Goal: Task Accomplishment & Management: Use online tool/utility

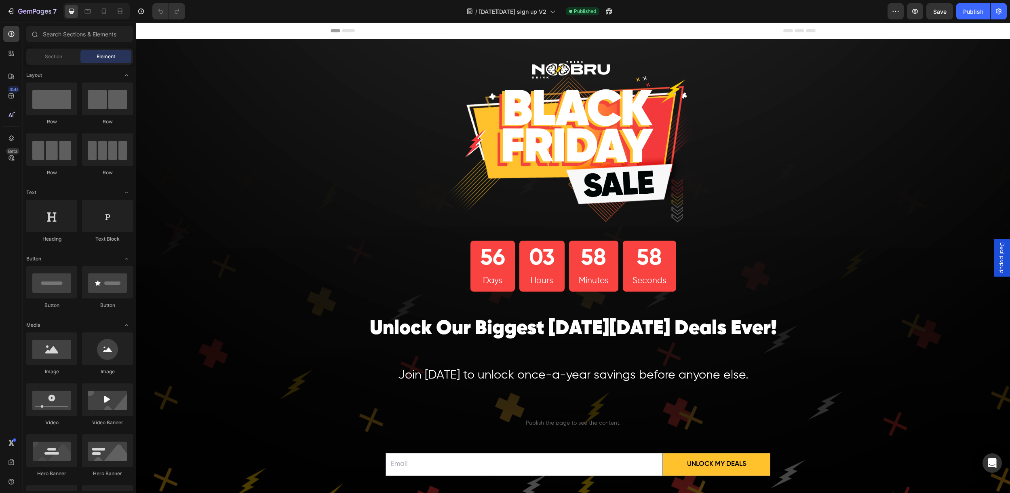
scroll to position [135, 0]
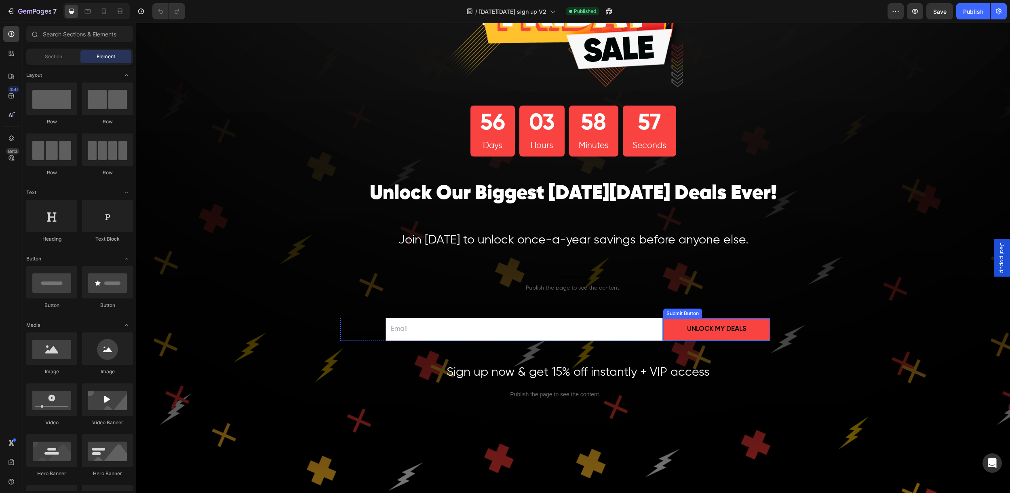
click at [675, 331] on button "Unlock My Deals" at bounding box center [716, 329] width 107 height 22
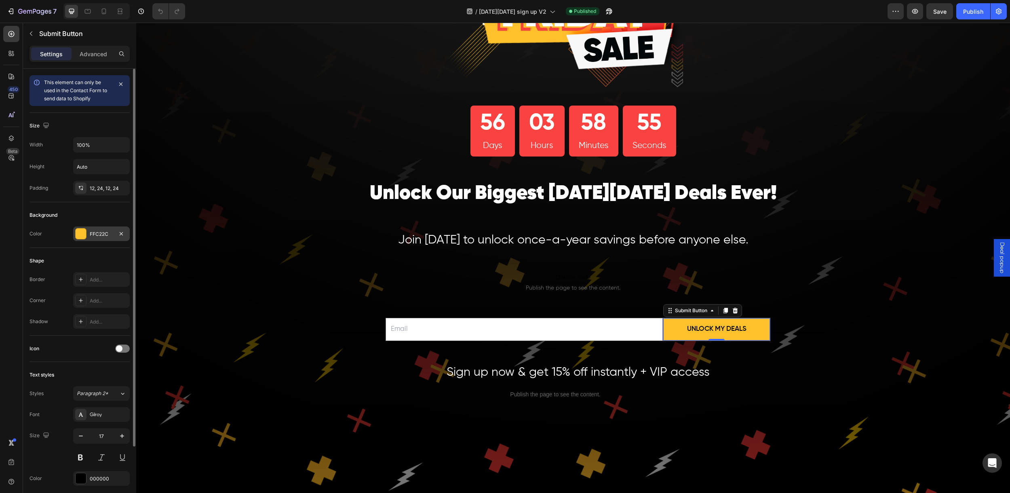
click at [109, 234] on div "FFC22C" at bounding box center [101, 233] width 23 height 7
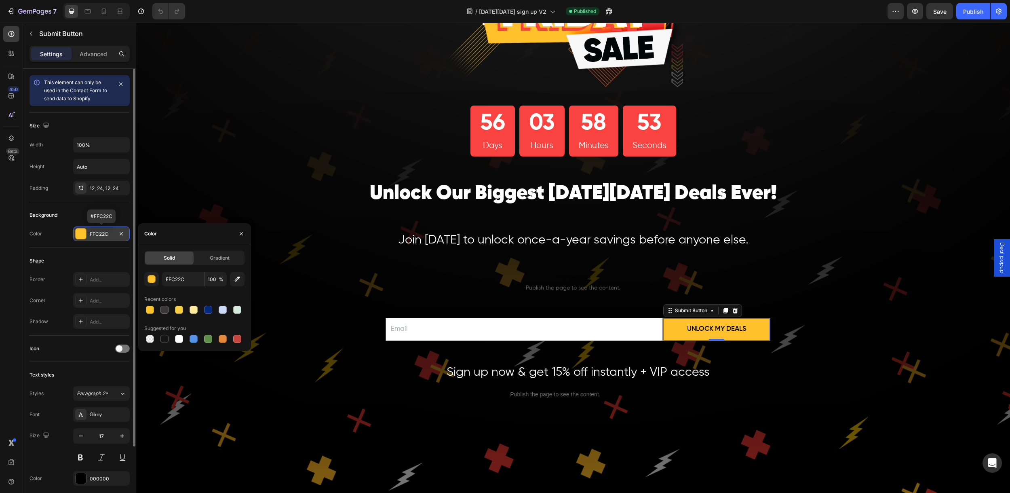
click at [107, 233] on div "FFC22C" at bounding box center [101, 233] width 23 height 7
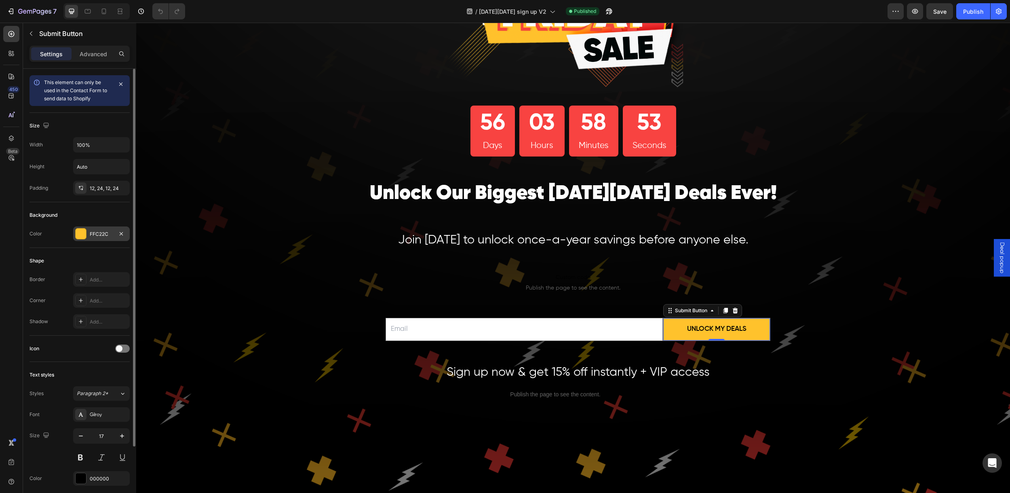
click at [97, 234] on div "FFC22C" at bounding box center [101, 233] width 23 height 7
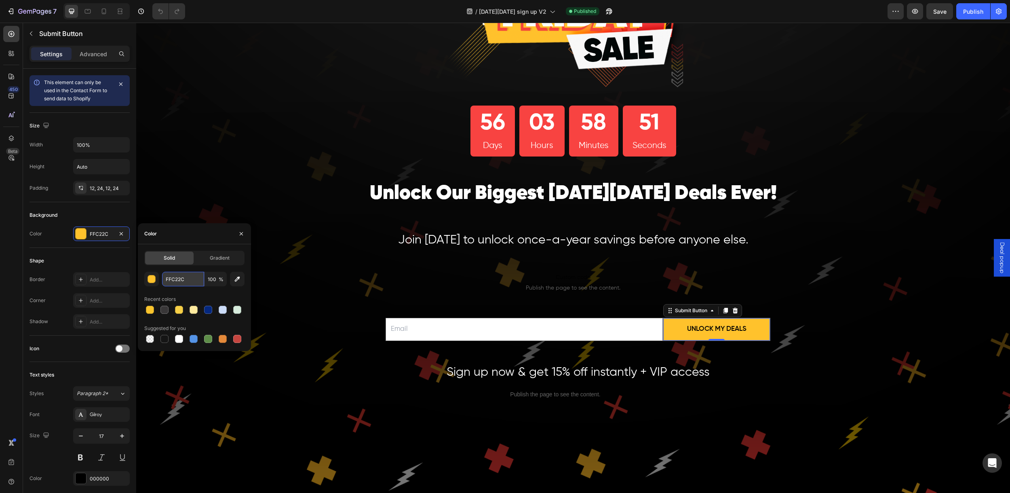
drag, startPoint x: 198, startPoint y: 276, endPoint x: 190, endPoint y: 279, distance: 8.3
click at [190, 279] on input "FFC22C" at bounding box center [183, 279] width 42 height 15
click at [189, 279] on input "FFC22C" at bounding box center [183, 279] width 42 height 15
click at [184, 280] on input "FFC22C" at bounding box center [183, 279] width 42 height 15
drag, startPoint x: 189, startPoint y: 278, endPoint x: 154, endPoint y: 279, distance: 35.2
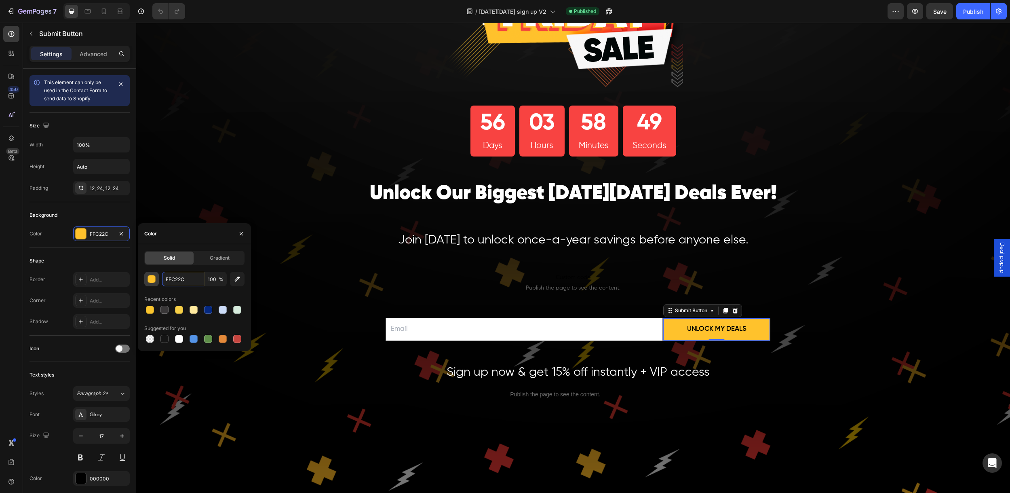
click at [154, 279] on div "FFC22C 100 %" at bounding box center [194, 279] width 100 height 15
click at [57, 363] on div "Text styles Styles Paragraph 2* Font Gilroy Size 17 Color 000000 Show more" at bounding box center [80, 438] width 100 height 152
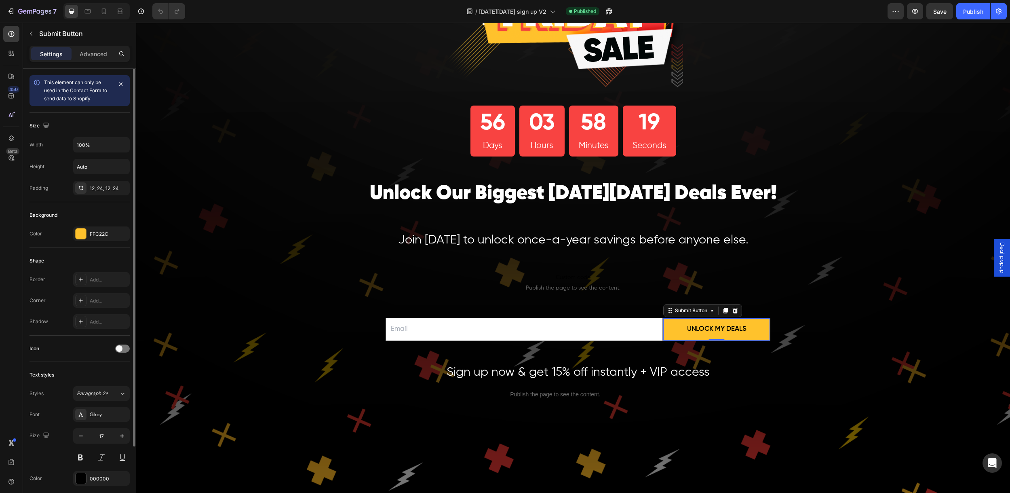
scroll to position [126, 0]
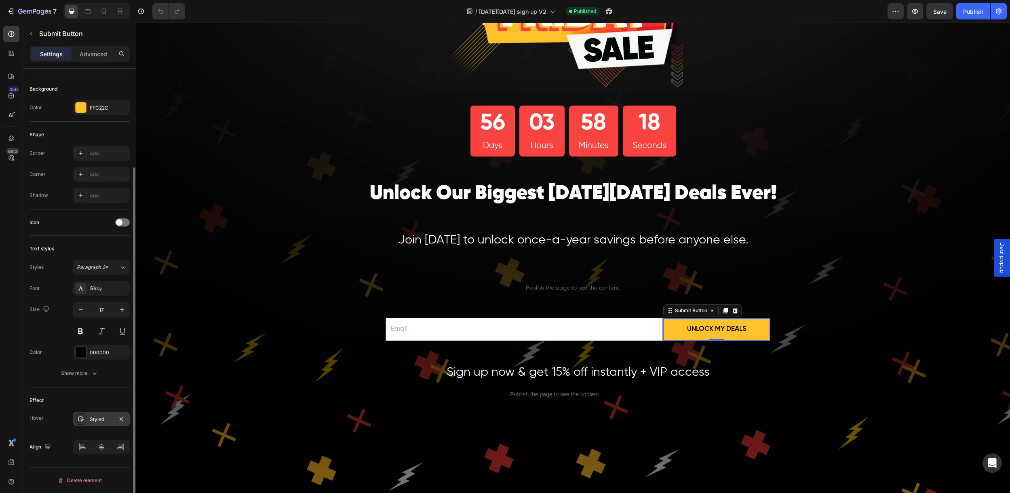
click at [93, 418] on div "Styled" at bounding box center [101, 419] width 23 height 7
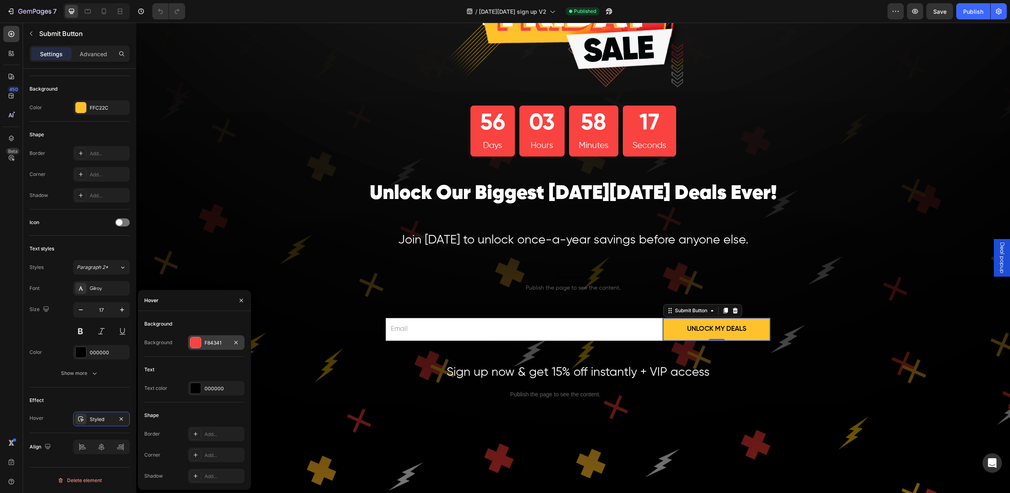
click at [221, 341] on div "F84341" at bounding box center [216, 342] width 23 height 7
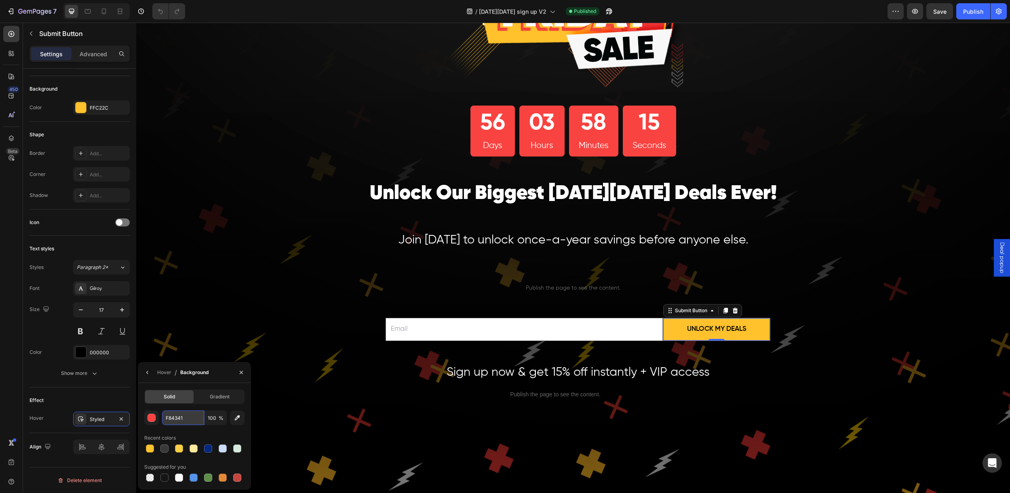
click at [187, 419] on input "F84341" at bounding box center [183, 417] width 42 height 15
drag, startPoint x: 187, startPoint y: 419, endPoint x: 164, endPoint y: 418, distance: 23.5
click at [164, 418] on input "F84341" at bounding box center [183, 417] width 42 height 15
click at [1000, 254] on span "Deal popup" at bounding box center [1002, 257] width 8 height 31
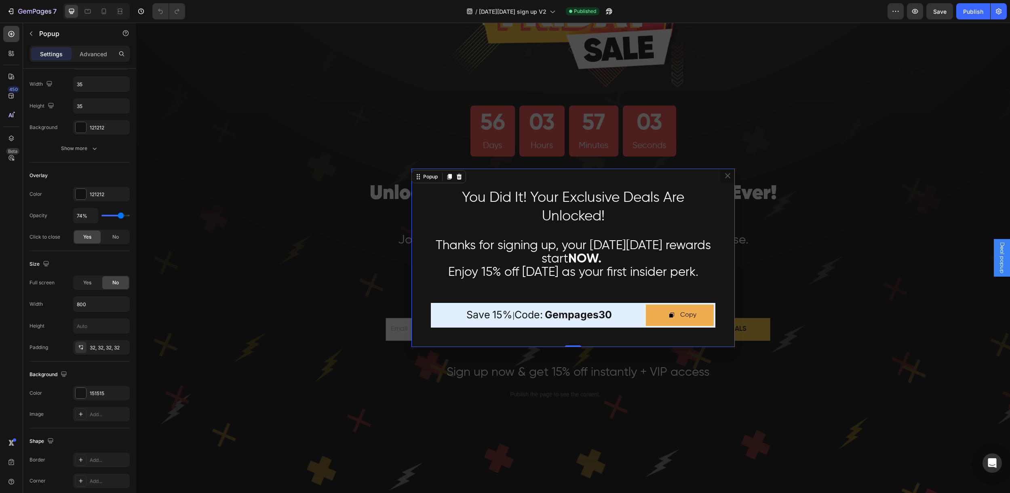
scroll to position [0, 0]
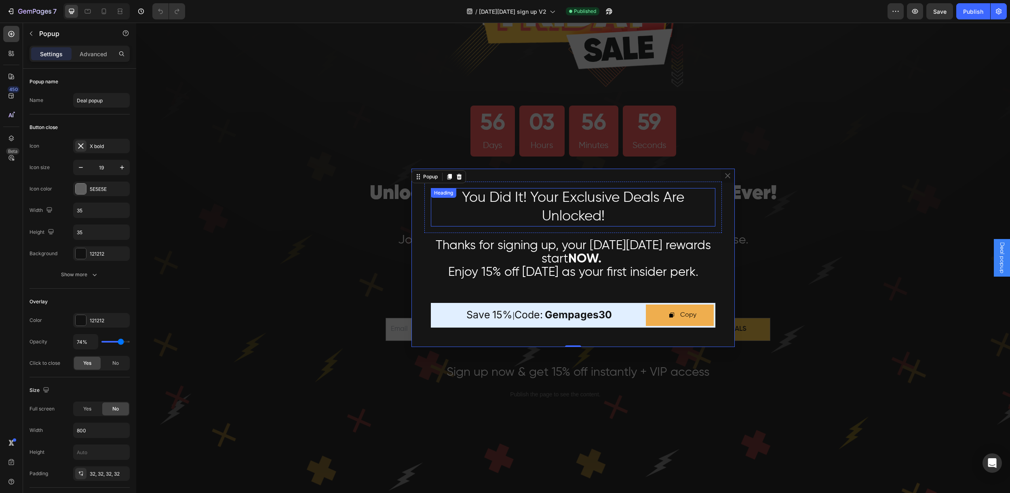
click at [527, 206] on h2 "You Did It! Your Exclusive Deals Are Unlocked!" at bounding box center [573, 207] width 285 height 38
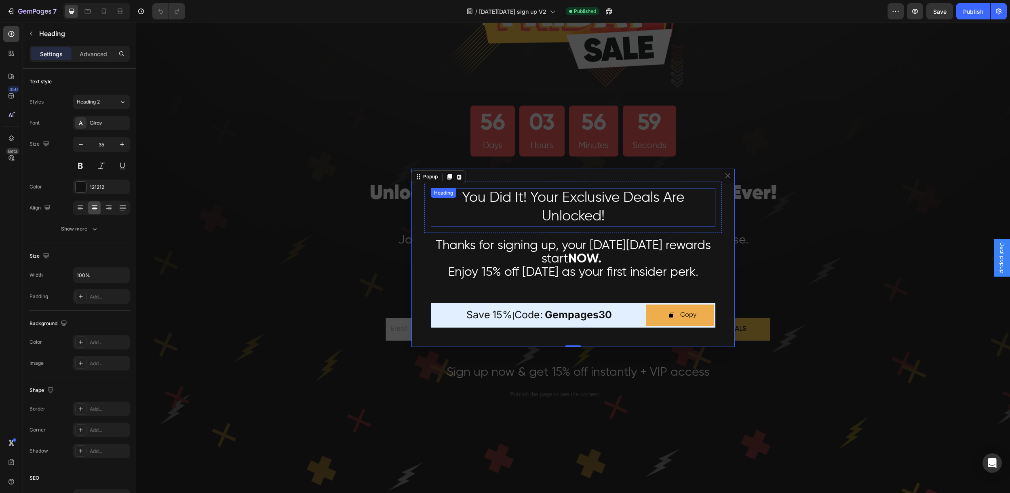
click at [527, 206] on h2 "You Did It! Your Exclusive Deals Are Unlocked!" at bounding box center [573, 207] width 285 height 38
click at [620, 211] on p "You Did It! Your Exclusive Deals Are Unlocked!" at bounding box center [573, 207] width 283 height 37
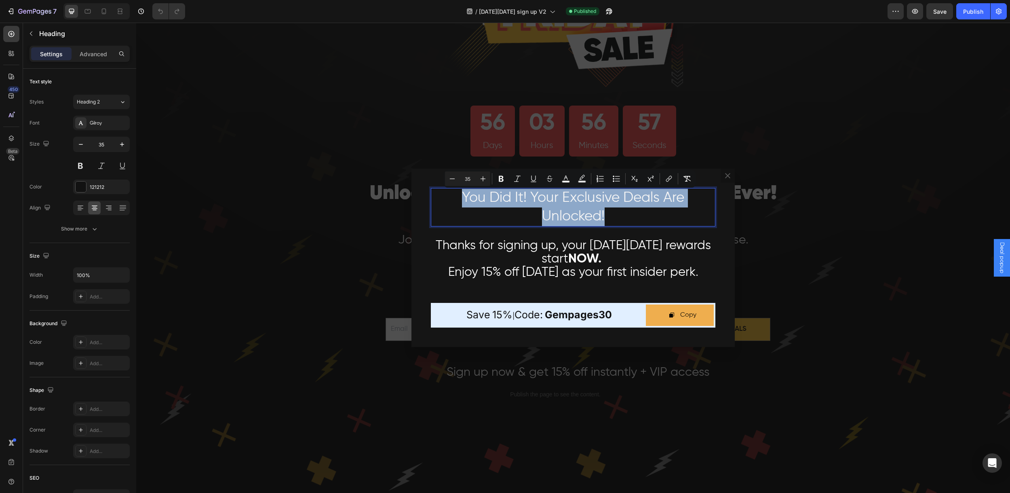
drag, startPoint x: 615, startPoint y: 216, endPoint x: 451, endPoint y: 197, distance: 165.6
click at [451, 197] on p "You Did It! Your Exclusive Deals Are Unlocked!" at bounding box center [573, 207] width 283 height 37
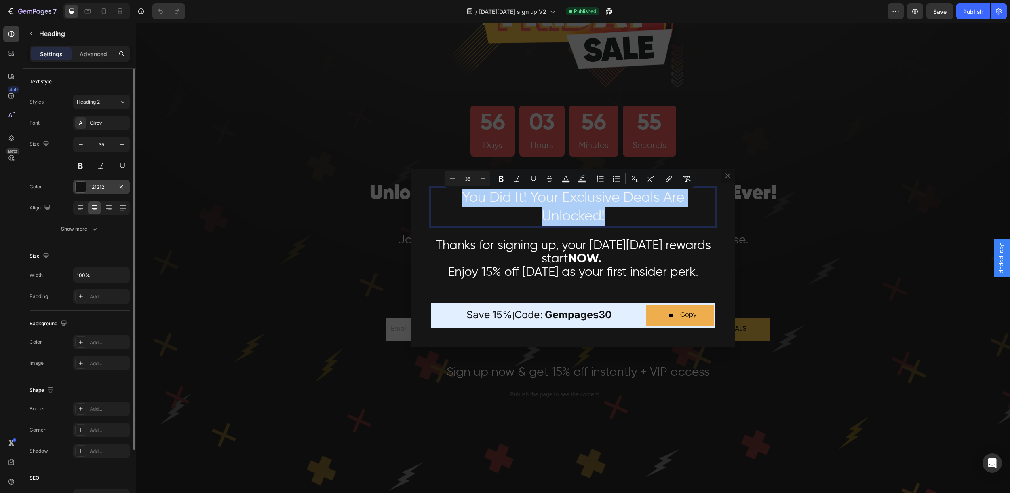
click at [98, 190] on div "121212" at bounding box center [101, 186] width 57 height 15
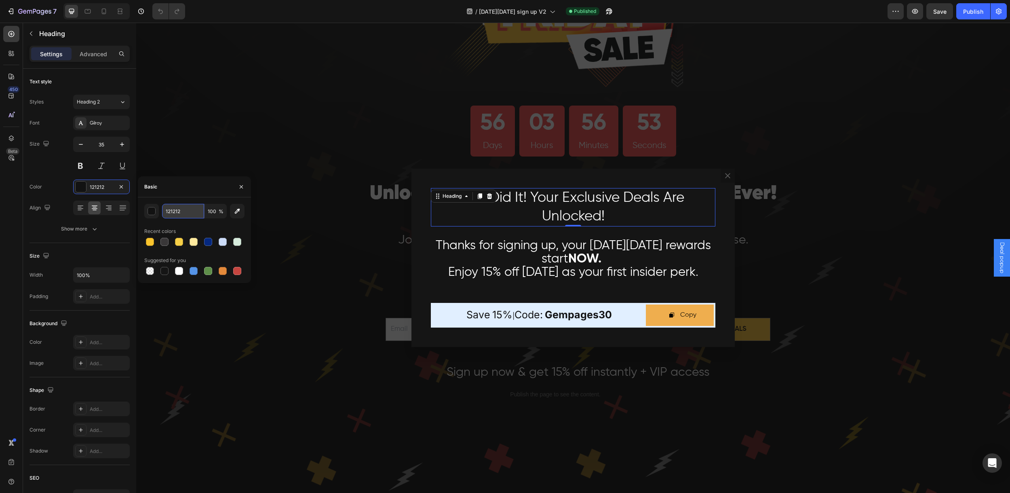
drag, startPoint x: 182, startPoint y: 209, endPoint x: 193, endPoint y: 210, distance: 10.6
click at [193, 210] on input "121212" at bounding box center [183, 211] width 42 height 15
drag, startPoint x: 183, startPoint y: 212, endPoint x: 155, endPoint y: 211, distance: 27.9
click at [155, 211] on div "121212 100 %" at bounding box center [194, 211] width 100 height 15
click at [342, 326] on div "Backdrop" at bounding box center [573, 258] width 874 height 470
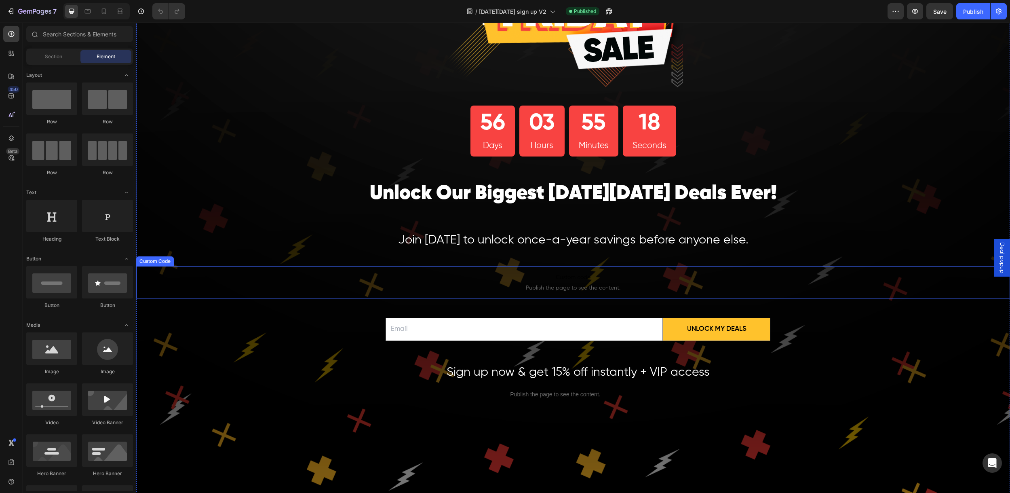
click at [457, 298] on p "Custom code Publish the page to see the content." at bounding box center [573, 282] width 874 height 32
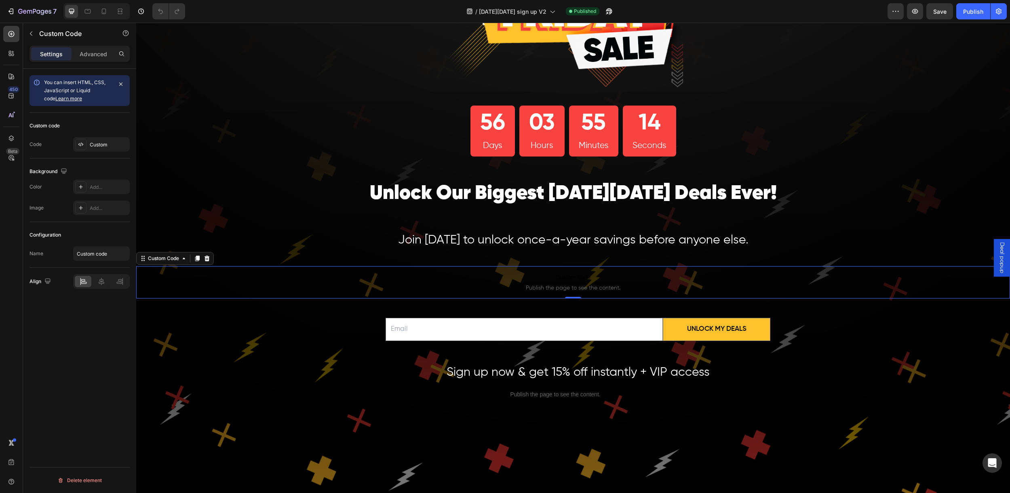
click at [540, 285] on span "Publish the page to see the content." at bounding box center [573, 288] width 874 height 8
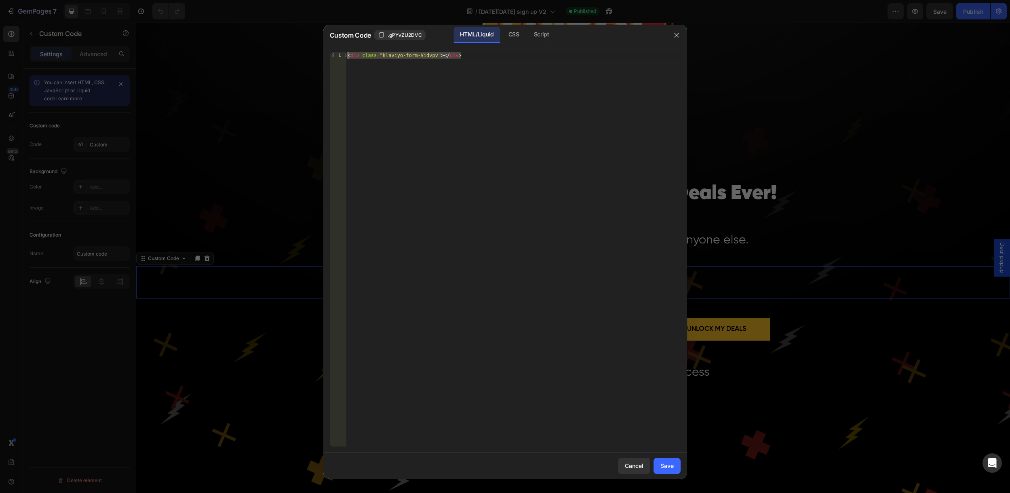
drag, startPoint x: 485, startPoint y: 66, endPoint x: 331, endPoint y: 45, distance: 154.7
click at [331, 45] on div "Custom Code .gPYvZU2DVC HTML/Liquid CSS Script <div class="klaviyo-form-Vidvpv"…" at bounding box center [505, 252] width 364 height 454
paste textarea "121212"
drag, startPoint x: 399, startPoint y: 51, endPoint x: 312, endPoint y: 44, distance: 86.8
click at [312, 44] on div "Custom Code .gPYvZU2DVC HTML/Liquid CSS Script 121212 1 121212 הההההההההההההההה…" at bounding box center [505, 246] width 1010 height 493
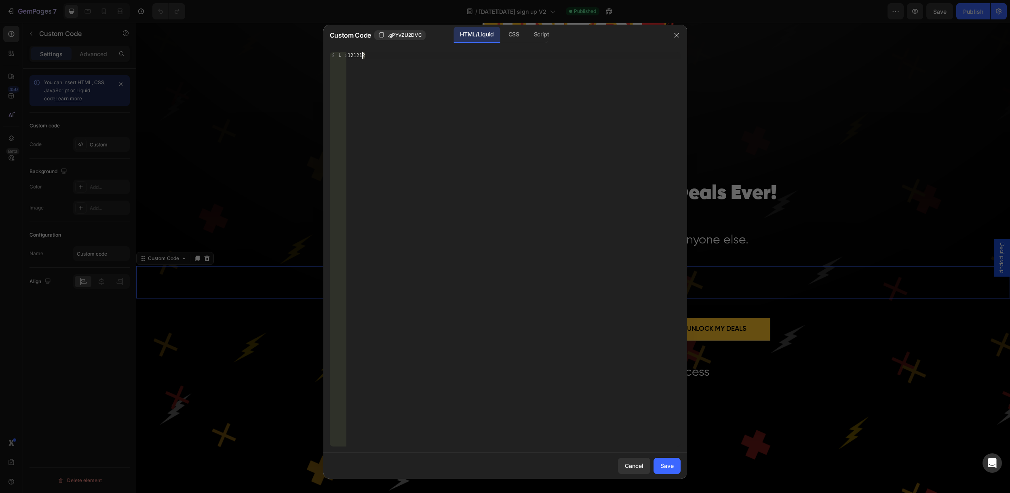
drag, startPoint x: 355, startPoint y: 58, endPoint x: 300, endPoint y: 54, distance: 54.3
click at [300, 54] on div "Custom Code .gPYvZU2DVC HTML/Liquid CSS Script 121212 1 121212 הההההההההההההההה…" at bounding box center [505, 246] width 1010 height 493
paste textarea "<div class="klaviyo-form-QPkkip"></div>"
type textarea "<div class="klaviyo-form-QPkkip"></div>"
click at [665, 469] on div "Save" at bounding box center [667, 465] width 13 height 8
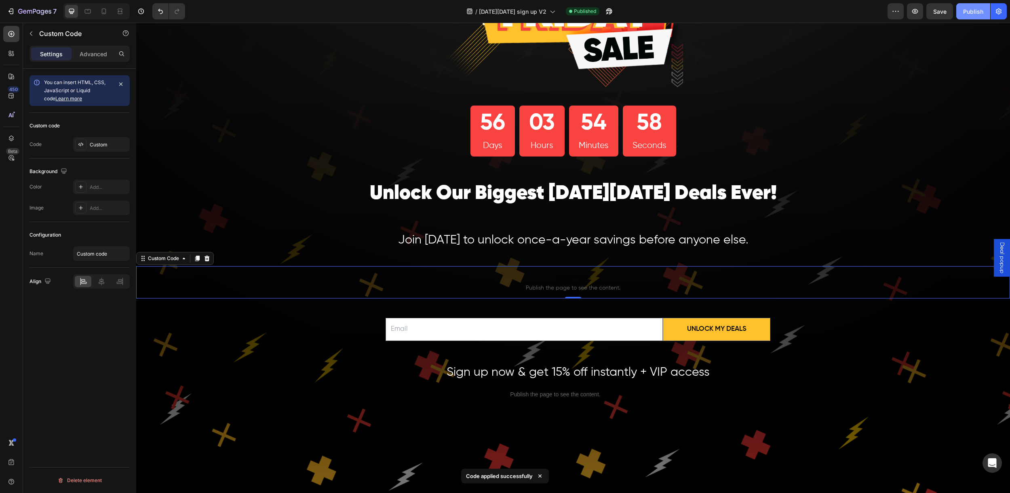
click at [981, 11] on div "Publish" at bounding box center [973, 11] width 20 height 8
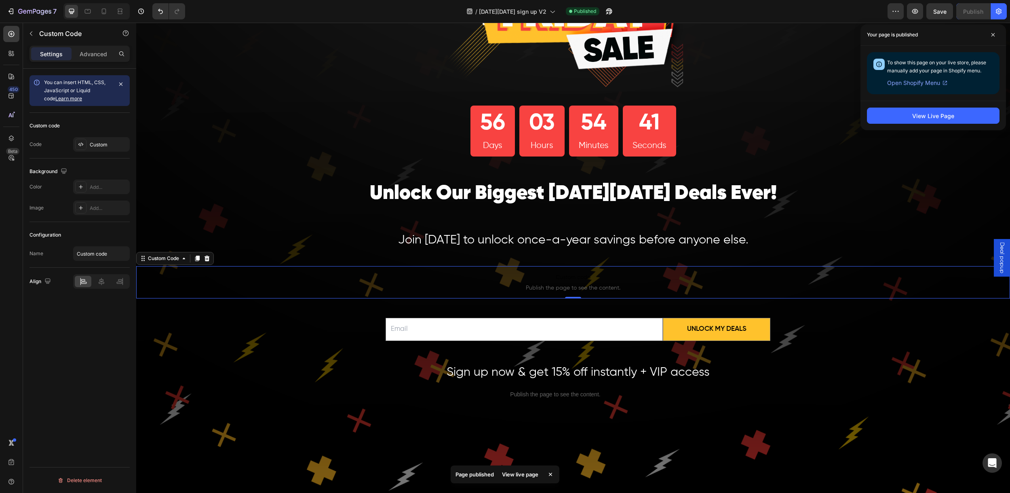
click at [911, 87] on span "Open Shopify Menu" at bounding box center [913, 83] width 53 height 10
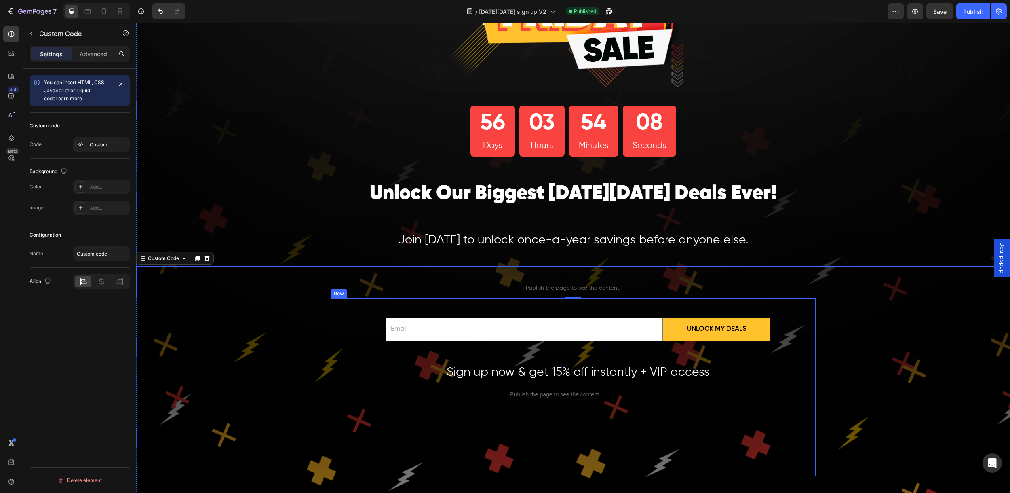
click at [789, 329] on div "Email Field Unlock My Deals Submit Button Row Newsletter Sign up now & get 15% …" at bounding box center [573, 386] width 485 height 177
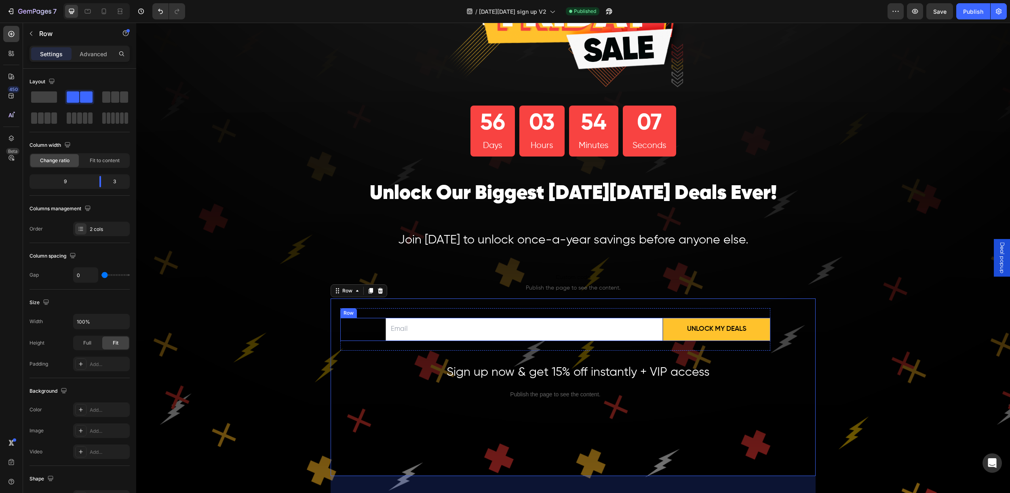
click at [376, 334] on div "Email Field" at bounding box center [501, 329] width 323 height 23
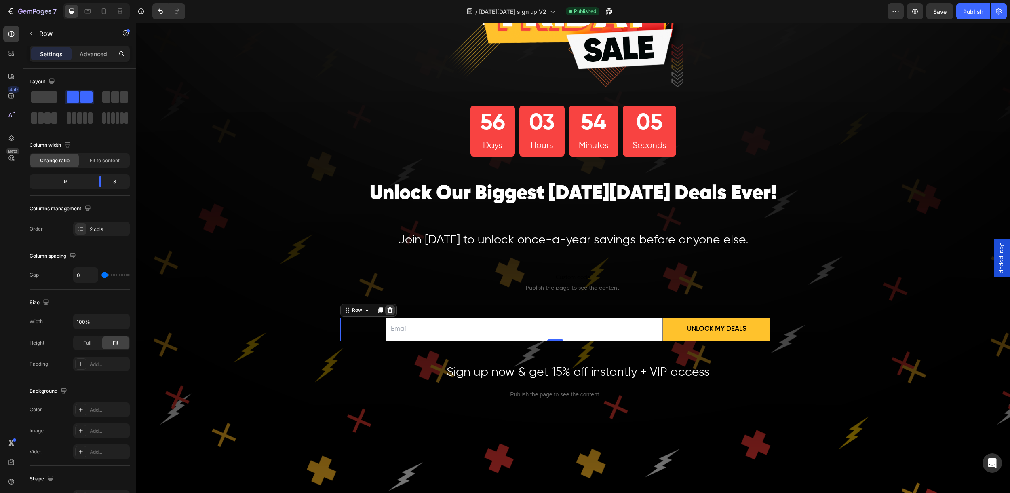
click at [388, 311] on icon at bounding box center [390, 310] width 5 height 6
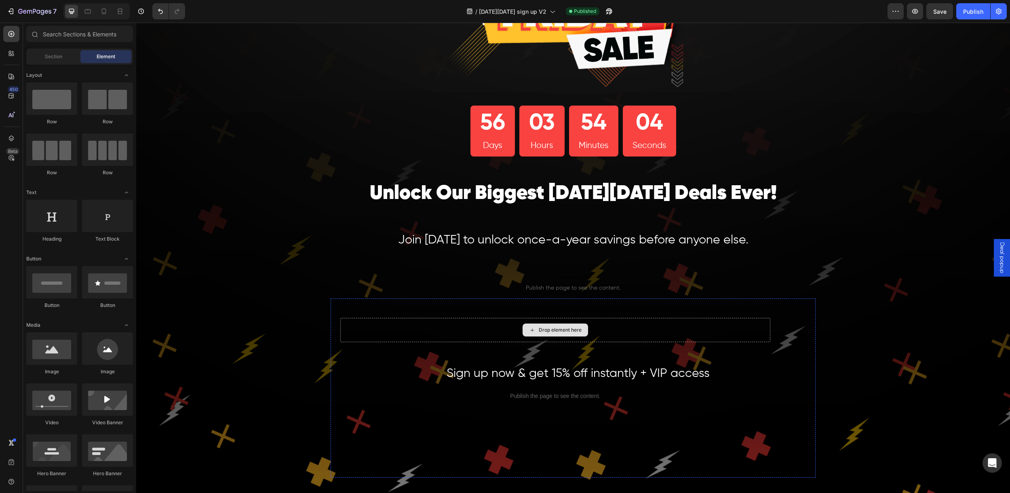
click at [416, 330] on div "Drop element here" at bounding box center [555, 330] width 430 height 24
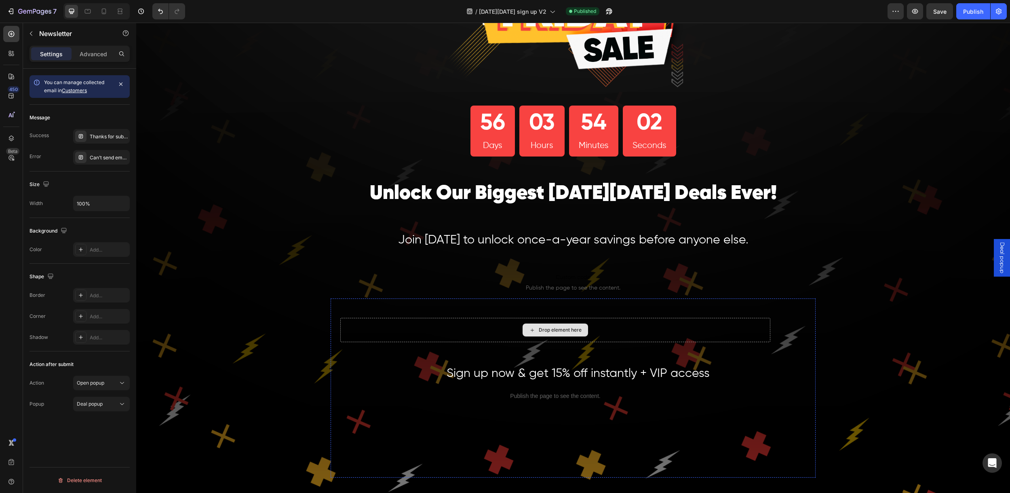
click at [629, 329] on div "Drop element here" at bounding box center [555, 330] width 430 height 24
click at [442, 325] on div "Drop element here" at bounding box center [555, 330] width 430 height 24
click at [361, 323] on div "Drop element here" at bounding box center [555, 330] width 430 height 24
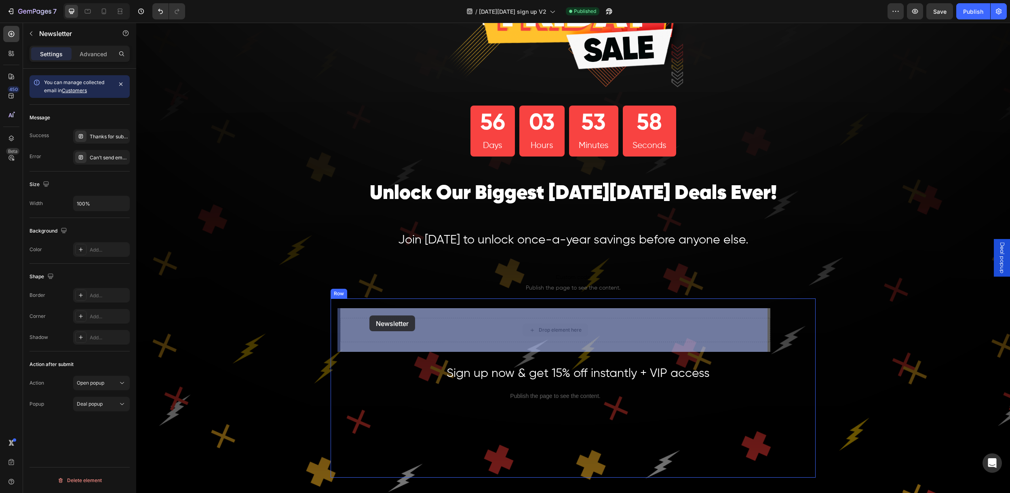
drag, startPoint x: 363, startPoint y: 325, endPoint x: 369, endPoint y: 315, distance: 12.3
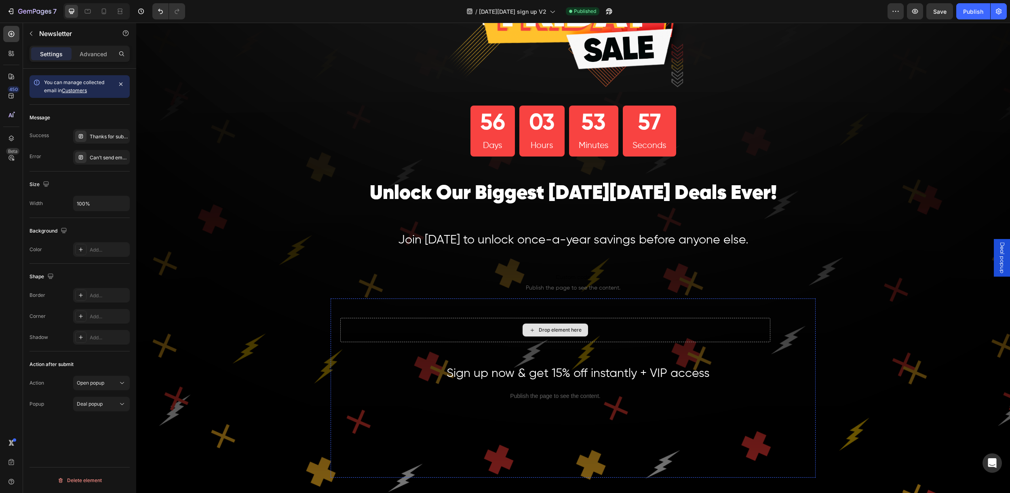
click at [370, 320] on div "Drop element here" at bounding box center [555, 330] width 430 height 24
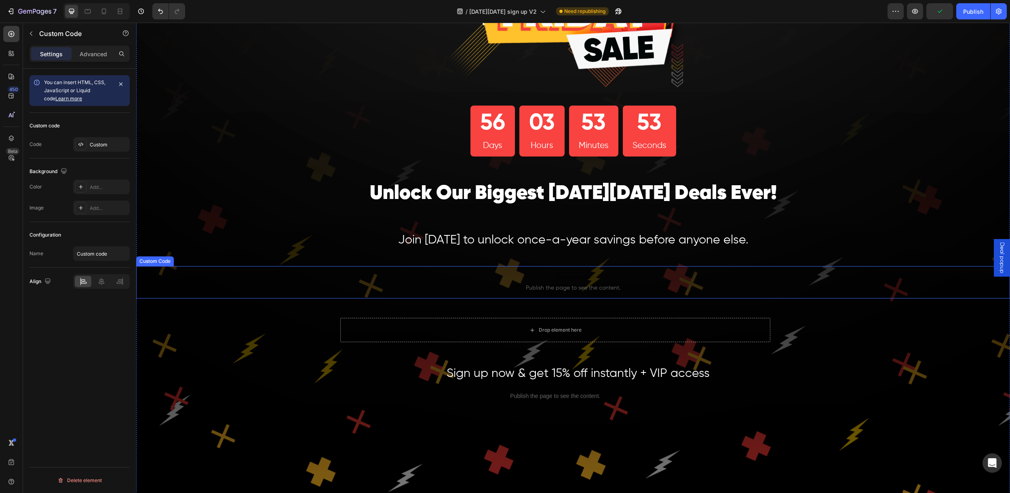
click at [627, 281] on span "Custom code" at bounding box center [573, 277] width 874 height 10
click at [998, 256] on span "Deal popup" at bounding box center [1002, 257] width 8 height 31
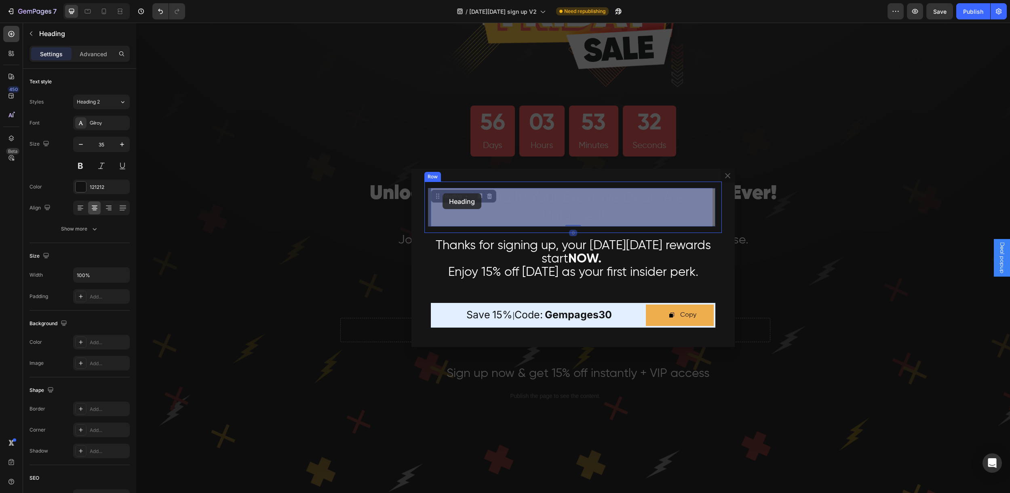
drag, startPoint x: 615, startPoint y: 217, endPoint x: 445, endPoint y: 195, distance: 171.6
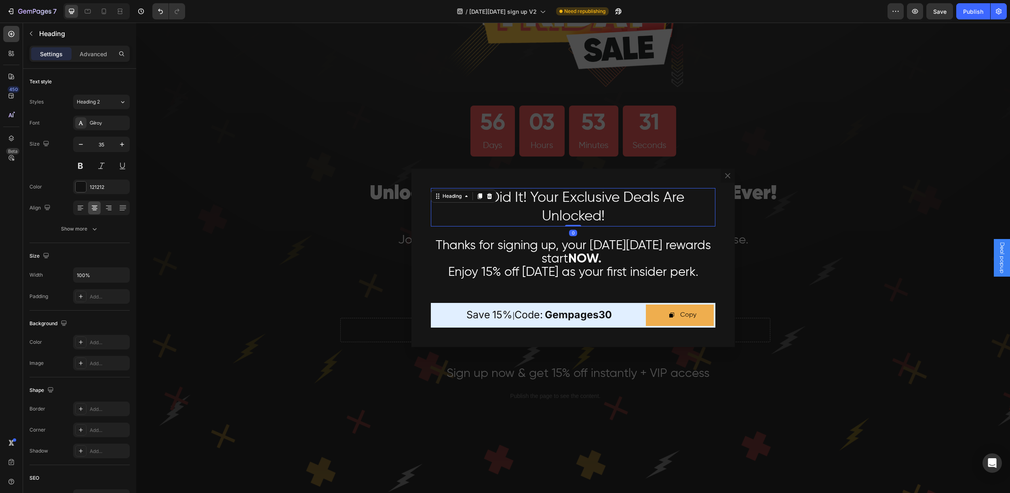
click at [602, 210] on h2 "You Did It! Your Exclusive Deals Are Unlocked!" at bounding box center [573, 207] width 285 height 38
click at [602, 210] on p "You Did It! Your Exclusive Deals Are Unlocked!" at bounding box center [573, 207] width 283 height 37
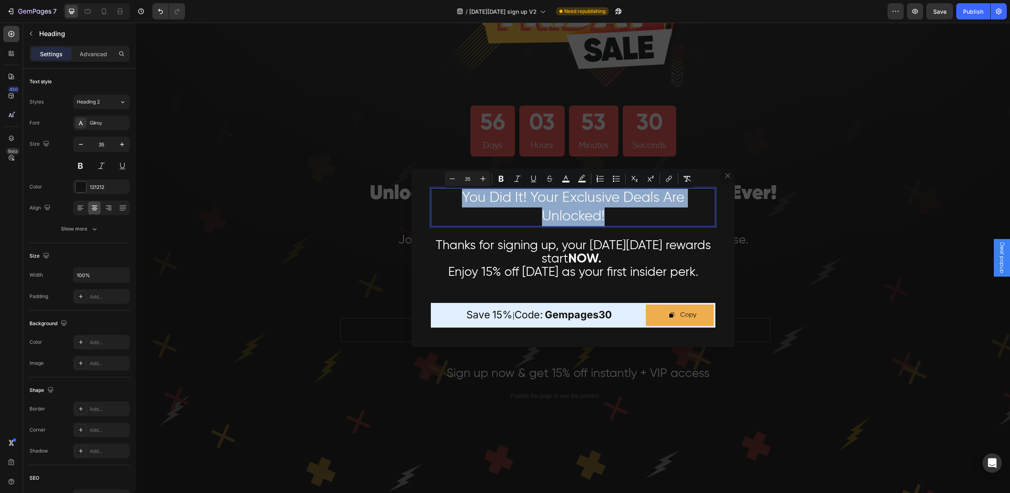
drag, startPoint x: 608, startPoint y: 213, endPoint x: 457, endPoint y: 194, distance: 151.5
click at [457, 194] on p "You Did It! Your Exclusive Deals Are Unlocked!" at bounding box center [573, 207] width 283 height 37
copy span "You Did It! Your Exclusive Deals Are Unlocked!"
click at [549, 265] on span "Thanks for signing up, your Black Friday rewards start NOW." at bounding box center [573, 252] width 275 height 26
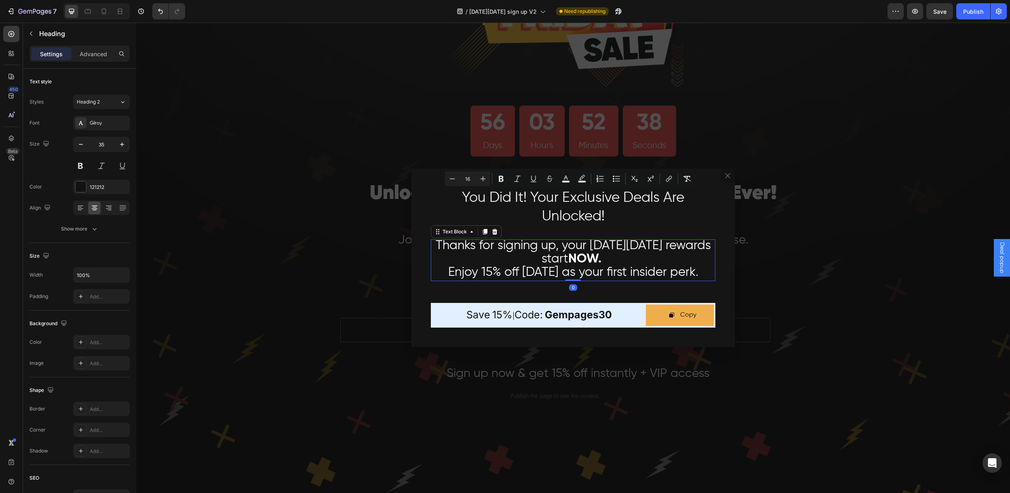
click at [549, 265] on span "Thanks for signing up, your Black Friday rewards start NOW." at bounding box center [573, 252] width 275 height 26
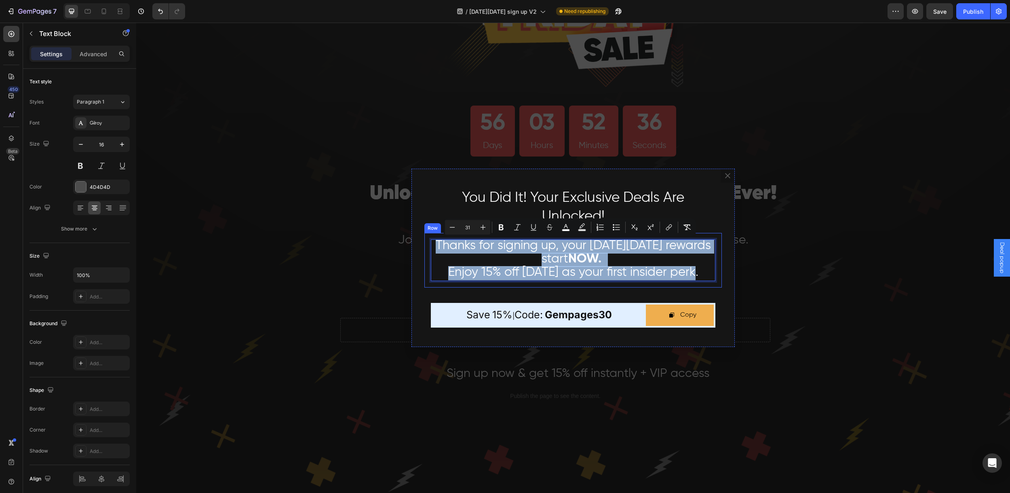
drag, startPoint x: 696, startPoint y: 275, endPoint x: 426, endPoint y: 247, distance: 271.1
click at [426, 247] on div "Thanks for signing up, your Black Friday rewards start NOW. Enjoy 15% off today…" at bounding box center [573, 260] width 298 height 54
copy div "Thanks for signing up, your Black Friday rewards start NOW. Enjoy 15% off today…"
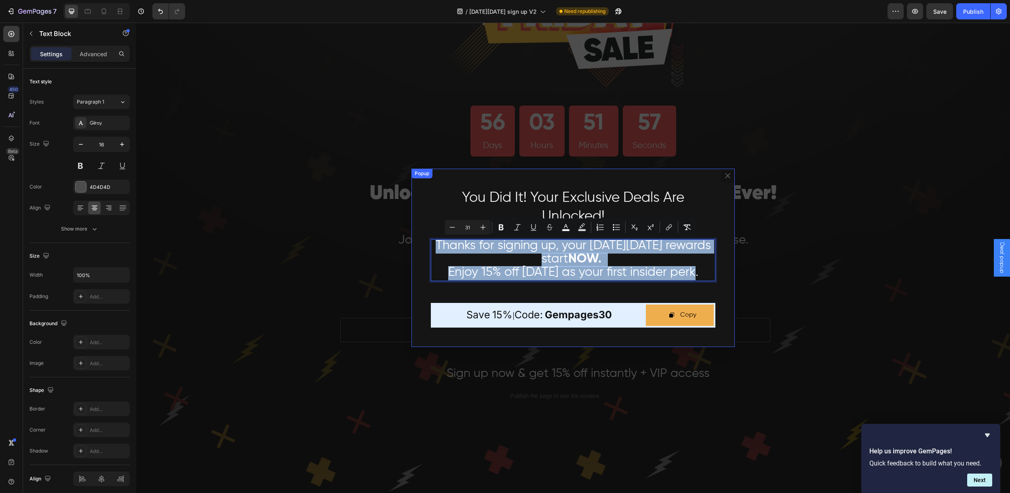
click at [720, 200] on div "⁠⁠⁠⁠⁠⁠⁠ You Did It! Your Exclusive Deals Are Unlocked! Heading Row Thanks for s…" at bounding box center [573, 258] width 323 height 178
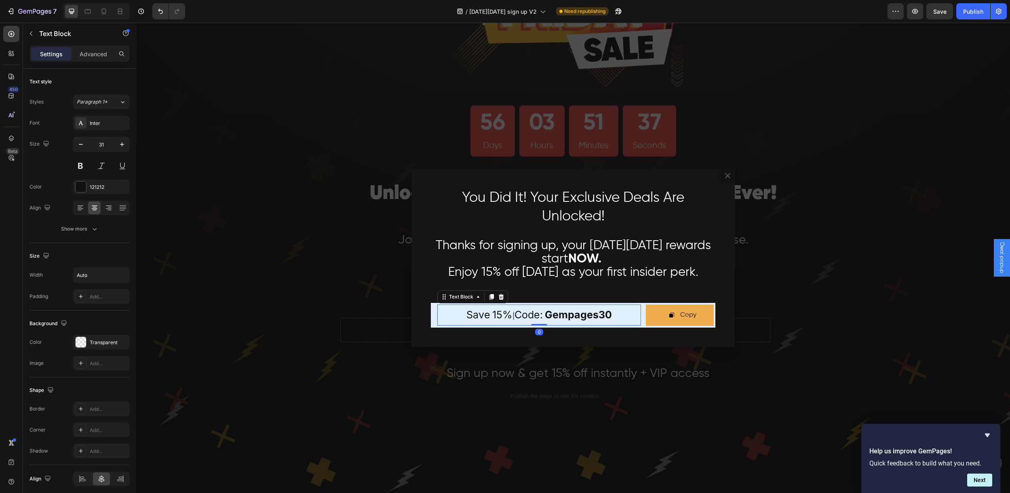
click at [617, 317] on div "save 15% | code: gempages30" at bounding box center [539, 314] width 204 height 21
click at [606, 316] on strong "gempages30" at bounding box center [578, 314] width 67 height 12
click at [613, 315] on div "save 15% | code: gempages30" at bounding box center [539, 314] width 204 height 21
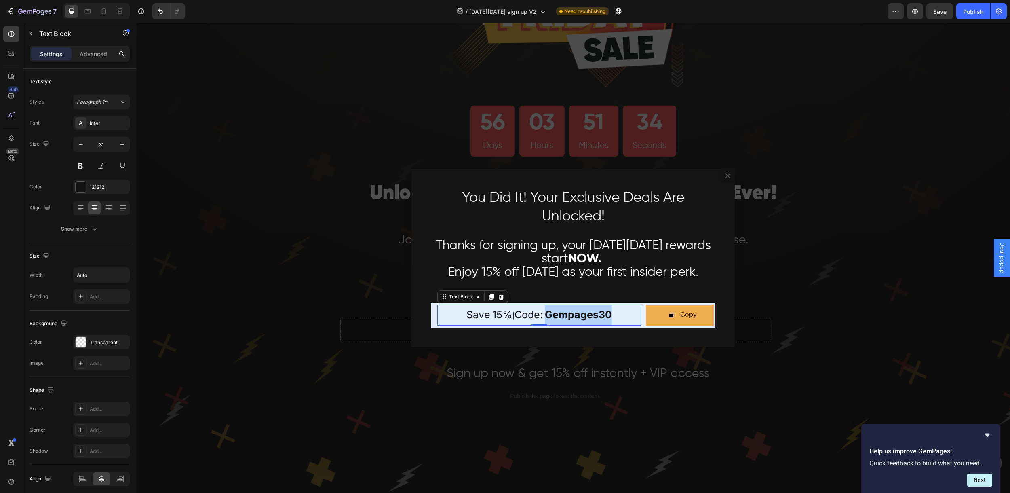
click at [614, 315] on div "save 15% | code: gempages30" at bounding box center [539, 314] width 204 height 21
click at [557, 314] on strong "gempages30" at bounding box center [578, 314] width 67 height 12
drag, startPoint x: 612, startPoint y: 315, endPoint x: 462, endPoint y: 312, distance: 150.0
click at [484, 313] on div "save 15% | code: gempages30" at bounding box center [539, 314] width 204 height 21
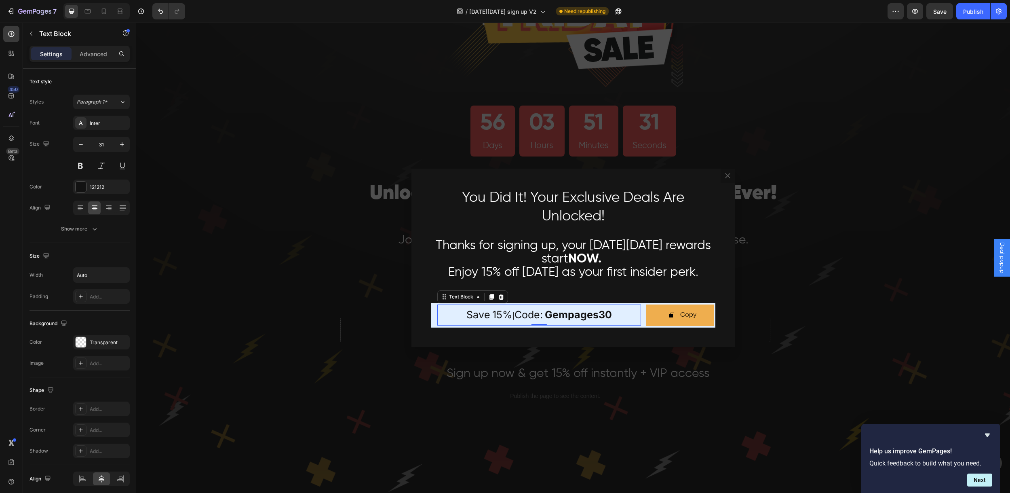
click at [466, 313] on span "save" at bounding box center [478, 314] width 24 height 12
click at [475, 315] on span "save" at bounding box center [478, 314] width 24 height 12
drag, startPoint x: 466, startPoint y: 314, endPoint x: 608, endPoint y: 317, distance: 141.9
click at [608, 317] on p "save 15% | code: gempages30" at bounding box center [539, 314] width 146 height 21
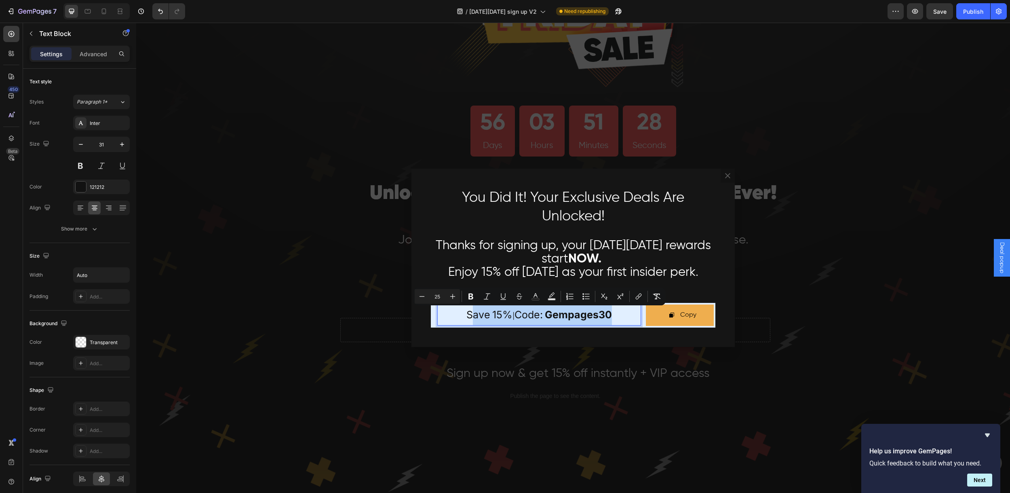
click at [611, 316] on div "save 15% | code: gempages30" at bounding box center [539, 314] width 204 height 21
click at [608, 316] on strong "gempages30" at bounding box center [578, 314] width 67 height 12
drag, startPoint x: 610, startPoint y: 316, endPoint x: 462, endPoint y: 317, distance: 148.0
click at [462, 317] on div "save 15% | code: gempages30" at bounding box center [539, 314] width 204 height 21
copy p "save 15% | code: gempages30"
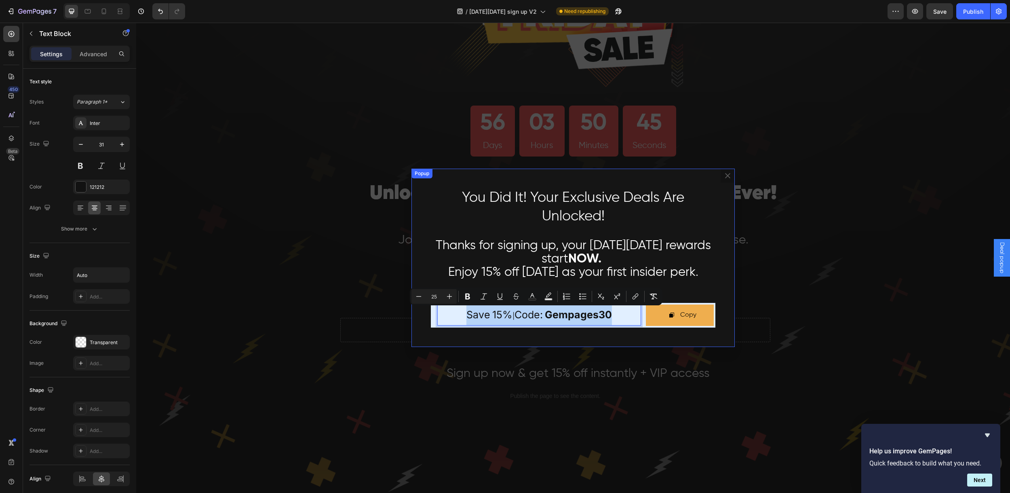
click at [726, 174] on icon "Dialog content" at bounding box center [727, 175] width 5 height 5
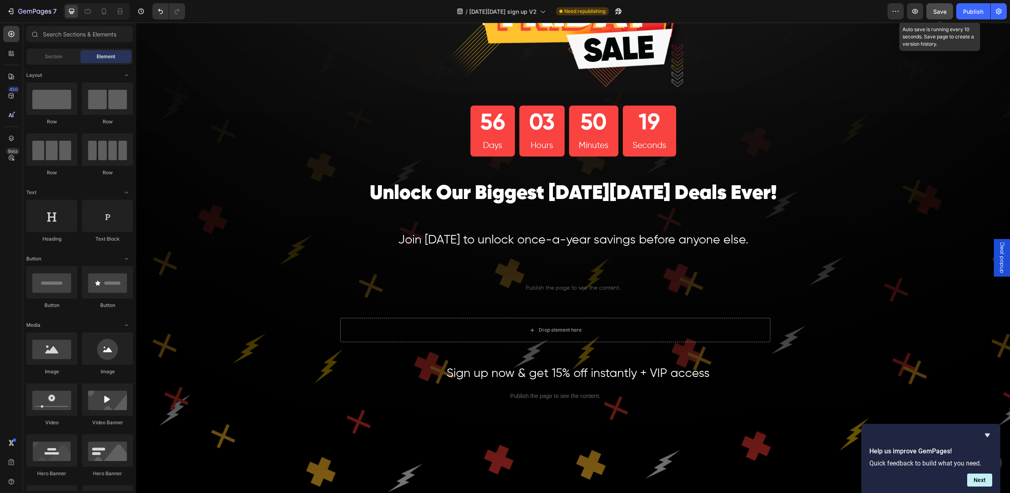
click at [945, 13] on span "Save" at bounding box center [939, 11] width 13 height 7
click at [982, 9] on div "Publish" at bounding box center [973, 11] width 20 height 8
click at [998, 260] on span "Deal popup" at bounding box center [1002, 257] width 8 height 31
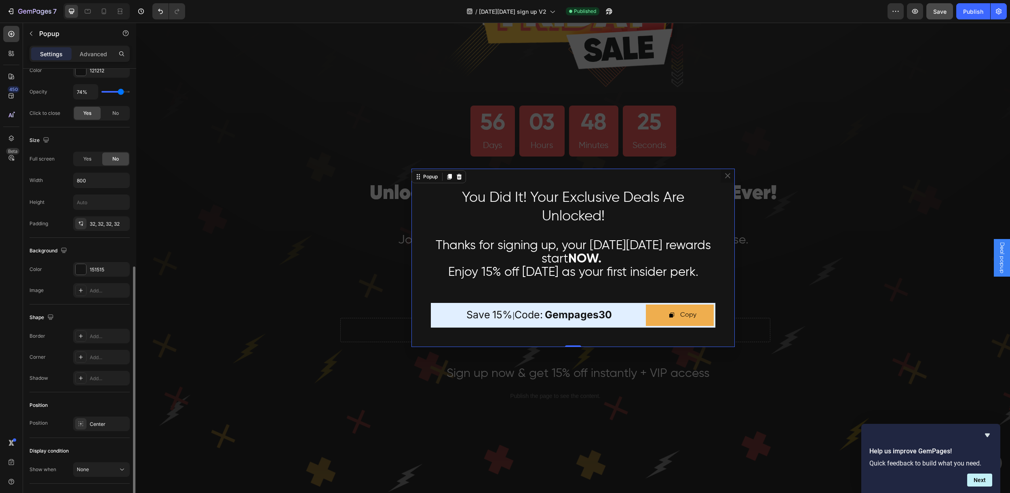
scroll to position [318, 0]
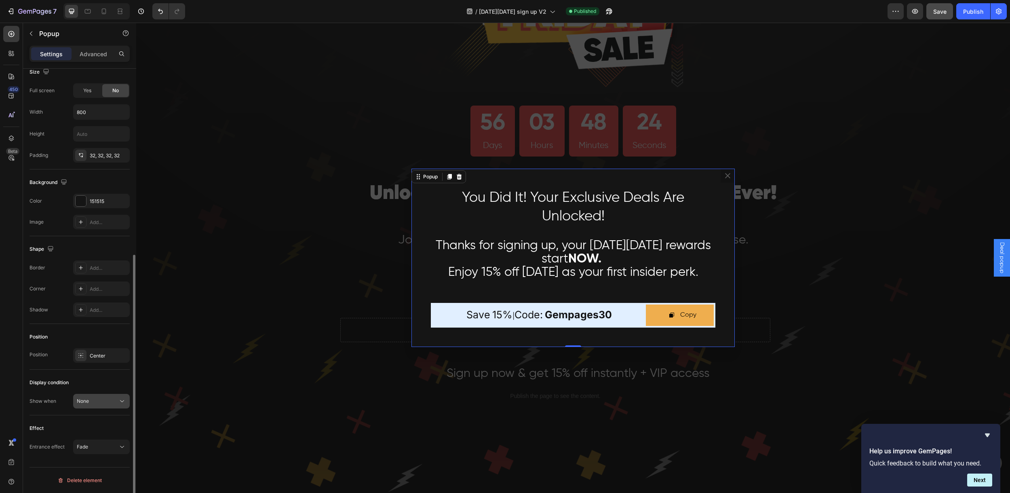
click at [106, 401] on div "None" at bounding box center [97, 400] width 41 height 7
click at [44, 420] on div "Effect Entrance effect Fade" at bounding box center [80, 437] width 100 height 45
click at [110, 448] on div "Fade" at bounding box center [97, 446] width 41 height 7
click at [46, 417] on div "Effect Entrance effect Fade" at bounding box center [80, 437] width 100 height 45
click at [726, 178] on icon "Dialog content" at bounding box center [728, 176] width 8 height 8
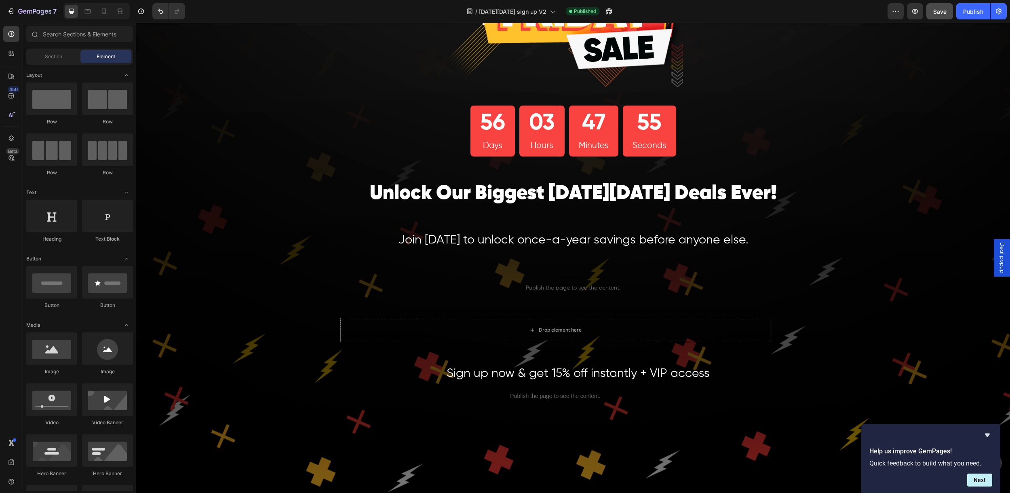
click at [998, 252] on span "Deal popup" at bounding box center [1002, 257] width 8 height 31
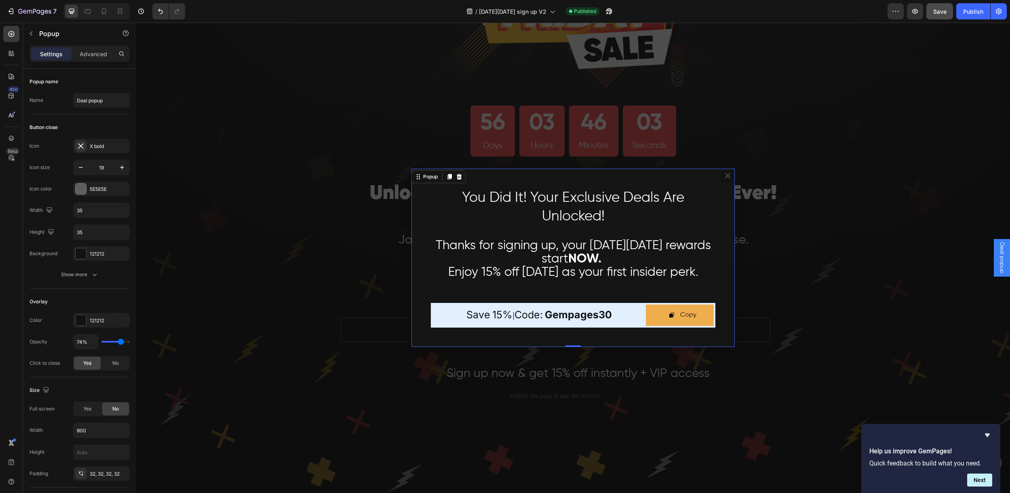
click at [724, 174] on icon "Dialog content" at bounding box center [728, 176] width 8 height 8
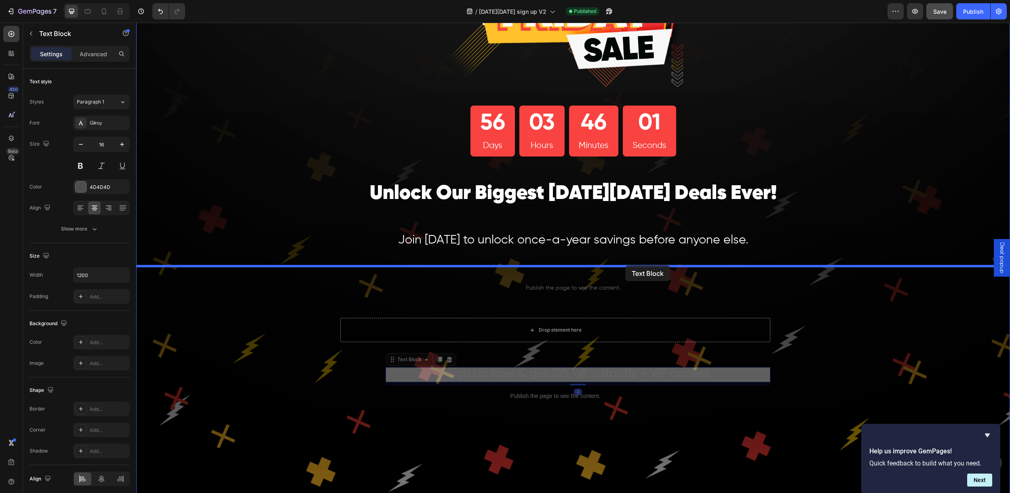
drag, startPoint x: 614, startPoint y: 371, endPoint x: 625, endPoint y: 265, distance: 106.5
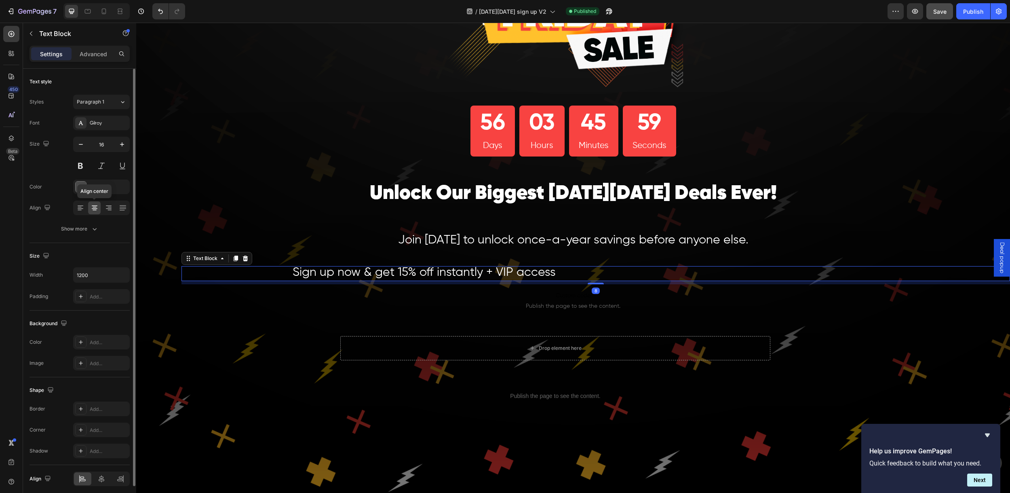
click at [93, 207] on icon at bounding box center [95, 208] width 8 height 8
click at [109, 209] on icon at bounding box center [109, 208] width 8 height 8
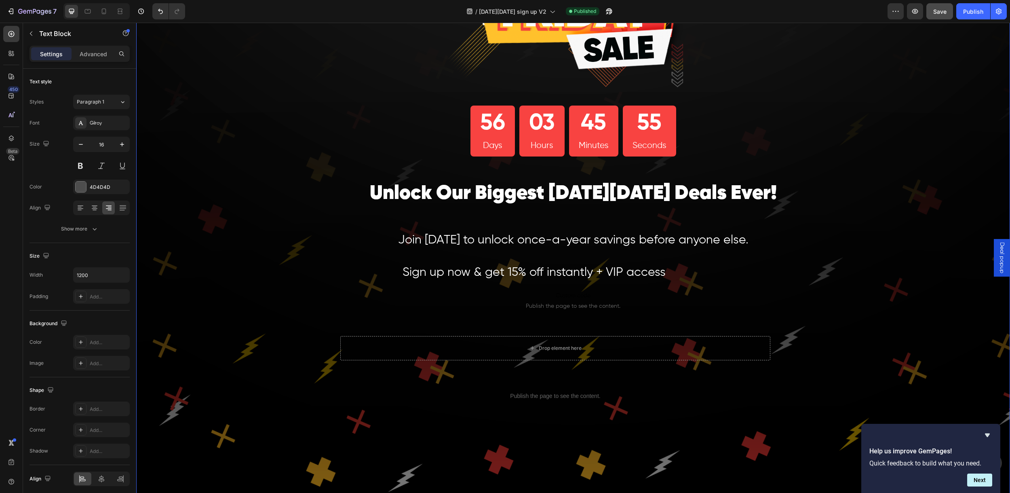
click at [233, 208] on div "Image 56 Days 03 Hours 45 Minutes 55 Seconds Countdown Timer Row Unlock Our Big…" at bounding box center [573, 254] width 874 height 701
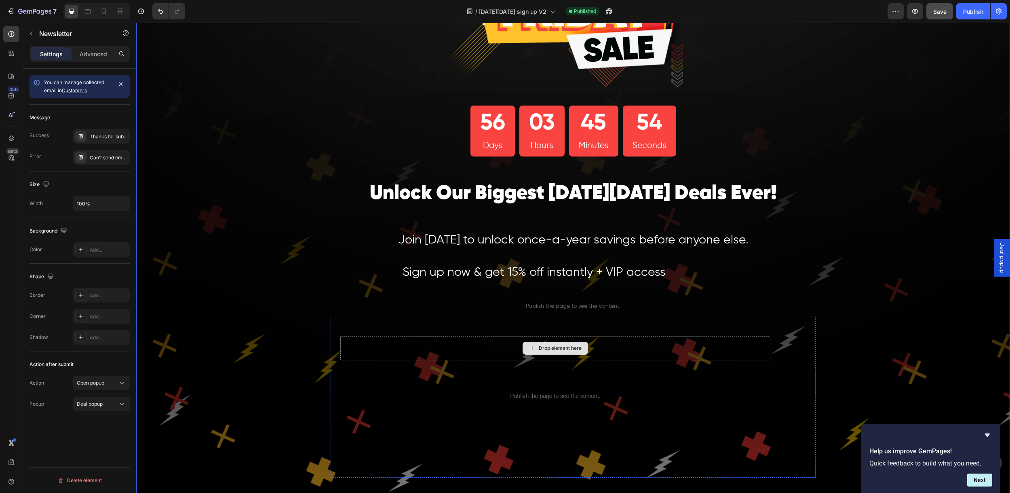
click at [429, 350] on div "Drop element here" at bounding box center [555, 348] width 430 height 24
click at [485, 346] on div "Drop element here" at bounding box center [555, 348] width 430 height 24
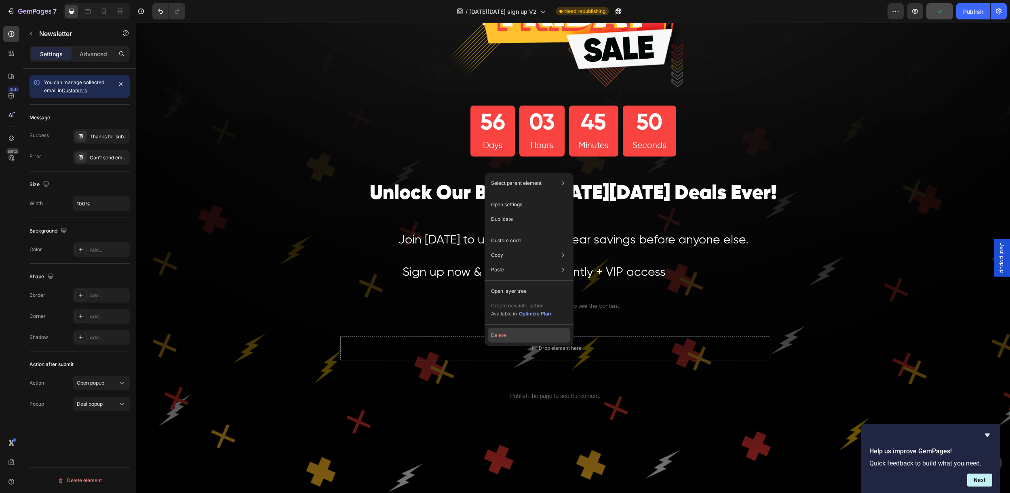
click at [496, 335] on button "Delete" at bounding box center [529, 335] width 82 height 15
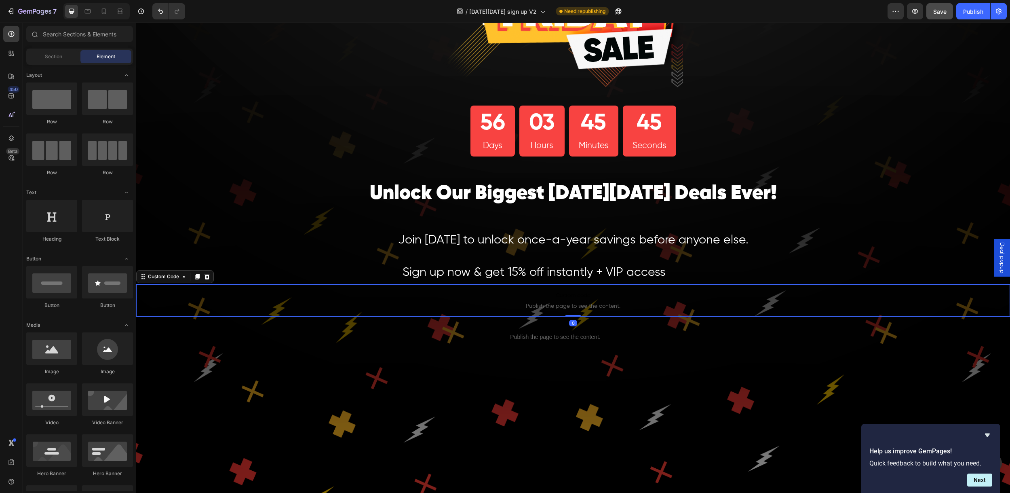
click at [544, 302] on span "Publish the page to see the content." at bounding box center [573, 306] width 874 height 8
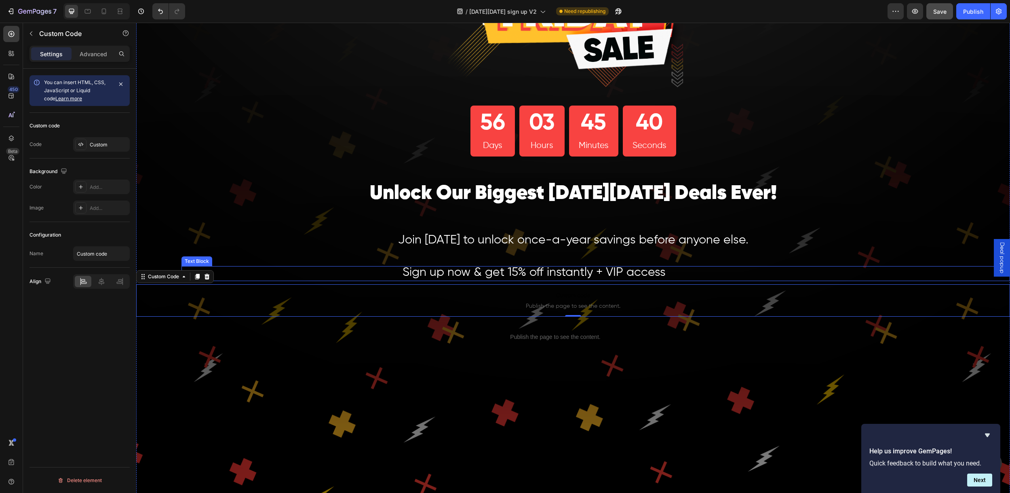
click at [585, 271] on span "Sign up now & get 15% off instantly + VIP access" at bounding box center [534, 272] width 263 height 12
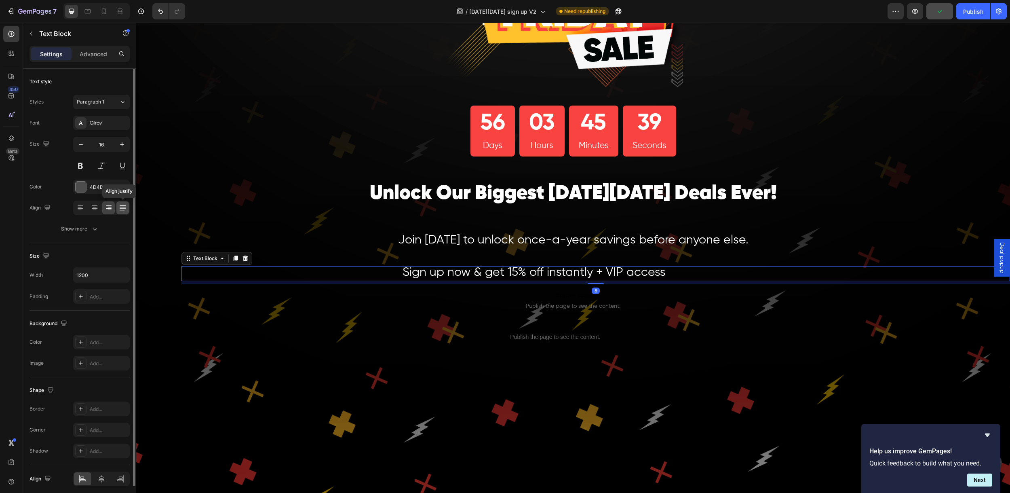
click at [122, 212] on div at bounding box center [122, 207] width 13 height 13
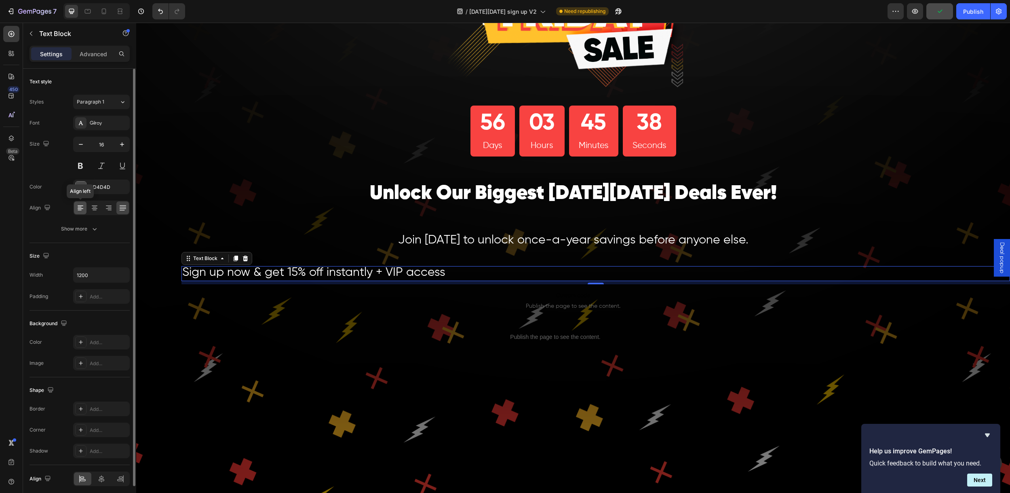
click at [80, 209] on icon at bounding box center [80, 208] width 8 height 8
click at [97, 209] on icon at bounding box center [95, 208] width 6 height 1
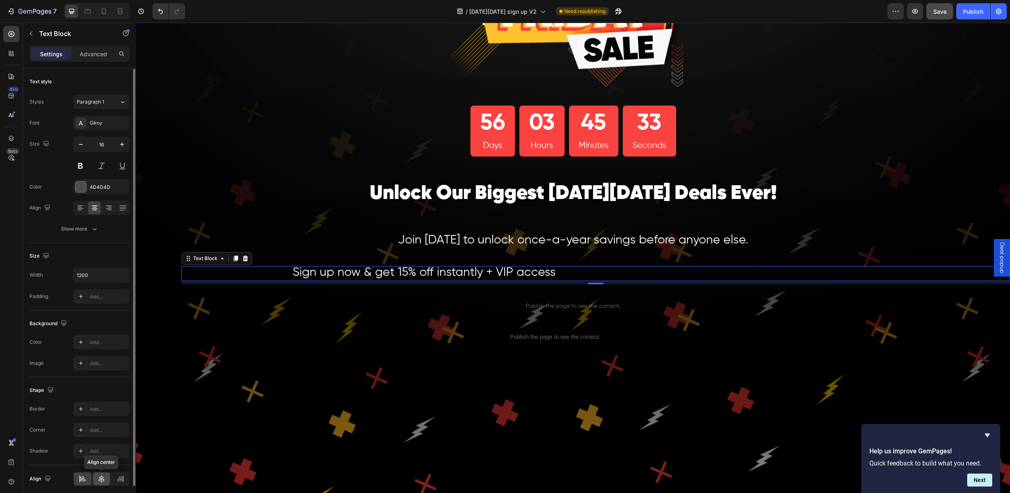
click at [99, 482] on icon at bounding box center [101, 479] width 8 height 8
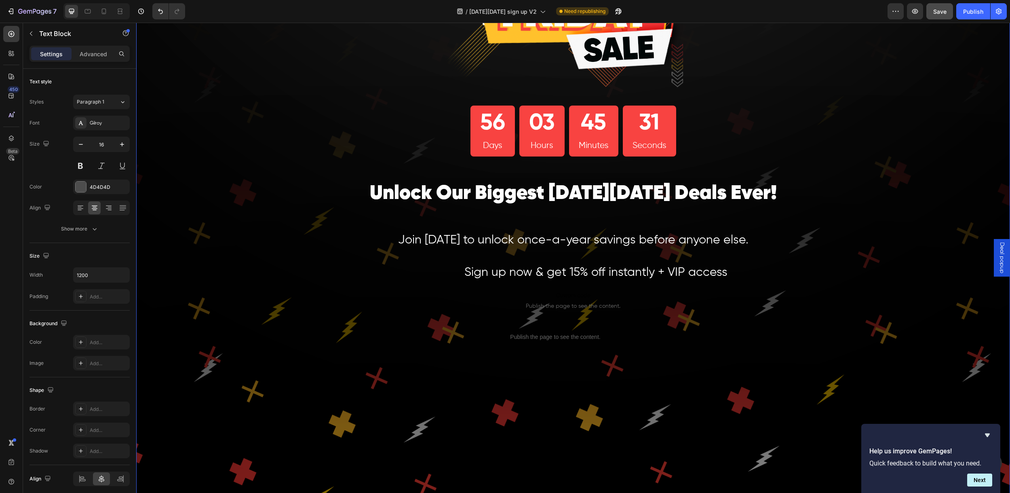
click at [287, 198] on div "Image 56 Days 03 Hours 45 Minutes 31 Seconds Countdown Timer Row Unlock Our Big…" at bounding box center [573, 225] width 874 height 642
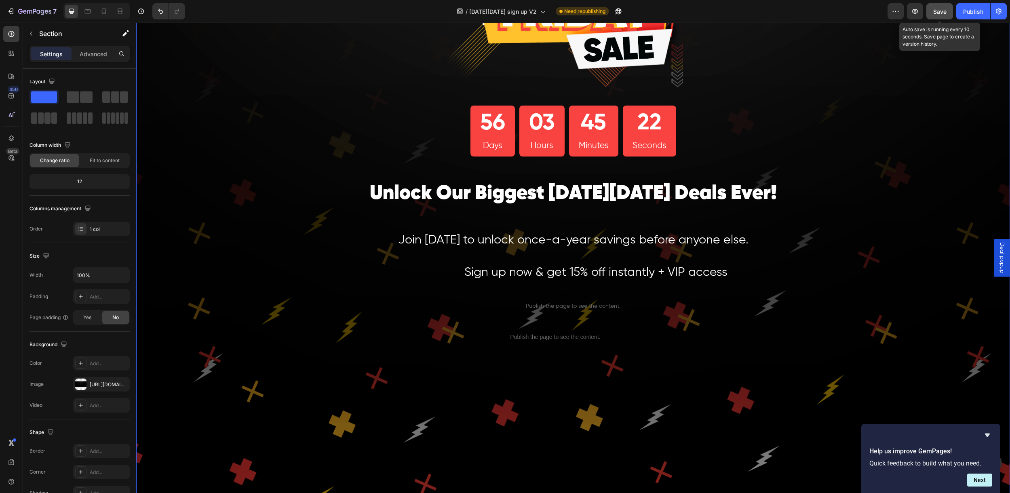
click at [935, 12] on span "Save" at bounding box center [939, 11] width 13 height 7
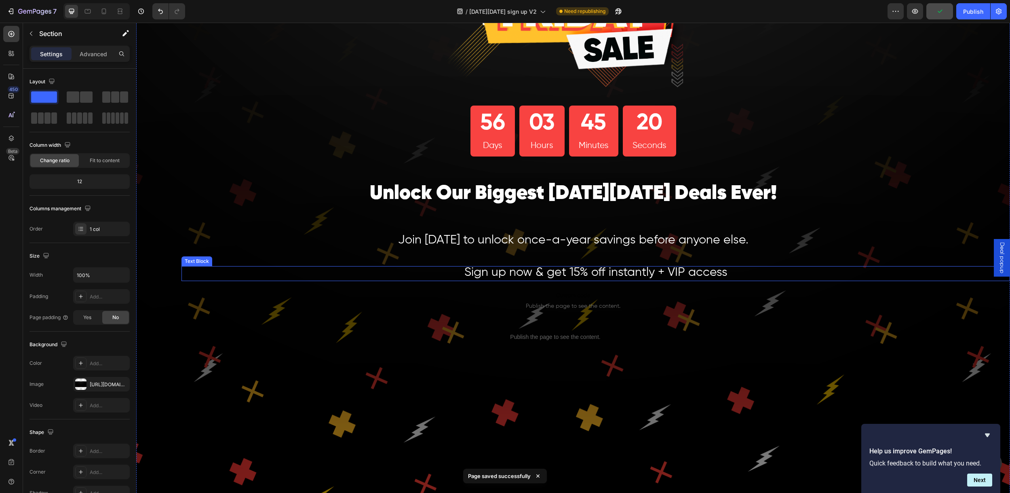
click at [679, 278] on span "Sign up now & get 15% off instantly + VIP access" at bounding box center [595, 272] width 263 height 12
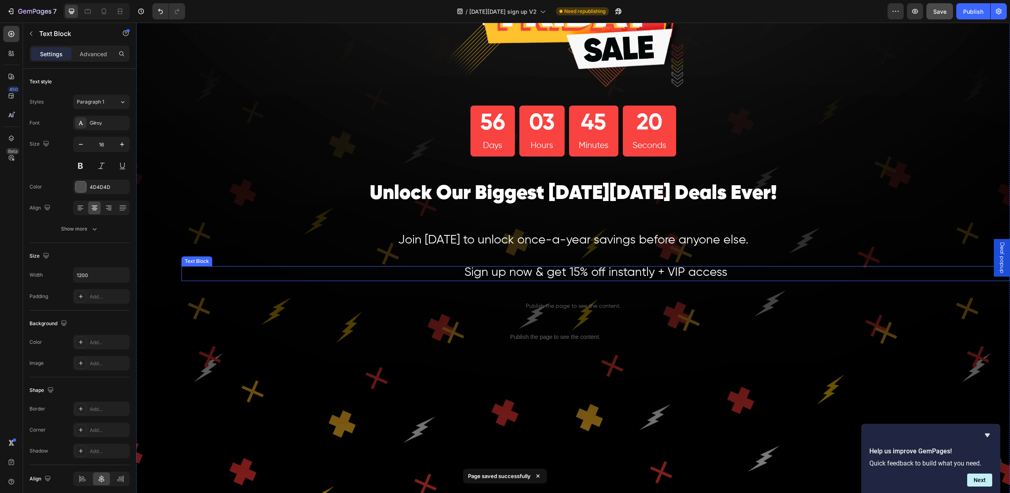
click at [679, 278] on span "Sign up now & get 15% off instantly + VIP access" at bounding box center [595, 272] width 263 height 12
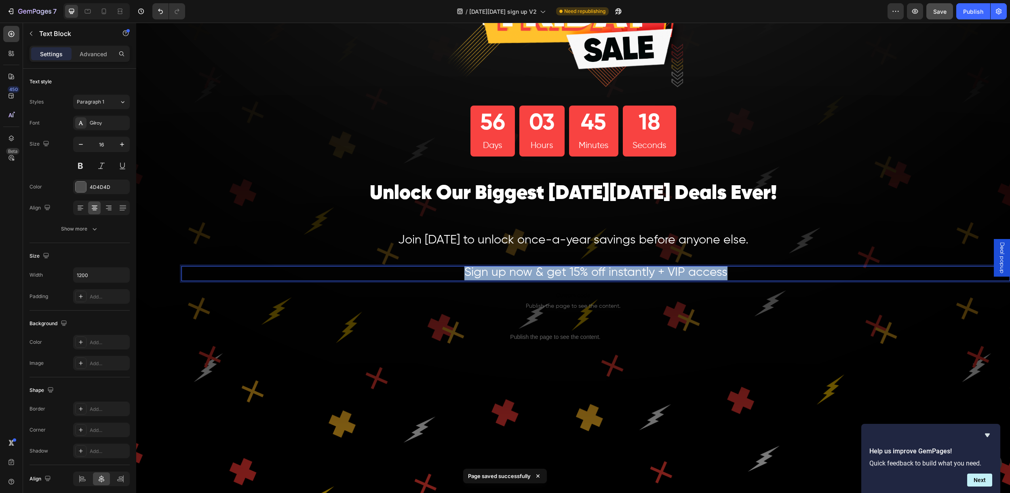
drag, startPoint x: 721, startPoint y: 273, endPoint x: 454, endPoint y: 271, distance: 267.2
click at [454, 271] on p "Sign up now & get 15% off instantly + VIP access" at bounding box center [595, 273] width 483 height 13
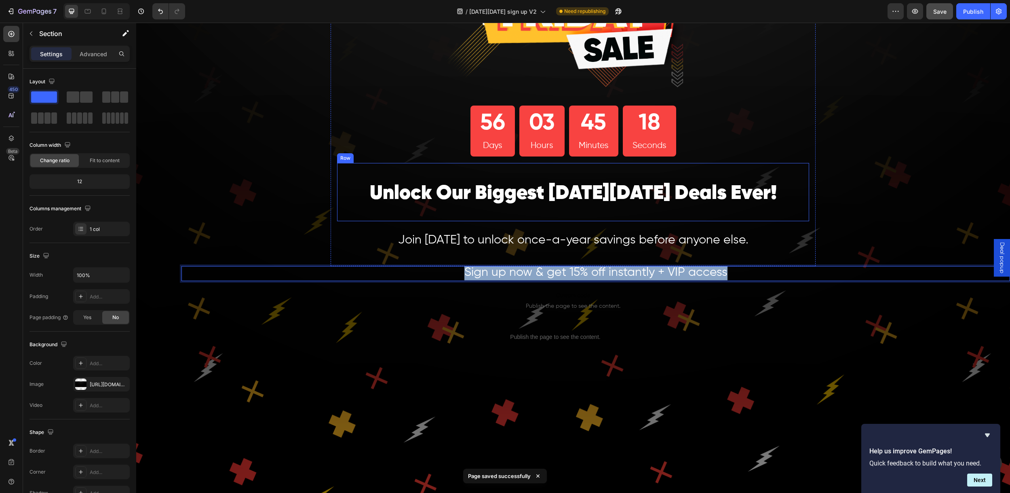
click at [898, 165] on div "Image 56 Days 03 Hours 45 Minutes 18 Seconds Countdown Timer Row Unlock Our Big…" at bounding box center [573, 225] width 874 height 642
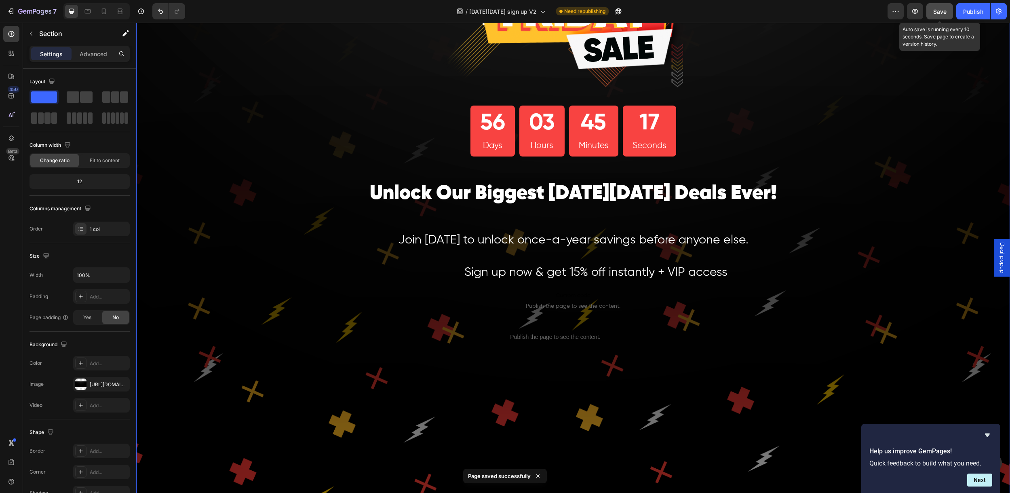
click at [940, 13] on span "Save" at bounding box center [939, 11] width 13 height 7
click at [971, 8] on div "Publish" at bounding box center [973, 11] width 20 height 8
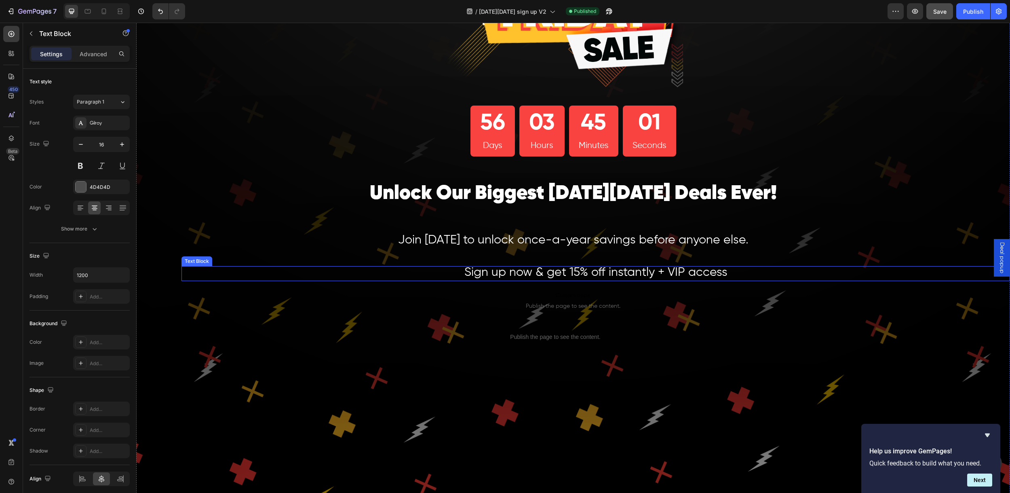
click at [578, 274] on span "Sign up now & get 15% off instantly + VIP access" at bounding box center [595, 272] width 263 height 12
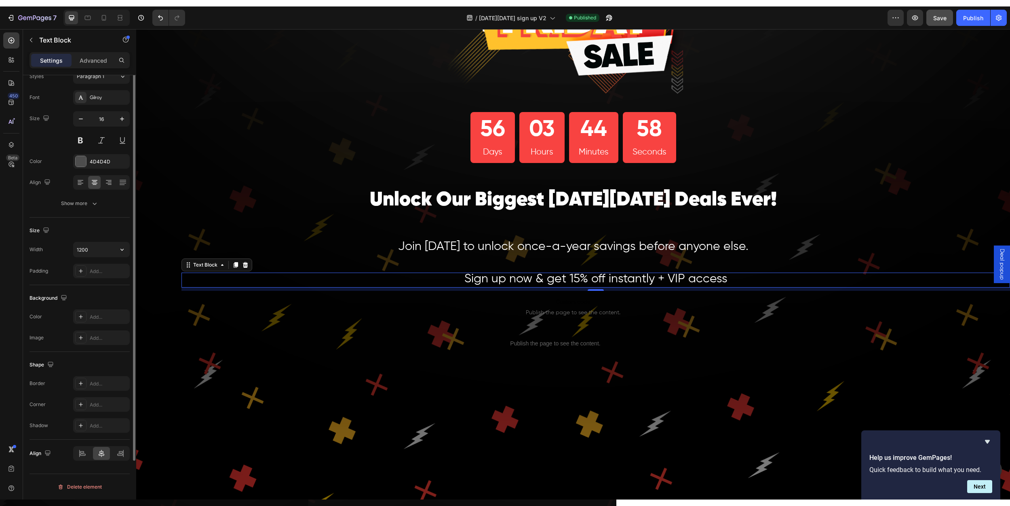
scroll to position [0, 0]
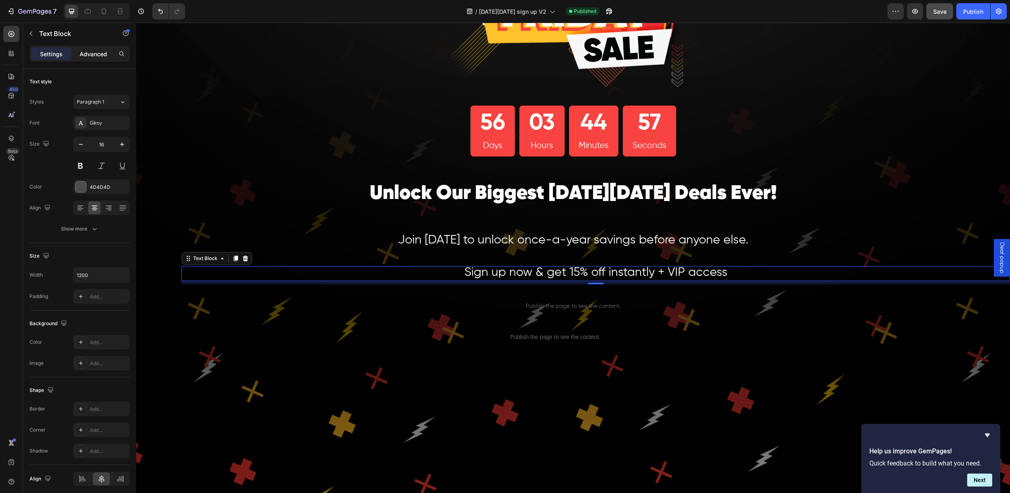
click at [86, 56] on p "Advanced" at bounding box center [93, 54] width 27 height 8
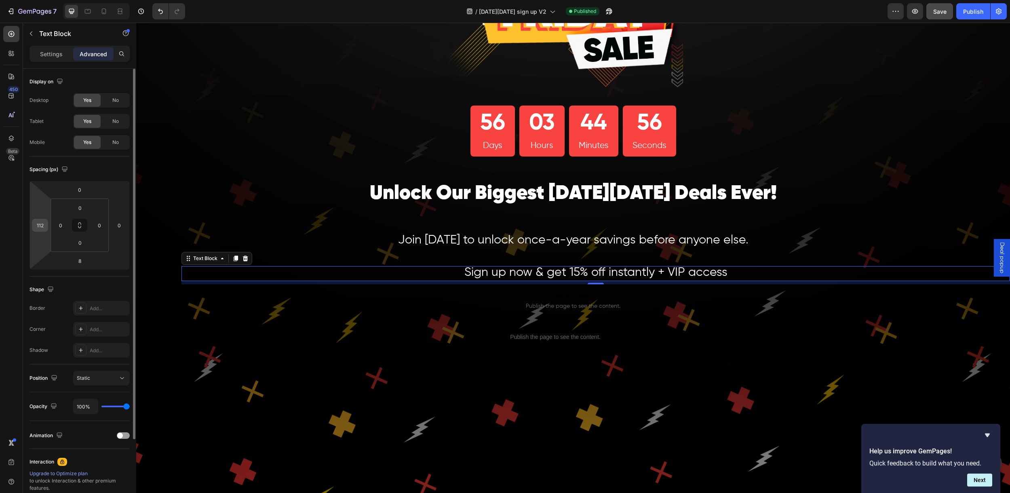
click at [46, 224] on div "112" at bounding box center [40, 225] width 16 height 13
type input "0"
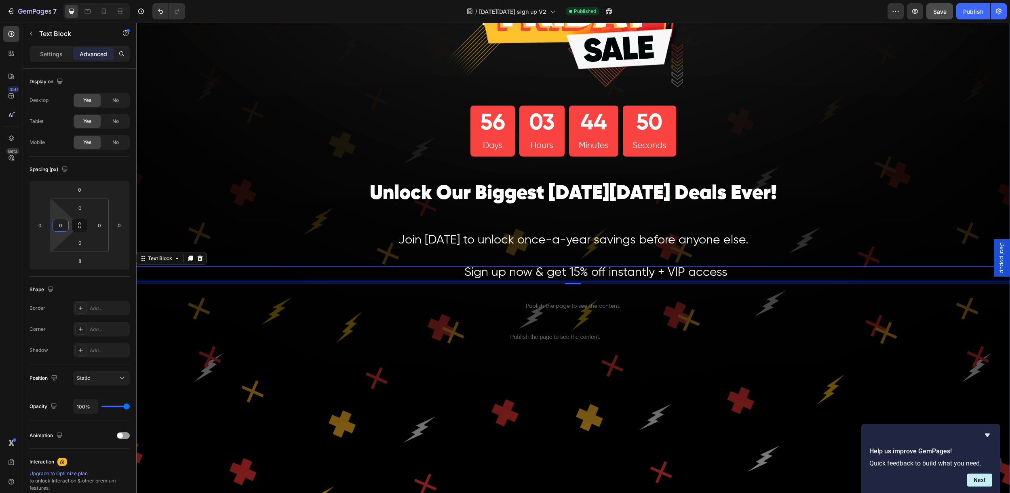
click at [186, 195] on div "Image 56 Days 03 Hours 44 Minutes 50 Seconds Countdown Timer Row Unlock Our Big…" at bounding box center [573, 225] width 874 height 642
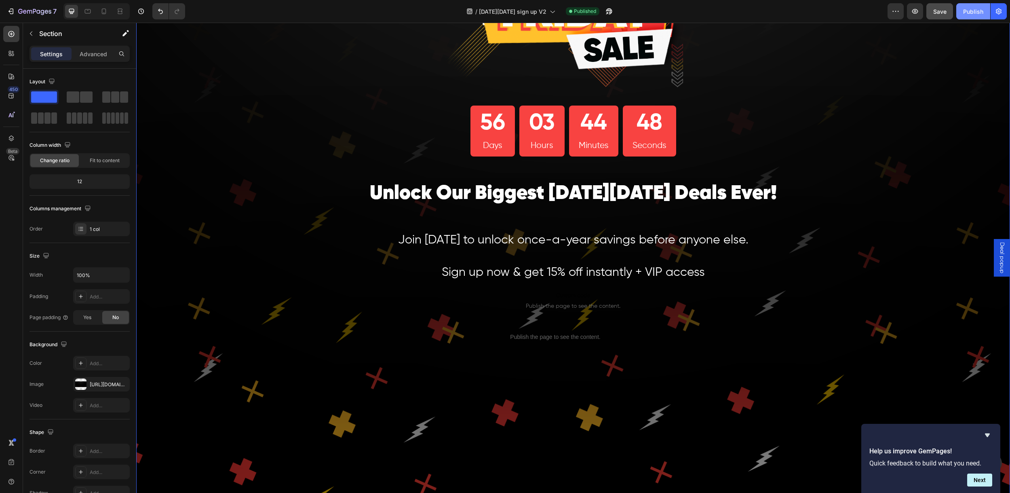
click at [968, 11] on div "Publish" at bounding box center [973, 11] width 20 height 8
click at [982, 13] on div "Publish" at bounding box center [973, 11] width 20 height 8
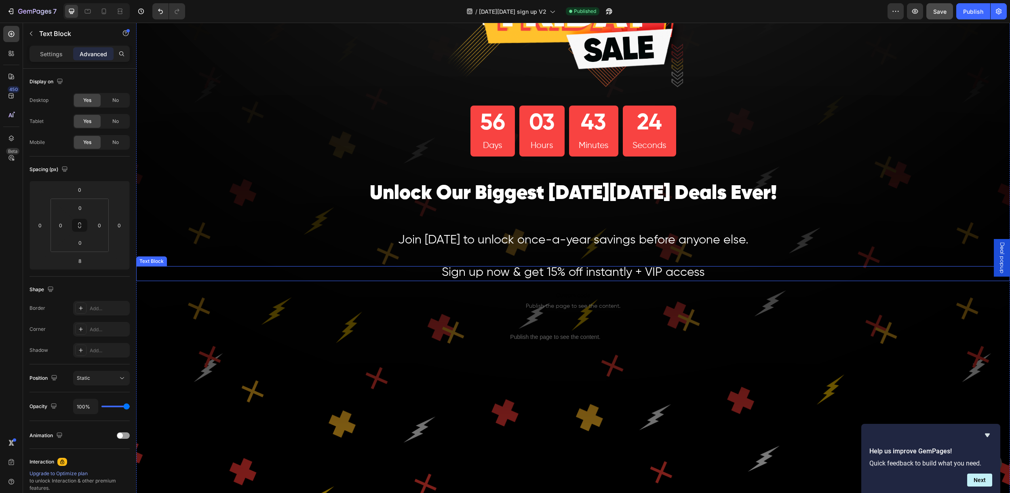
click at [498, 276] on span "Sign up now & get 15% off instantly + VIP access" at bounding box center [573, 272] width 263 height 12
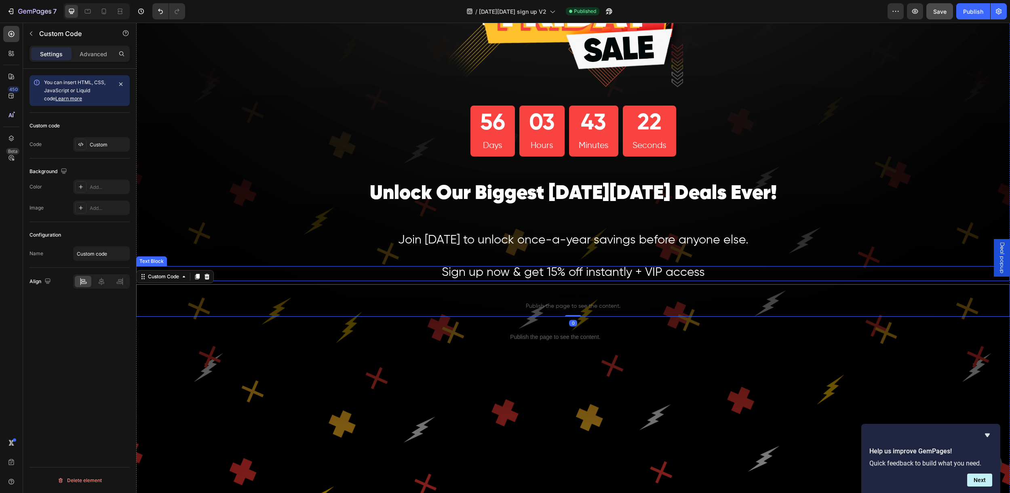
click at [570, 276] on span "Sign up now & get 15% off instantly + VIP access" at bounding box center [573, 272] width 263 height 12
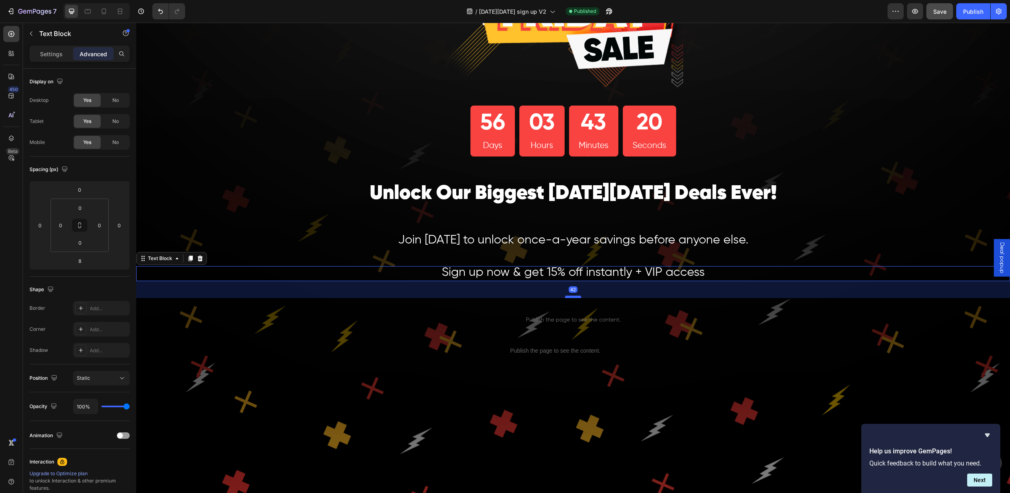
drag, startPoint x: 569, startPoint y: 283, endPoint x: 570, endPoint y: 297, distance: 13.8
click at [570, 297] on div at bounding box center [573, 296] width 16 height 2
type input "42"
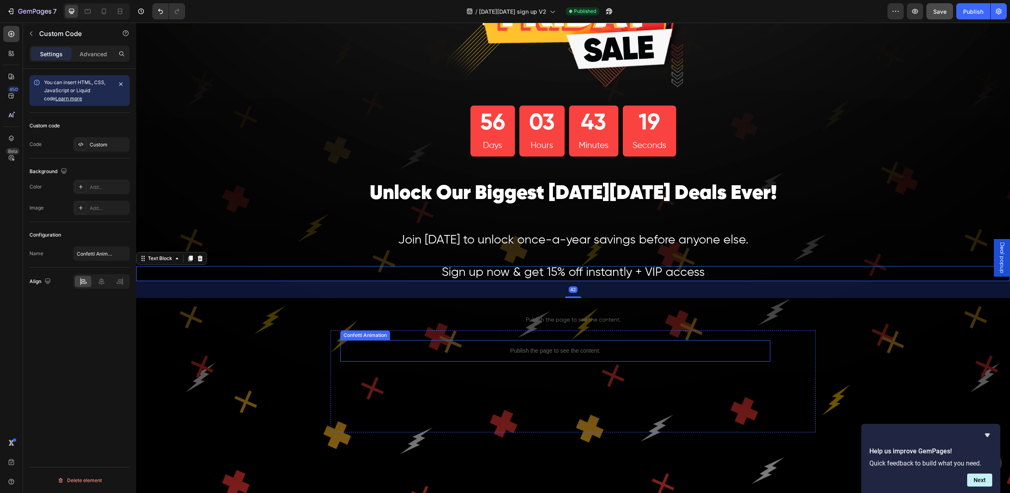
click at [580, 350] on p "Publish the page to see the content." at bounding box center [555, 350] width 430 height 8
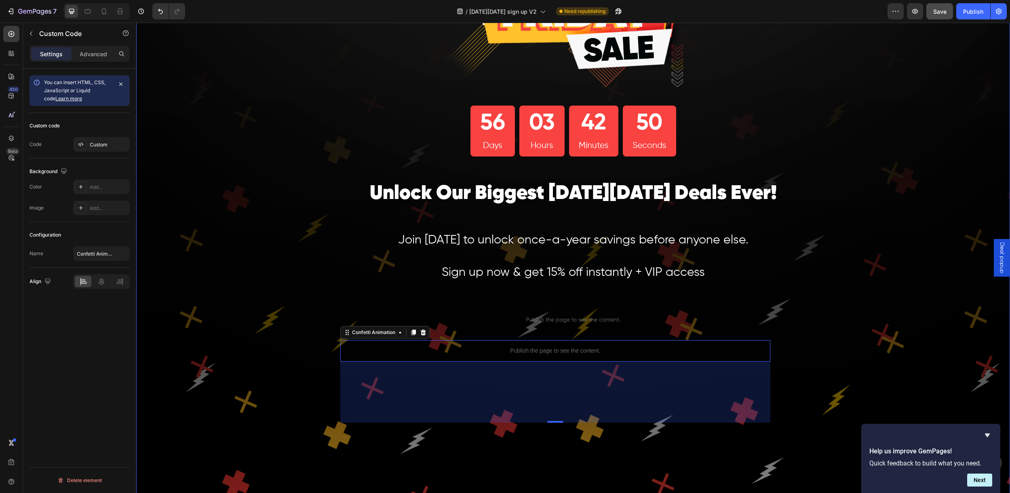
click at [262, 178] on div "Image 56 Days 03 Hours 42 Minutes 50 Seconds Countdown Timer Row Unlock Our Big…" at bounding box center [573, 231] width 874 height 655
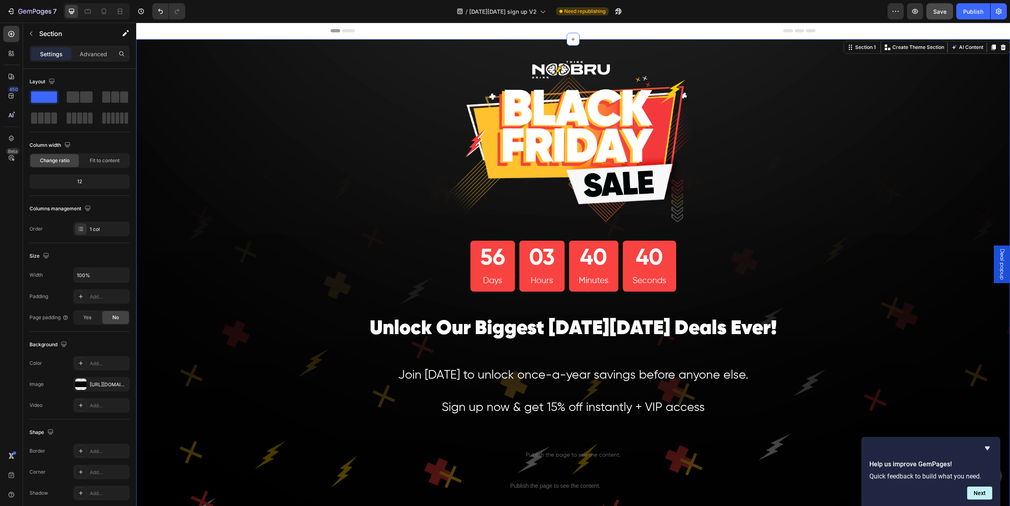
scroll to position [18, 0]
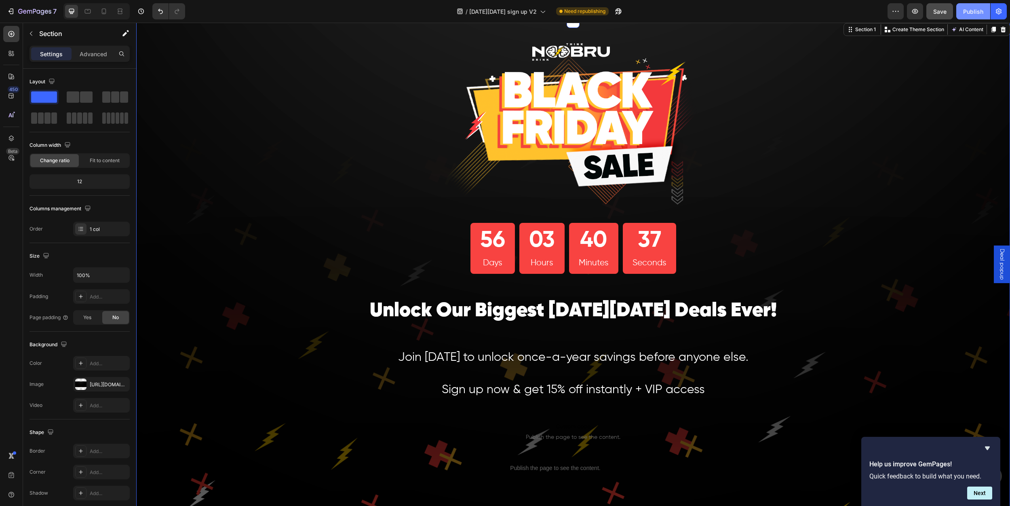
click at [971, 12] on div "Publish" at bounding box center [973, 11] width 20 height 8
click at [892, 11] on icon "button" at bounding box center [896, 11] width 8 height 8
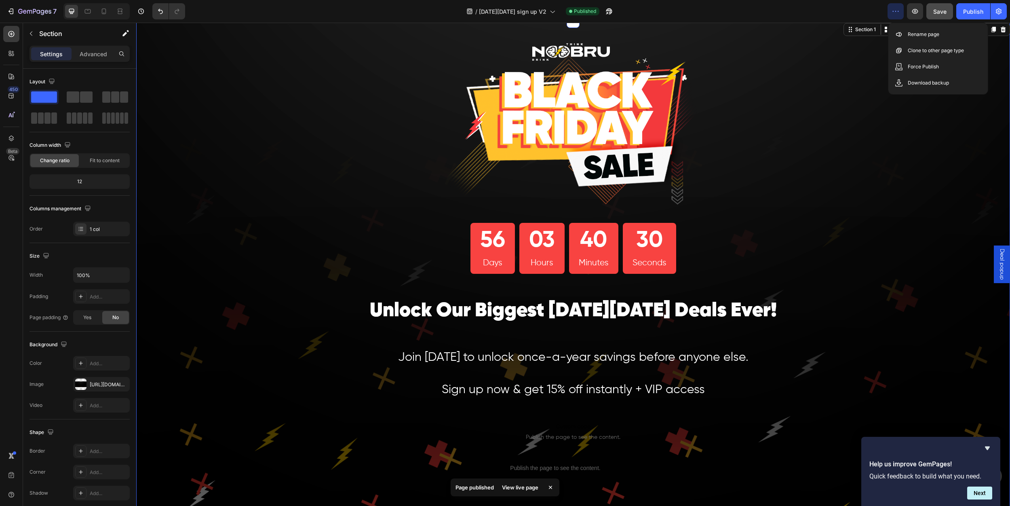
click at [869, 84] on div "Image 56 Days 03 Hours 40 Minutes 30 Seconds Countdown Timer Row Unlock Our Big…" at bounding box center [573, 348] width 874 height 655
click at [28, 7] on div "7" at bounding box center [37, 11] width 38 height 10
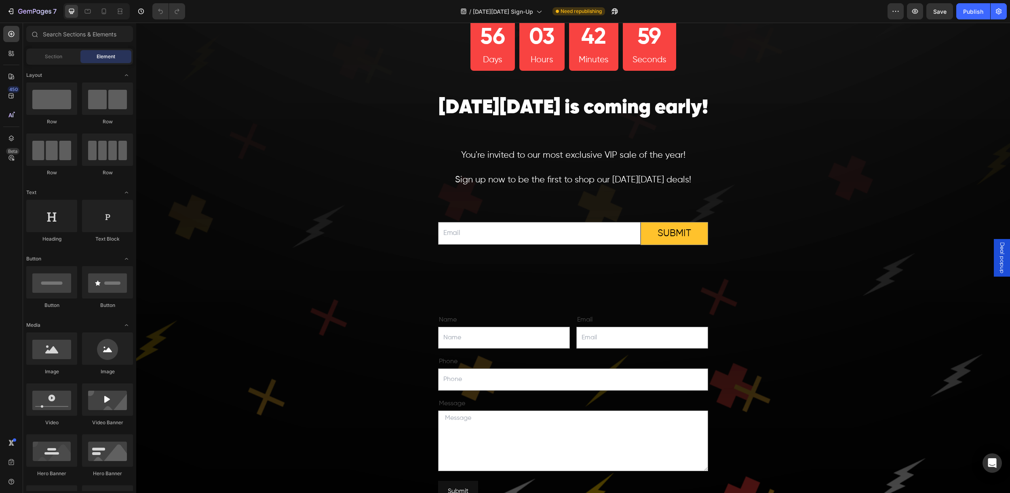
scroll to position [231, 0]
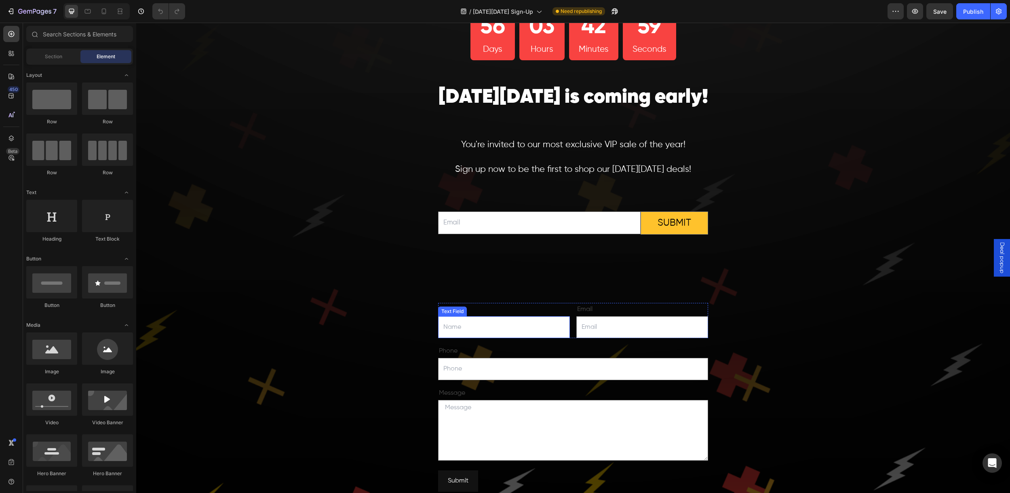
click at [495, 329] on input "text" at bounding box center [504, 327] width 132 height 22
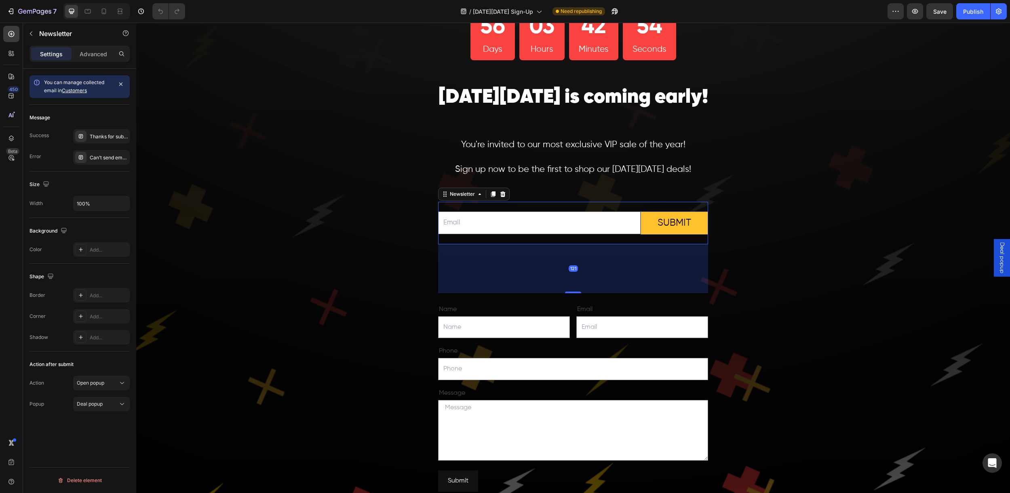
click at [488, 241] on div "Email Field Submit Submit Button Row Newsletter 121" at bounding box center [573, 223] width 270 height 42
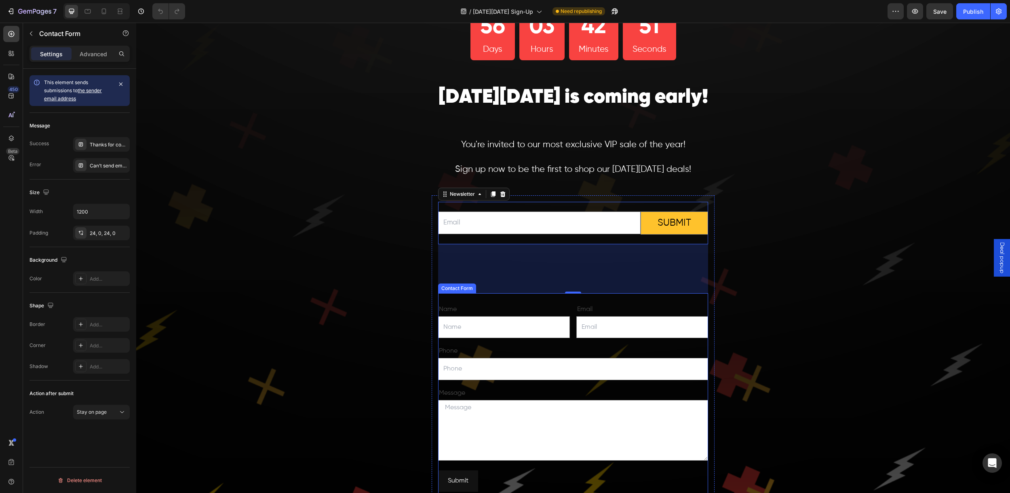
click at [519, 301] on div "Name Text Block Text Field Email Text Block Email Field Row Phone Text Block Te…" at bounding box center [573, 397] width 270 height 208
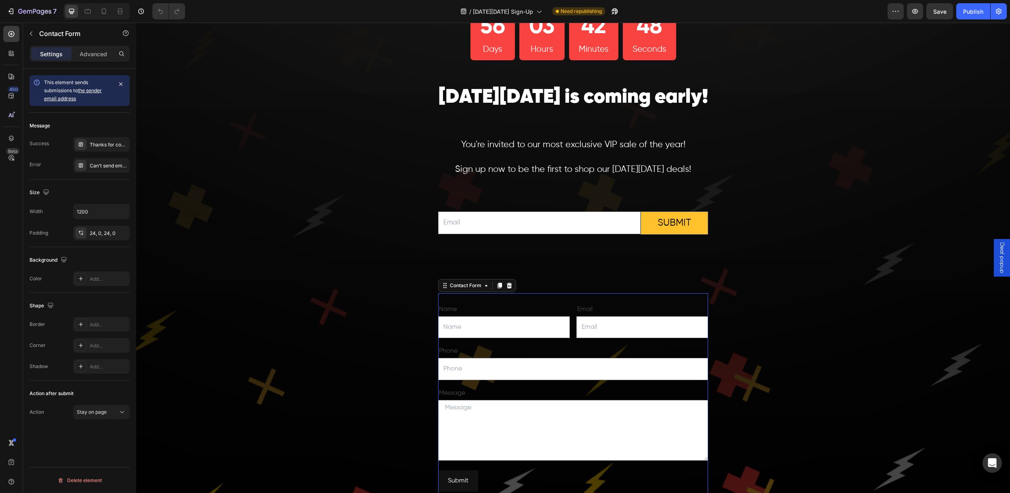
click at [93, 91] on link "the sender email address" at bounding box center [73, 94] width 58 height 14
click at [31, 11] on icon "button" at bounding box center [29, 12] width 5 height 4
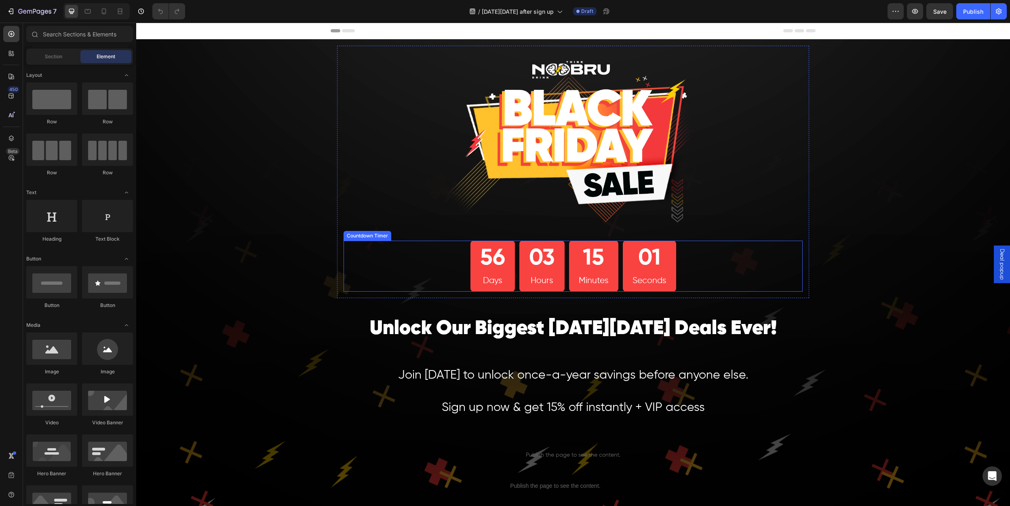
scroll to position [57, 0]
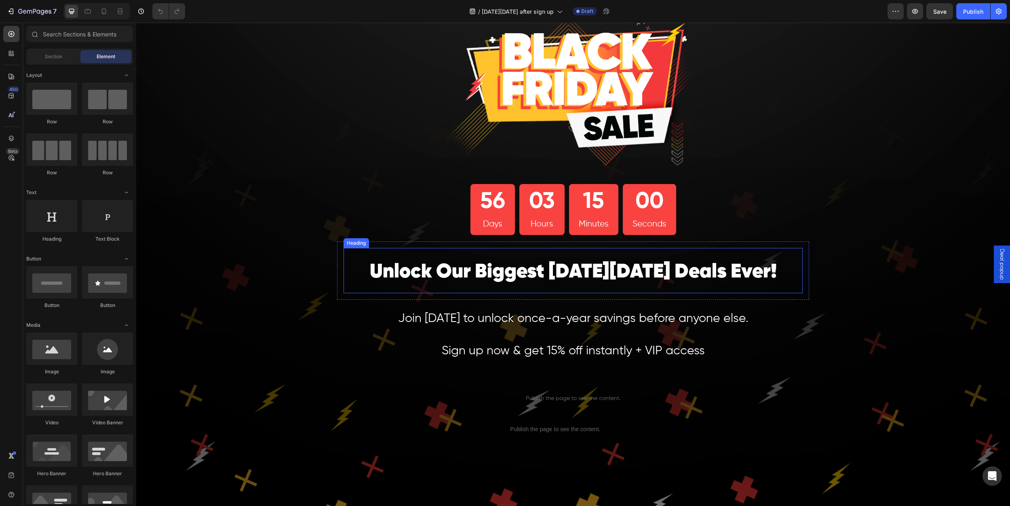
click at [414, 268] on span "Unlock Our Biggest [DATE][DATE] Deals Ever!" at bounding box center [573, 272] width 407 height 20
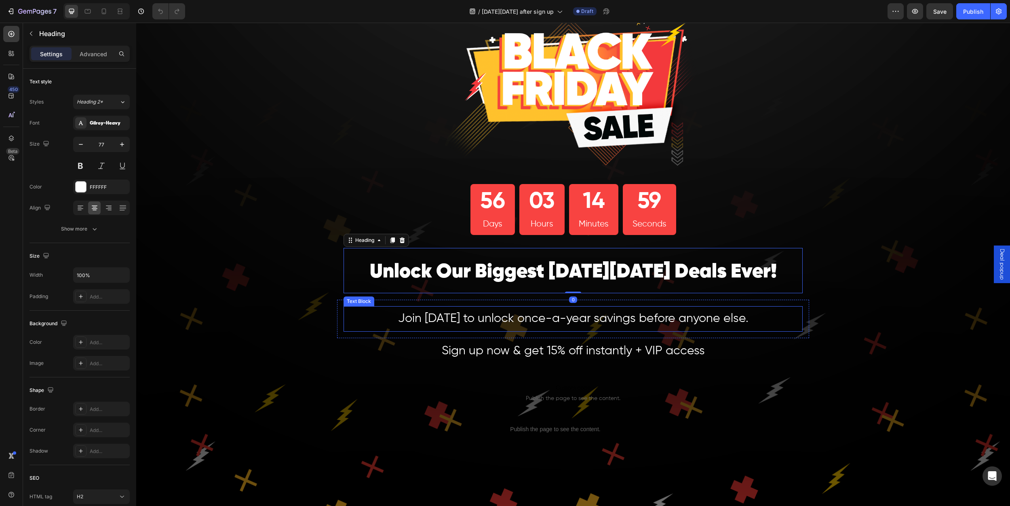
click at [422, 317] on span "Join [DATE] to unlock once-a-year savings before anyone else." at bounding box center [573, 318] width 350 height 12
click at [998, 264] on span "Deal popup" at bounding box center [1002, 264] width 8 height 31
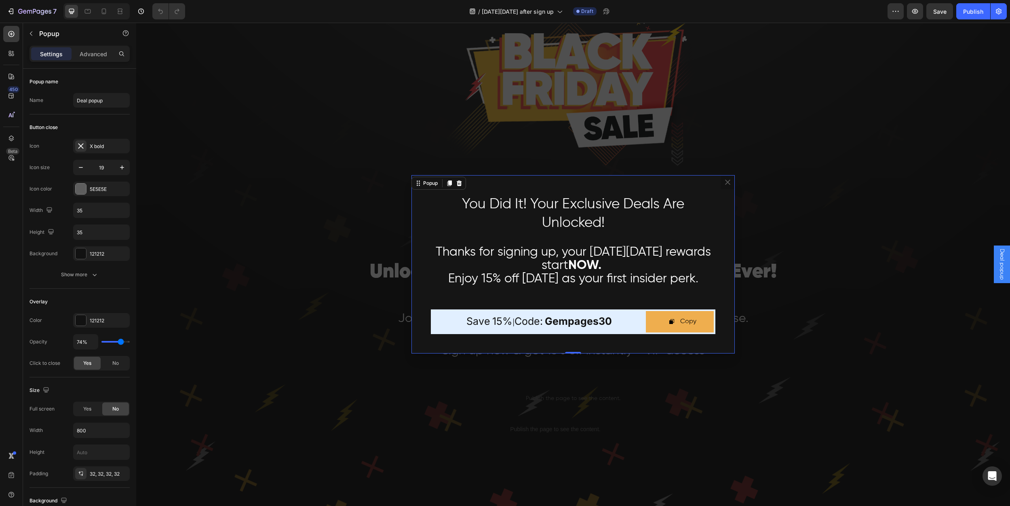
click at [725, 183] on icon "Dialog content" at bounding box center [728, 182] width 8 height 8
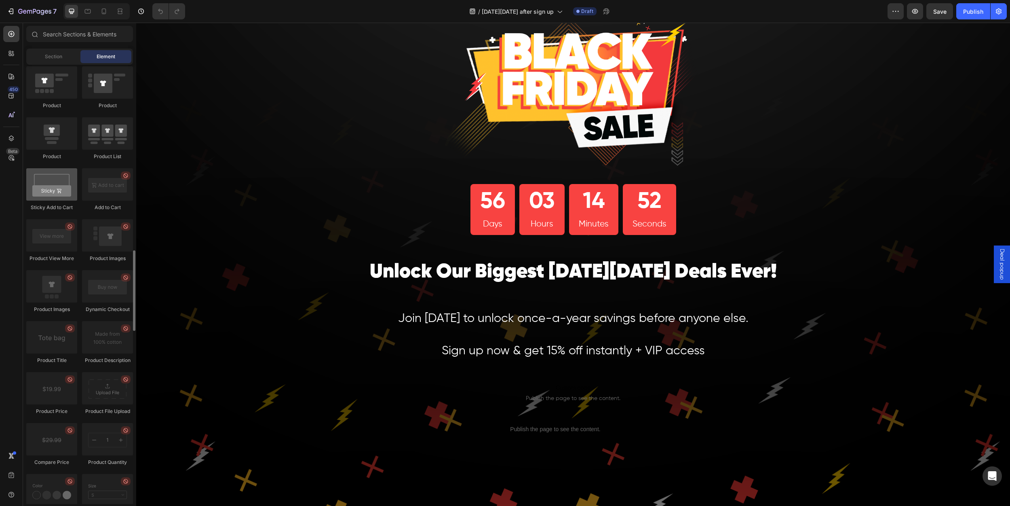
scroll to position [1040, 0]
click at [998, 271] on span "Deal popup" at bounding box center [1002, 264] width 8 height 31
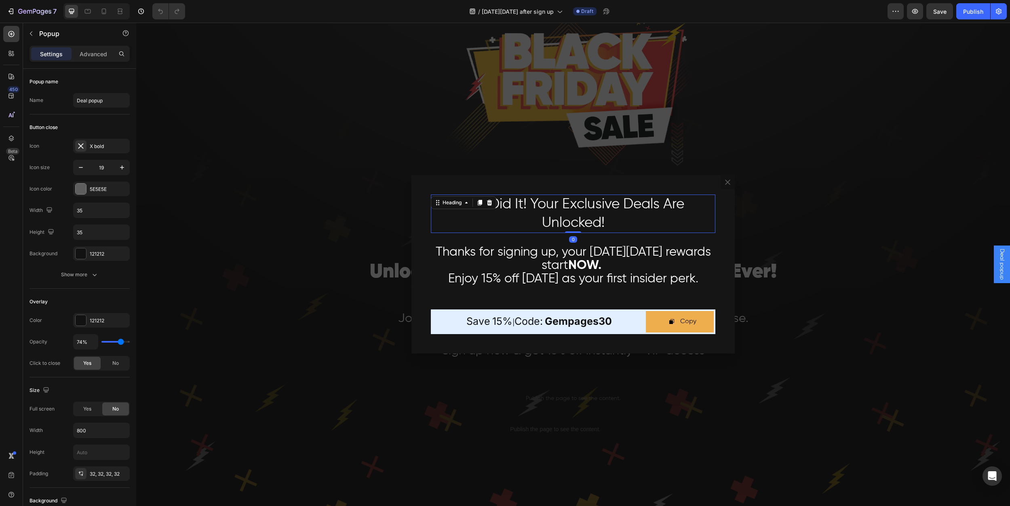
click at [517, 216] on h2 "You Did It! Your Exclusive Deals Are Unlocked!" at bounding box center [573, 213] width 285 height 38
click at [435, 187] on div "You Did It! Your Exclusive Deals Are Unlocked! Heading Row Thanks for signing u…" at bounding box center [573, 264] width 323 height 178
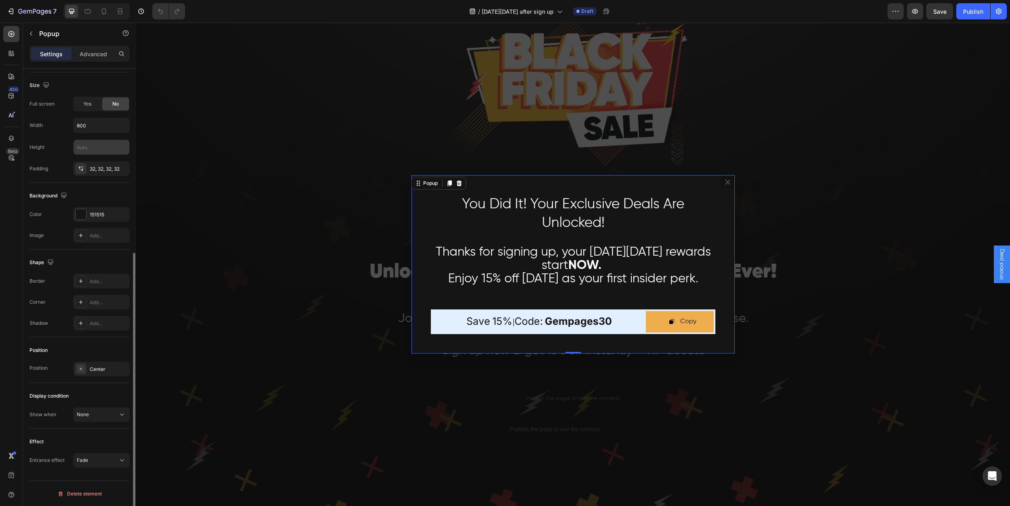
scroll to position [305, 0]
click at [96, 416] on div "None" at bounding box center [97, 413] width 41 height 7
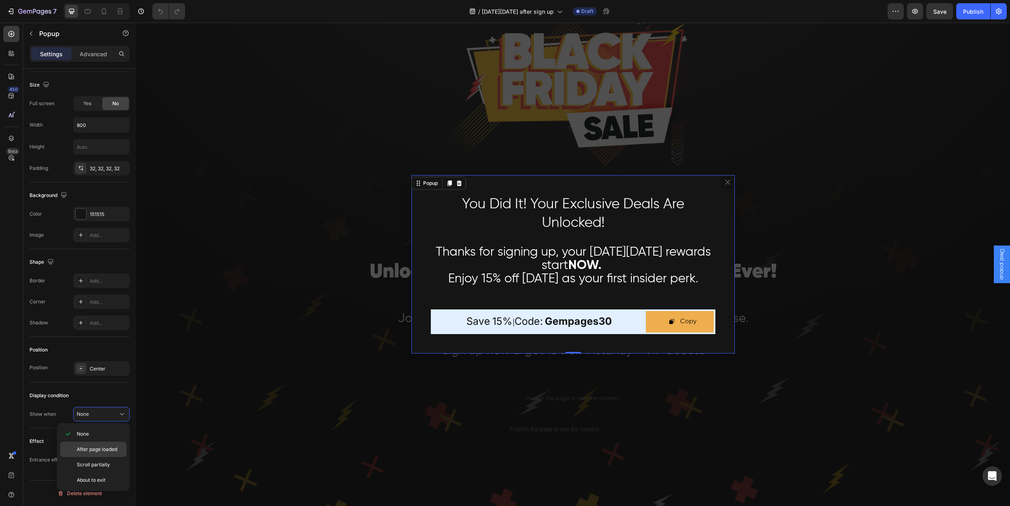
click at [96, 448] on span "After page loaded" at bounding box center [97, 448] width 40 height 7
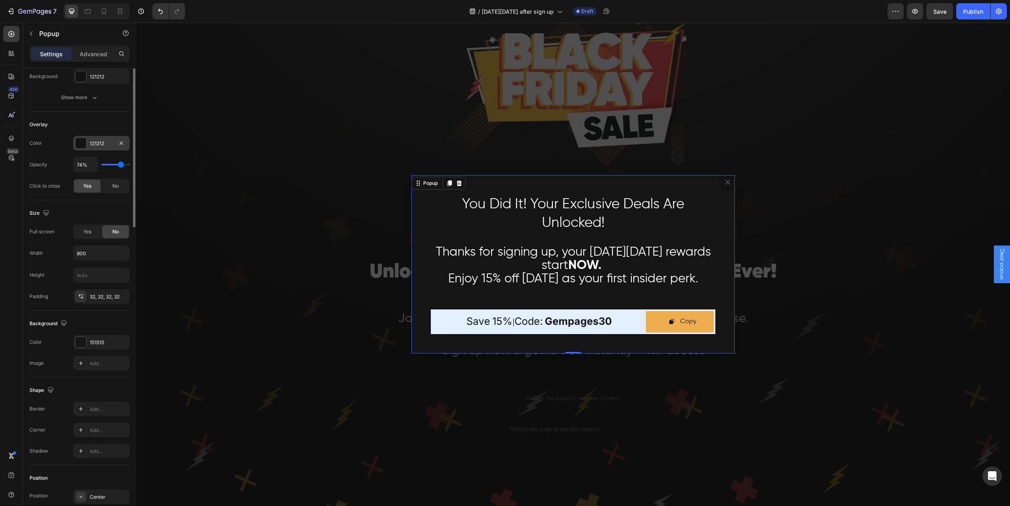
scroll to position [0, 0]
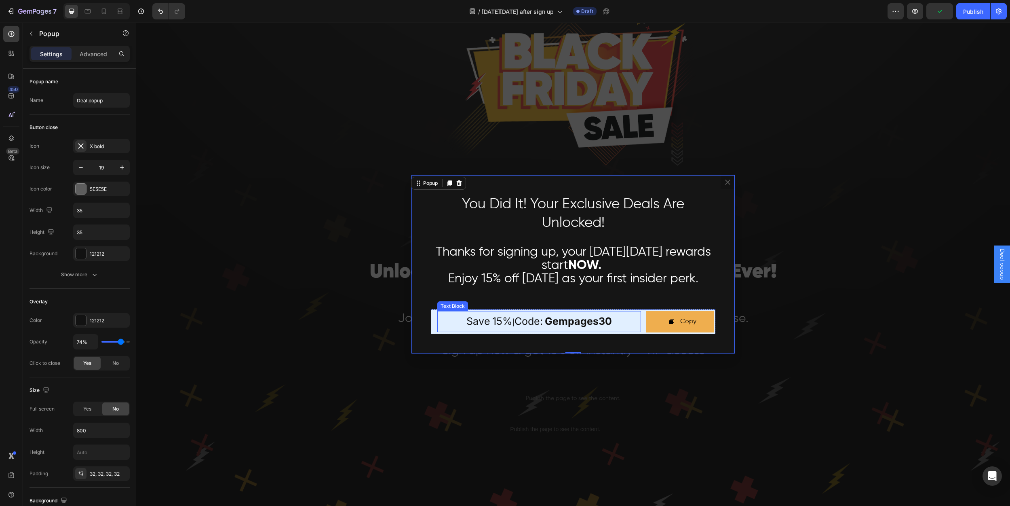
click at [592, 316] on strong "gempages30" at bounding box center [578, 321] width 67 height 12
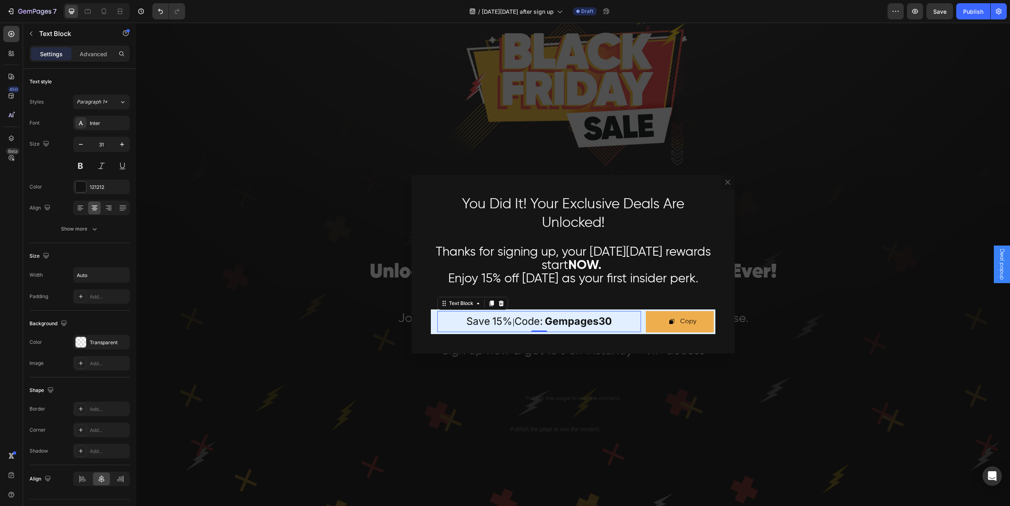
click at [601, 316] on strong "gempages30" at bounding box center [578, 321] width 67 height 12
click at [338, 277] on div "Backdrop" at bounding box center [573, 264] width 874 height 483
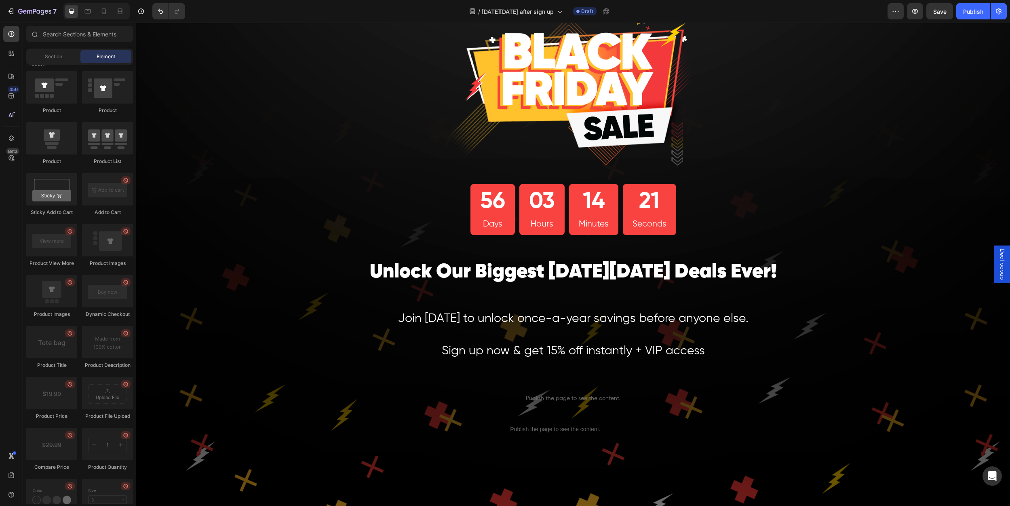
click at [998, 264] on span "Deal popup" at bounding box center [1002, 264] width 8 height 31
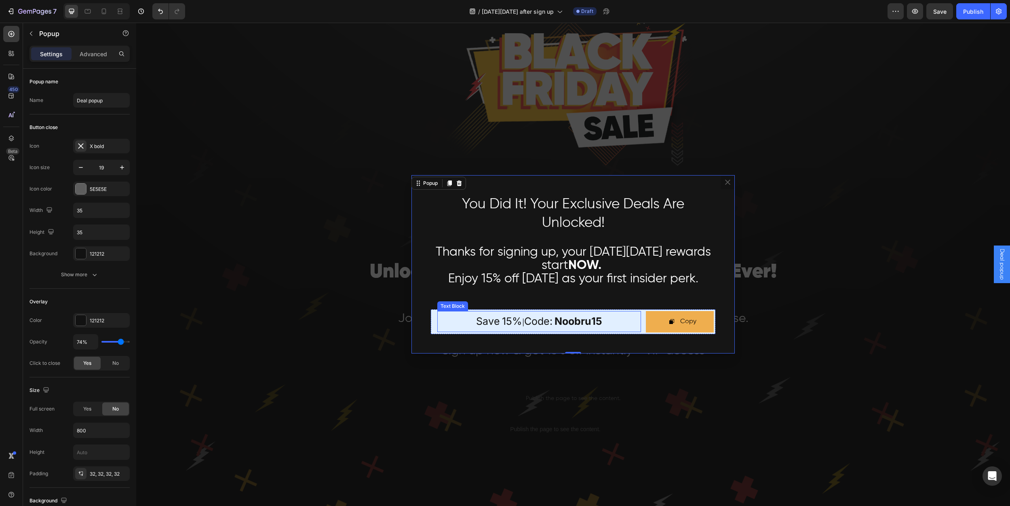
click at [592, 321] on strong "noobru15" at bounding box center [579, 321] width 48 height 12
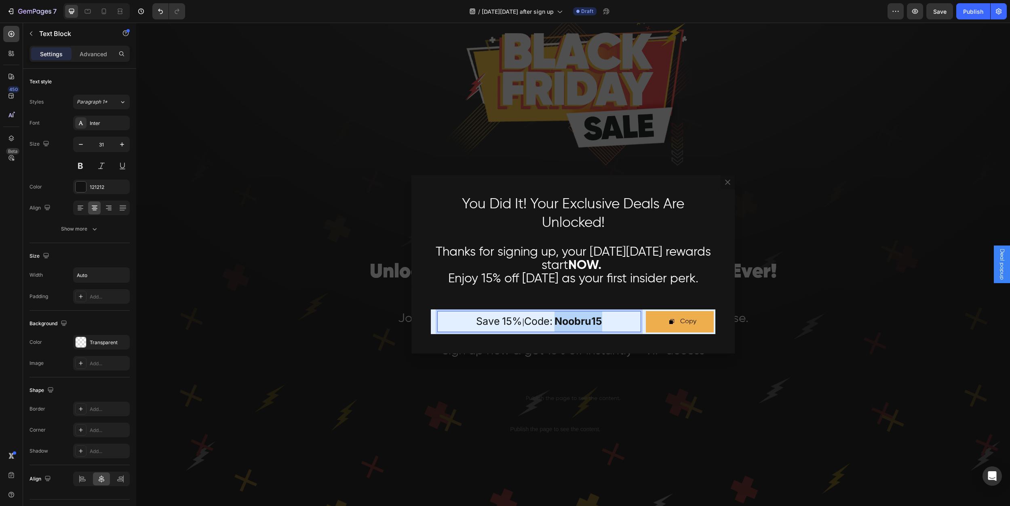
click at [592, 321] on strong "noobru15" at bounding box center [579, 321] width 48 height 12
click at [629, 386] on div "Backdrop" at bounding box center [573, 264] width 874 height 483
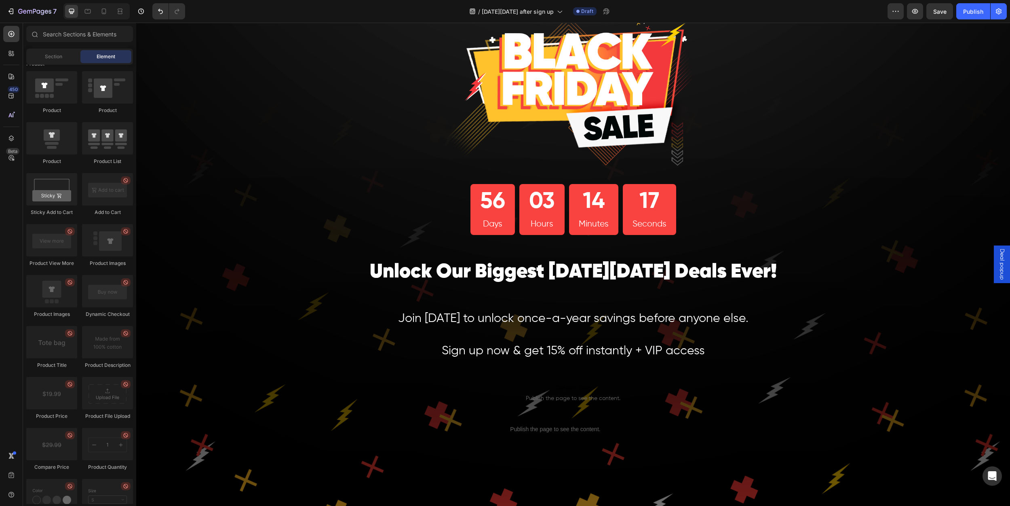
click at [994, 264] on div "Deal popup" at bounding box center [1002, 264] width 16 height 38
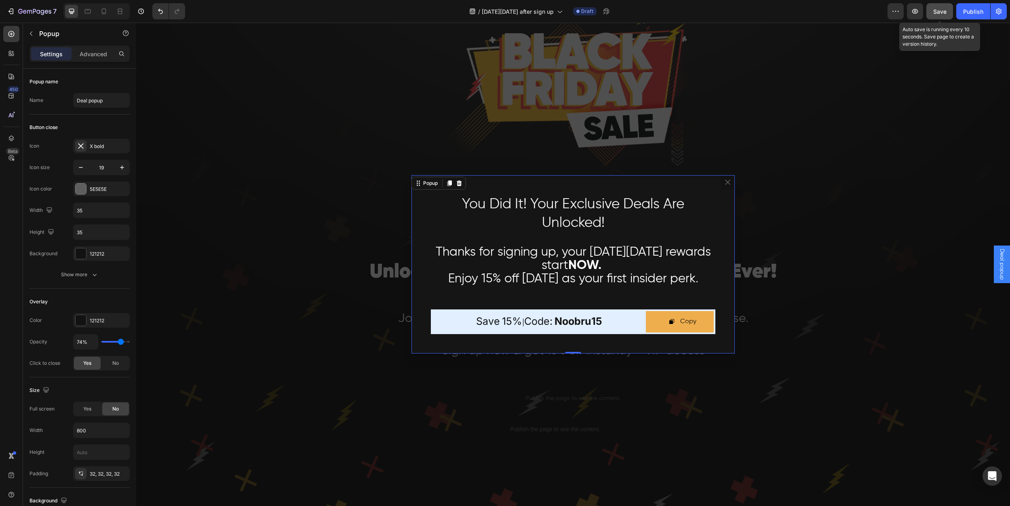
click at [938, 8] on span "Save" at bounding box center [939, 11] width 13 height 7
click at [980, 13] on div "Publish" at bounding box center [973, 11] width 20 height 8
click at [515, 486] on div "View live page" at bounding box center [520, 486] width 46 height 11
click at [727, 181] on icon "Dialog content" at bounding box center [728, 182] width 8 height 8
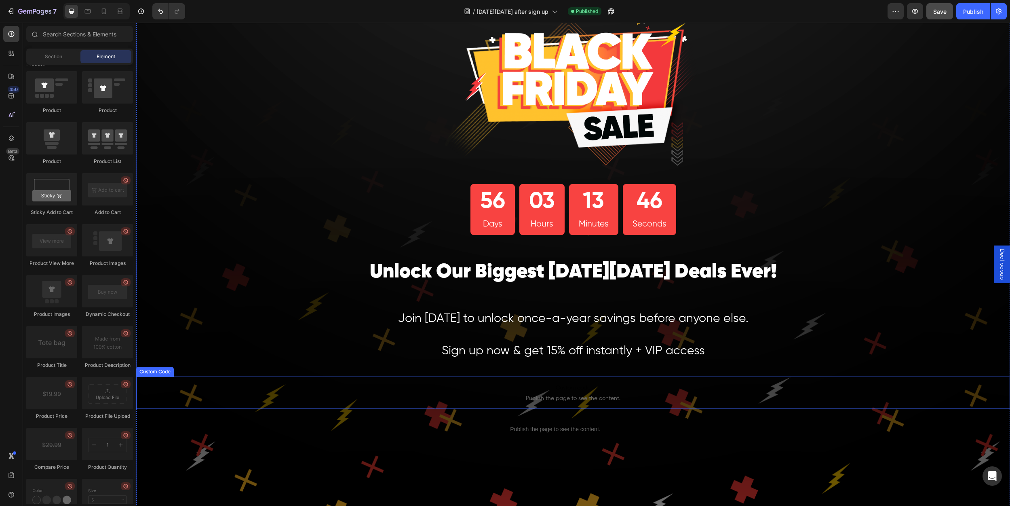
click at [597, 396] on span "Publish the page to see the content." at bounding box center [573, 398] width 874 height 8
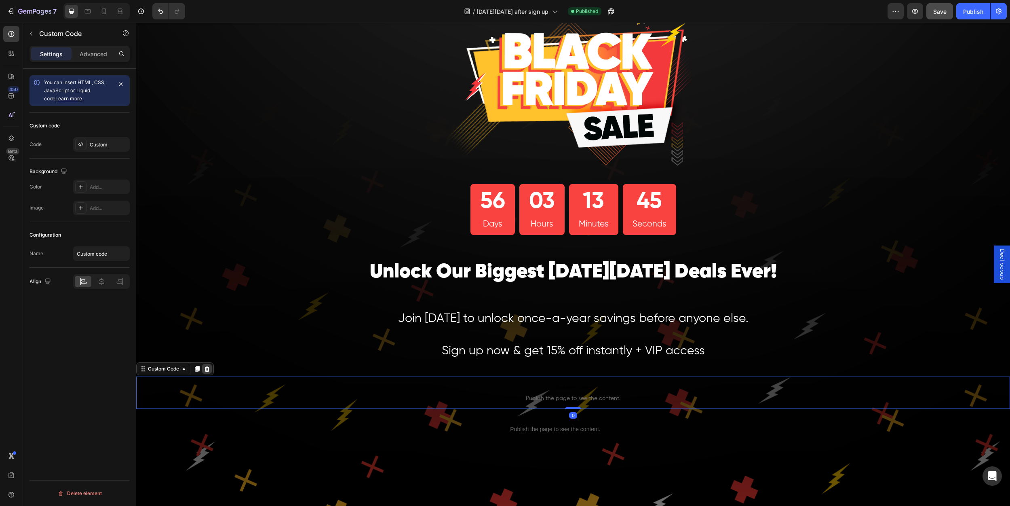
click at [208, 371] on icon at bounding box center [207, 369] width 5 height 6
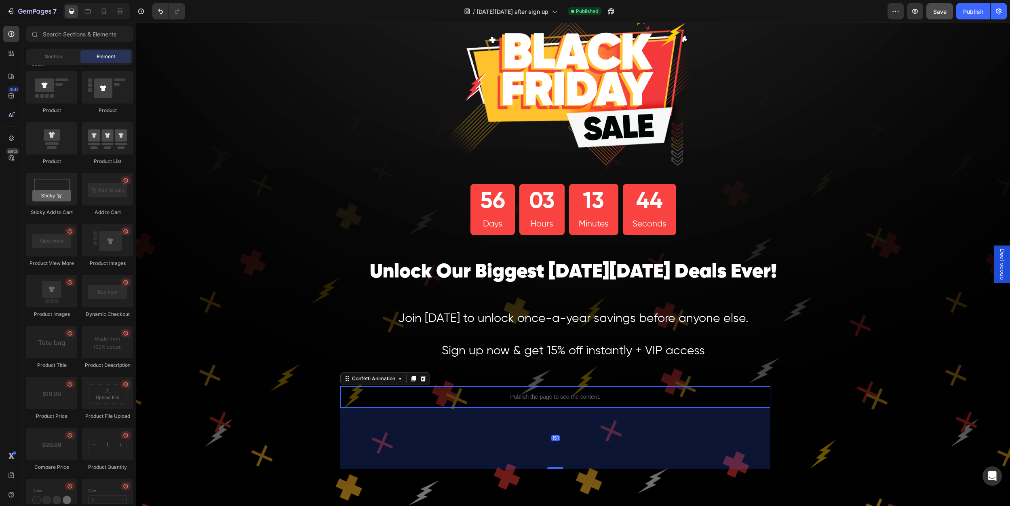
click at [541, 390] on div "Publish the page to see the content." at bounding box center [555, 396] width 430 height 21
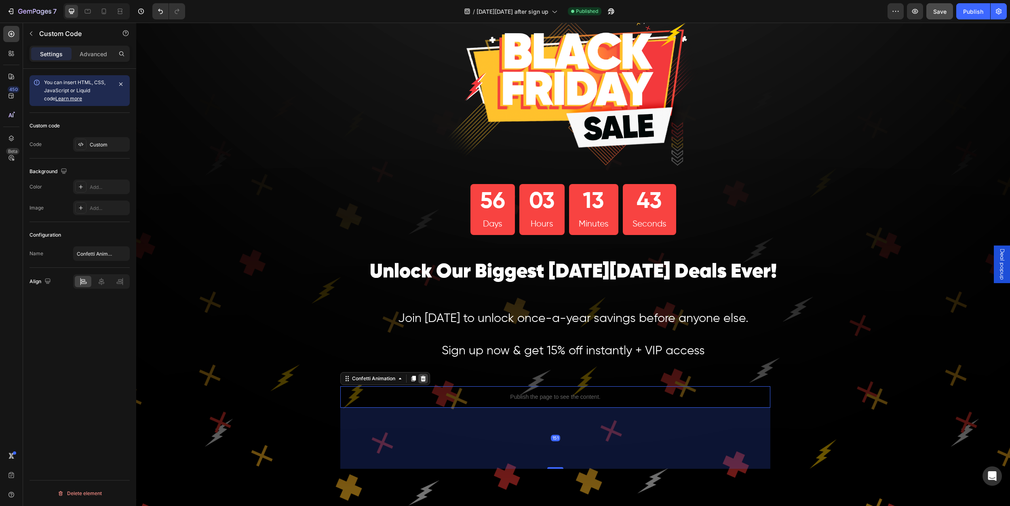
click at [422, 378] on icon at bounding box center [423, 379] width 5 height 6
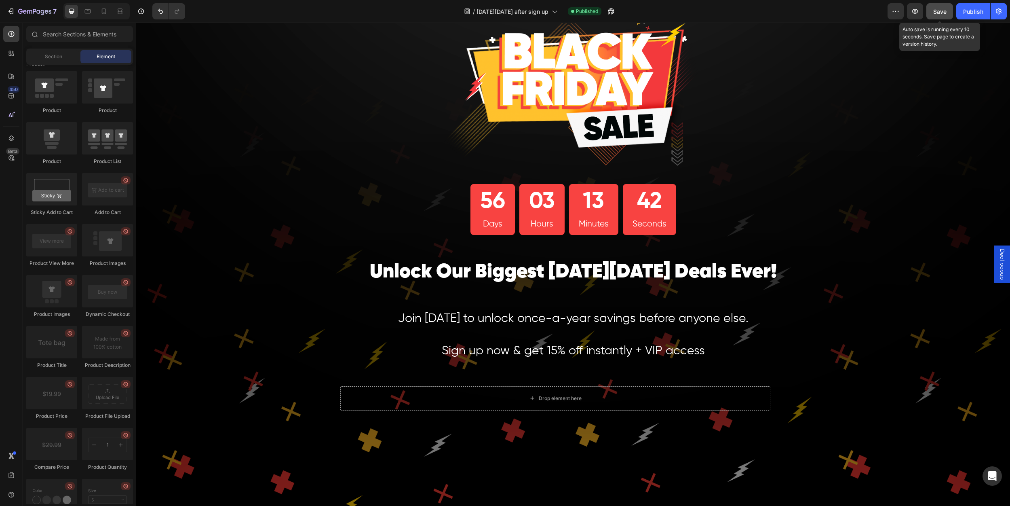
click at [944, 17] on button "Save" at bounding box center [939, 11] width 27 height 16
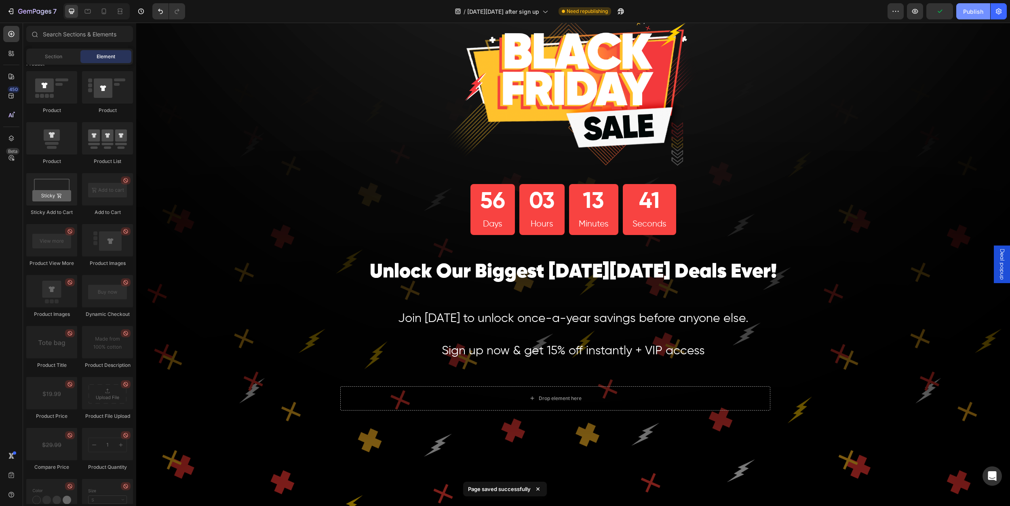
click at [967, 11] on div "Publish" at bounding box center [973, 11] width 20 height 8
click at [998, 261] on span "Deal popup" at bounding box center [1002, 264] width 8 height 31
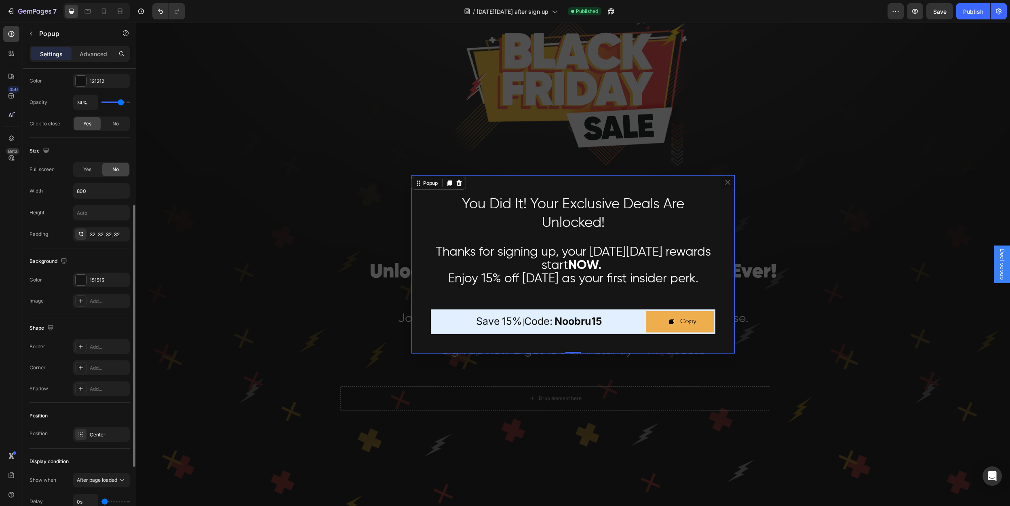
scroll to position [348, 0]
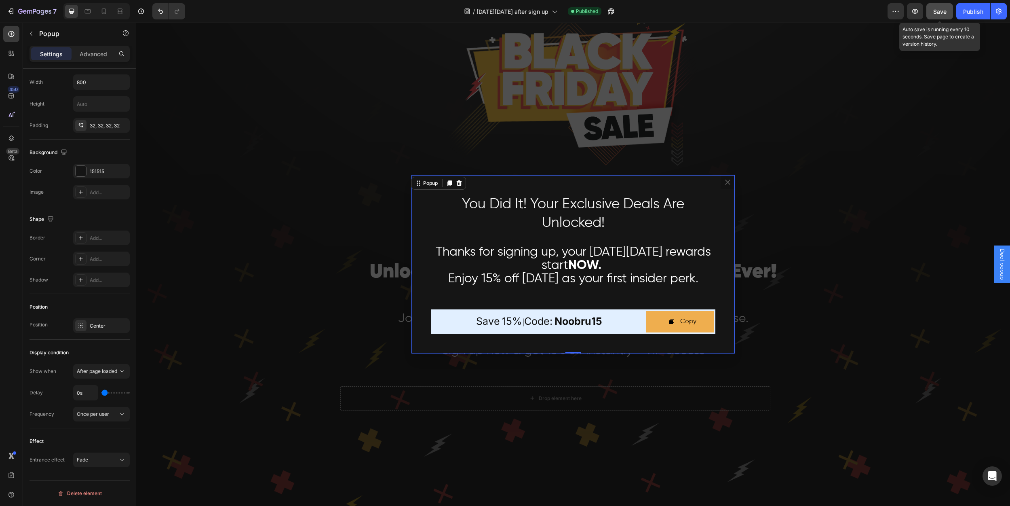
click at [933, 7] on button "Save" at bounding box center [939, 11] width 27 height 16
click at [971, 9] on div "Publish" at bounding box center [973, 11] width 20 height 8
click at [532, 487] on div "View live page" at bounding box center [520, 486] width 46 height 11
click at [95, 374] on span "After page loaded" at bounding box center [97, 370] width 40 height 7
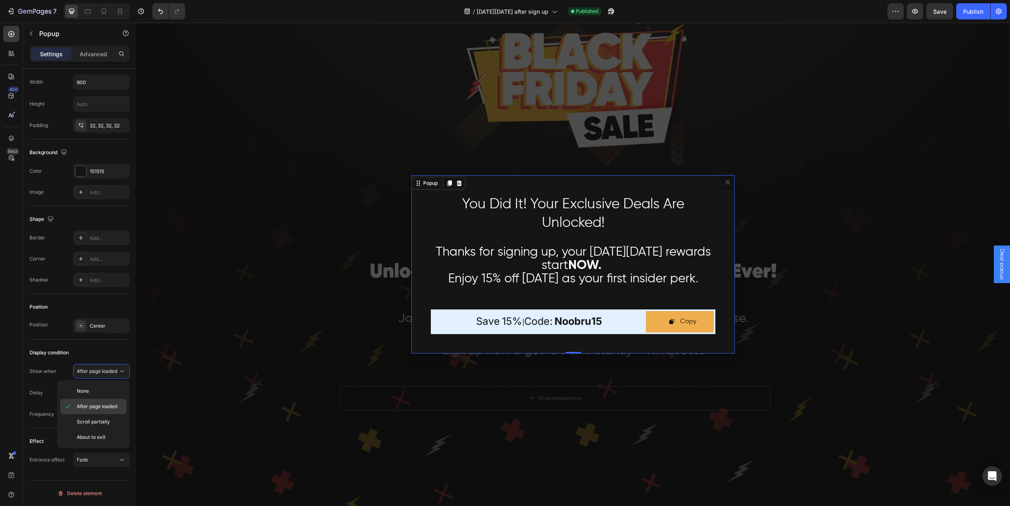
click at [89, 409] on span "After page loaded" at bounding box center [97, 406] width 40 height 7
click at [94, 375] on div "After page loaded" at bounding box center [101, 371] width 49 height 8
click at [91, 396] on div "None" at bounding box center [93, 390] width 66 height 15
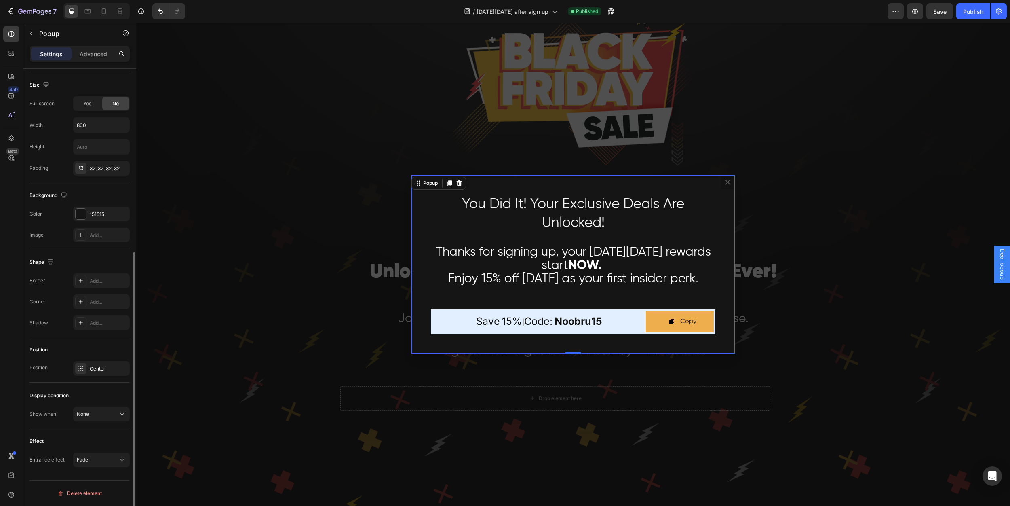
scroll to position [305, 0]
click at [95, 414] on div "None" at bounding box center [97, 413] width 41 height 7
click at [91, 455] on div "After page loaded" at bounding box center [93, 448] width 66 height 15
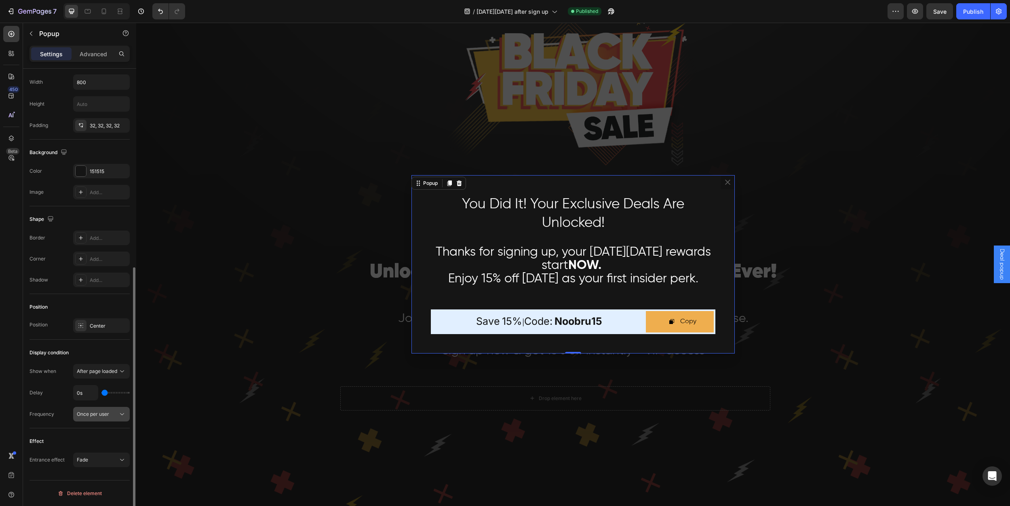
click at [97, 411] on span "Once per user" at bounding box center [93, 414] width 32 height 6
click at [101, 445] on span "Each visit time" at bounding box center [93, 448] width 33 height 7
click at [67, 412] on div "Frequency Each visit time" at bounding box center [80, 414] width 100 height 15
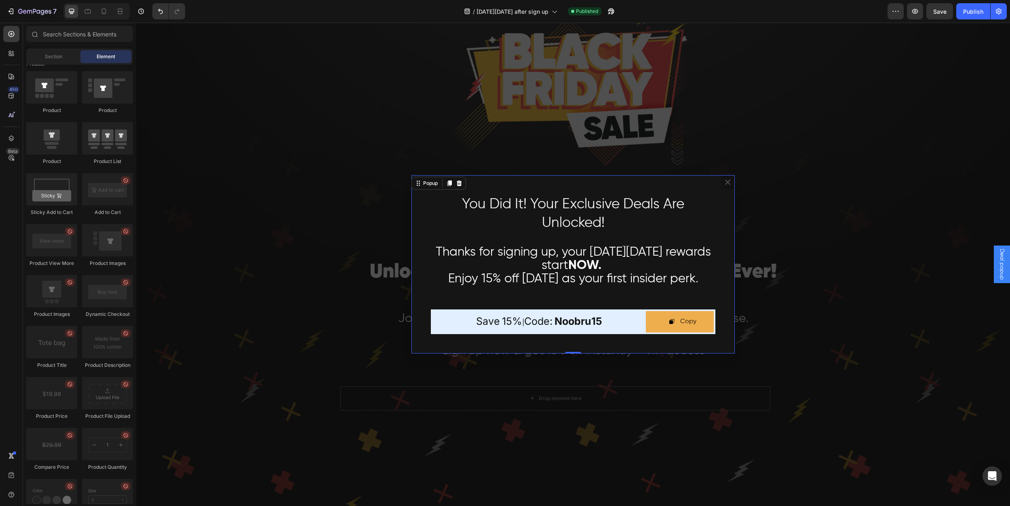
click at [231, 410] on div "Backdrop" at bounding box center [573, 264] width 874 height 483
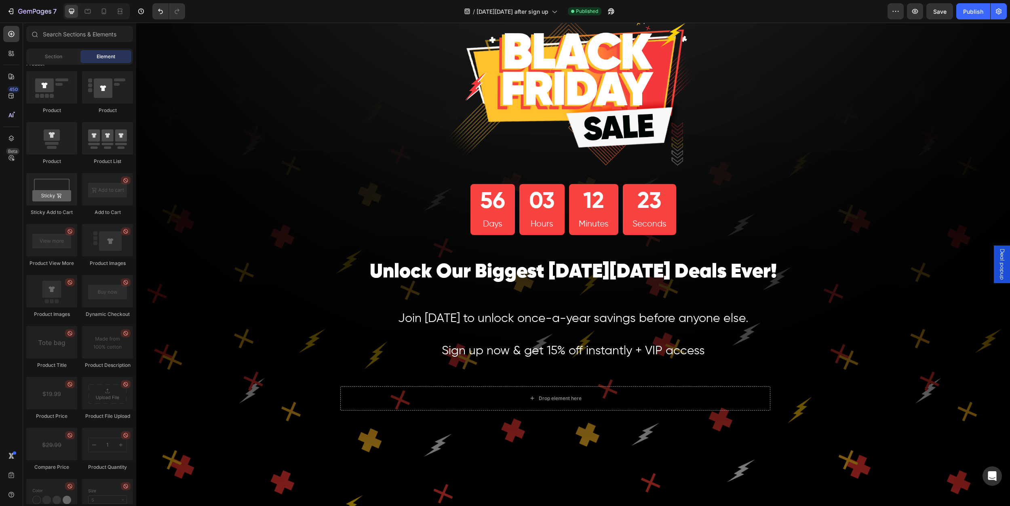
click at [998, 254] on span "Deal popup" at bounding box center [1002, 264] width 8 height 31
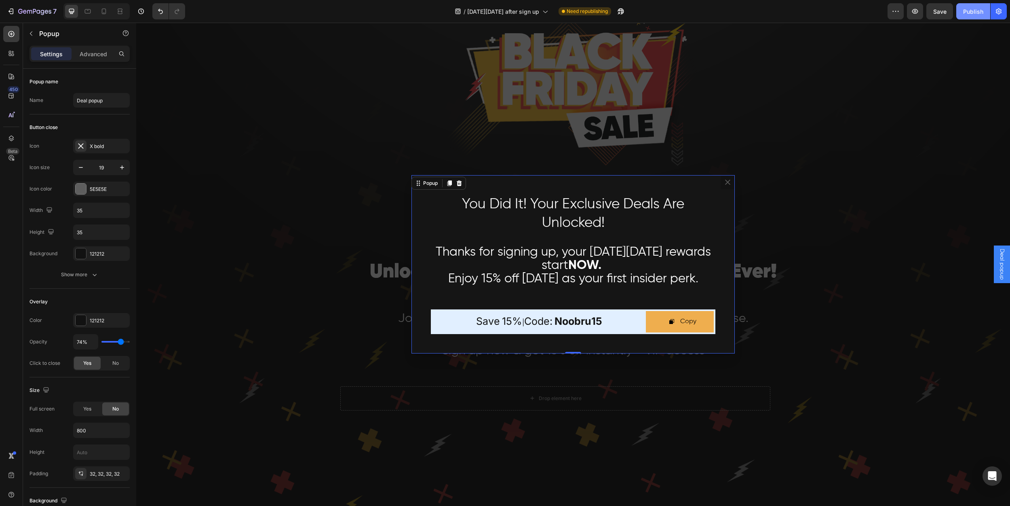
click at [978, 9] on div "Publish" at bounding box center [973, 11] width 20 height 8
click at [521, 488] on div "View live page" at bounding box center [520, 486] width 46 height 11
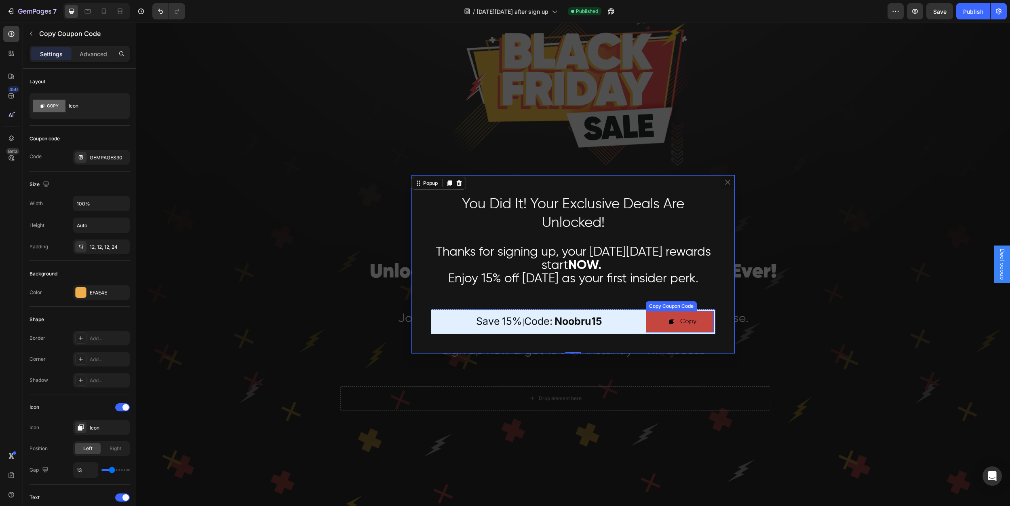
click at [665, 321] on button "Copy" at bounding box center [680, 321] width 68 height 21
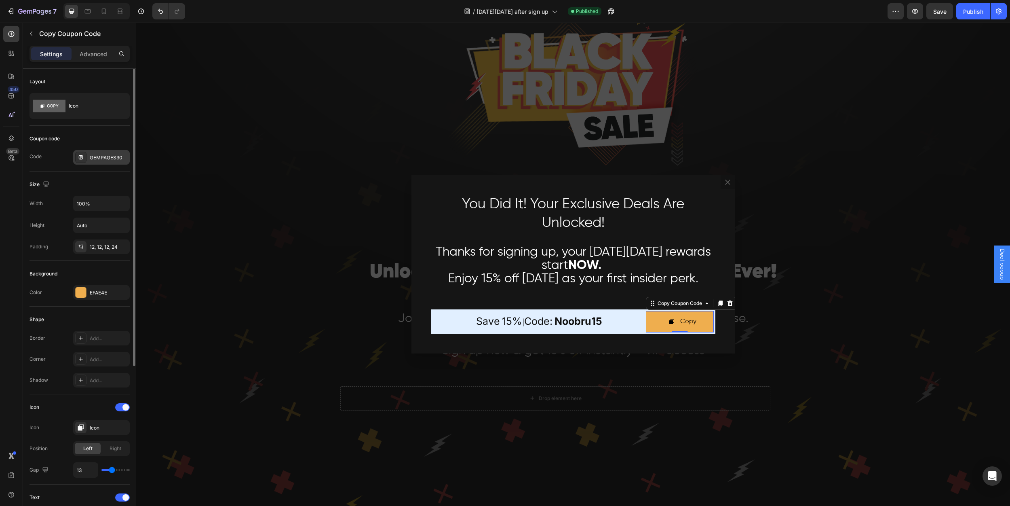
click at [101, 160] on div "GEMPAGES30" at bounding box center [109, 157] width 38 height 7
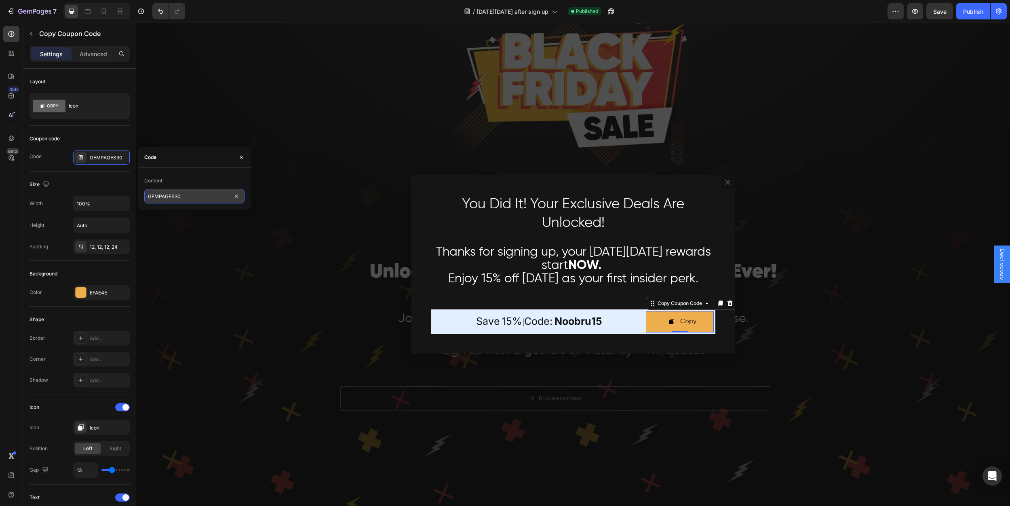
drag, startPoint x: 191, startPoint y: 198, endPoint x: 186, endPoint y: 196, distance: 5.1
click at [186, 196] on input "GEMPAGES30" at bounding box center [194, 196] width 100 height 15
drag, startPoint x: 186, startPoint y: 196, endPoint x: 129, endPoint y: 196, distance: 57.4
click at [124, 196] on div "450 Beta Sections(18) Elements(83) Section Element Hero Section Product Detail …" at bounding box center [68, 264] width 136 height 483
type input "Noobru15"
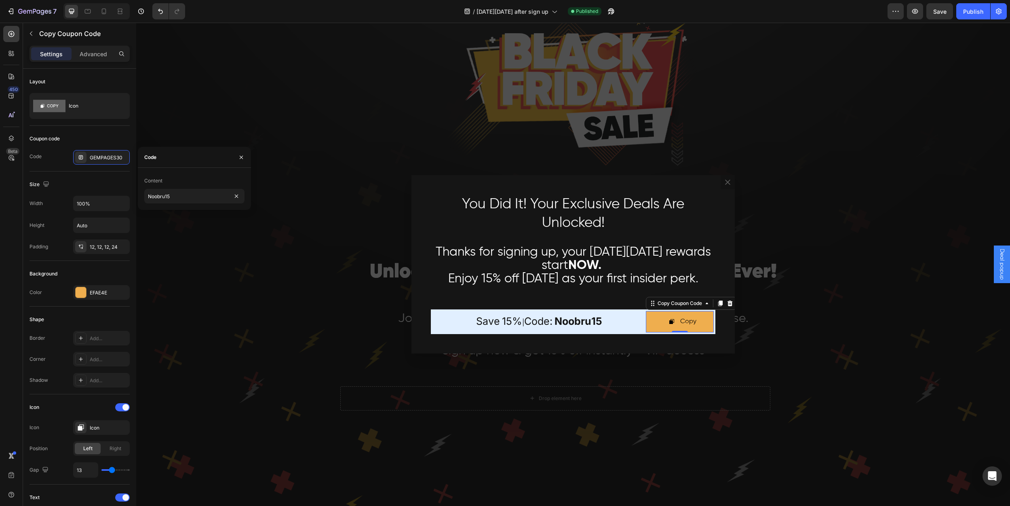
click at [230, 119] on div "Backdrop" at bounding box center [573, 264] width 874 height 483
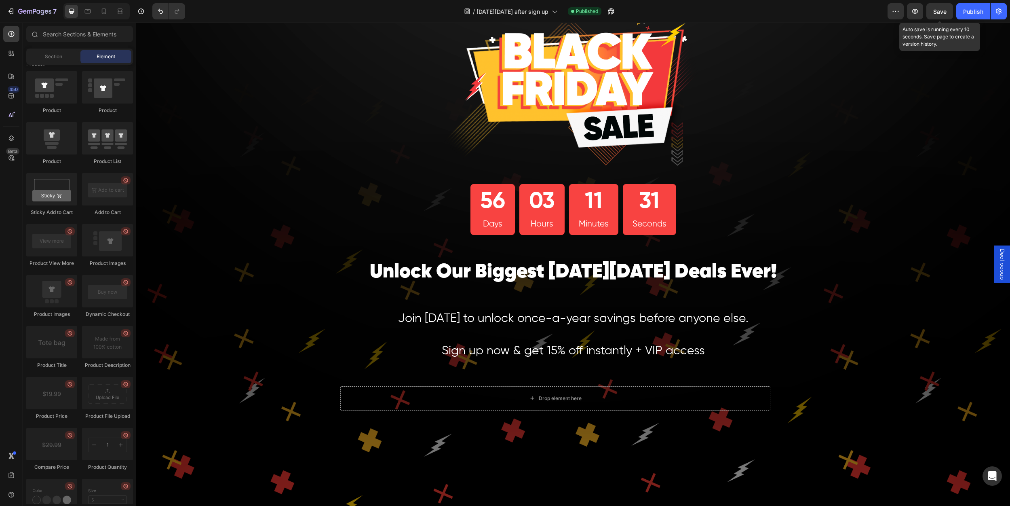
drag, startPoint x: 945, startPoint y: 8, endPoint x: 953, endPoint y: 10, distance: 8.2
click at [945, 9] on span "Save" at bounding box center [939, 11] width 13 height 7
click at [977, 9] on div "Publish" at bounding box center [973, 11] width 20 height 8
click at [994, 253] on div "Deal popup" at bounding box center [1002, 264] width 16 height 38
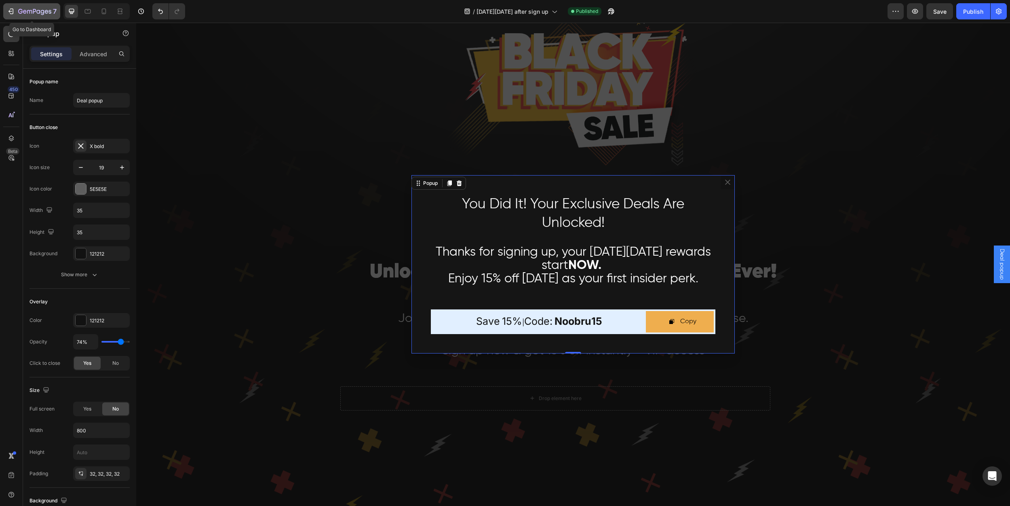
click at [32, 9] on icon "button" at bounding box center [34, 11] width 33 height 7
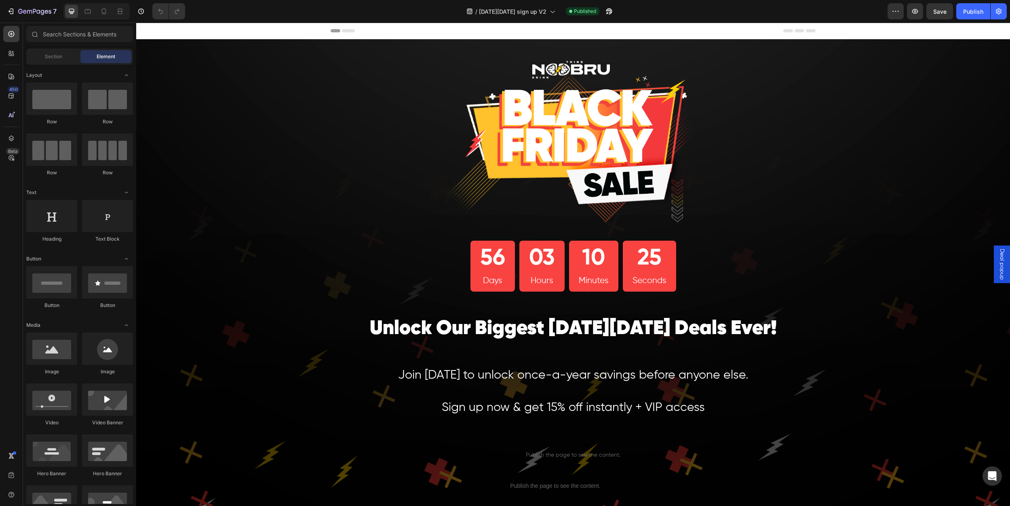
scroll to position [79, 0]
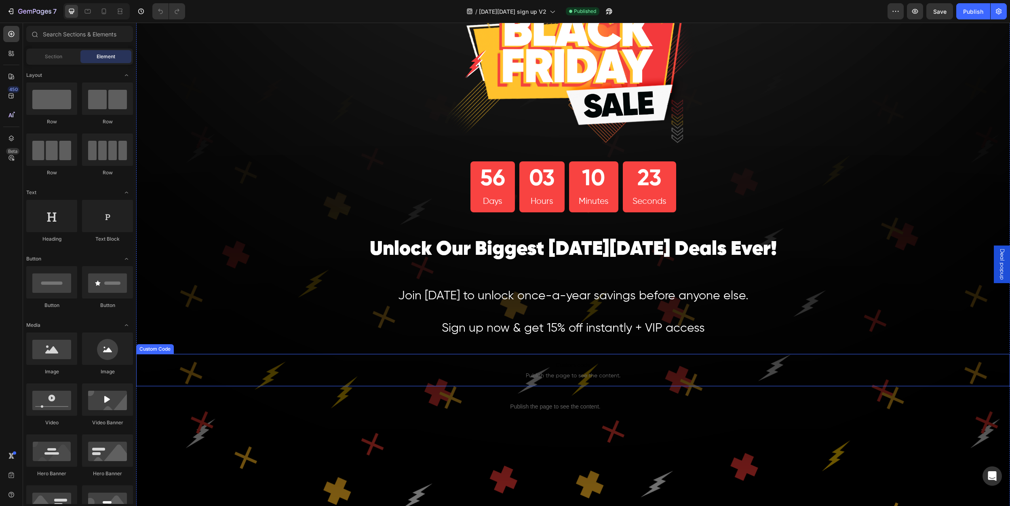
click at [555, 377] on span "Publish the page to see the content." at bounding box center [573, 375] width 874 height 8
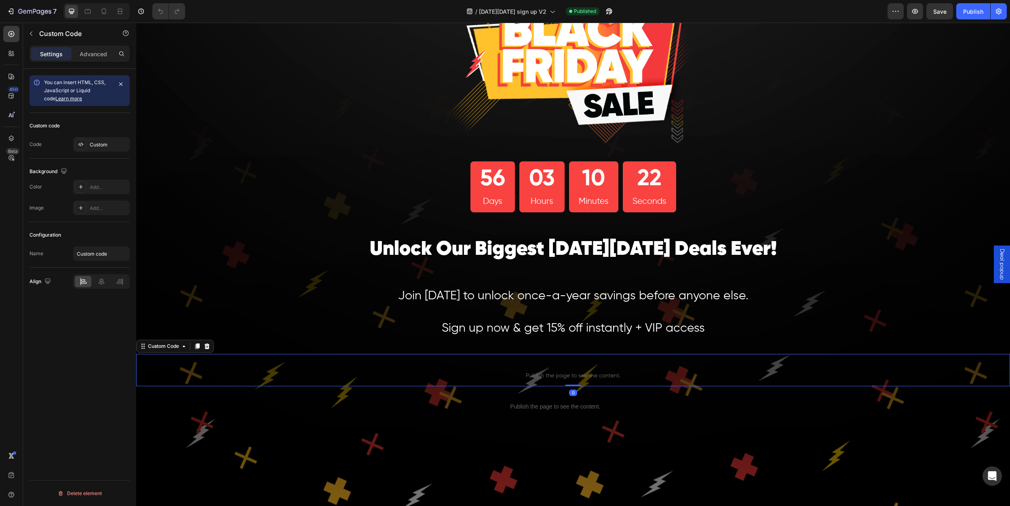
click at [556, 376] on span "Publish the page to see the content." at bounding box center [573, 375] width 874 height 8
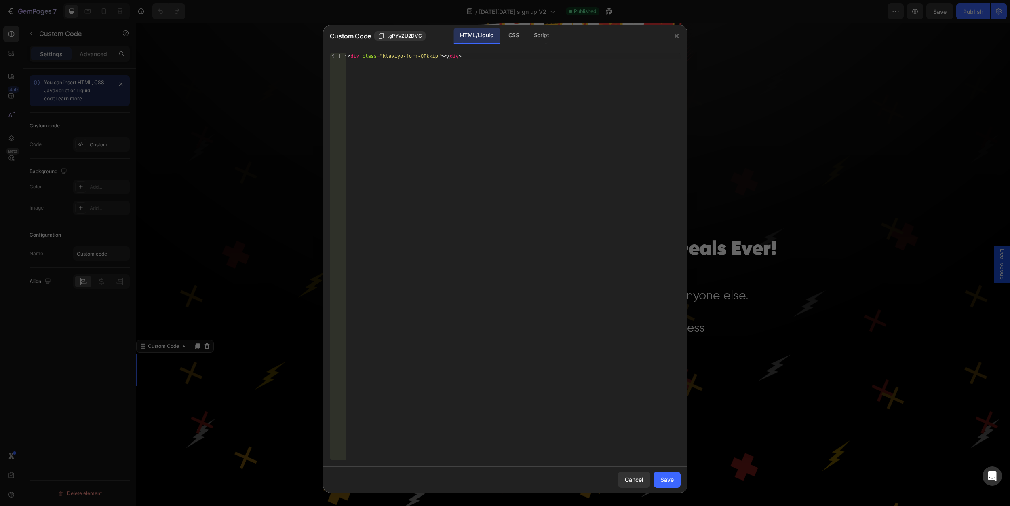
type textarea "<div class="klaviyo-form-QPkkip"></div>"
drag, startPoint x: 473, startPoint y: 56, endPoint x: 333, endPoint y: 54, distance: 139.1
click at [333, 54] on div "<div class="klaviyo-form-QPkkip"></div> 1 < div class = "klaviyo-form-QPkkip" >…" at bounding box center [505, 256] width 351 height 407
click at [668, 478] on div "Save" at bounding box center [667, 479] width 13 height 8
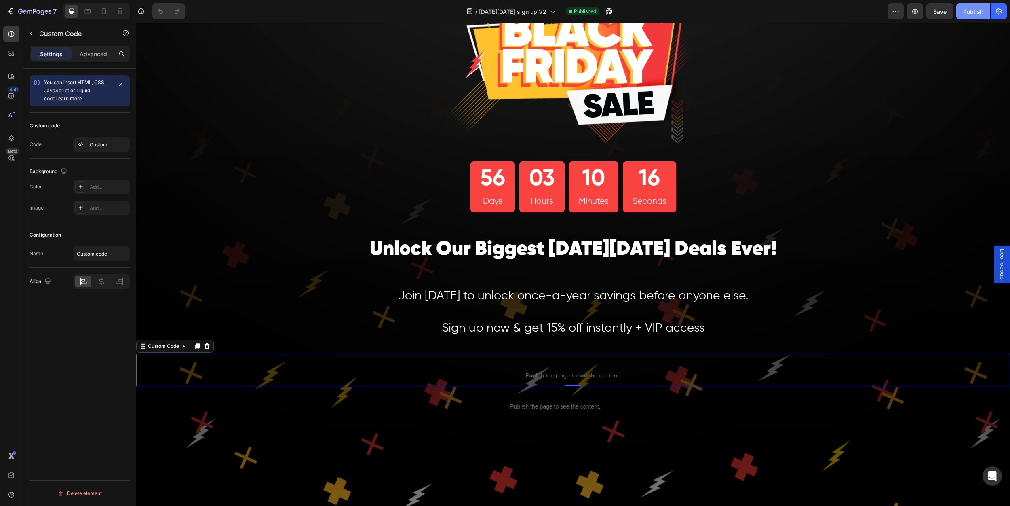
click at [965, 14] on div "Publish" at bounding box center [973, 11] width 20 height 8
click at [945, 11] on span "Save" at bounding box center [939, 11] width 13 height 7
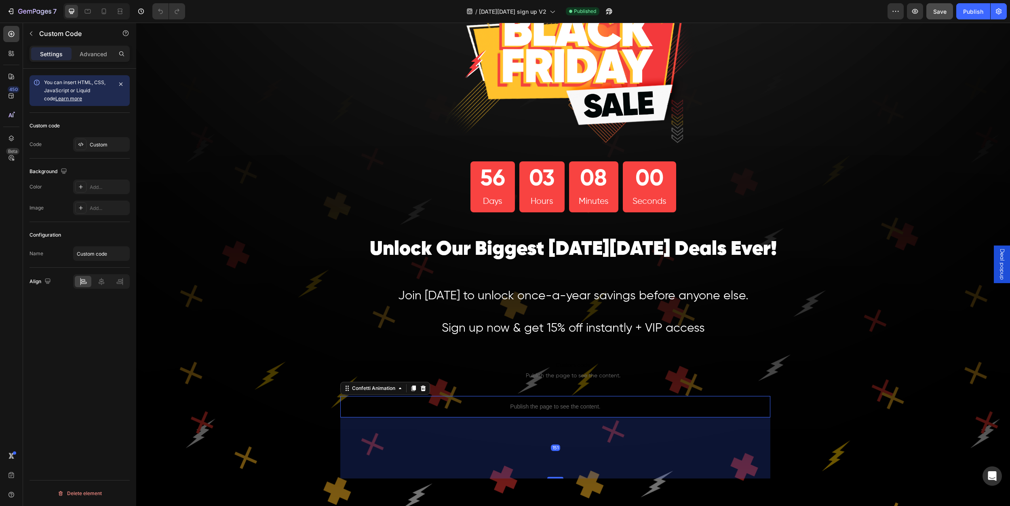
click at [540, 407] on p "Publish the page to see the content." at bounding box center [555, 406] width 430 height 8
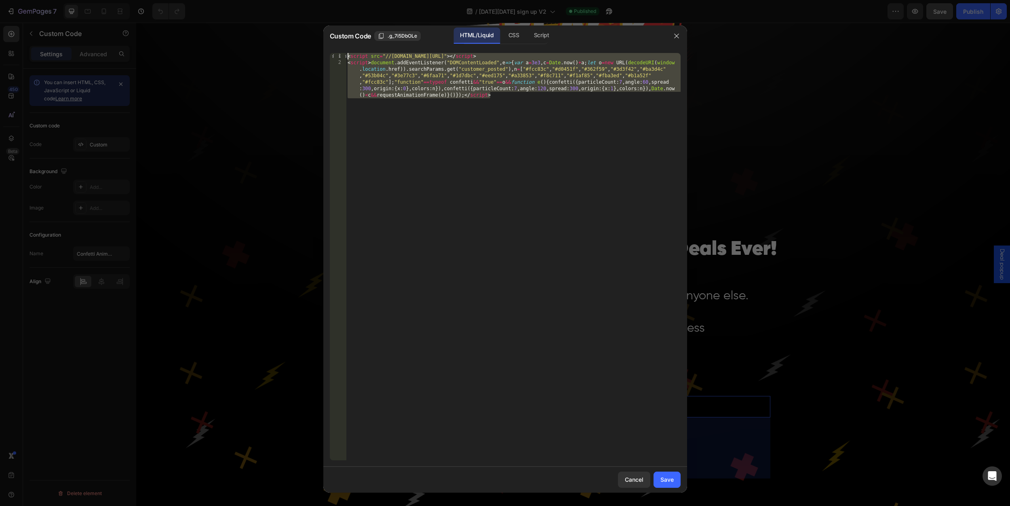
drag, startPoint x: 509, startPoint y: 106, endPoint x: 322, endPoint y: 51, distance: 194.6
click at [322, 51] on div "Custom Code .g_7i5DbOLe HTML/Liquid CSS Script 1 2 < script src = "//noobru.com…" at bounding box center [505, 253] width 1010 height 506
paste textarea
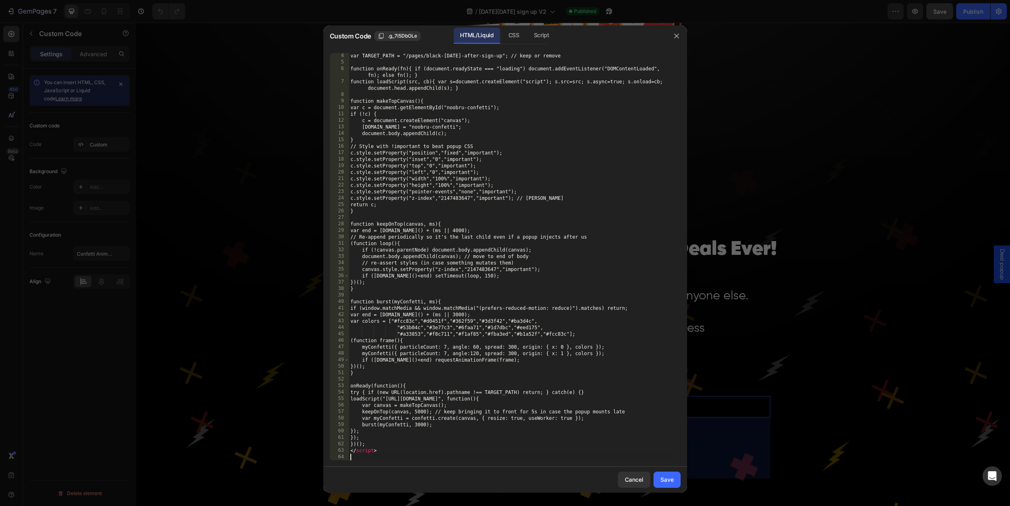
scroll to position [20, 0]
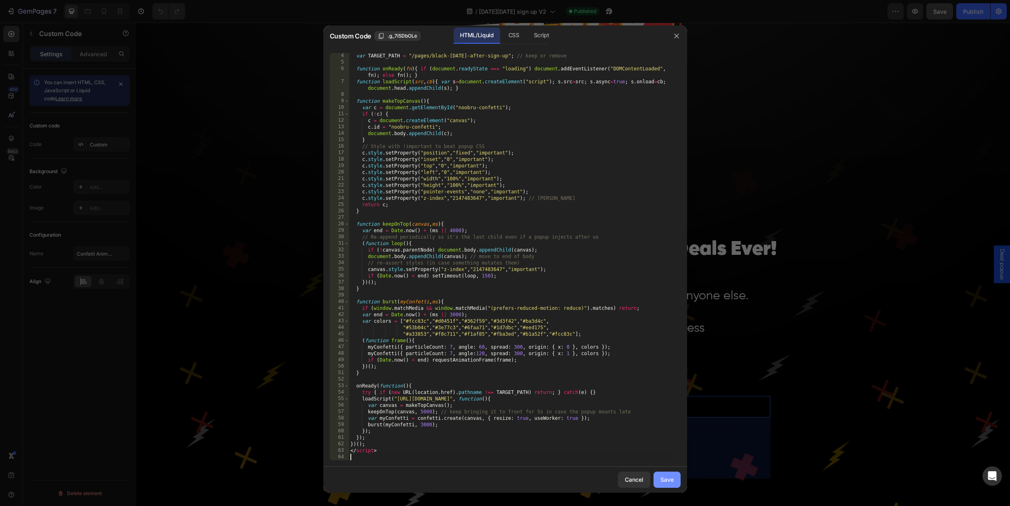
click at [667, 480] on div "Save" at bounding box center [667, 479] width 13 height 8
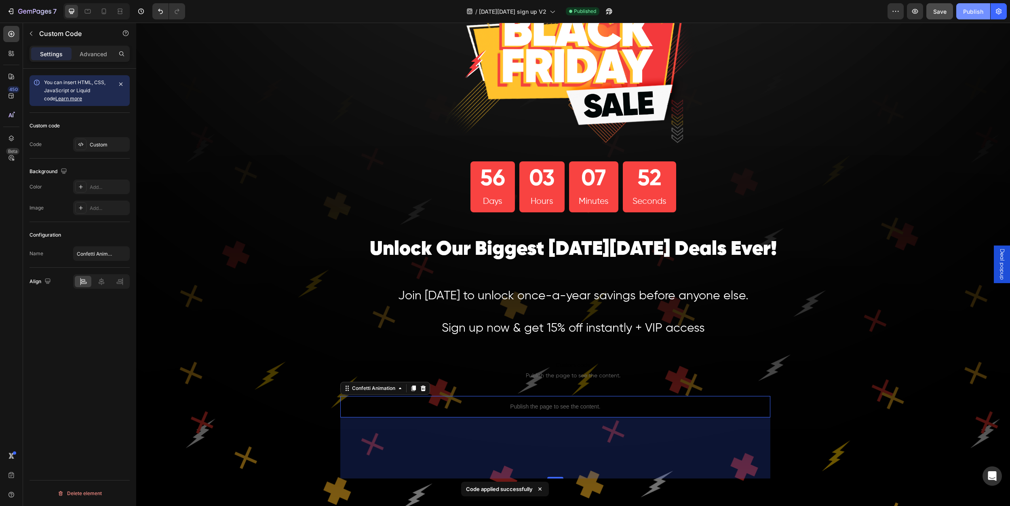
click at [973, 11] on div "Publish" at bounding box center [973, 11] width 20 height 8
click at [998, 256] on span "Deal popup" at bounding box center [1002, 264] width 8 height 31
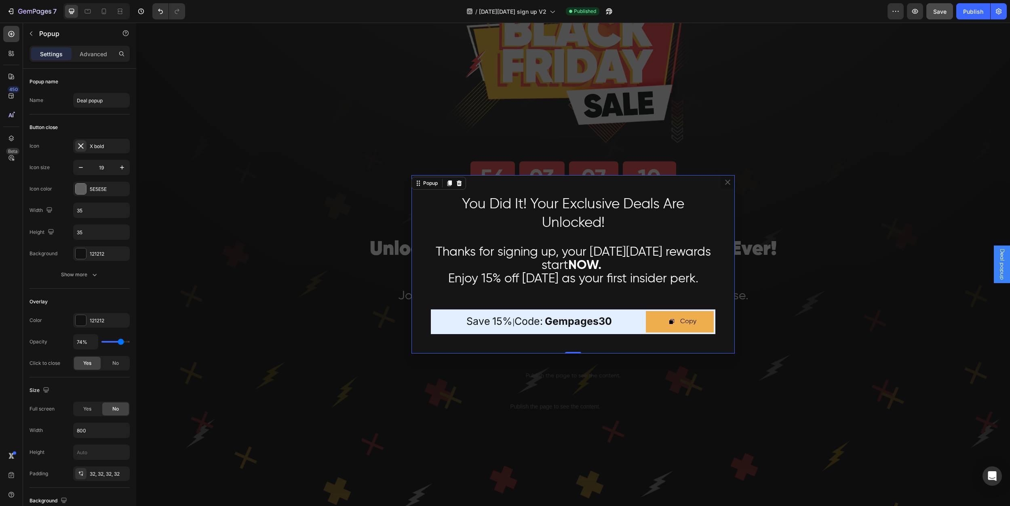
click at [551, 345] on div "You Did It! Your Exclusive Deals Are Unlocked! Heading Row Thanks for signing u…" at bounding box center [573, 264] width 323 height 178
click at [694, 184] on div "You Did It! Your Exclusive Deals Are Unlocked! Heading Row Thanks for signing u…" at bounding box center [573, 264] width 323 height 178
click at [89, 58] on div "Advanced" at bounding box center [93, 53] width 40 height 13
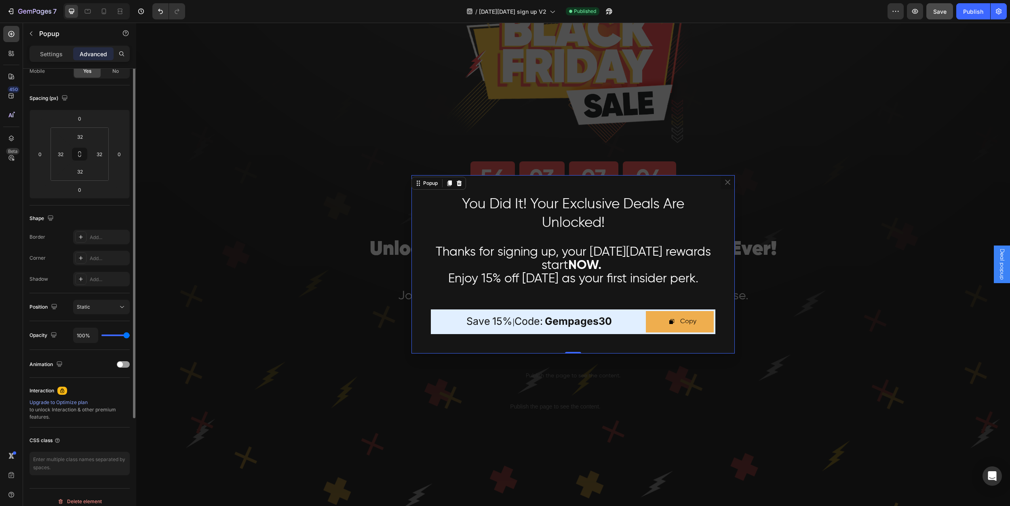
scroll to position [79, 0]
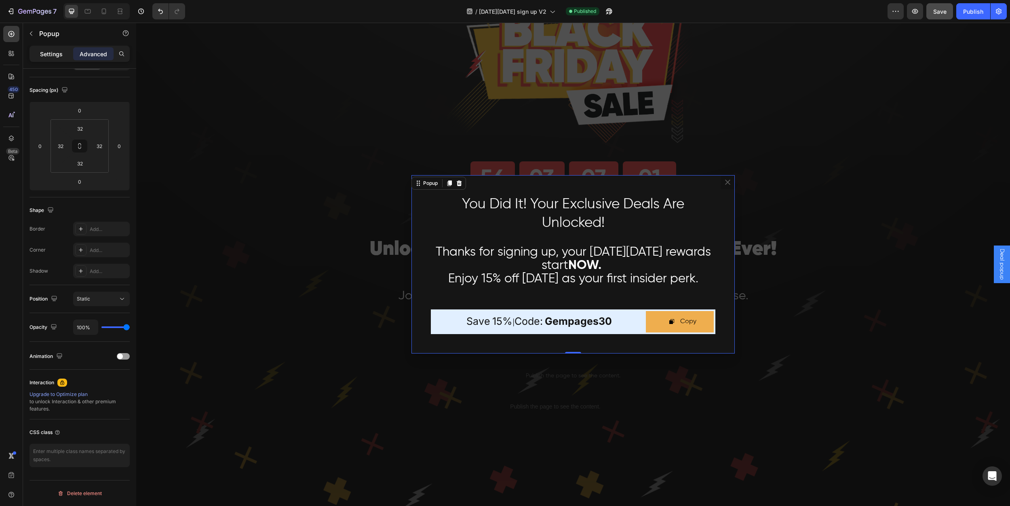
click at [54, 54] on p "Settings" at bounding box center [51, 54] width 23 height 8
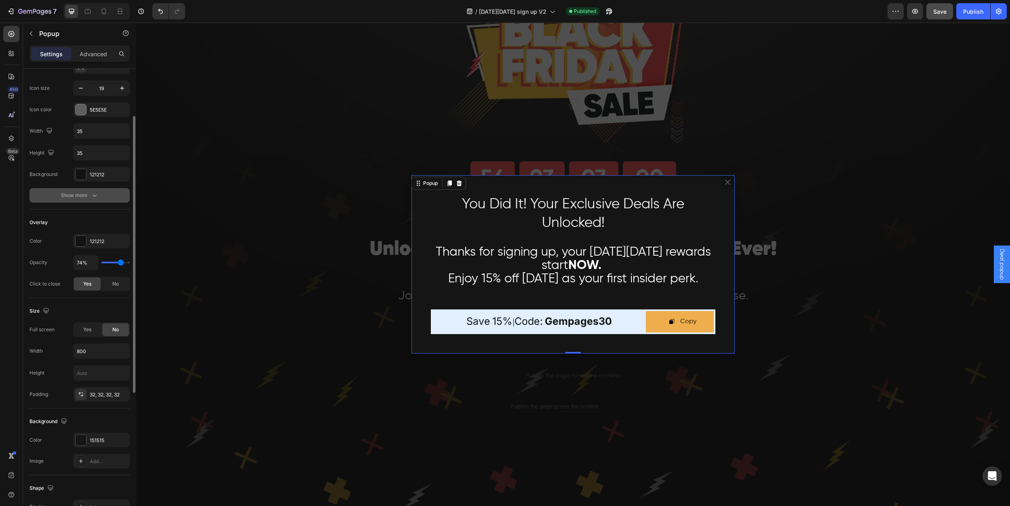
scroll to position [0, 0]
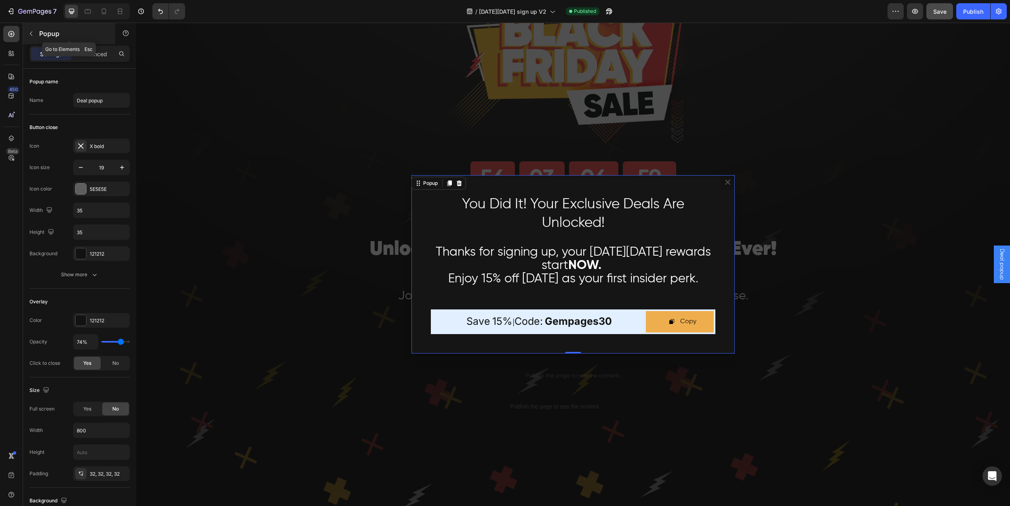
click at [28, 35] on icon "button" at bounding box center [31, 33] width 6 height 6
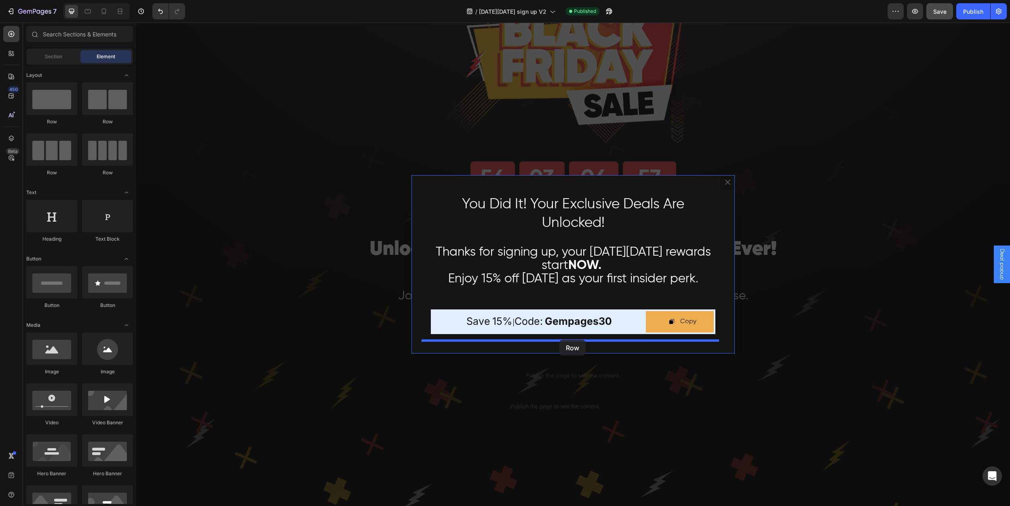
drag, startPoint x: 191, startPoint y: 129, endPoint x: 559, endPoint y: 340, distance: 424.4
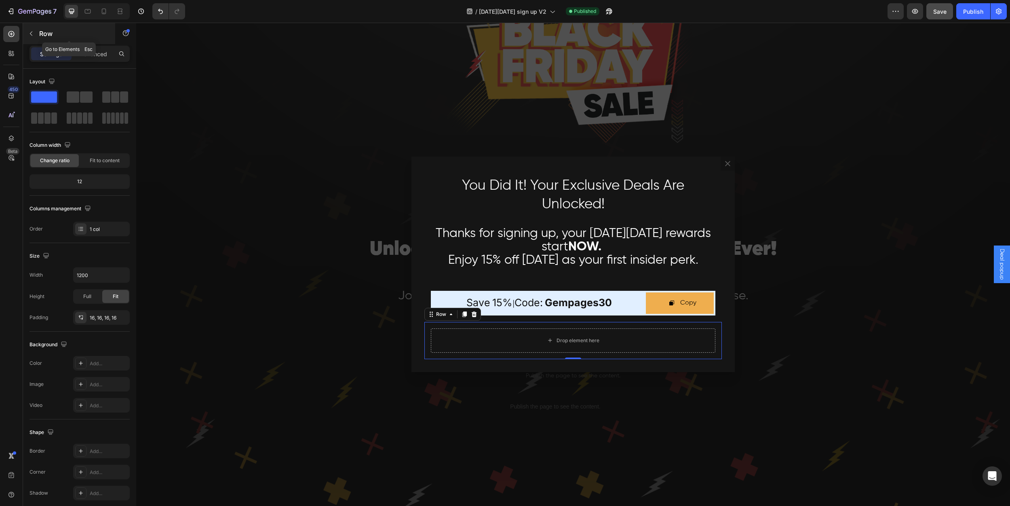
click at [35, 35] on button "button" at bounding box center [31, 33] width 13 height 13
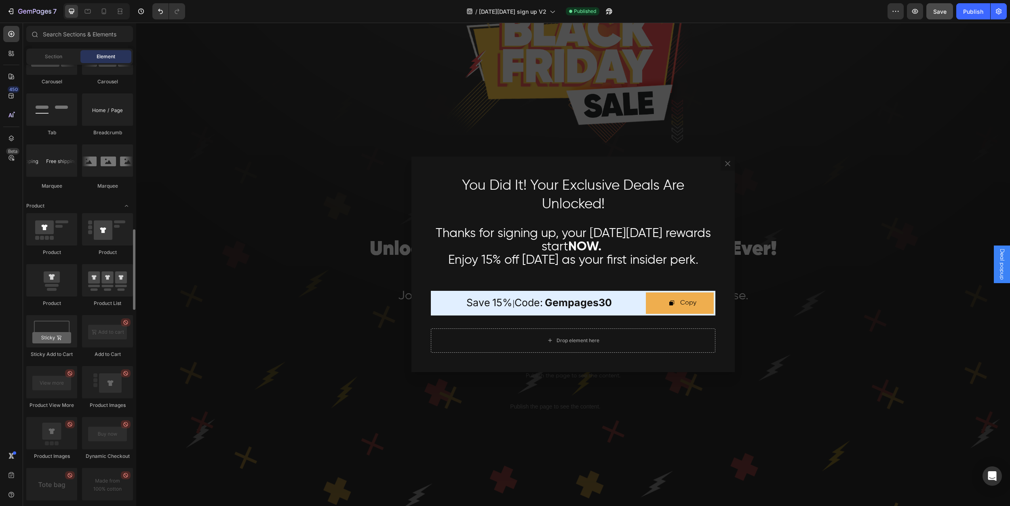
scroll to position [1126, 0]
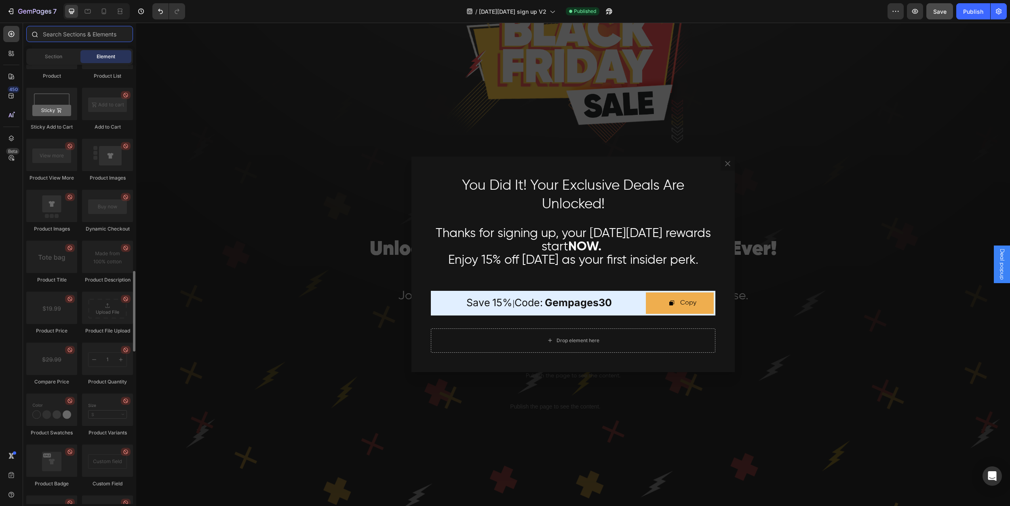
click at [73, 32] on input "text" at bounding box center [79, 34] width 107 height 16
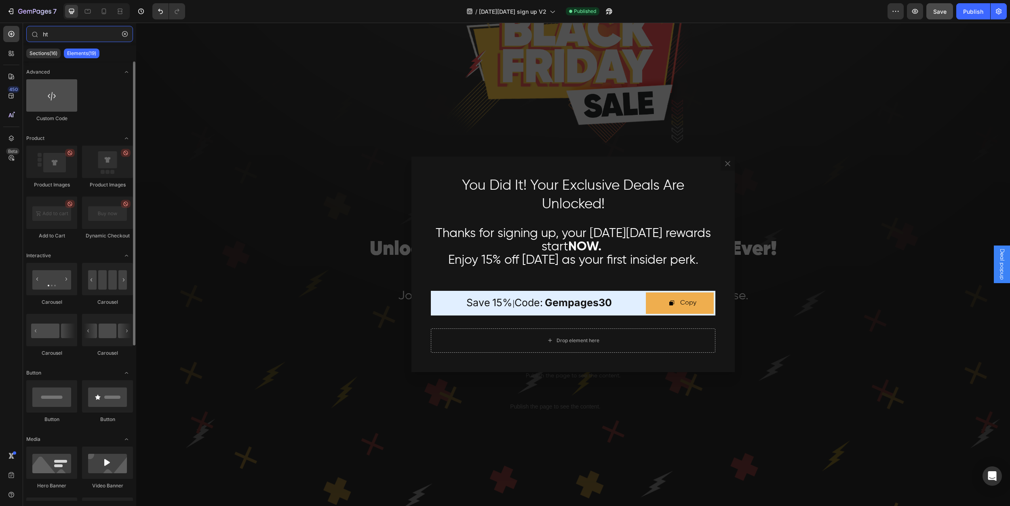
type input "ht"
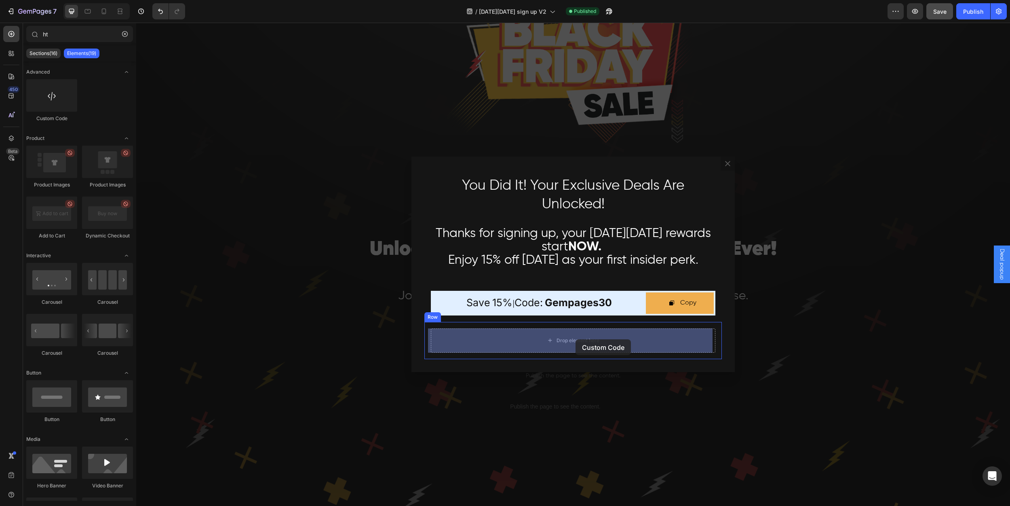
drag, startPoint x: 191, startPoint y: 121, endPoint x: 576, endPoint y: 339, distance: 442.4
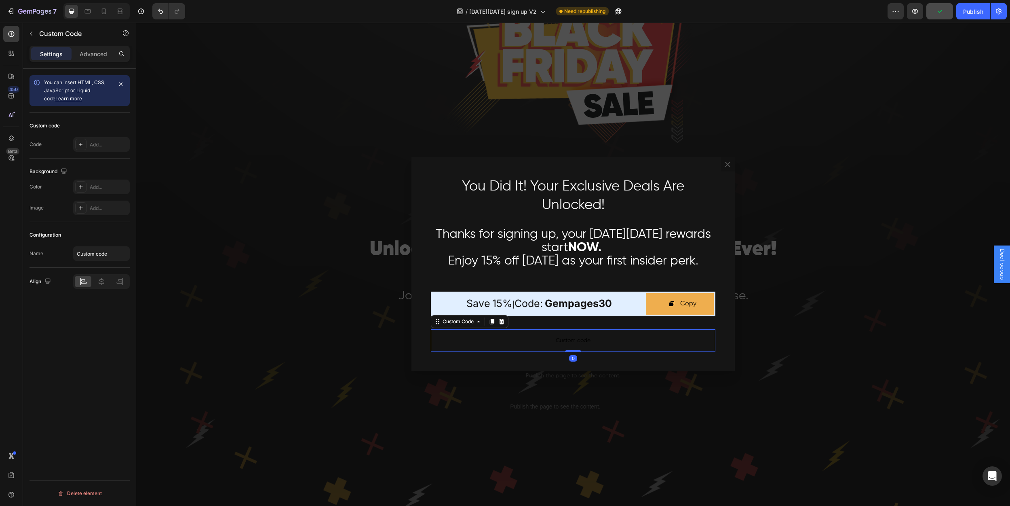
click at [553, 342] on span "Custom code" at bounding box center [573, 341] width 285 height 10
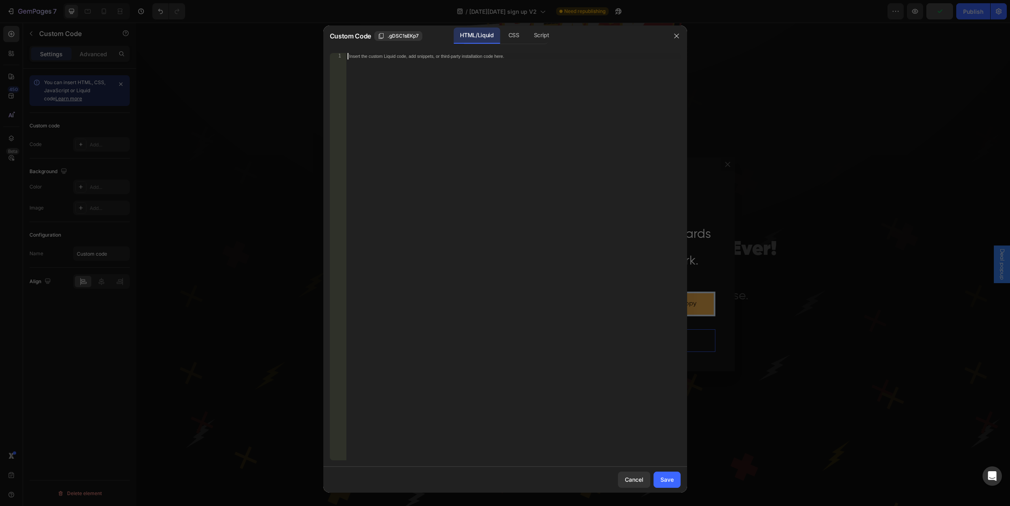
click at [466, 74] on div "Insert the custom Liquid code, add snippets, or third-party installation code h…" at bounding box center [513, 263] width 335 height 420
drag, startPoint x: 531, startPoint y: 55, endPoint x: 353, endPoint y: 51, distance: 178.3
click at [353, 51] on div "1 Insert the custom Liquid code, add snippets, or third-party installation code…" at bounding box center [505, 256] width 364 height 420
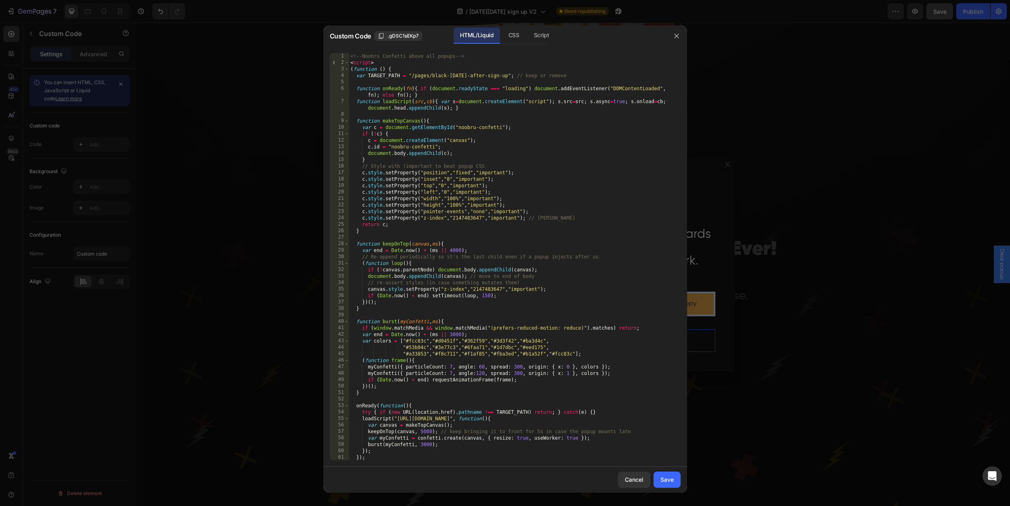
scroll to position [0, 0]
click at [667, 479] on div "Save" at bounding box center [667, 479] width 13 height 8
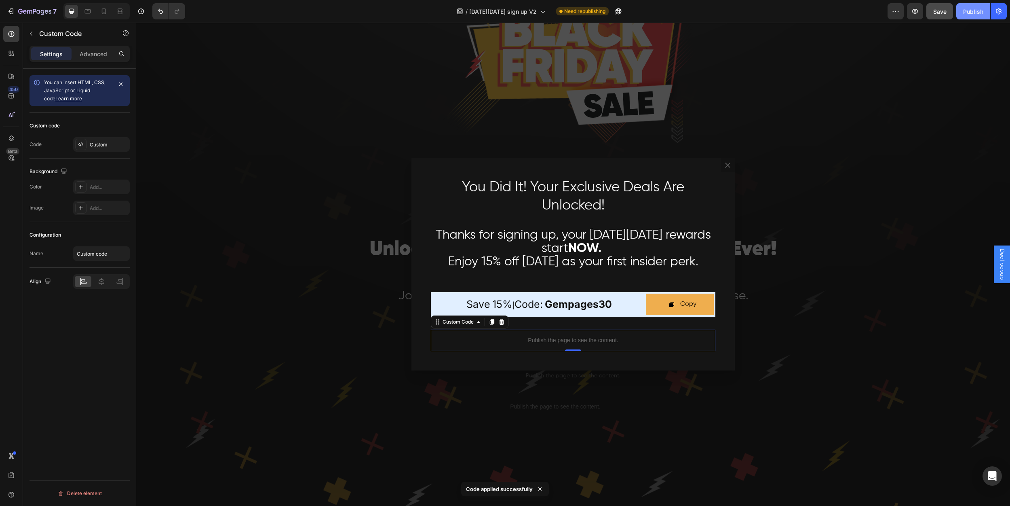
click at [971, 13] on div "Publish" at bounding box center [973, 11] width 20 height 8
click at [529, 487] on div "View live page" at bounding box center [520, 486] width 46 height 11
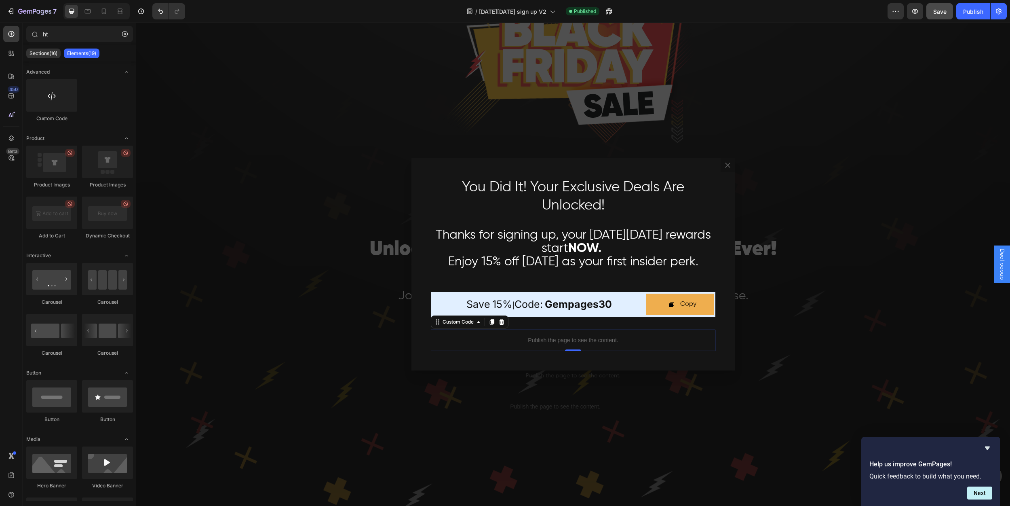
click at [319, 267] on div "Backdrop" at bounding box center [573, 264] width 874 height 483
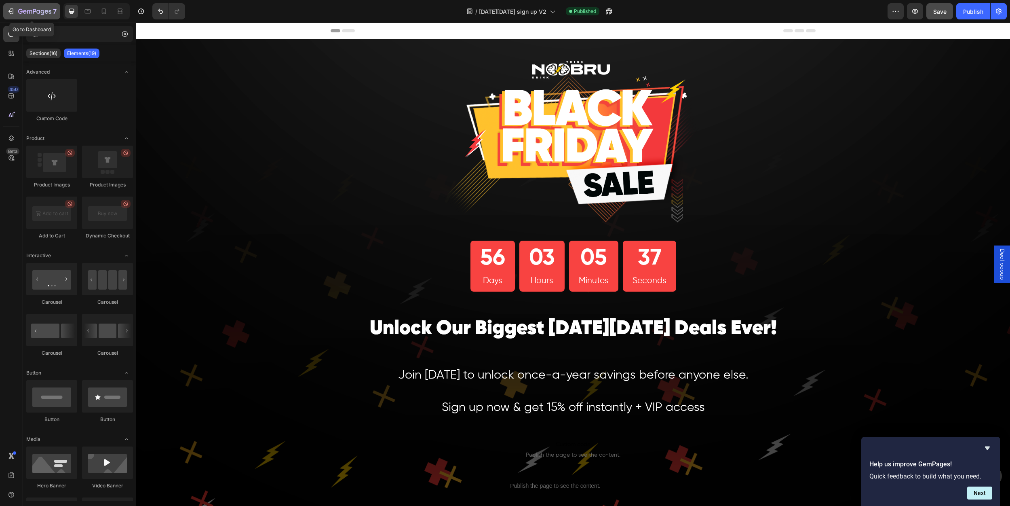
click at [29, 11] on icon "button" at bounding box center [34, 11] width 33 height 7
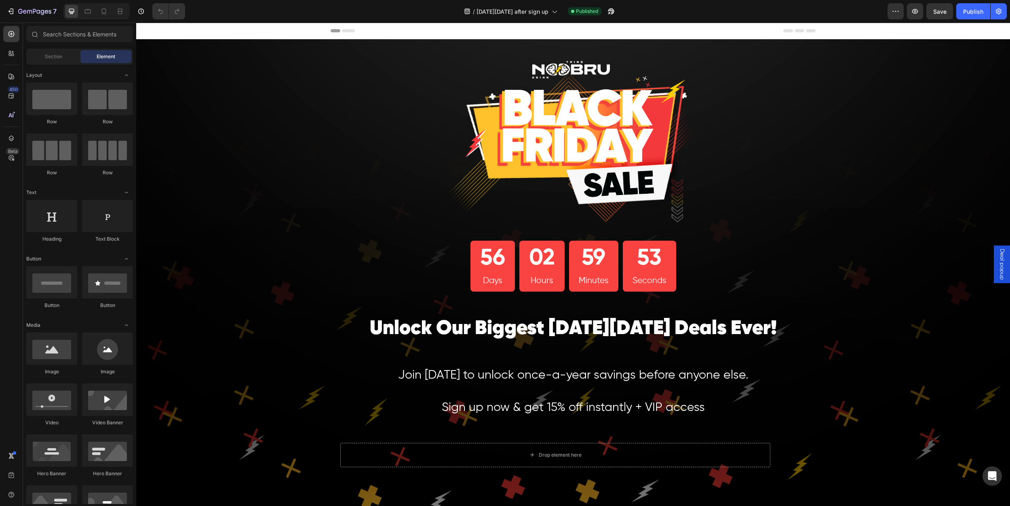
scroll to position [88, 0]
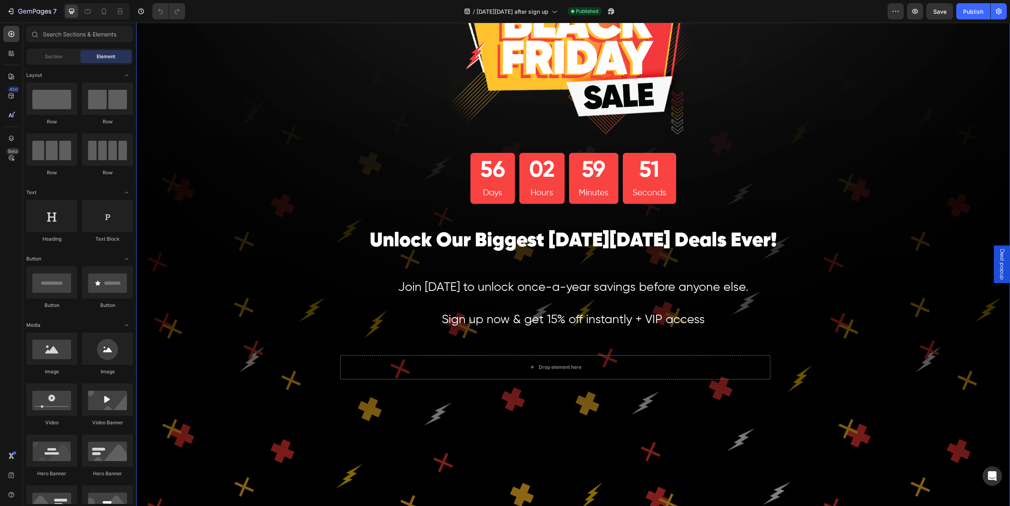
click at [994, 255] on div "Deal popup" at bounding box center [1002, 264] width 16 height 38
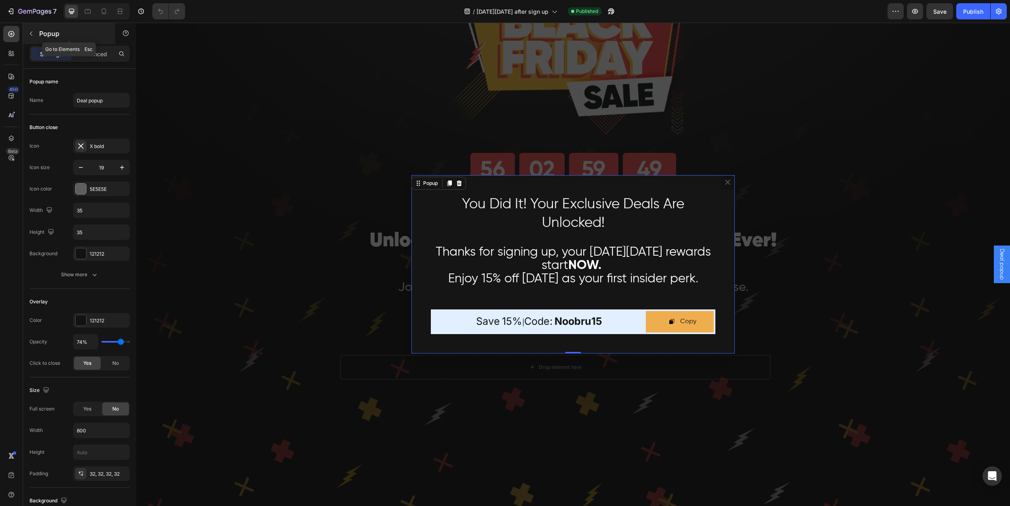
click at [33, 26] on div "Popup" at bounding box center [69, 33] width 92 height 21
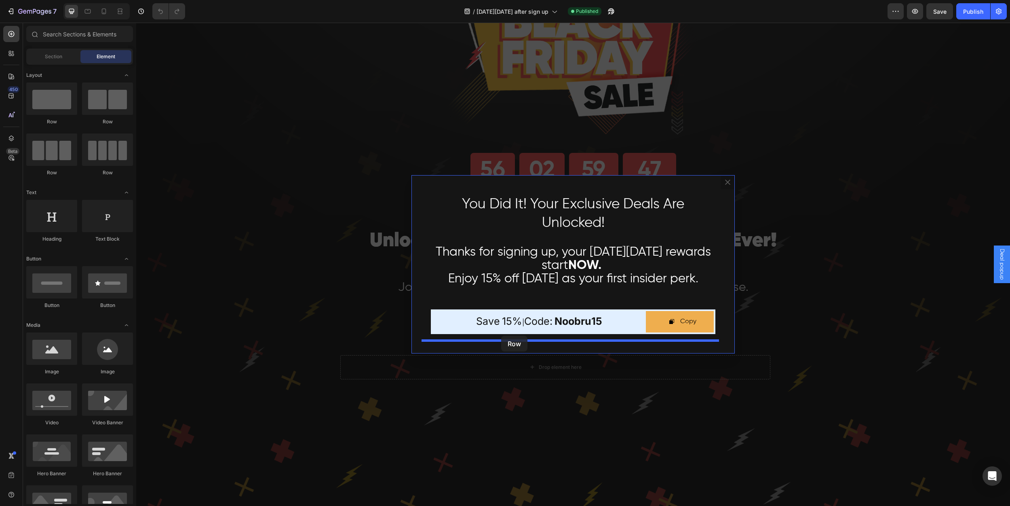
drag, startPoint x: 188, startPoint y: 120, endPoint x: 501, endPoint y: 336, distance: 380.3
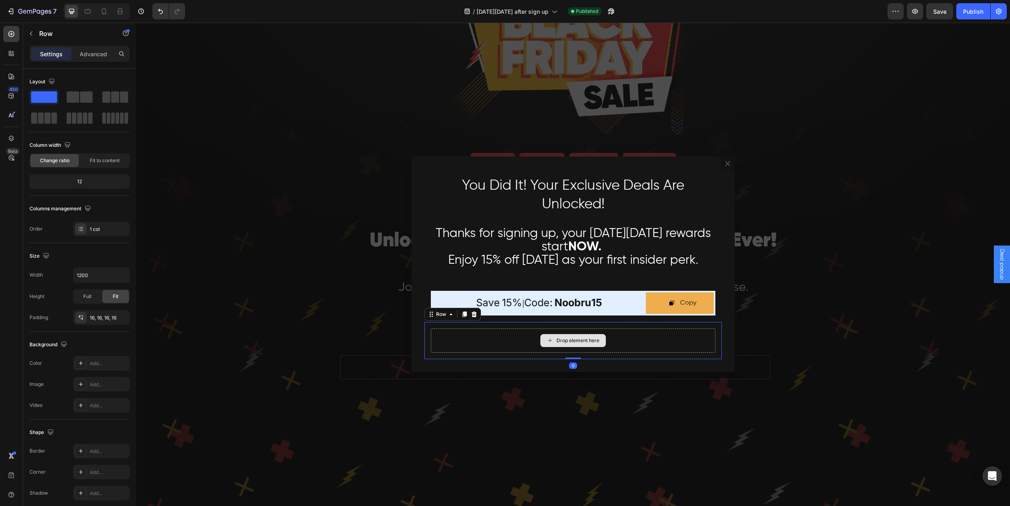
click at [551, 338] on div "Drop element here" at bounding box center [572, 340] width 65 height 13
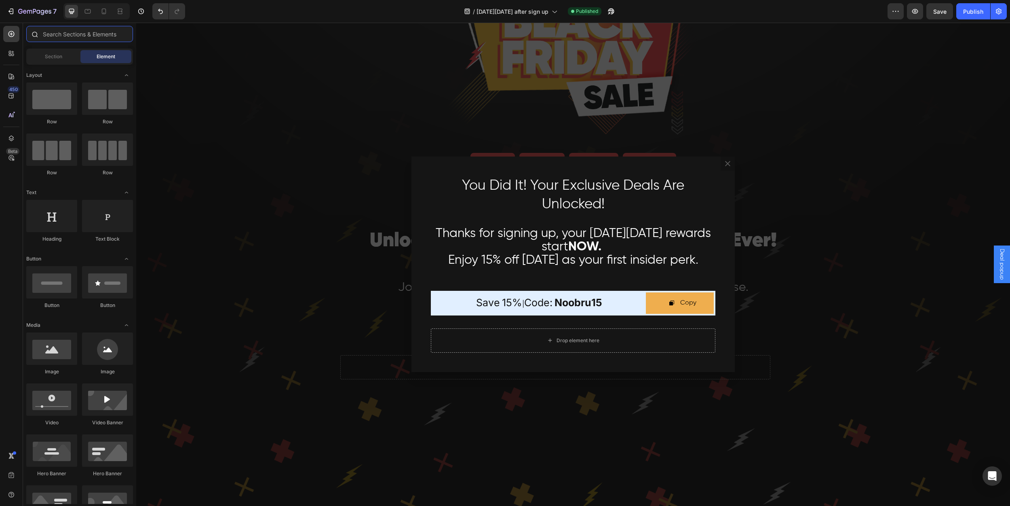
click at [85, 37] on input "text" at bounding box center [79, 34] width 107 height 16
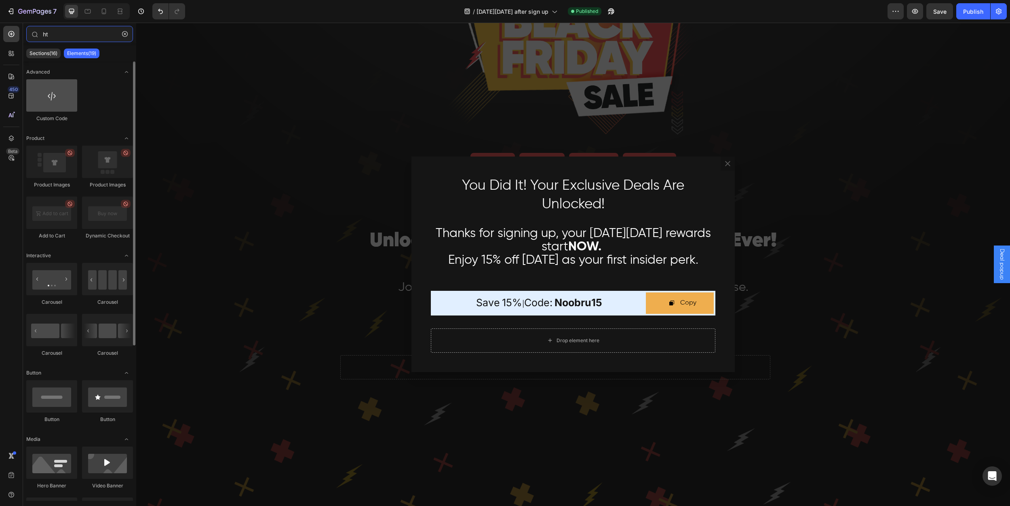
type input "ht"
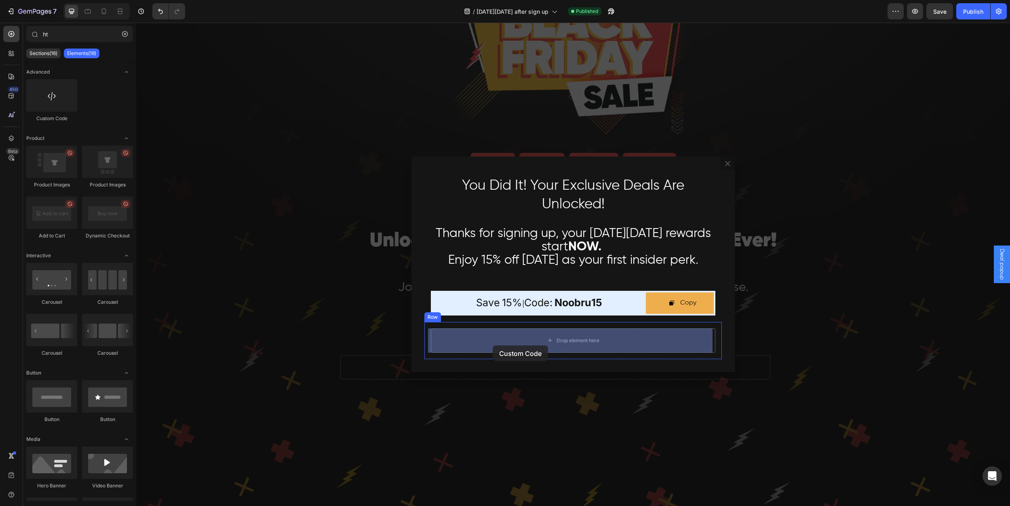
drag, startPoint x: 190, startPoint y: 126, endPoint x: 494, endPoint y: 344, distance: 374.4
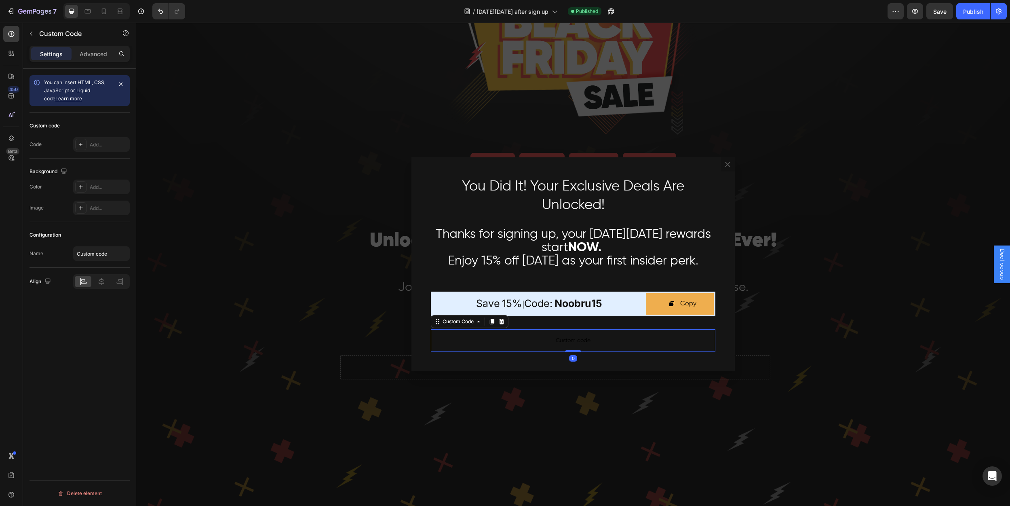
click at [517, 341] on span "Custom code" at bounding box center [573, 341] width 285 height 10
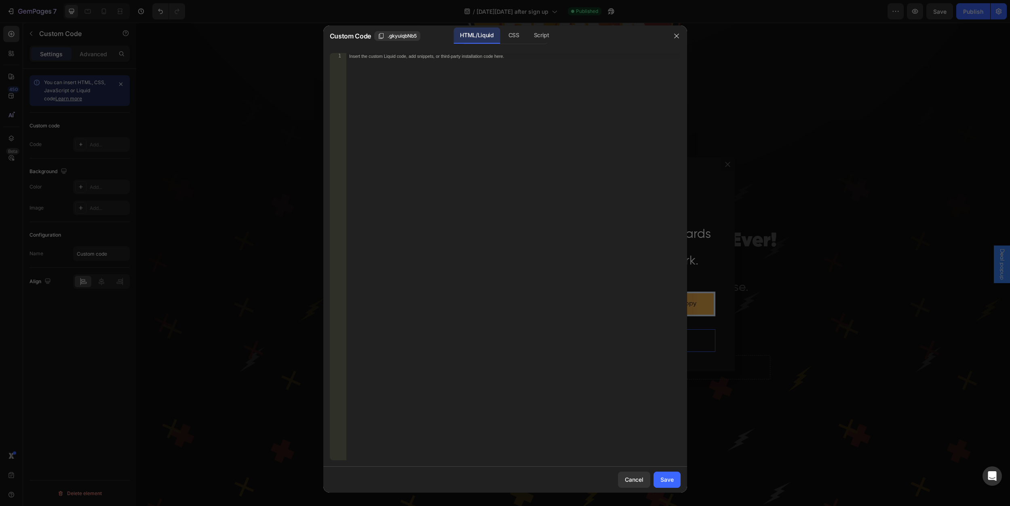
click at [511, 59] on div "Insert the custom Liquid code, add snippets, or third-party installation code h…" at bounding box center [513, 263] width 335 height 420
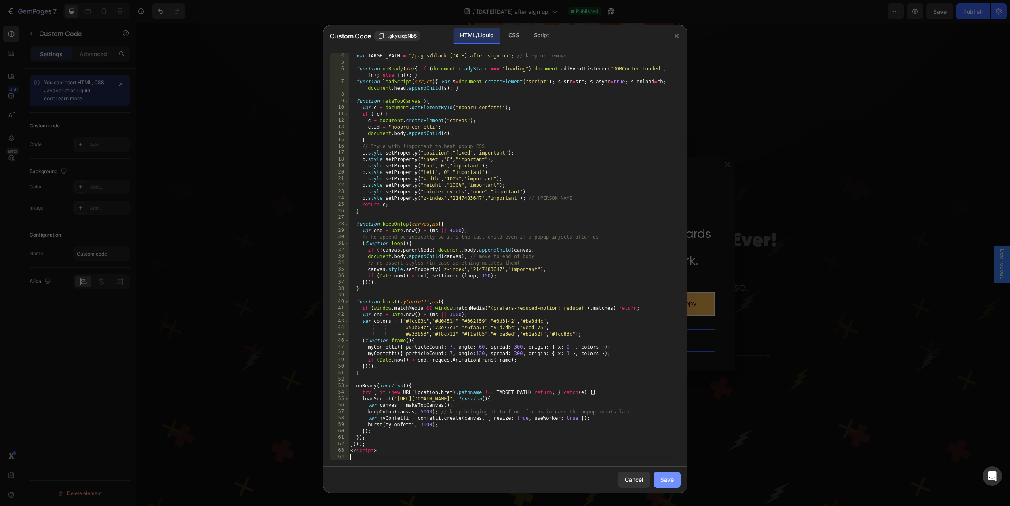
click at [669, 472] on button "Save" at bounding box center [667, 479] width 27 height 16
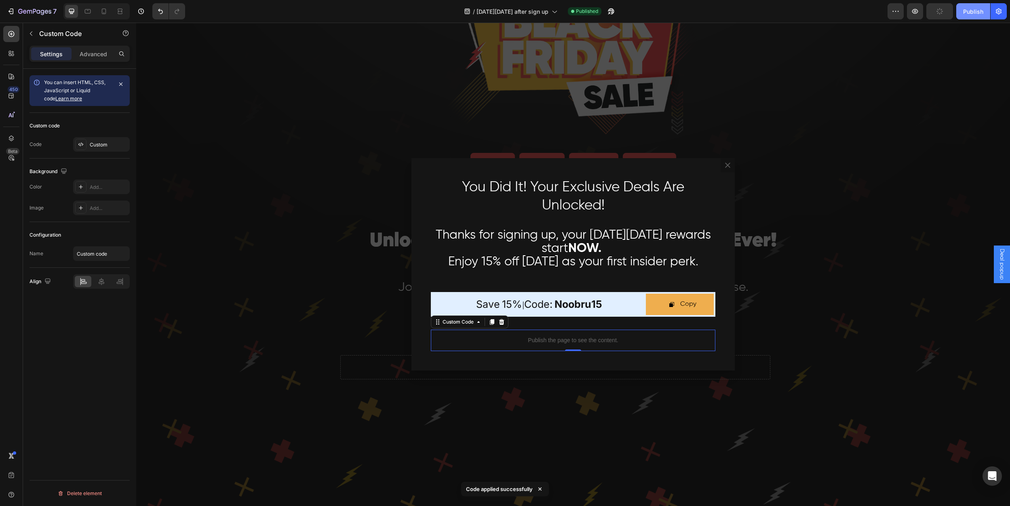
click at [980, 11] on div "Publish" at bounding box center [973, 11] width 20 height 8
click at [515, 483] on div "View live page" at bounding box center [520, 486] width 46 height 11
click at [609, 340] on p "Publish the page to see the content." at bounding box center [573, 340] width 285 height 8
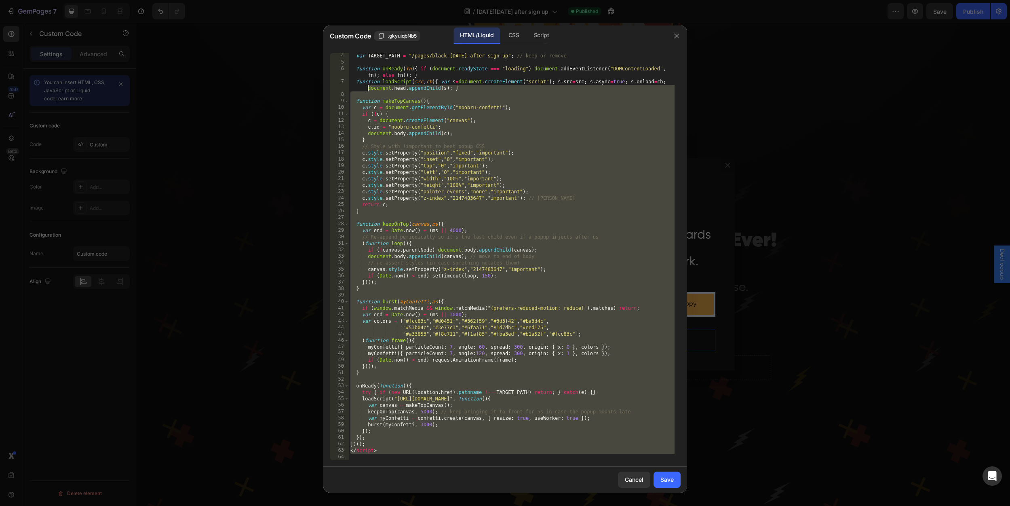
scroll to position [0, 0]
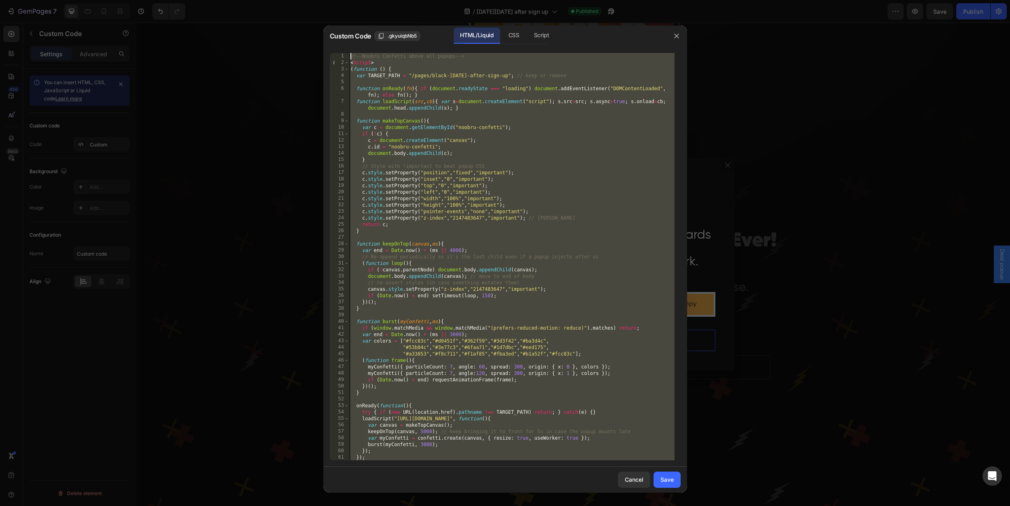
drag, startPoint x: 394, startPoint y: 455, endPoint x: 332, endPoint y: 53, distance: 406.9
click at [332, 53] on div "1 2 3 4 5 6 7 8 9 10 11 12 13 14 15 16 17 18 19 20 21 22 23 24 25 26 27 28 29 3…" at bounding box center [505, 256] width 351 height 407
type textarea "<!-- Noobru Confetti above all popups --> <script>"
paste textarea
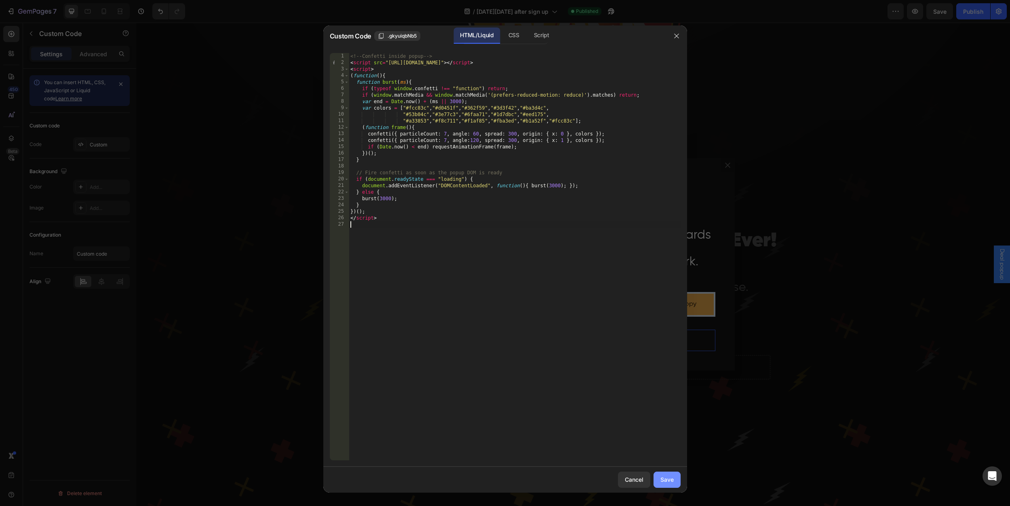
click at [662, 481] on div "Save" at bounding box center [667, 479] width 13 height 8
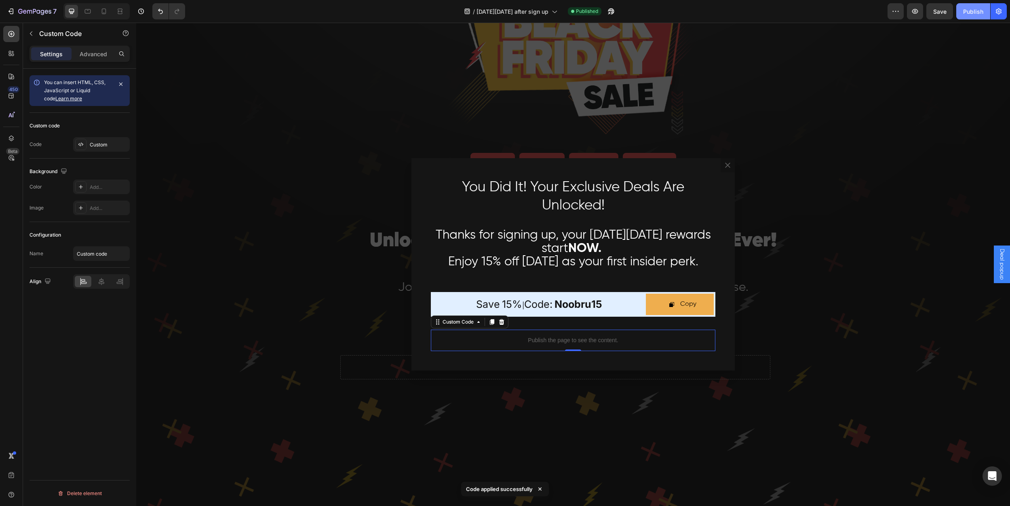
click at [965, 7] on div "Publish" at bounding box center [973, 11] width 20 height 8
click at [528, 486] on div "View live page" at bounding box center [520, 486] width 46 height 11
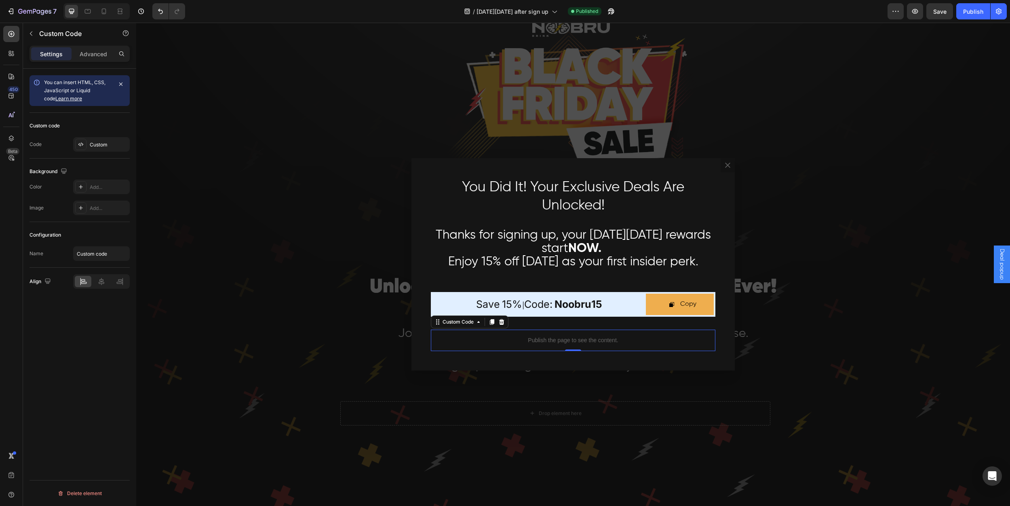
click at [589, 342] on p "Publish the page to see the content." at bounding box center [573, 340] width 285 height 8
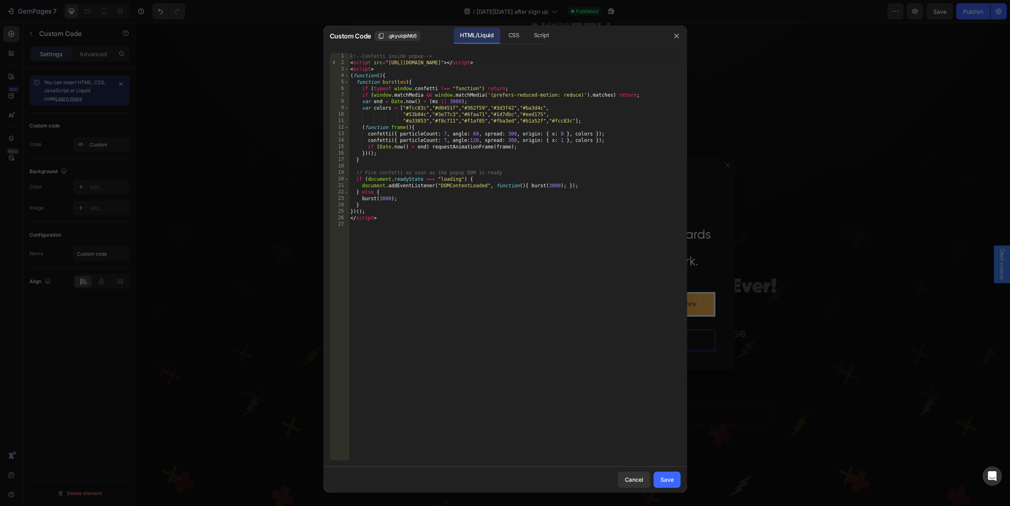
type textarea "<!-- Confetti inside popup -->"
drag, startPoint x: 450, startPoint y: 57, endPoint x: 342, endPoint y: 57, distance: 107.9
click at [342, 57] on div "<!-- Confetti inside popup --> 1 2 3 4 5 6 7 8 9 10 11 12 13 14 15 16 17 18 19 …" at bounding box center [505, 256] width 351 height 407
type textarea "<script src="[URL][DOMAIN_NAME]"></script>"
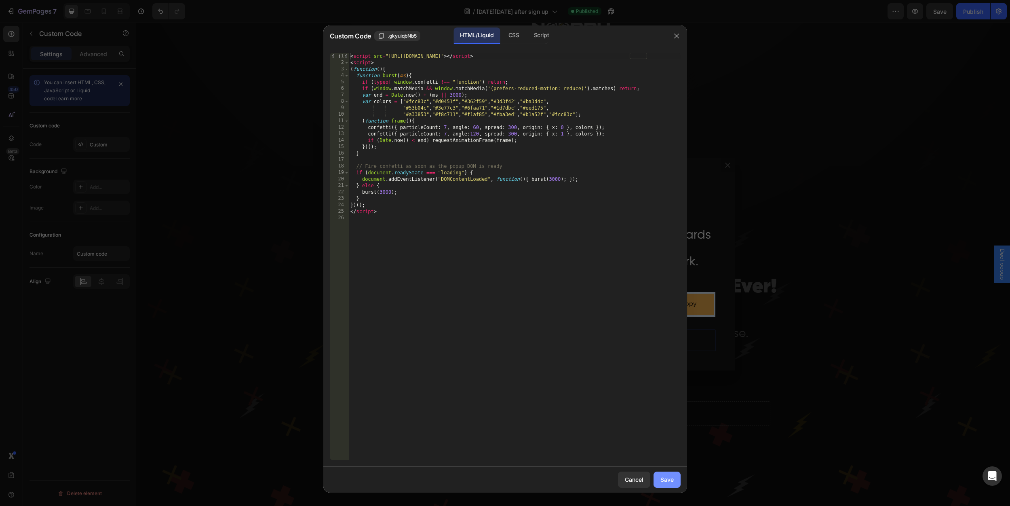
click at [667, 477] on div "Save" at bounding box center [667, 479] width 13 height 8
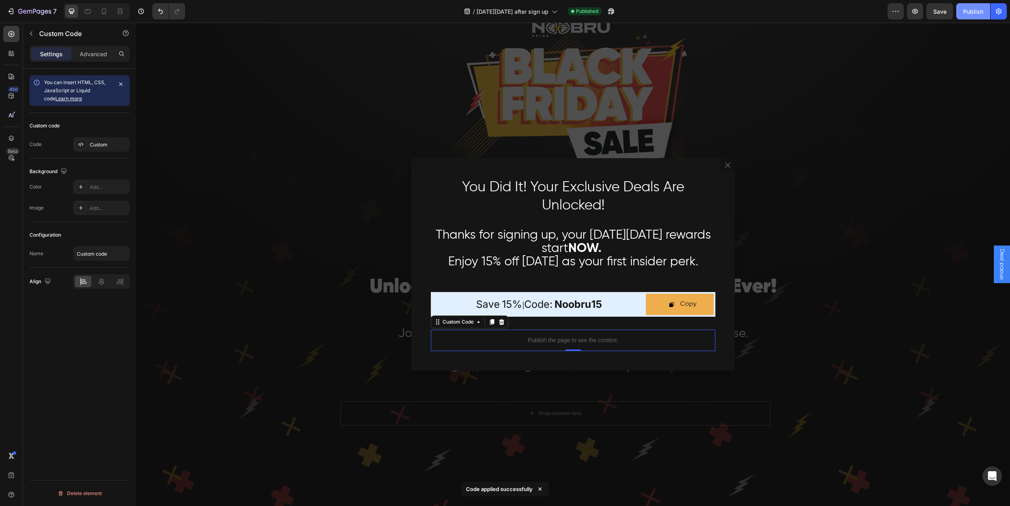
click at [983, 13] on div "Publish" at bounding box center [973, 11] width 20 height 8
click at [531, 487] on div "View live page" at bounding box center [520, 486] width 46 height 11
click at [595, 344] on p "Publish the page to see the content." at bounding box center [573, 340] width 285 height 8
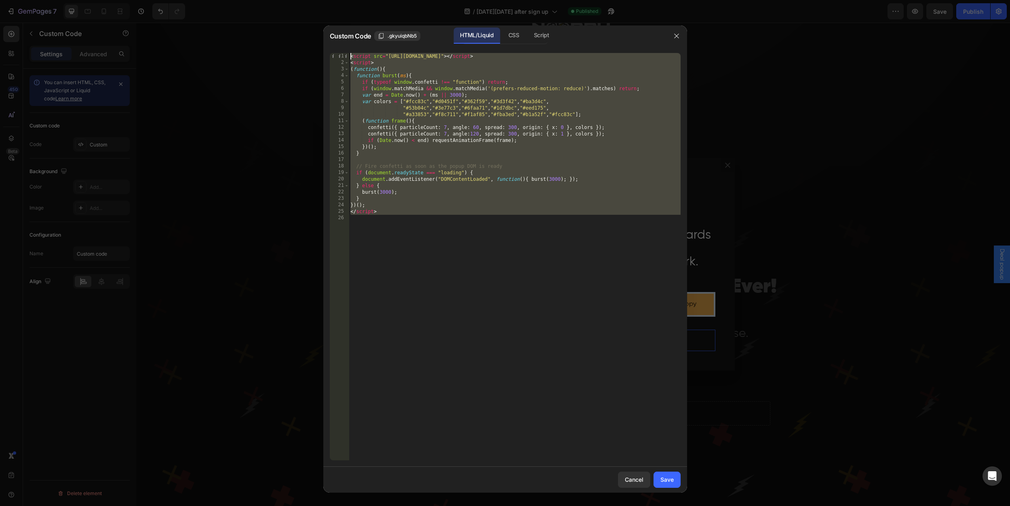
drag, startPoint x: 428, startPoint y: 226, endPoint x: 314, endPoint y: 12, distance: 241.8
click at [314, 12] on div "Custom Code .gkyuiqbNb5 HTML/Liquid CSS Script 1 2 3 4 5 6 7 8 9 10 11 12 13 14…" at bounding box center [505, 253] width 1010 height 506
type textarea "<script src="[URL][DOMAIN_NAME]"></script> <script>"
paste textarea
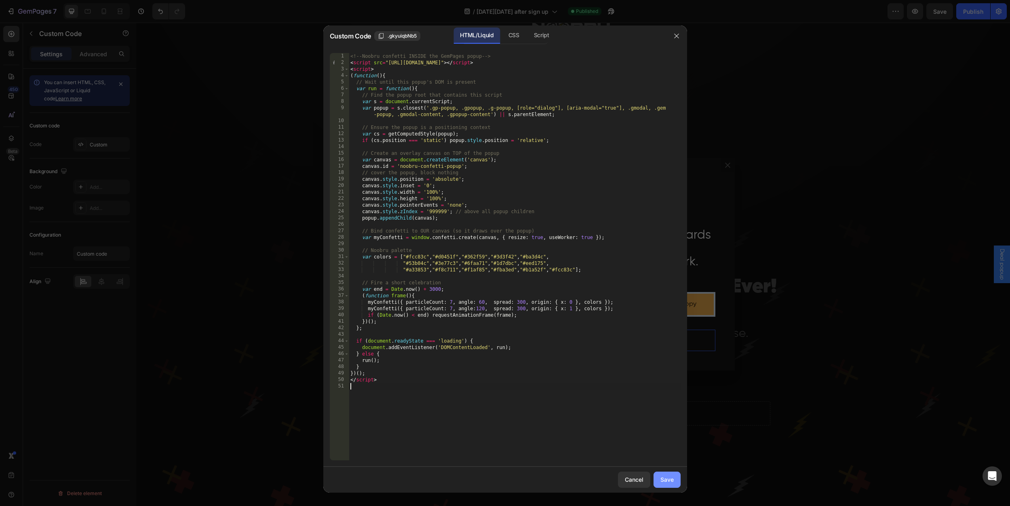
click at [667, 478] on div "Save" at bounding box center [667, 479] width 13 height 8
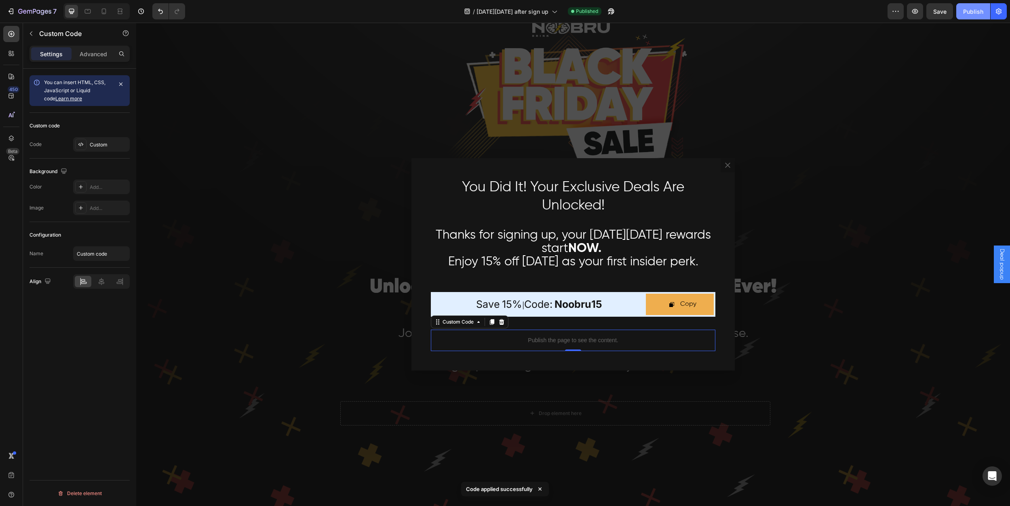
click at [969, 11] on div "Publish" at bounding box center [973, 11] width 20 height 8
click at [528, 487] on div "View live page" at bounding box center [520, 486] width 46 height 11
click at [572, 338] on p "Publish the page to see the content." at bounding box center [573, 340] width 285 height 8
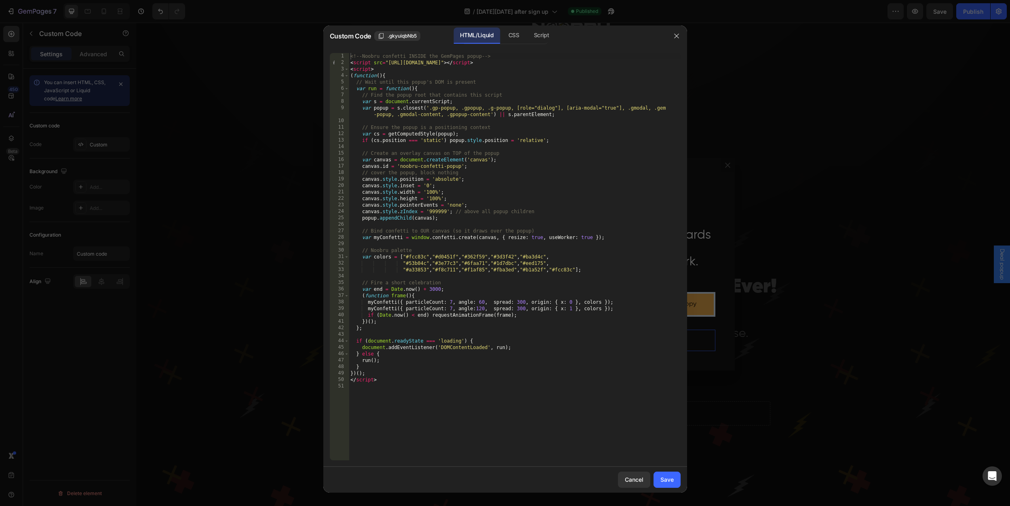
click at [455, 398] on div "<!-- Noobru confetti INSIDE the GemPages popup --> < script src = "[URL][DOMAIN…" at bounding box center [515, 263] width 332 height 420
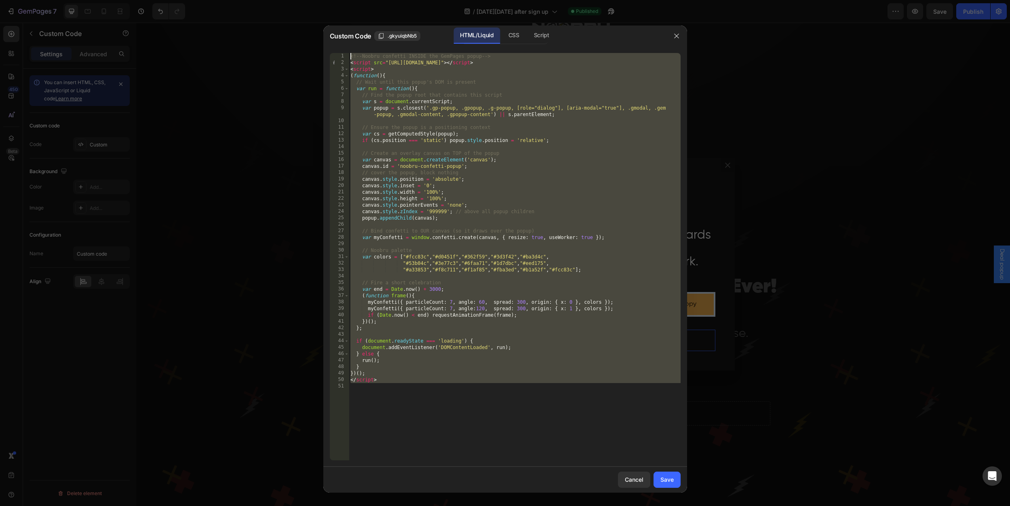
drag, startPoint x: 443, startPoint y: 390, endPoint x: 341, endPoint y: 26, distance: 377.7
click at [341, 26] on div "Custom Code .gkyuiqbNb5 HTML/Liquid CSS Script 1 2 3 4 5 6 7 8 9 10 11 12 13 14…" at bounding box center [505, 258] width 364 height 467
type textarea "<!-- Noobru confetti INSIDE the GemPages popup --> <script src="[URL][DOMAIN_NA…"
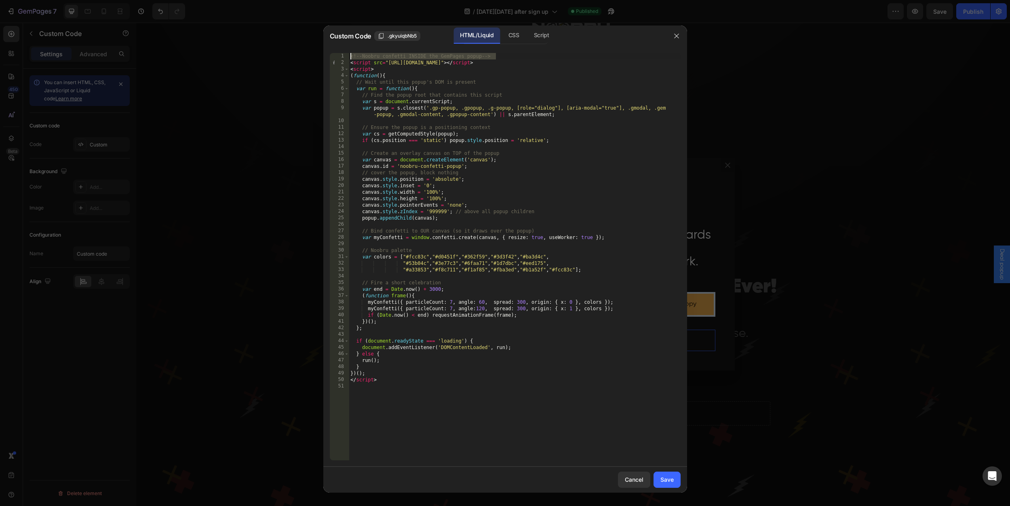
drag, startPoint x: 504, startPoint y: 55, endPoint x: 340, endPoint y: 54, distance: 164.9
click at [340, 54] on div "1 2 3 4 5 6 7 8 9 10 11 12 13 14 15 16 17 18 19 20 21 22 23 24 25 26 27 28 29 3…" at bounding box center [505, 256] width 351 height 407
type textarea "<!-- Noobru confetti INSIDE the GemPages popup -->"
drag, startPoint x: 511, startPoint y: 54, endPoint x: 352, endPoint y: 46, distance: 159.5
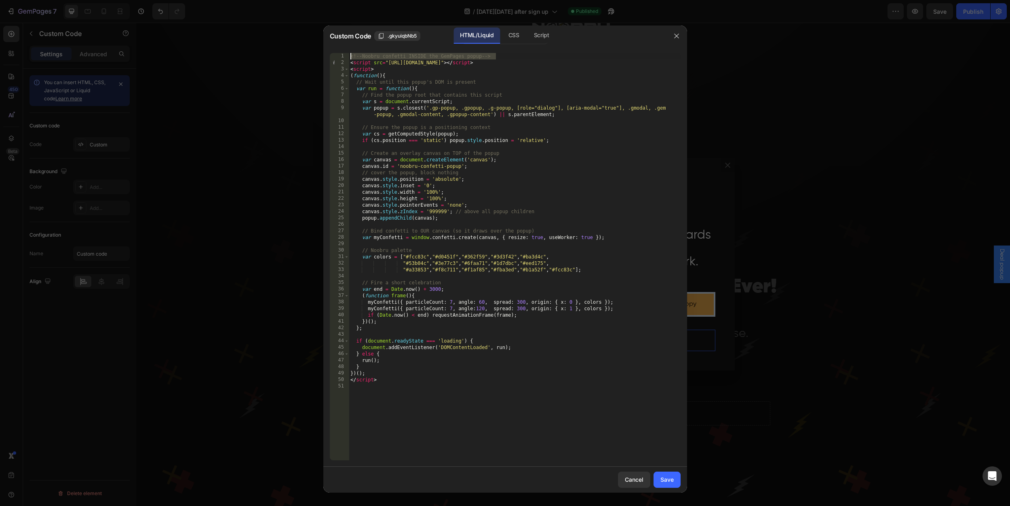
click at [352, 46] on div "Custom Code .gkyuiqbNb5 HTML/Liquid CSS Script <!-- Noobru confetti INSIDE the …" at bounding box center [505, 258] width 364 height 467
click at [350, 64] on div "< script src = "[URL][DOMAIN_NAME]" > </ script > < script > ( function ( ) { /…" at bounding box center [515, 263] width 332 height 420
type textarea "<script src="[URL][DOMAIN_NAME]"></script>"
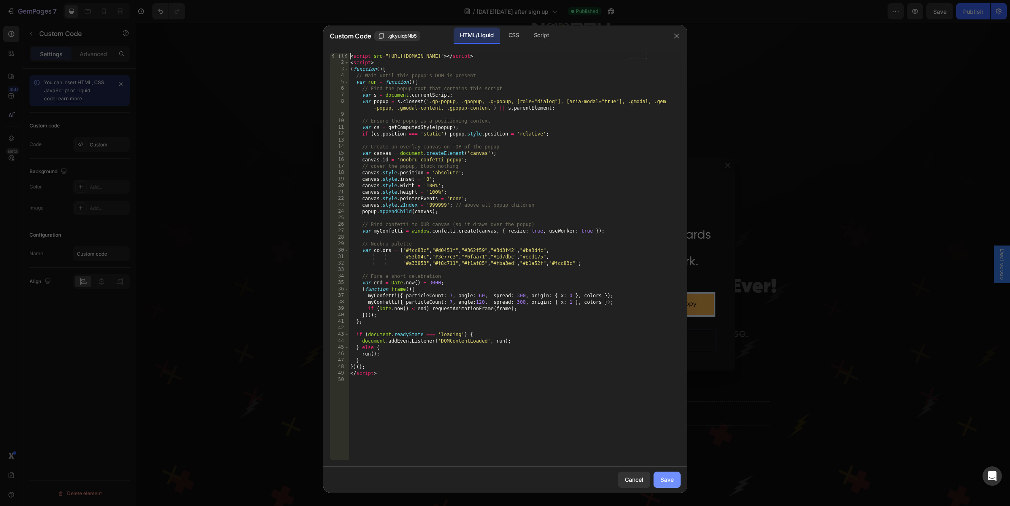
click at [668, 479] on div "Save" at bounding box center [667, 479] width 13 height 8
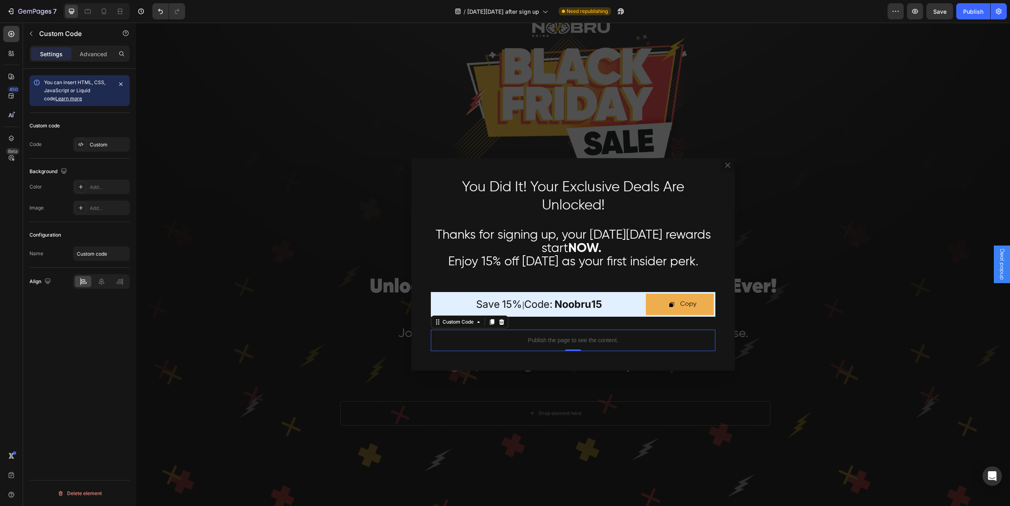
click at [575, 338] on p "Publish the page to see the content." at bounding box center [573, 340] width 285 height 8
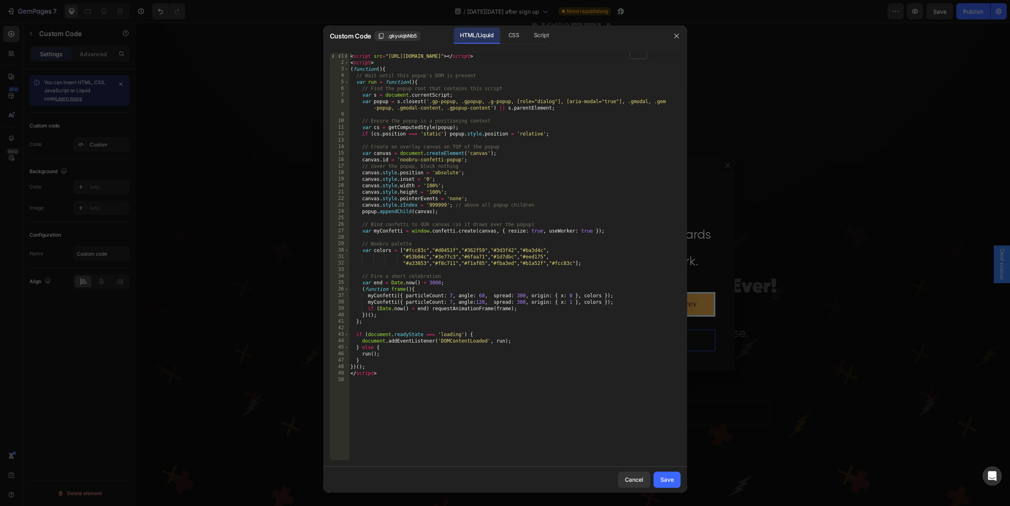
type textarea "// Wait until this popup's DOM is present"
drag, startPoint x: 480, startPoint y: 75, endPoint x: 341, endPoint y: 73, distance: 139.1
click at [341, 73] on div "// Wait until this popup's DOM is present 1 2 3 4 5 6 7 8 9 10 11 12 13 14 15 1…" at bounding box center [505, 256] width 351 height 407
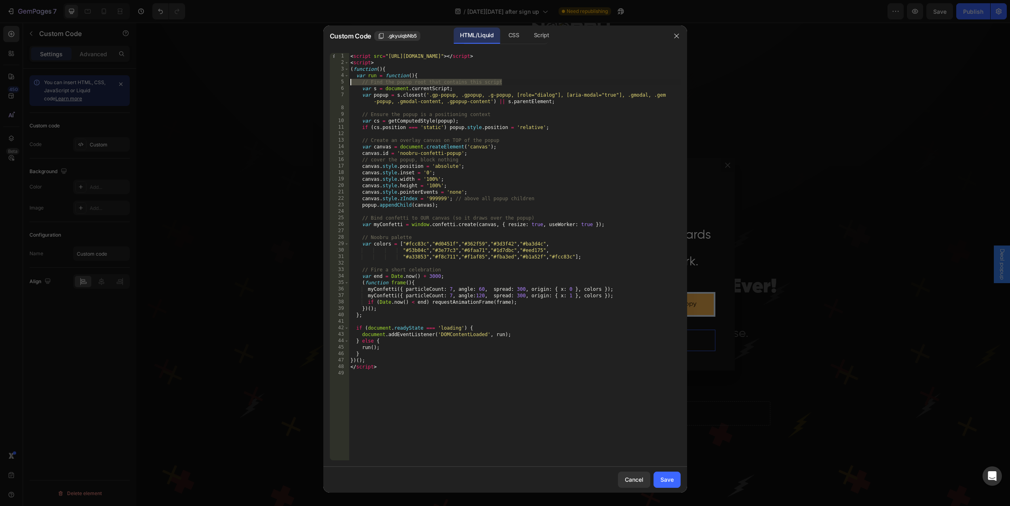
drag, startPoint x: 506, startPoint y: 81, endPoint x: 337, endPoint y: 82, distance: 169.0
click at [337, 82] on div "(function(){ 1 2 3 4 5 6 7 8 9 10 11 12 13 14 15 16 17 18 19 20 21 22 23 24 25 …" at bounding box center [505, 256] width 351 height 407
type textarea "// Find the popup root that contains this script"
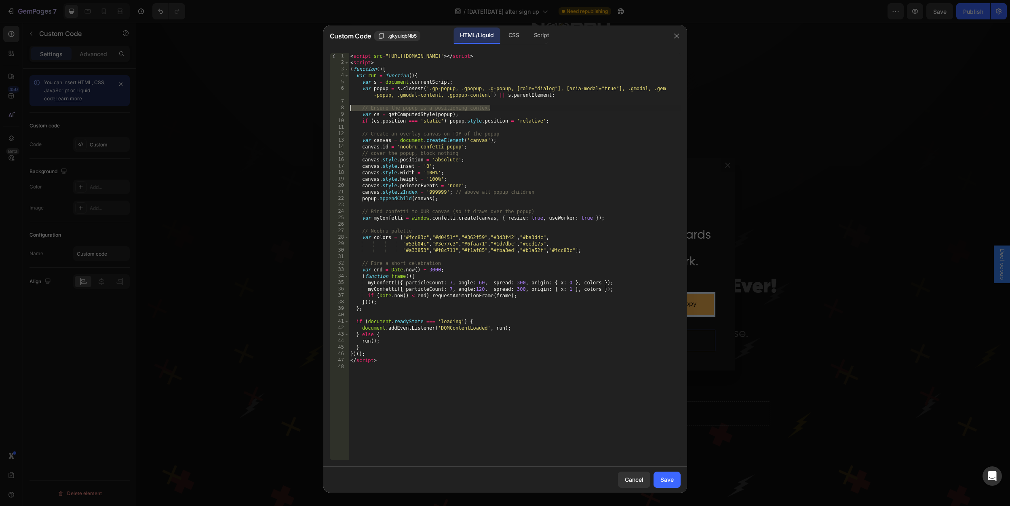
drag, startPoint x: 496, startPoint y: 109, endPoint x: 344, endPoint y: 107, distance: 152.8
click at [344, 107] on div "var run = function(){ 1 2 3 4 5 6 7 8 9 10 11 12 13 14 15 16 17 18 19 20 21 22 …" at bounding box center [505, 256] width 351 height 407
type textarea "// Ensure the popup is a positioning context"
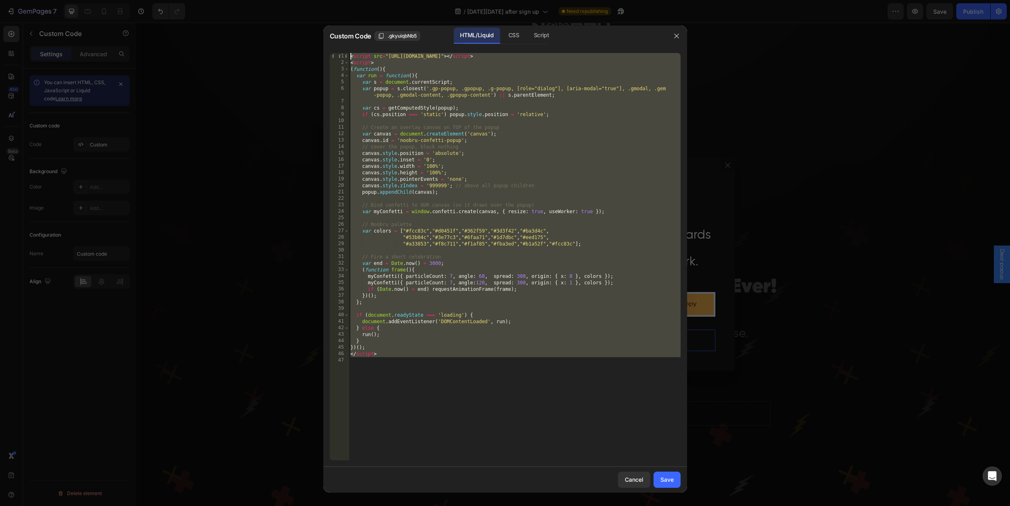
drag, startPoint x: 562, startPoint y: 429, endPoint x: 321, endPoint y: 30, distance: 466.1
click at [321, 30] on div "Custom Code .gkyuiqbNb5 HTML/Liquid CSS Script 1 2 3 4 5 6 7 8 9 10 11 12 13 14…" at bounding box center [505, 253] width 1010 height 506
type textarea "<script src="[URL][DOMAIN_NAME]"></script> <script>"
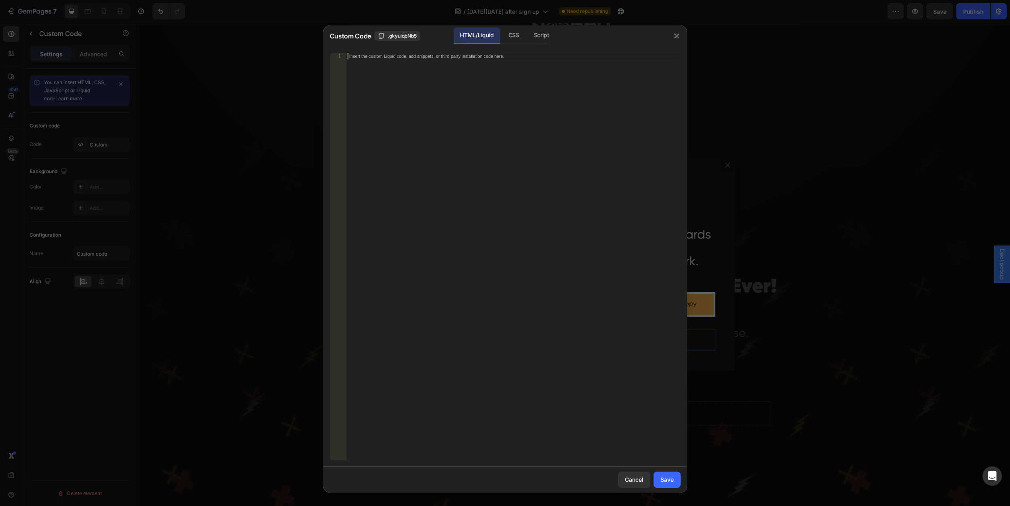
paste textarea
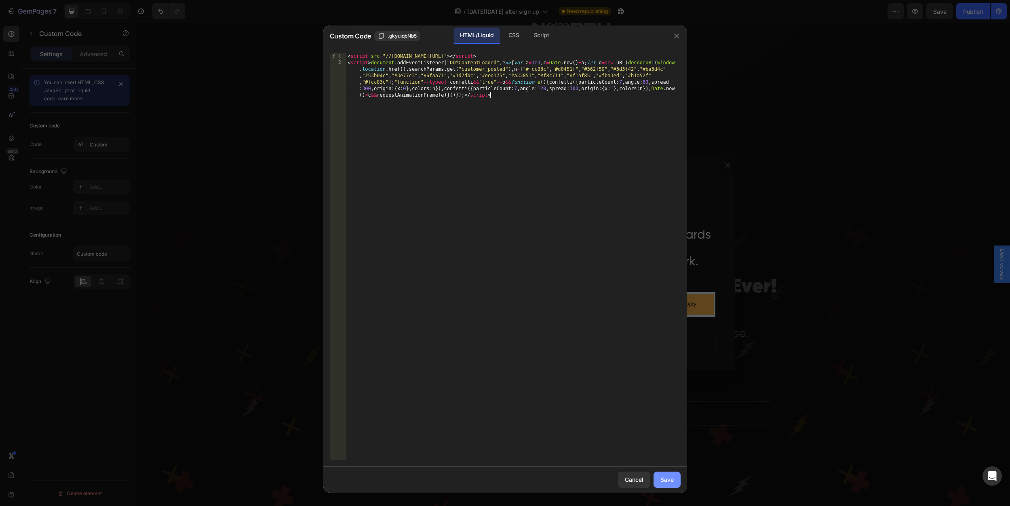
click at [676, 481] on button "Save" at bounding box center [667, 479] width 27 height 16
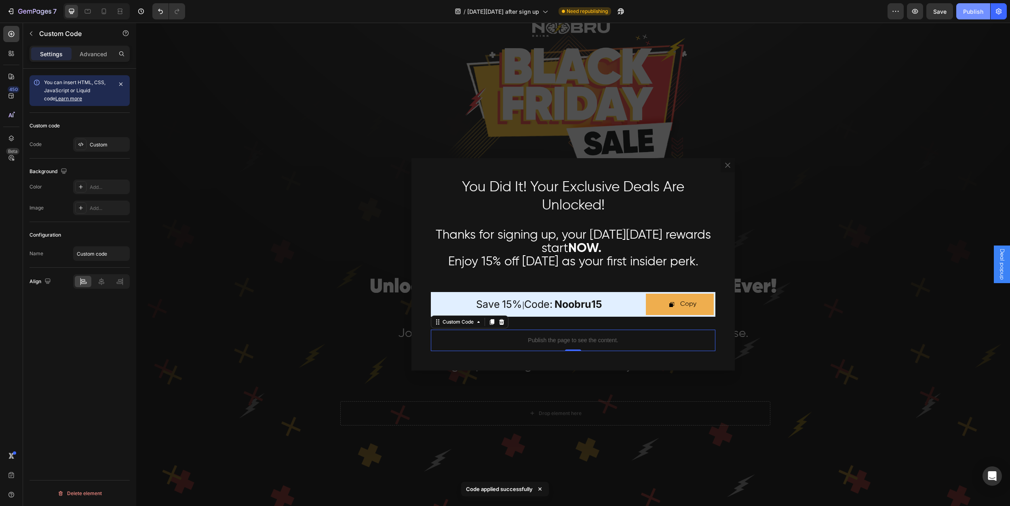
click at [969, 12] on div "Publish" at bounding box center [973, 11] width 20 height 8
click at [592, 345] on div "Publish the page to see the content." at bounding box center [573, 339] width 285 height 21
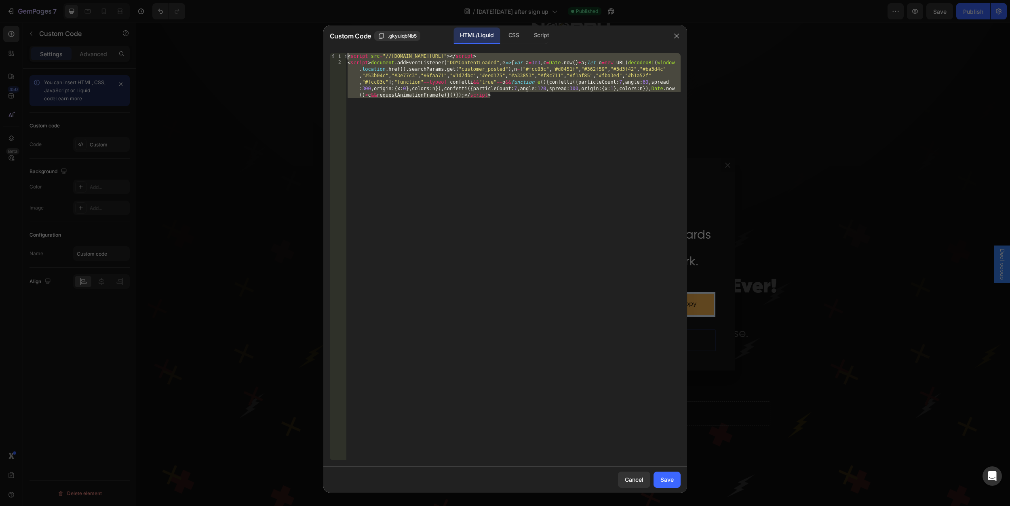
drag, startPoint x: 554, startPoint y: 257, endPoint x: 228, endPoint y: 16, distance: 405.8
click at [228, 16] on div "Custom Code .gkyuiqbNb5 HTML/Liquid CSS Script 1 2 < script src = "//[DOMAIN_NA…" at bounding box center [505, 253] width 1010 height 506
paste textarea
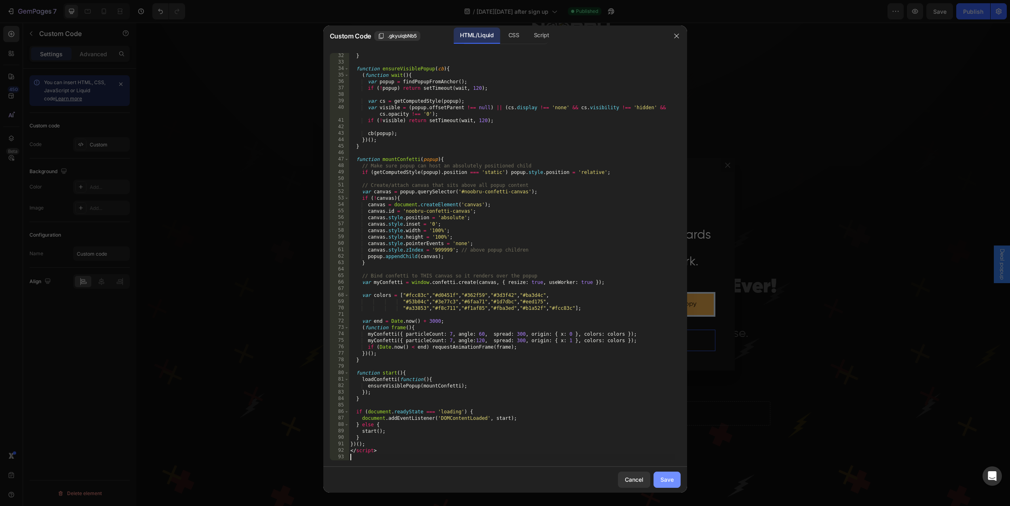
click at [670, 478] on div "Save" at bounding box center [667, 479] width 13 height 8
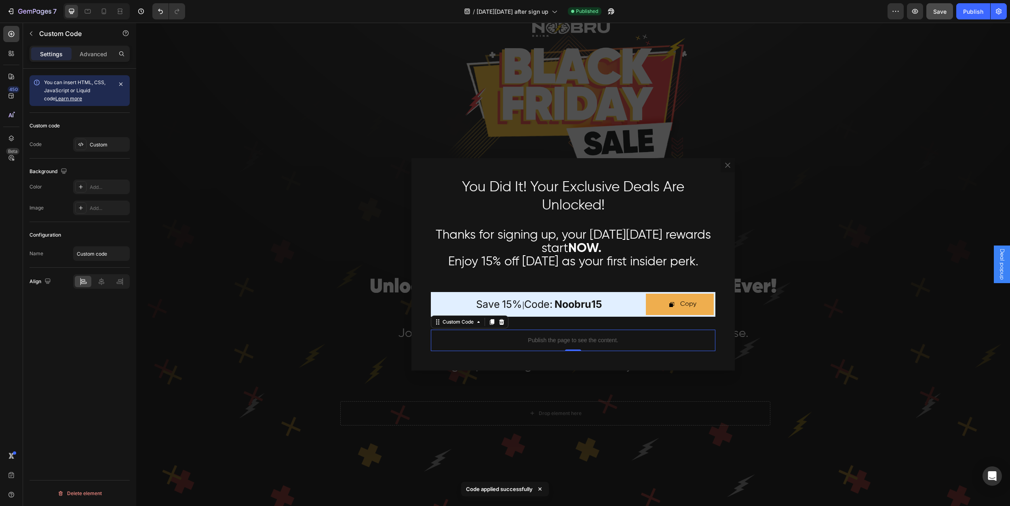
click at [943, 18] on button "Save" at bounding box center [939, 11] width 27 height 16
click at [981, 13] on div "Publish" at bounding box center [973, 11] width 20 height 8
click at [523, 490] on div "View live page" at bounding box center [520, 486] width 46 height 11
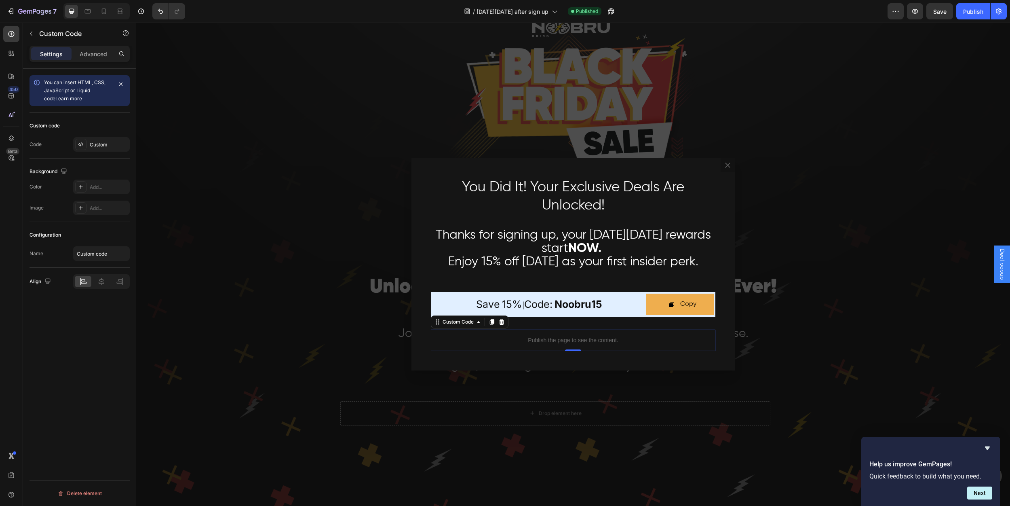
click at [524, 335] on div "Publish the page to see the content." at bounding box center [573, 339] width 285 height 21
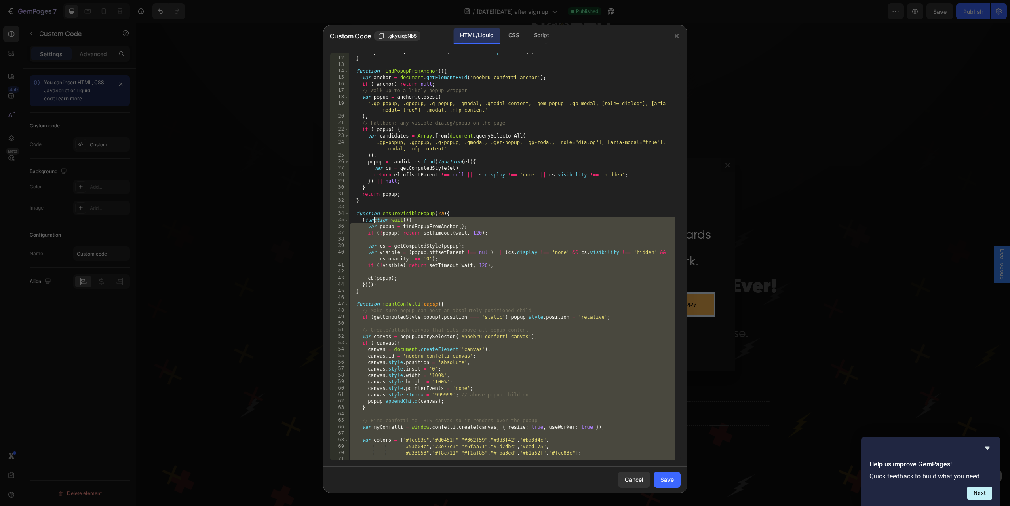
scroll to position [0, 0]
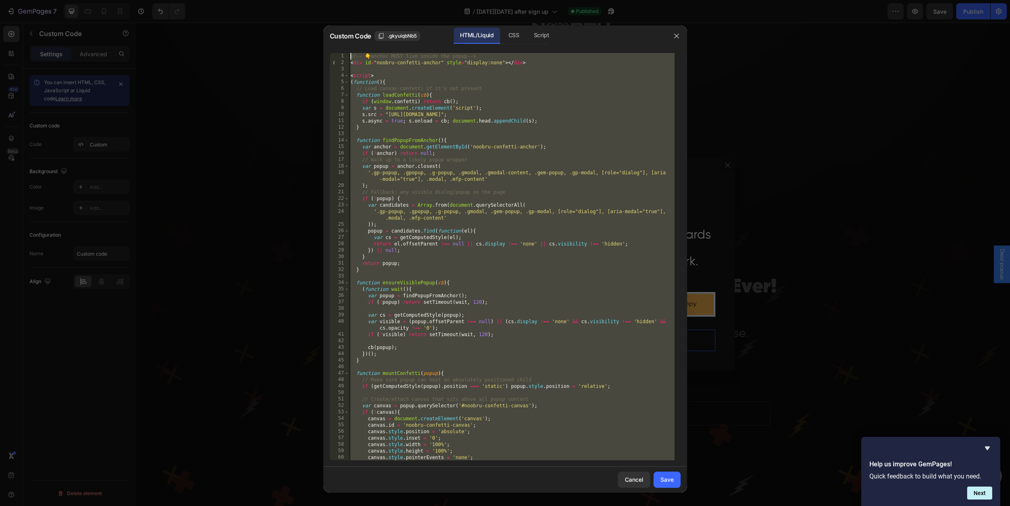
drag, startPoint x: 432, startPoint y: 447, endPoint x: 343, endPoint y: 51, distance: 405.6
click at [343, 51] on div "1 2 3 4 5 6 7 8 9 10 11 12 13 14 15 16 17 18 19 20 21 22 23 24 25 26 27 28 29 3…" at bounding box center [505, 256] width 364 height 420
type textarea "<!-- 👇 anchor MUST live inside the popup --> <div id="noobru-confetti-anchor" s…"
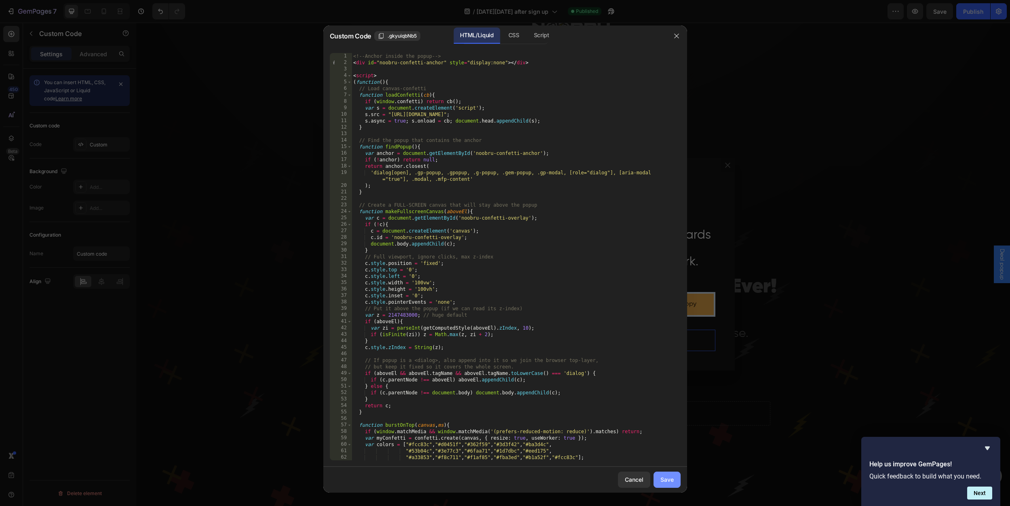
click at [675, 477] on button "Save" at bounding box center [667, 479] width 27 height 16
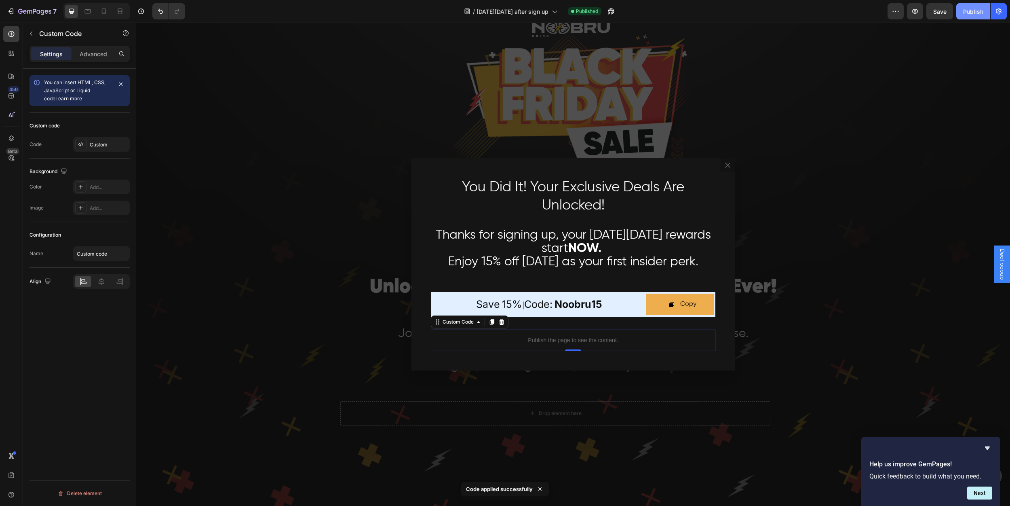
click at [969, 10] on div "Publish" at bounding box center [973, 11] width 20 height 8
click at [525, 485] on div "View live page" at bounding box center [520, 486] width 46 height 11
click at [601, 333] on div "Publish the page to see the content." at bounding box center [573, 339] width 285 height 21
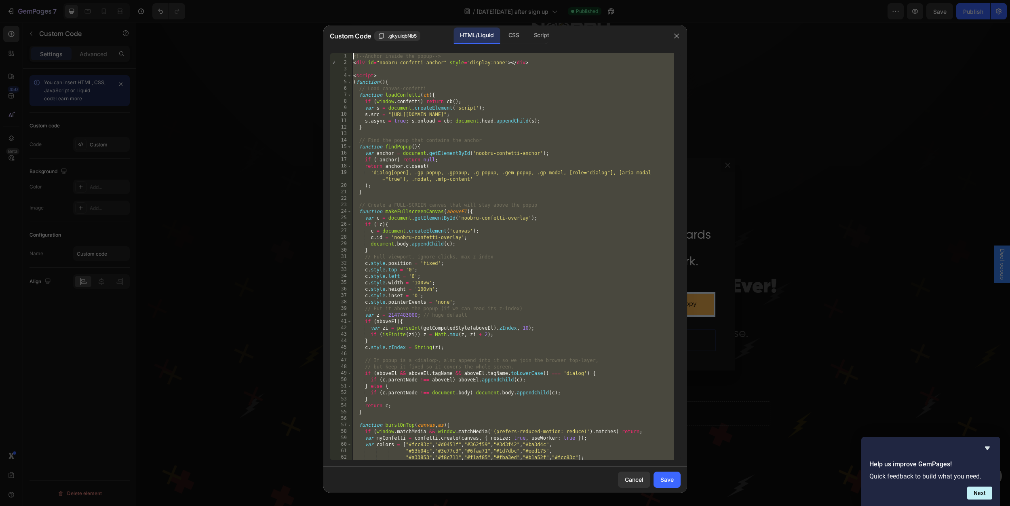
drag, startPoint x: 412, startPoint y: 456, endPoint x: 346, endPoint y: 50, distance: 411.1
click at [346, 50] on div "1 2 3 4 5 6 7 8 9 10 11 12 13 14 15 16 17 18 19 20 21 22 23 24 25 26 27 28 29 3…" at bounding box center [505, 256] width 364 height 420
type textarea "<!-- Anchor inside the popup --> <div id="noobru-confetti-anchor" style="displa…"
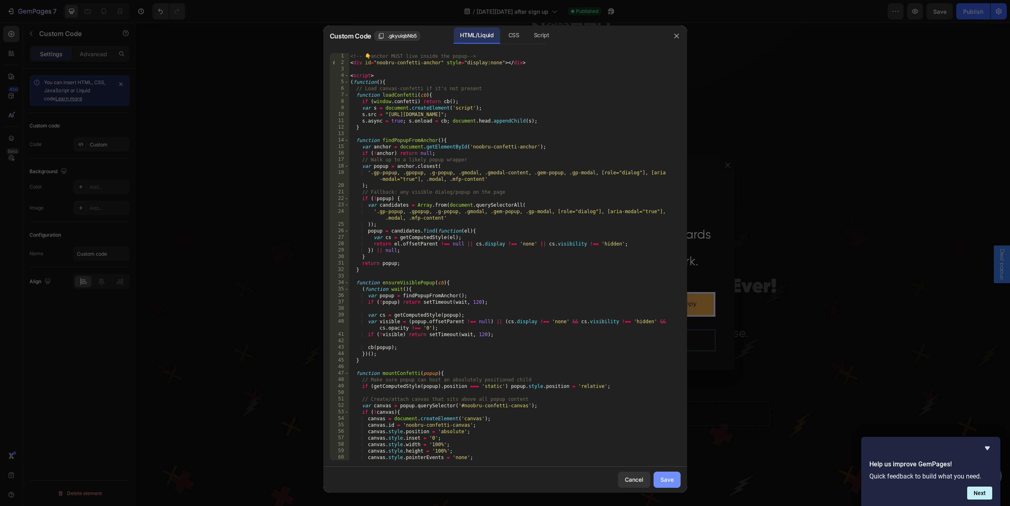
click at [668, 477] on div "Save" at bounding box center [667, 479] width 13 height 8
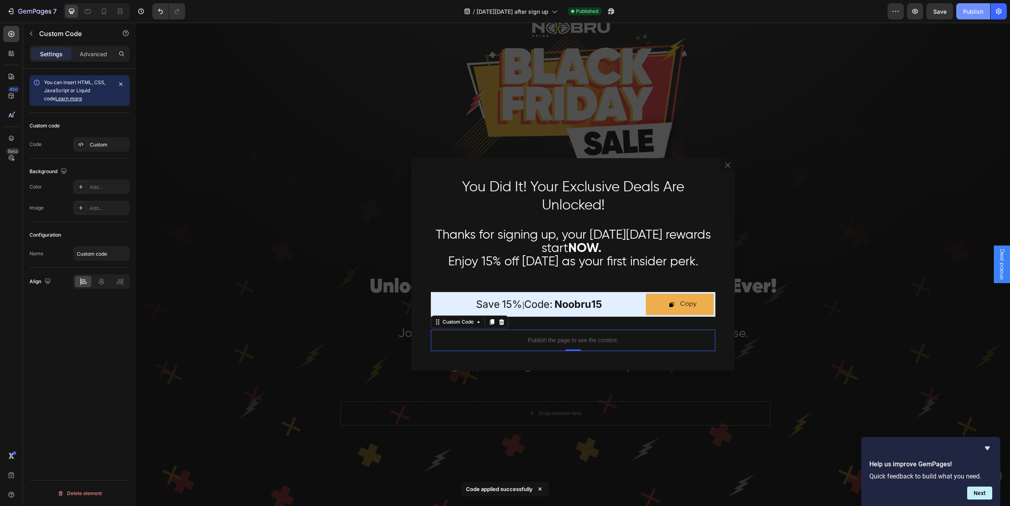
click at [977, 16] on button "Publish" at bounding box center [973, 11] width 34 height 16
click at [532, 488] on div "View live page" at bounding box center [520, 486] width 46 height 11
click at [604, 343] on p "Publish the page to see the content." at bounding box center [573, 340] width 285 height 8
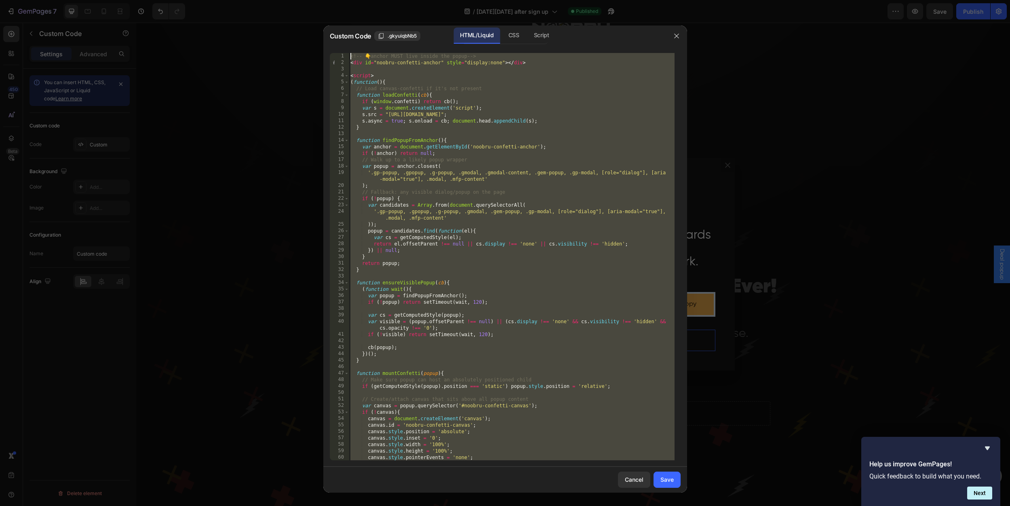
drag, startPoint x: 428, startPoint y: 453, endPoint x: 346, endPoint y: 44, distance: 416.7
click at [346, 44] on div "Custom Code .gkyuiqbNb5 HTML/Liquid CSS Script </script> 1 2 3 4 5 6 7 8 9 10 1…" at bounding box center [505, 258] width 364 height 467
type textarea "<!-- 👇 anchor MUST live inside the popup --> <div id="noobru-confetti-anchor" s…"
paste textarea
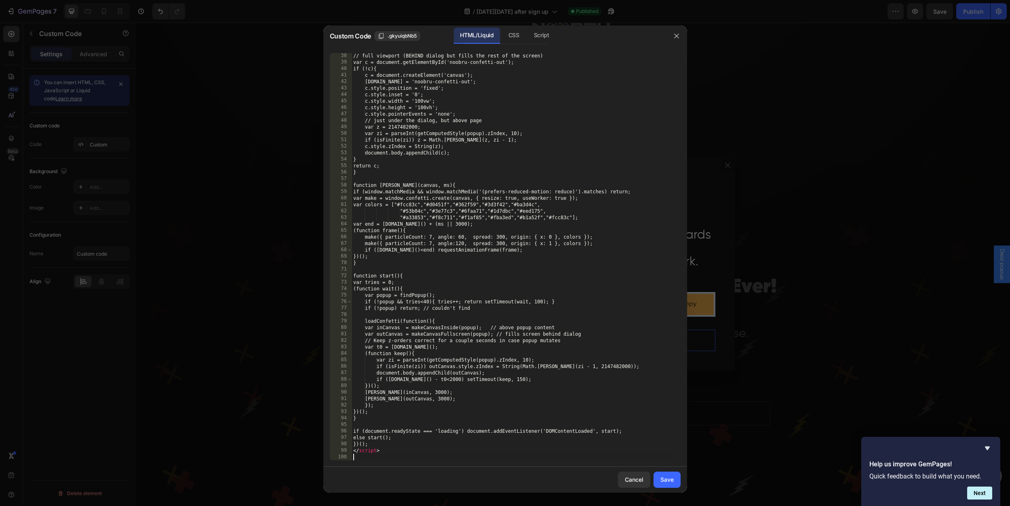
scroll to position [246, 0]
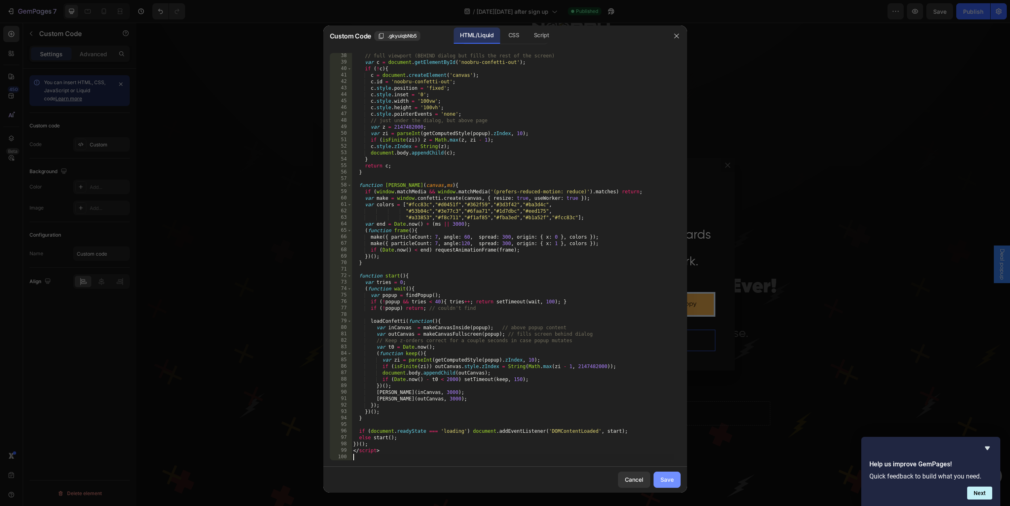
click at [666, 477] on div "Save" at bounding box center [667, 479] width 13 height 8
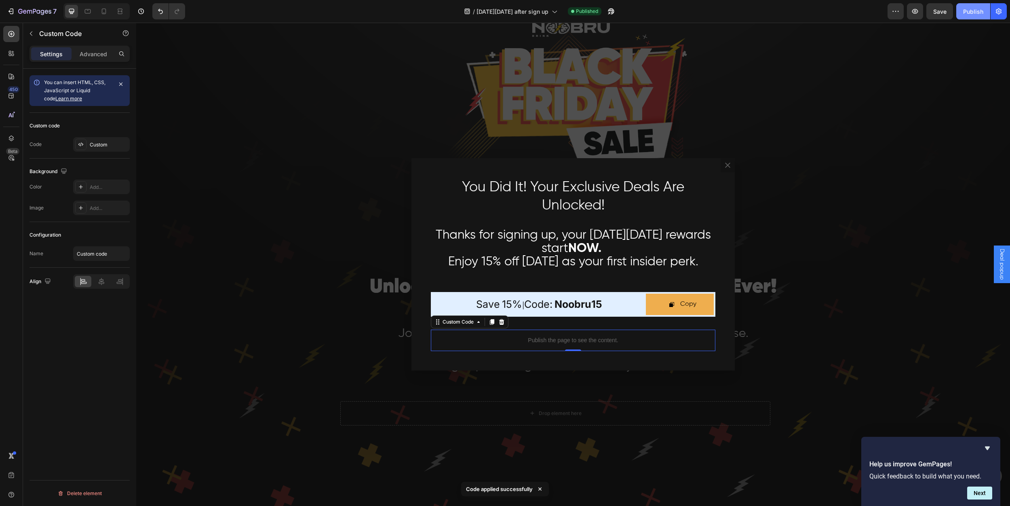
click at [963, 17] on button "Publish" at bounding box center [973, 11] width 34 height 16
click at [521, 488] on div "View live page" at bounding box center [520, 486] width 46 height 11
click at [432, 167] on div "You Did It! Your Exclusive Deals Are Unlocked! Heading Row Thanks for signing u…" at bounding box center [573, 264] width 323 height 212
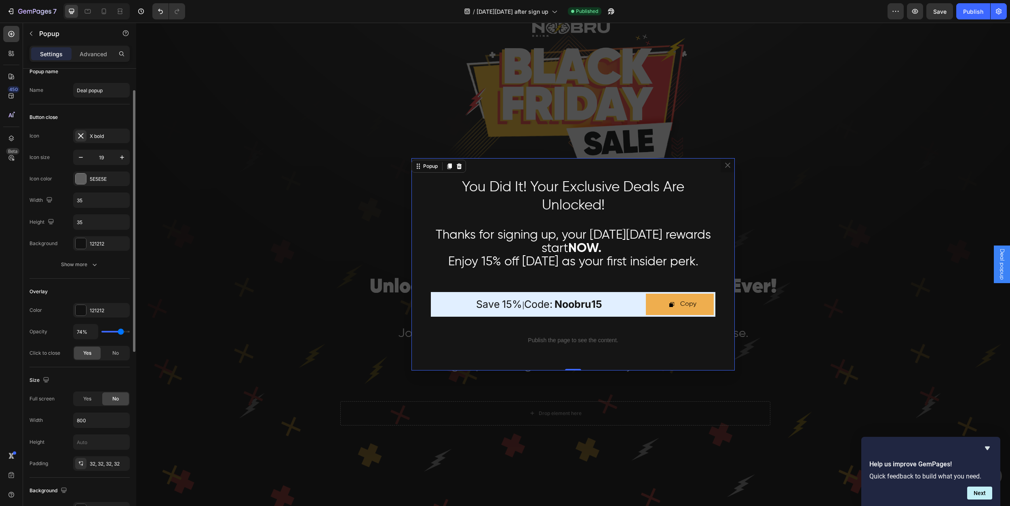
scroll to position [63, 0]
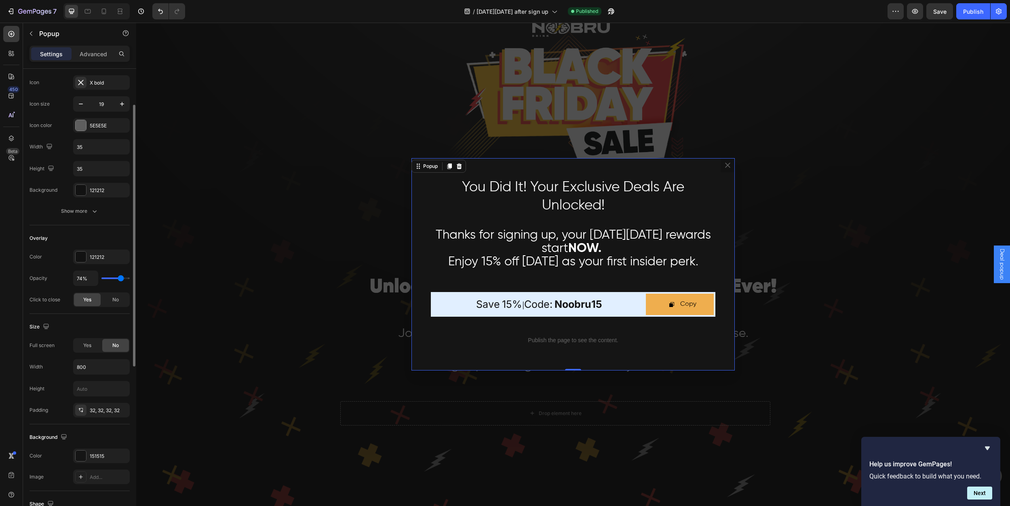
type input "63%"
type input "63"
type input "62%"
type input "62"
type input "58%"
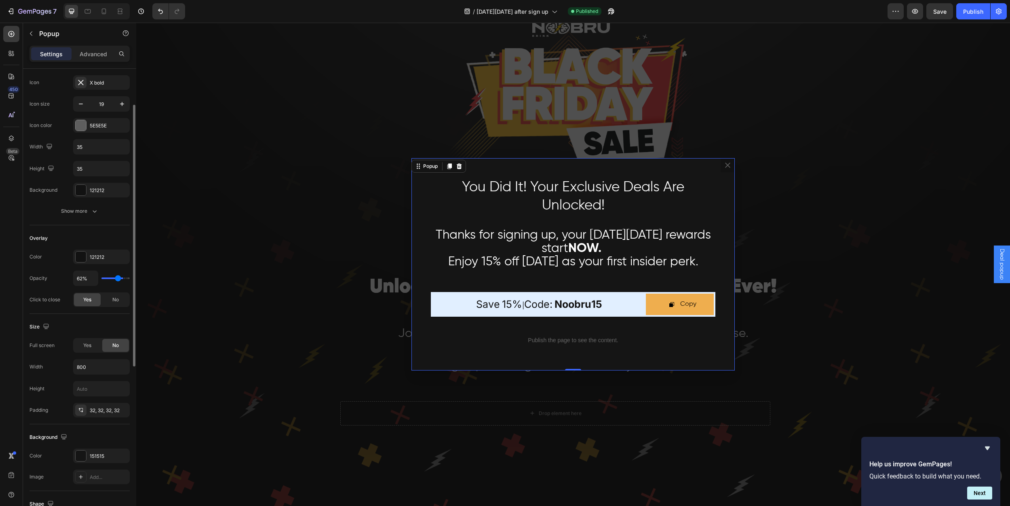
type input "58"
type input "55%"
type input "55"
type input "51%"
type input "51"
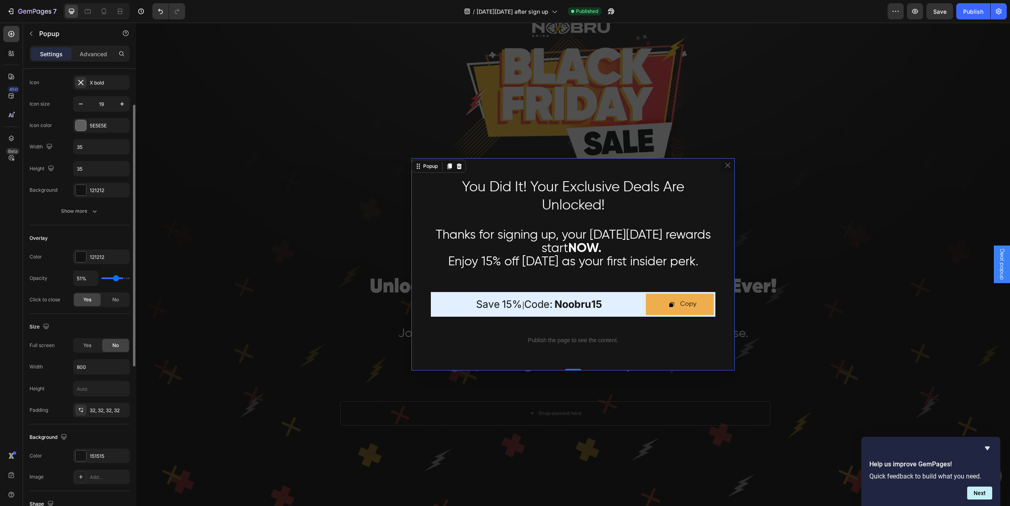
type input "47%"
type input "47"
type input "44%"
type input "44"
type input "39%"
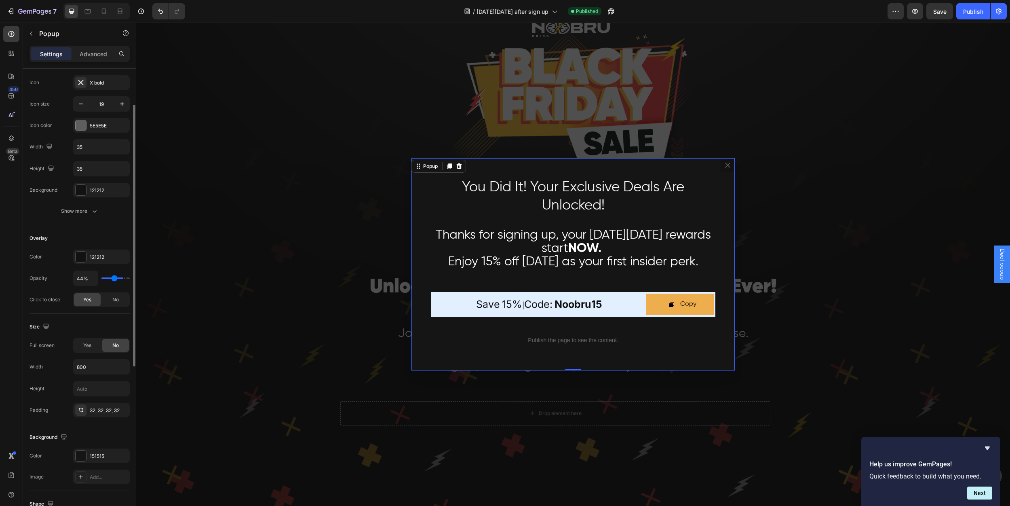
type input "39"
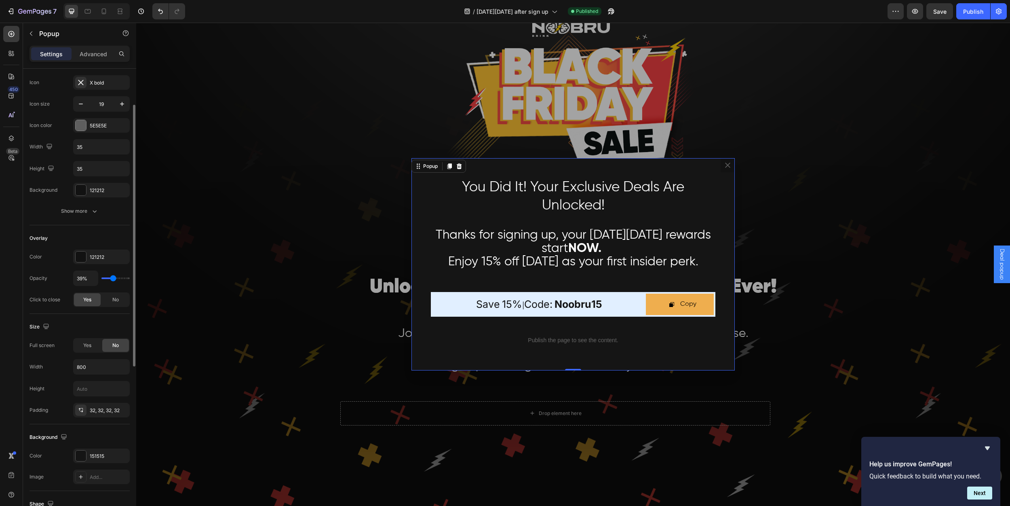
type input "33%"
type input "33"
type input "29%"
type input "29"
type input "18%"
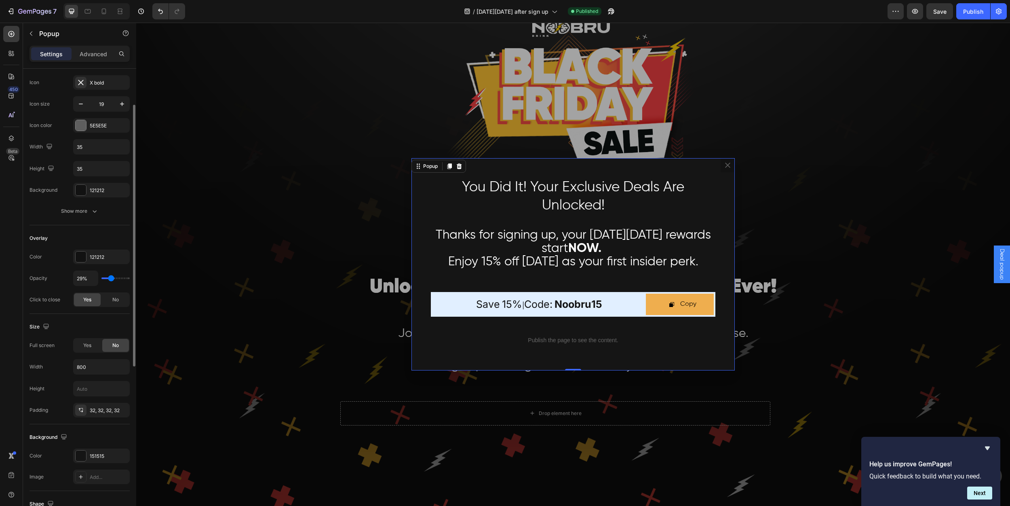
type input "18"
type input "10%"
type input "10"
type input "1%"
type input "1"
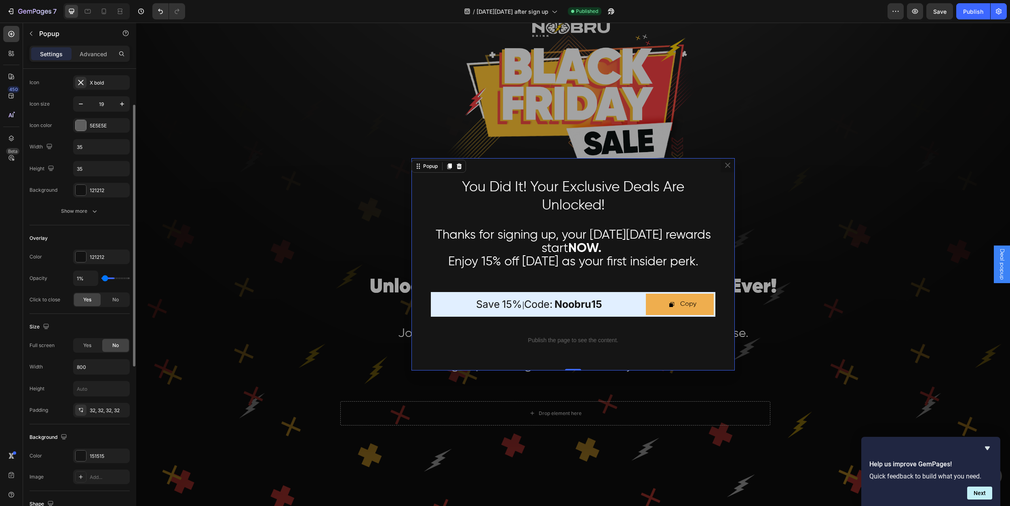
type input "0%"
type input "0"
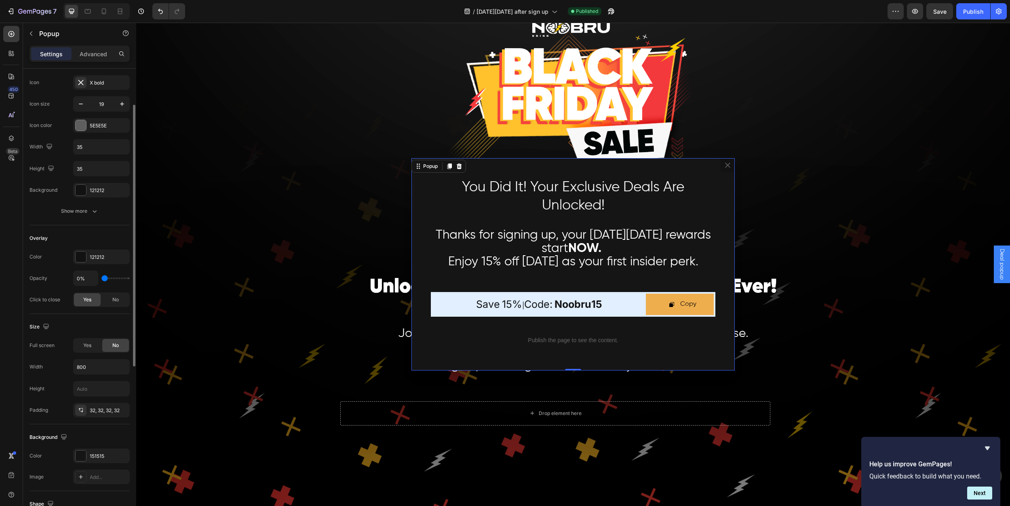
type input "2%"
type input "2"
type input "6%"
type input "6"
type input "7%"
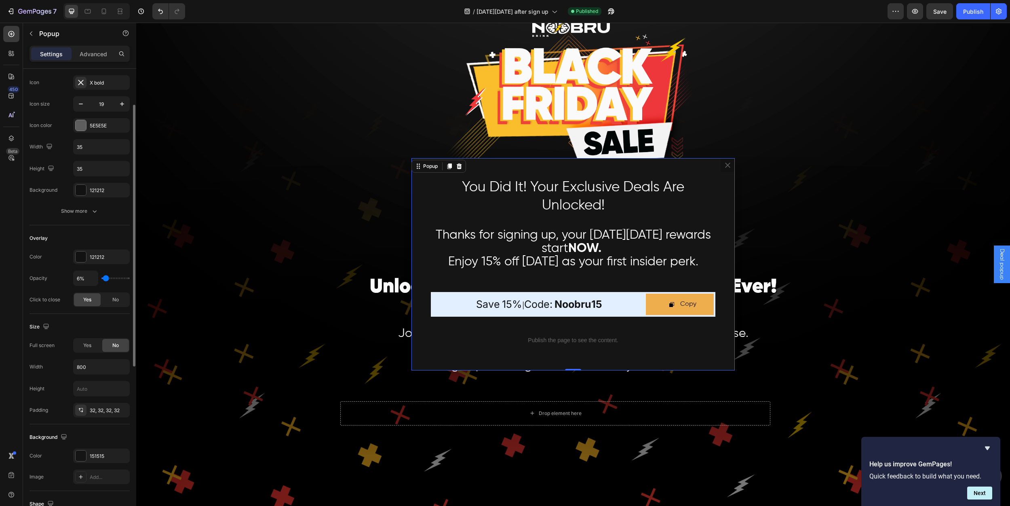
type input "7"
type input "8%"
type input "8"
type input "10%"
type input "10"
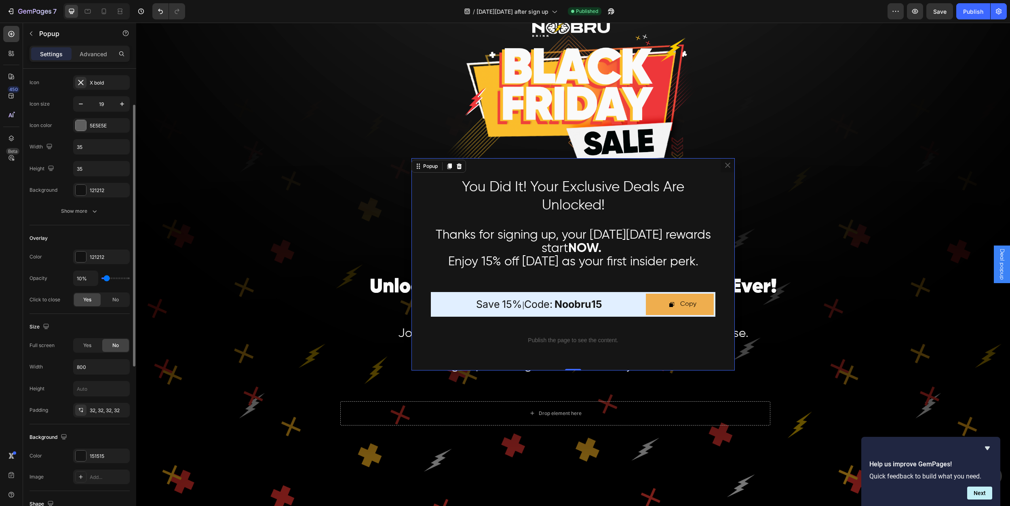
type input "11%"
type input "11"
type input "12%"
type input "12"
type input "14%"
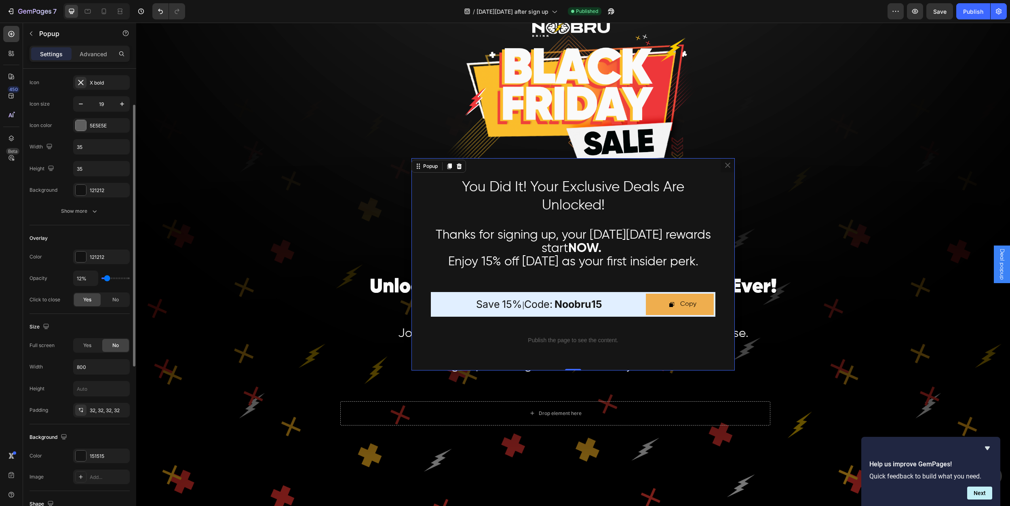
type input "14"
type input "16%"
type input "16"
type input "18%"
type input "18"
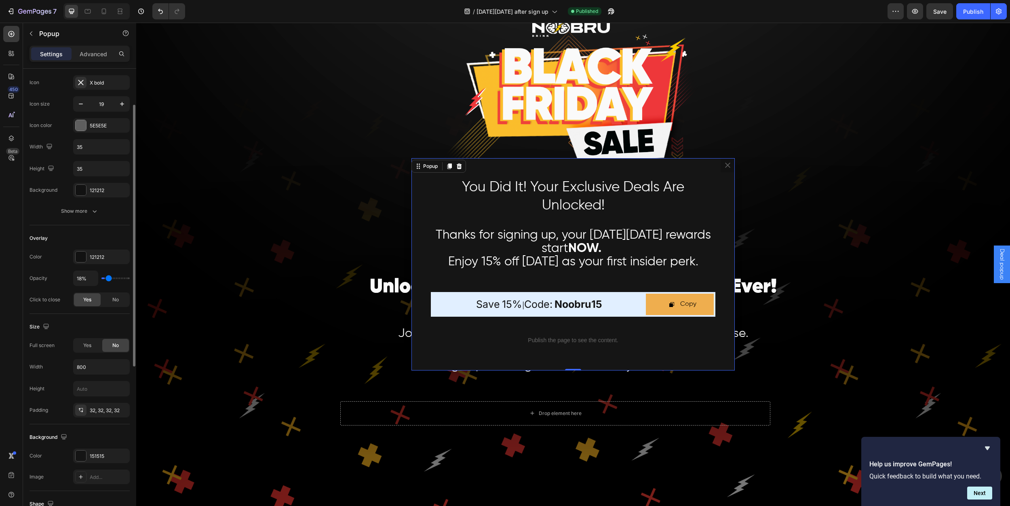
type input "21%"
type input "21"
type input "23%"
type input "23"
type input "25%"
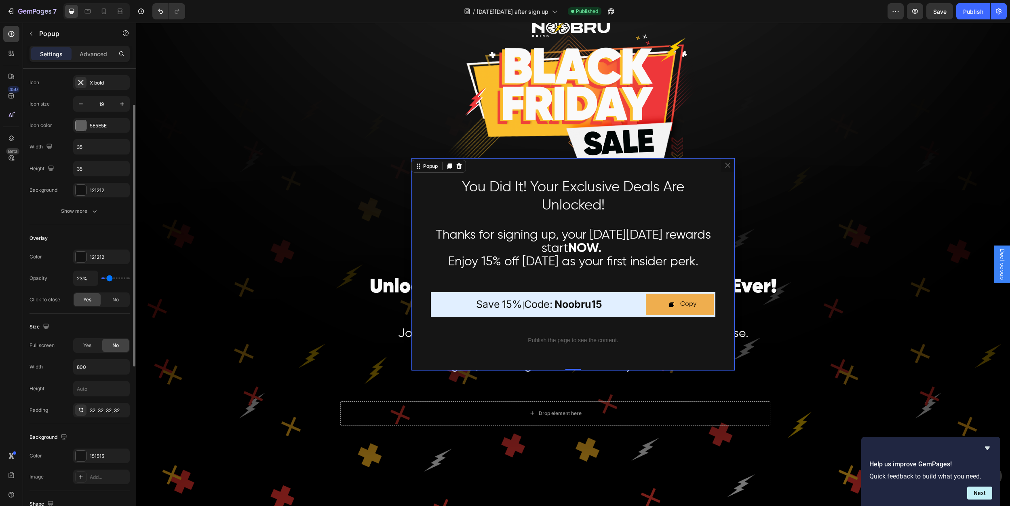
type input "25"
type input "29%"
type input "29"
type input "30%"
type input "30"
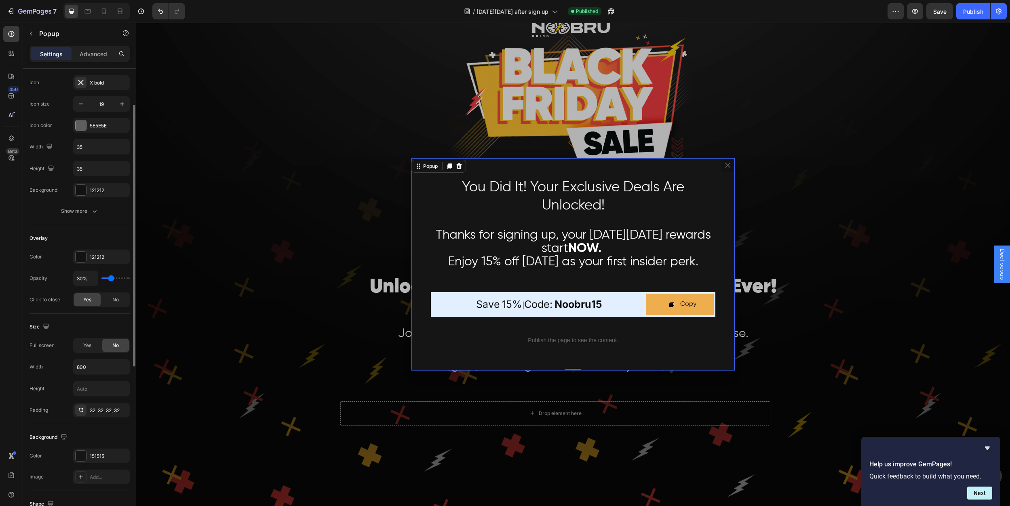
type input "32%"
type input "32"
type input "33%"
type input "33"
type input "34%"
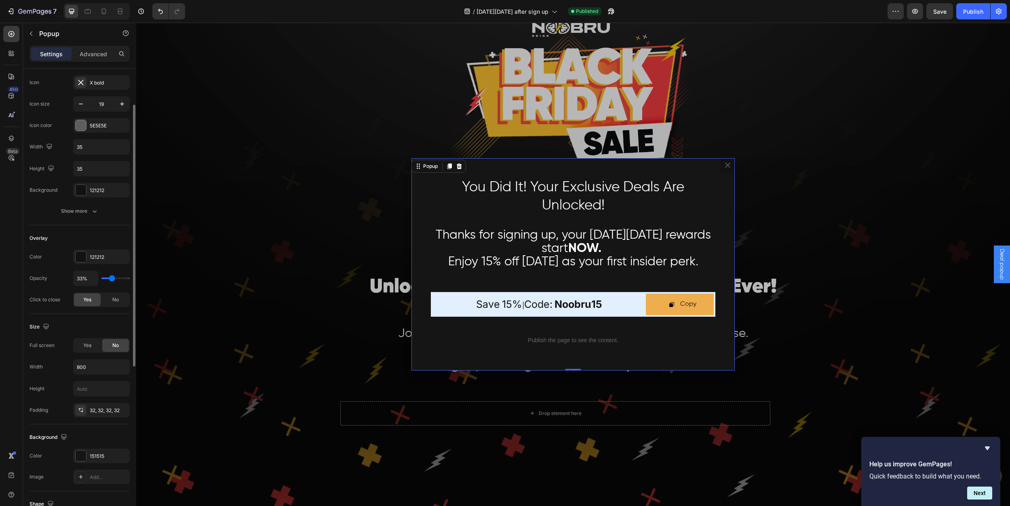
type input "34"
type input "36%"
type input "36"
type input "39%"
type input "39"
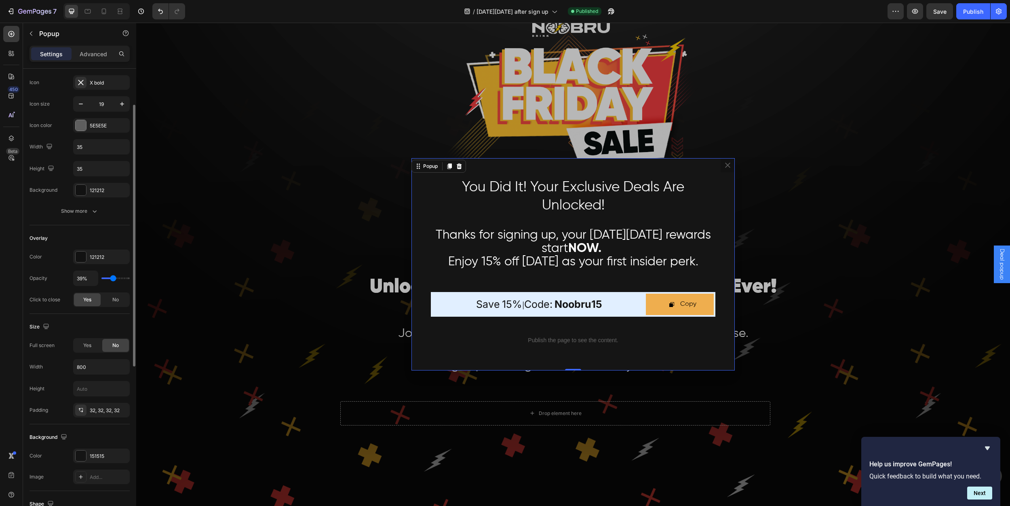
type input "42%"
type input "42"
type input "43%"
type input "43"
type input "47%"
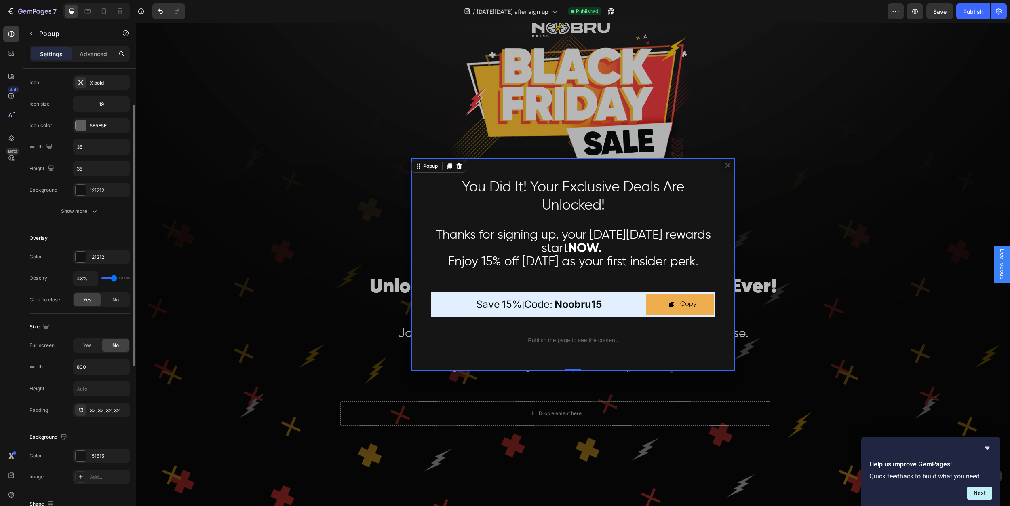
type input "47"
type input "48%"
type input "48"
type input "49%"
type input "49"
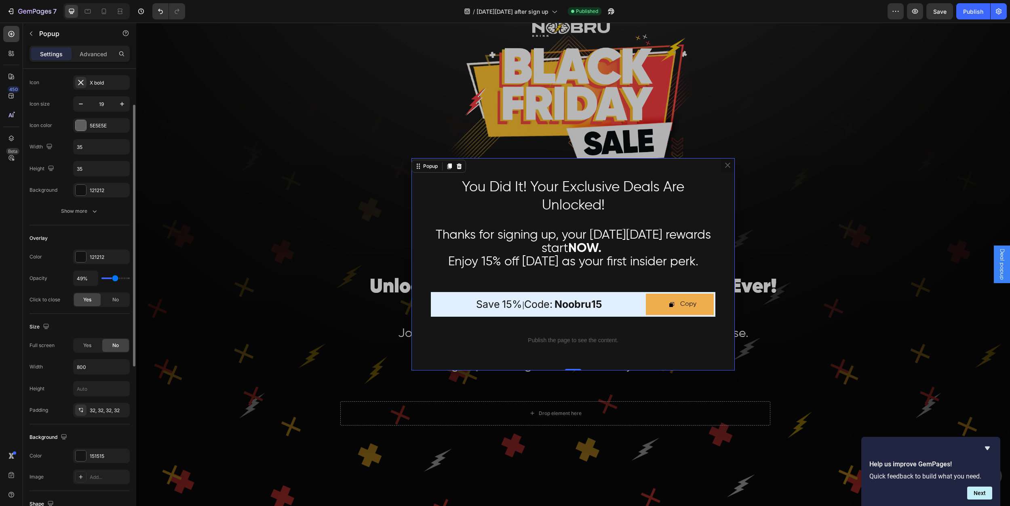
type input "50%"
type input "50"
type input "52%"
type input "52"
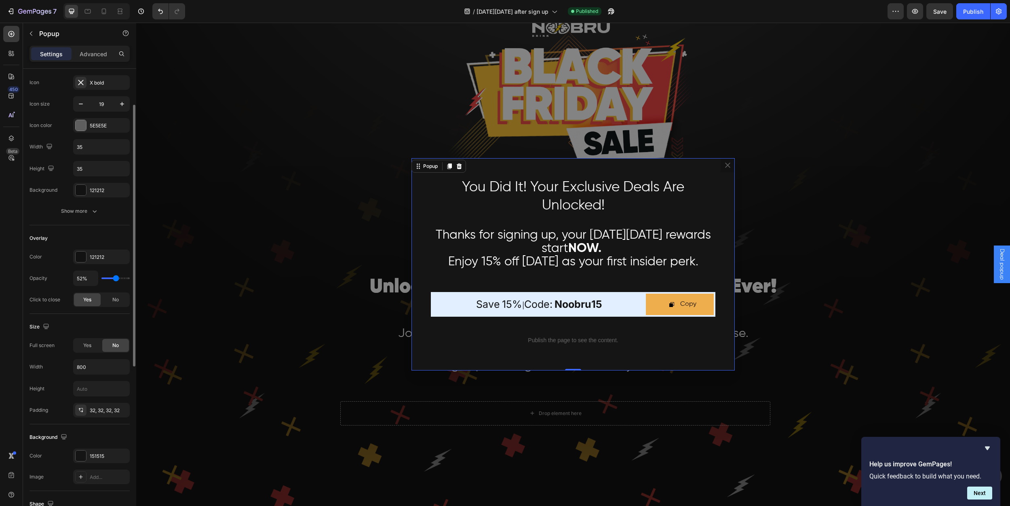
type input "53%"
type input "53"
type input "54%"
type input "54"
type input "55%"
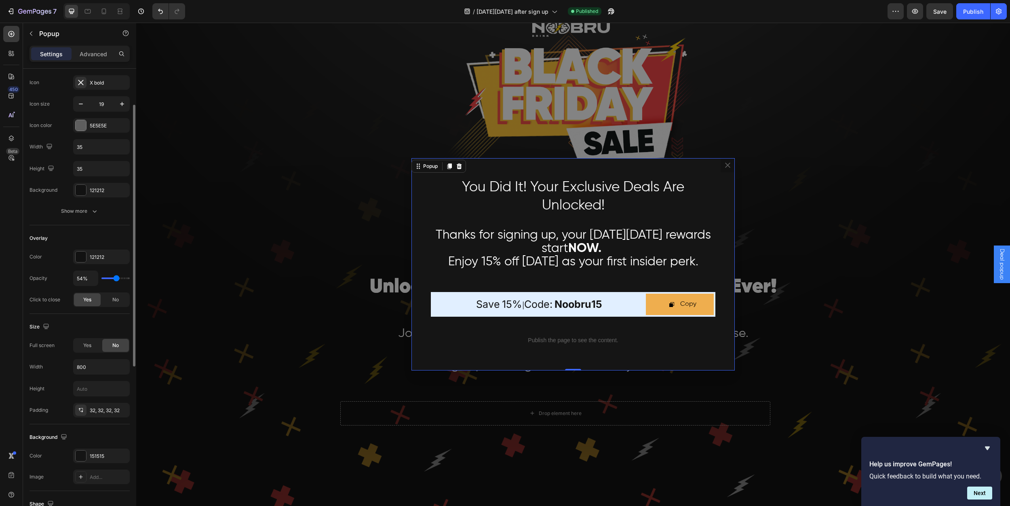
type input "55"
type input "56%"
type input "56"
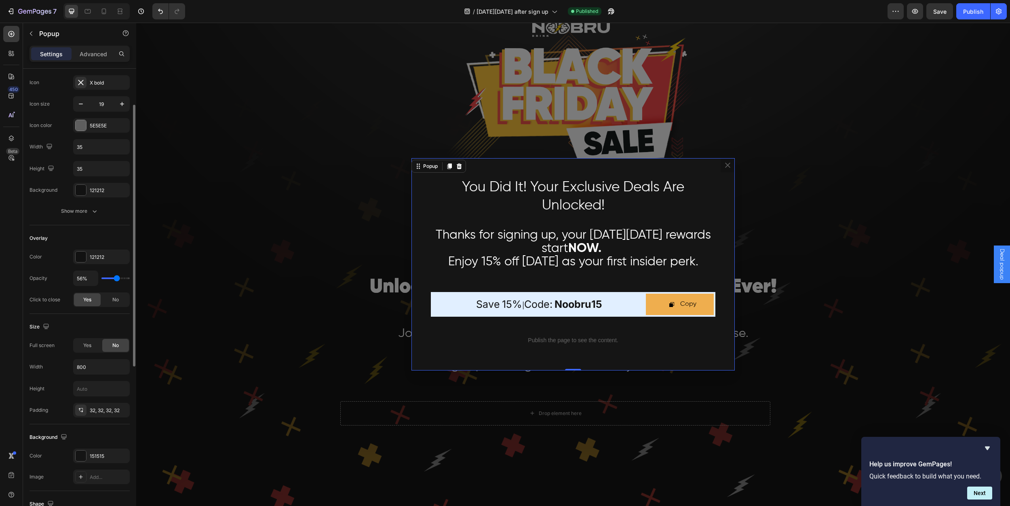
type input "55%"
type input "55"
type input "54%"
type input "54"
type input "53%"
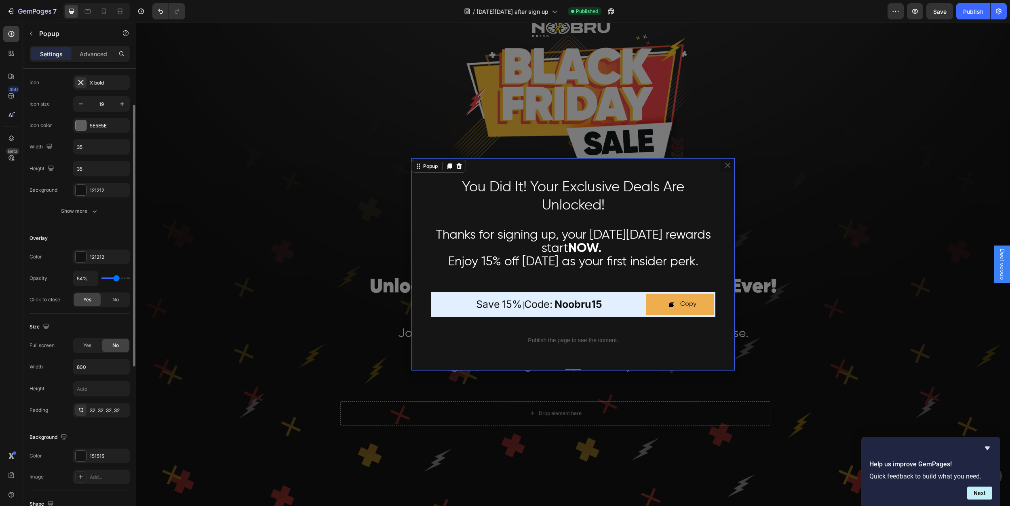
type input "53"
type input "52%"
type input "52"
type input "51%"
type input "51"
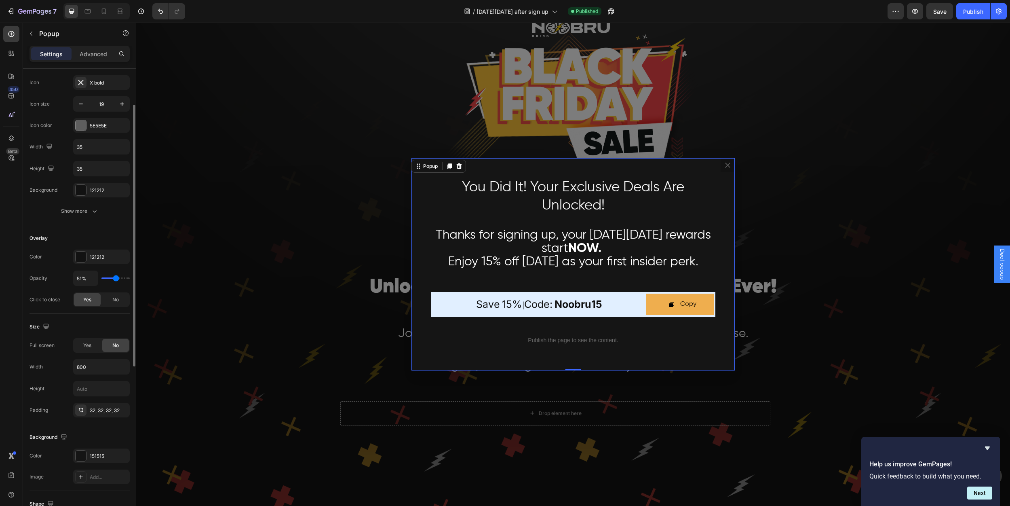
type input "50%"
type input "50"
type input "49%"
type input "49"
type input "48%"
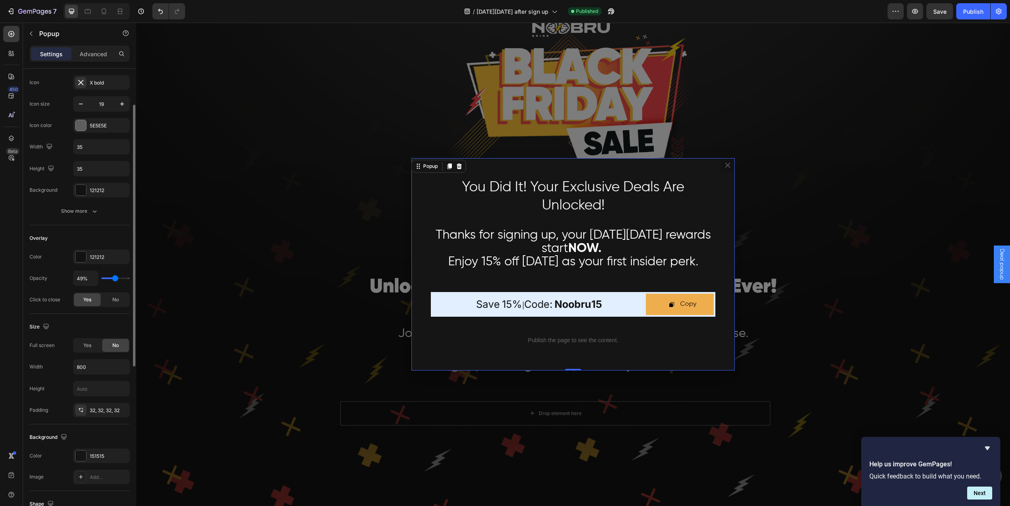
type input "48"
type input "47%"
type input "47"
type input "46%"
type input "46"
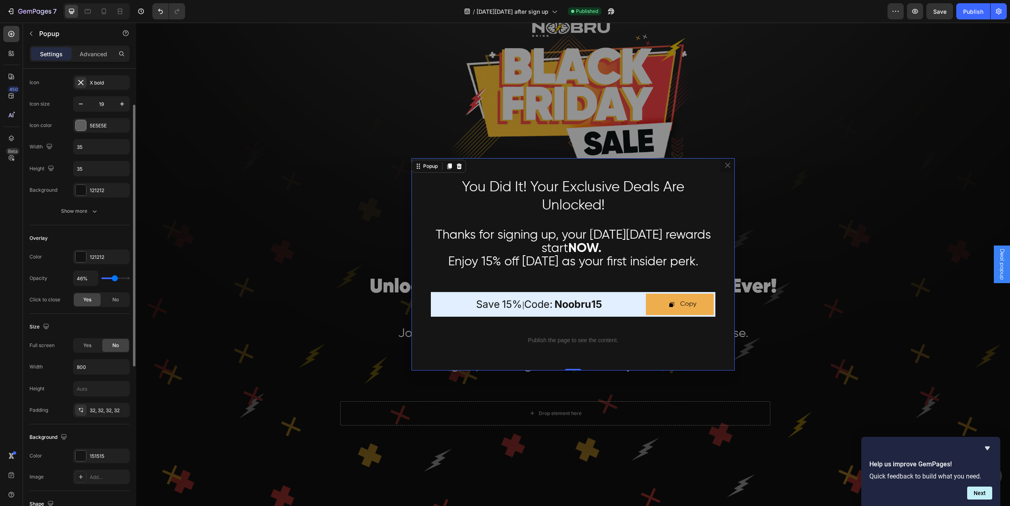
type input "45%"
type input "45"
type input "46%"
type input "46"
type input "47%"
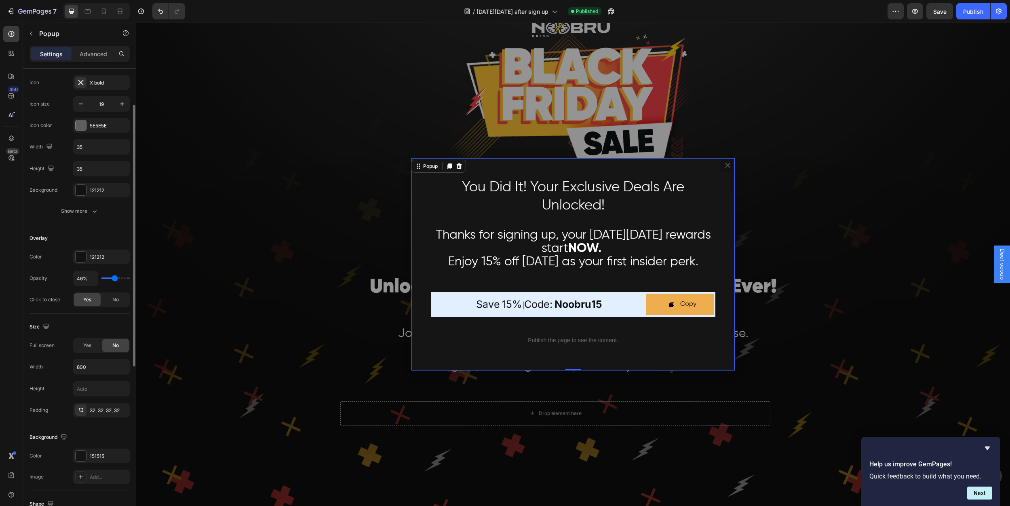
type input "47"
type input "48%"
type input "48"
type input "49%"
type input "49"
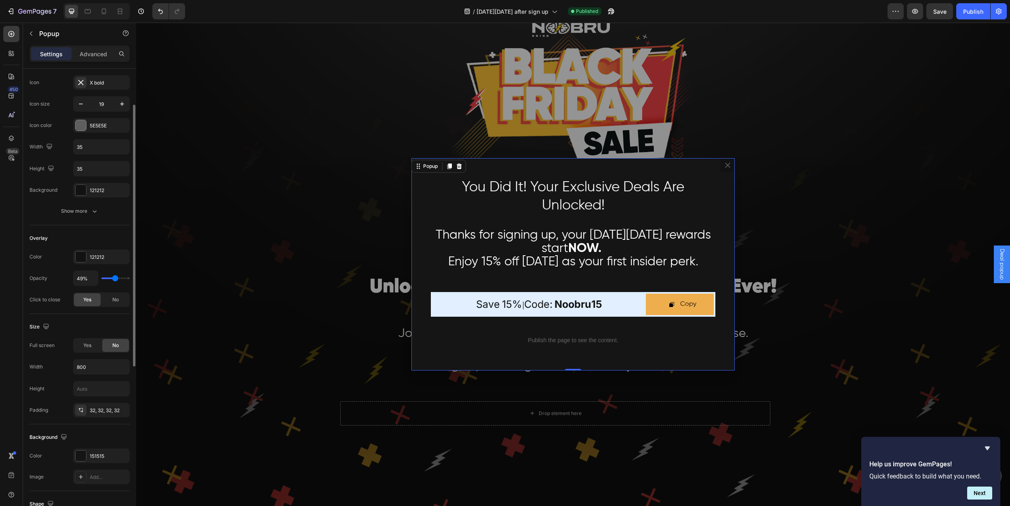
type input "50%"
type input "50"
type input "53%"
type input "53"
type input "56%"
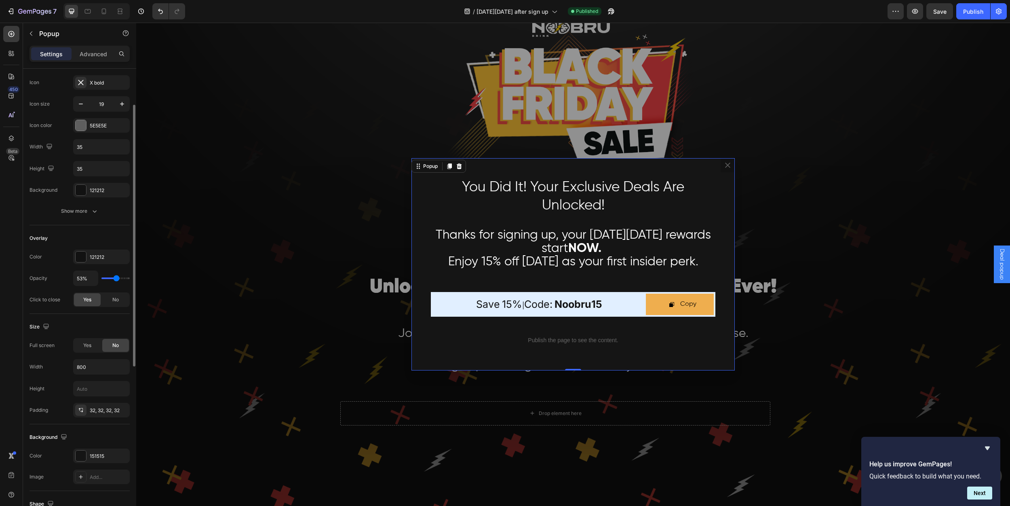
type input "56"
type input "57%"
type input "57"
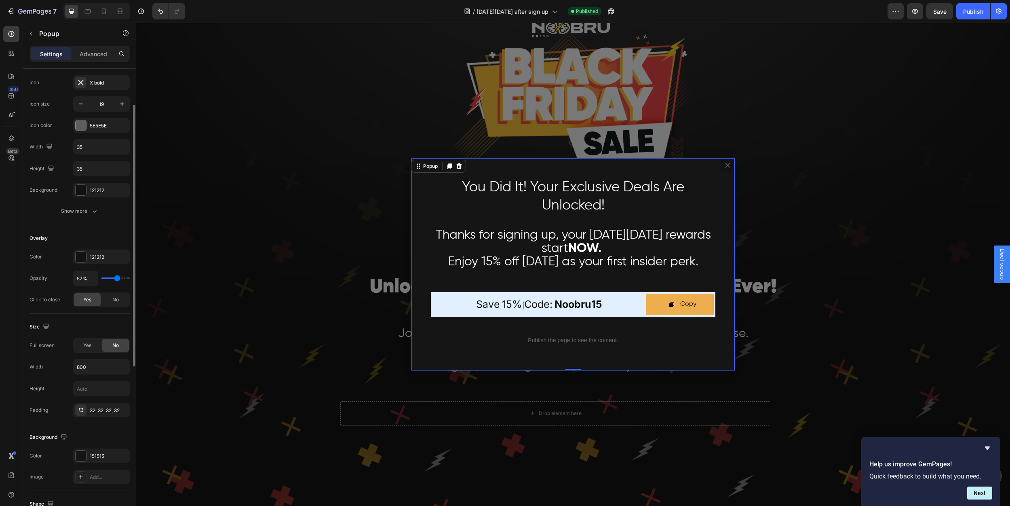
type input "58%"
type input "58"
type input "59%"
type input "59"
type input "60%"
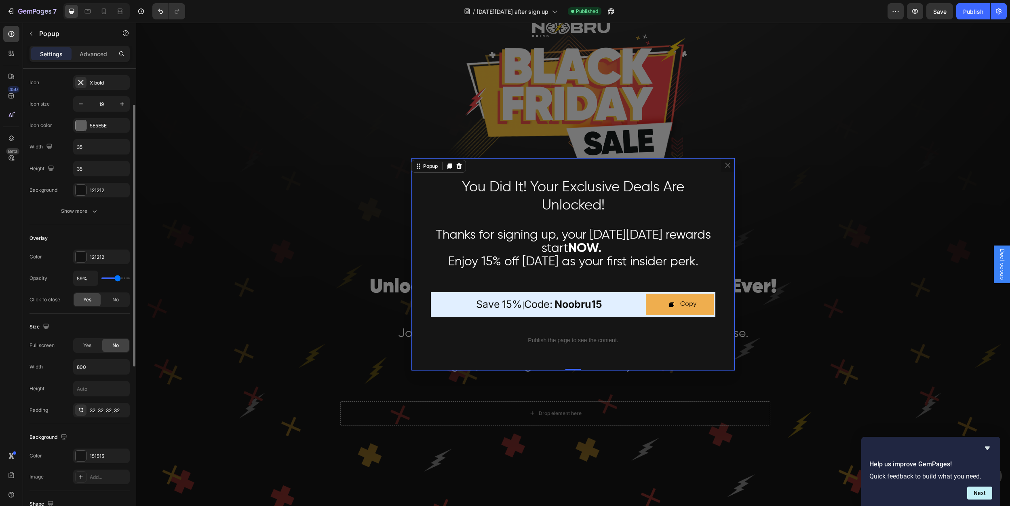
type input "60"
type input "62%"
type input "62"
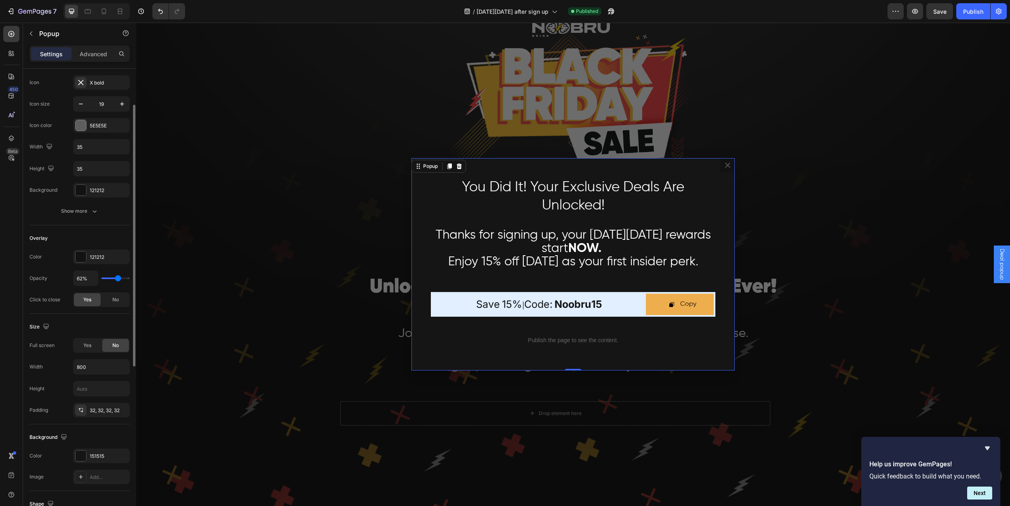
type input "63%"
type input "63"
click at [118, 277] on input "range" at bounding box center [115, 278] width 28 height 2
click at [87, 259] on div "121212" at bounding box center [101, 256] width 57 height 15
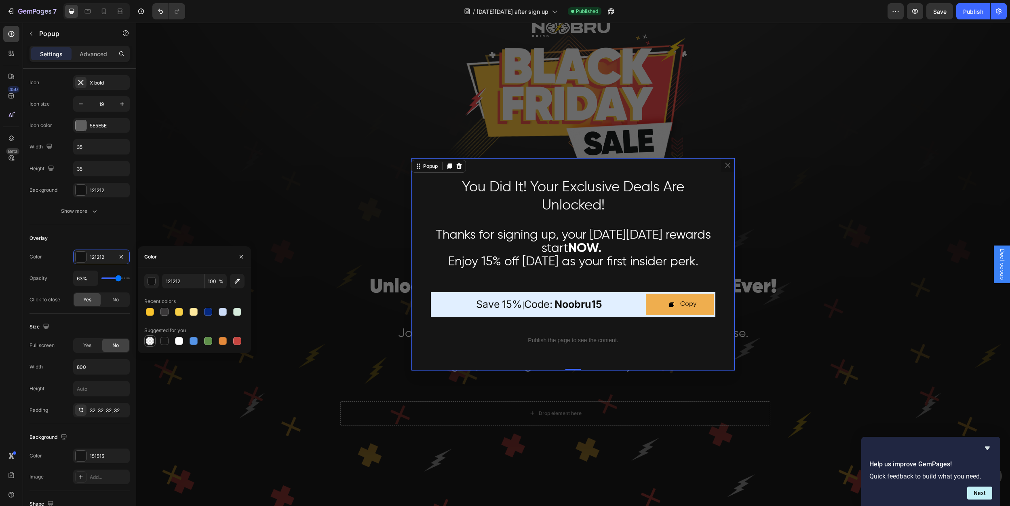
click at [151, 339] on div at bounding box center [150, 341] width 8 height 8
type input "000000"
type input "0"
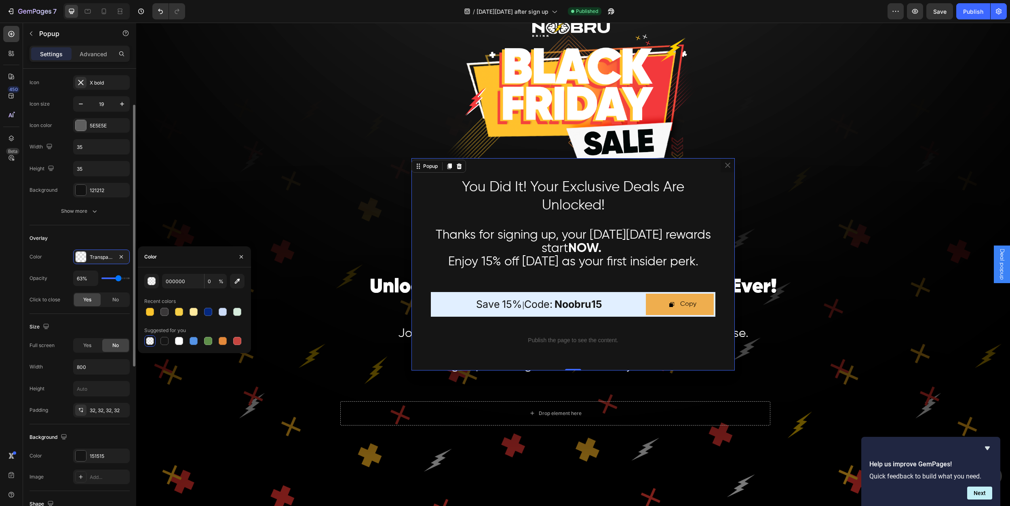
click at [59, 273] on div "Opacity 63%" at bounding box center [80, 277] width 100 height 15
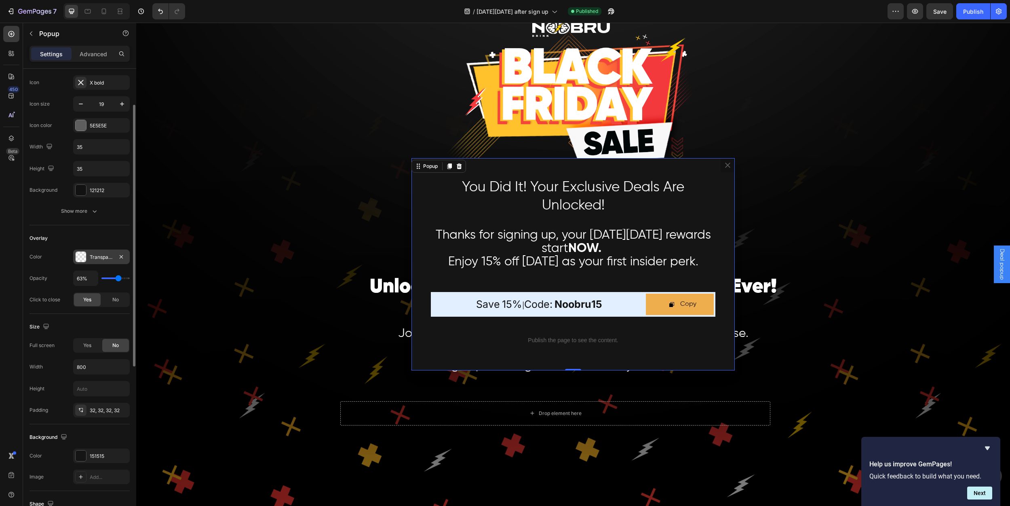
click at [77, 257] on div at bounding box center [81, 256] width 11 height 11
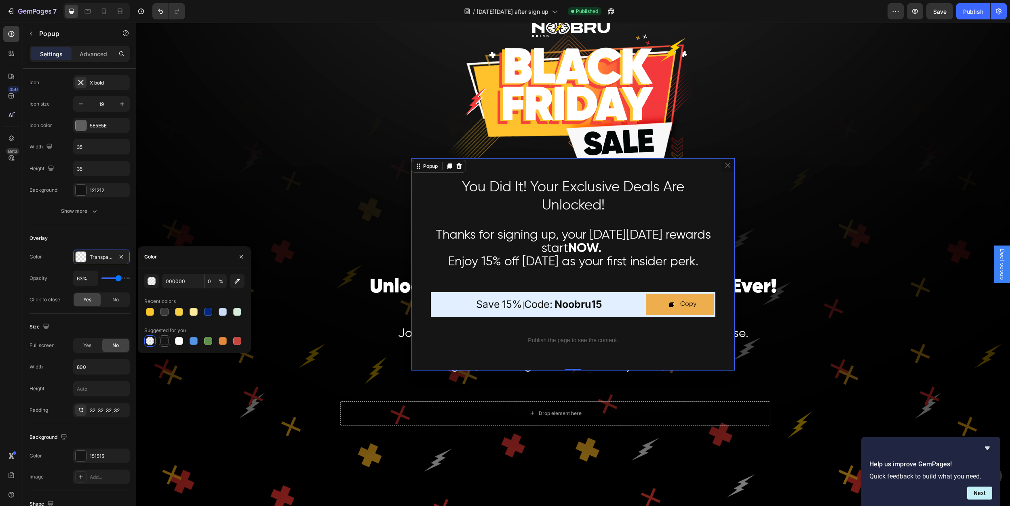
click at [163, 340] on div at bounding box center [164, 341] width 8 height 8
type input "151515"
type input "100"
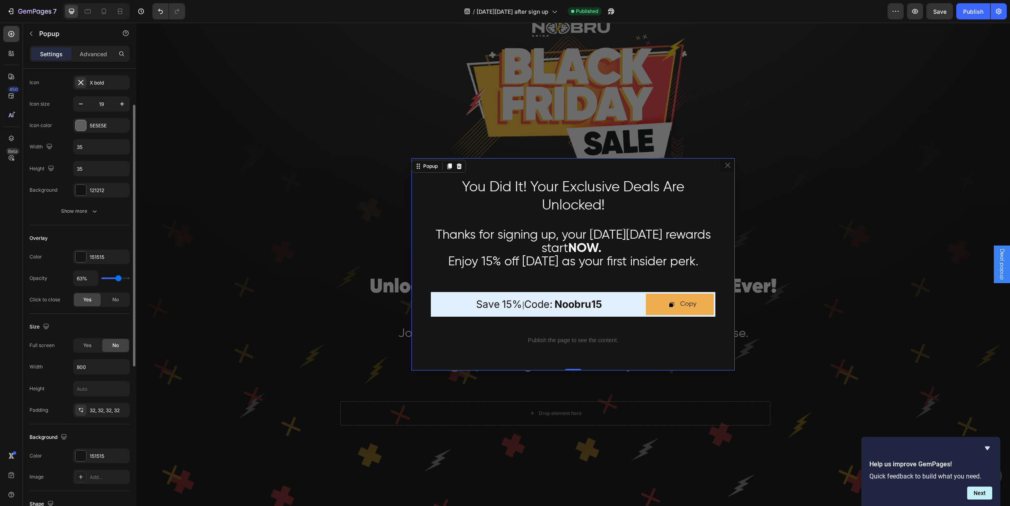
click at [57, 270] on div "Color 151515 Opacity 63% Click to close Yes No" at bounding box center [80, 277] width 100 height 57
type input "70%"
type input "70"
type input "69%"
type input "69"
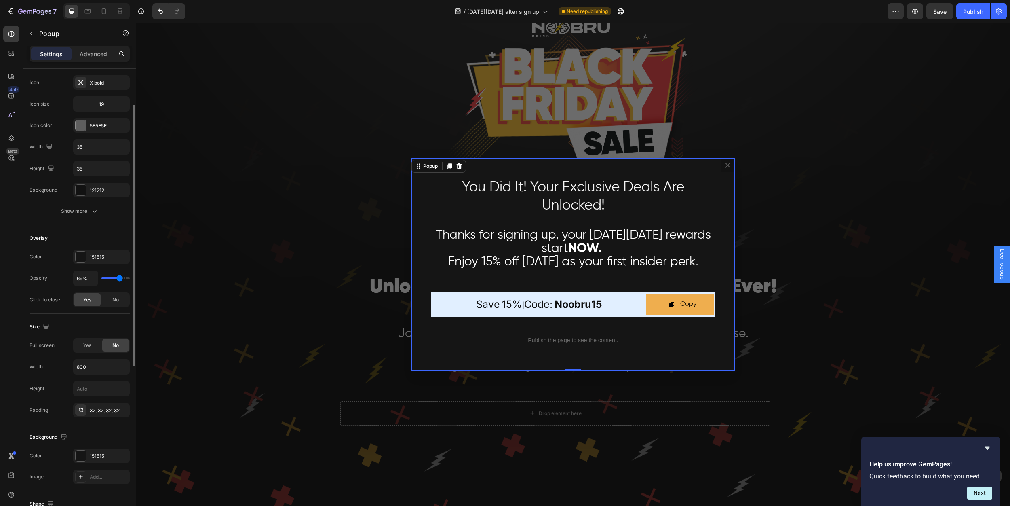
type input "68%"
type input "68"
type input "67%"
type input "67"
type input "65%"
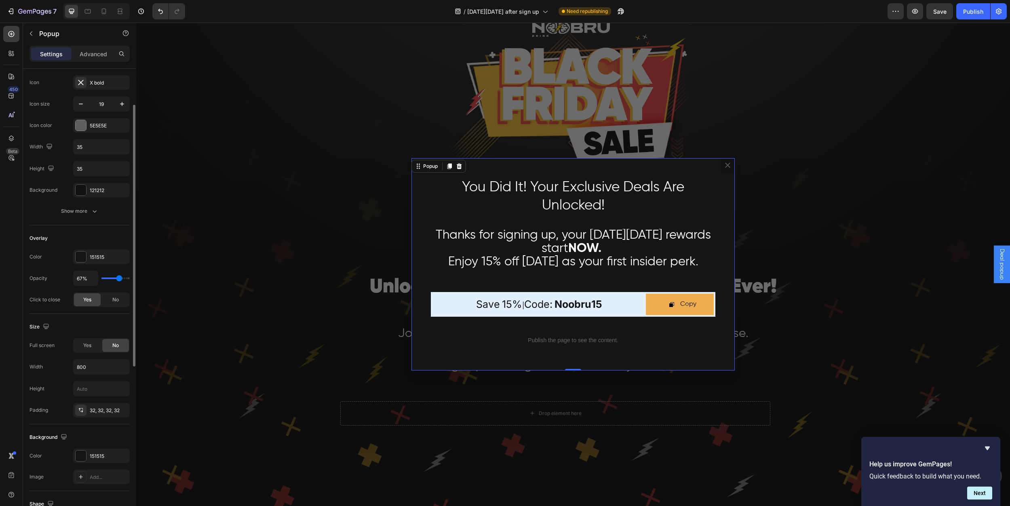
type input "65"
type input "63%"
type input "63"
type input "62%"
type input "62"
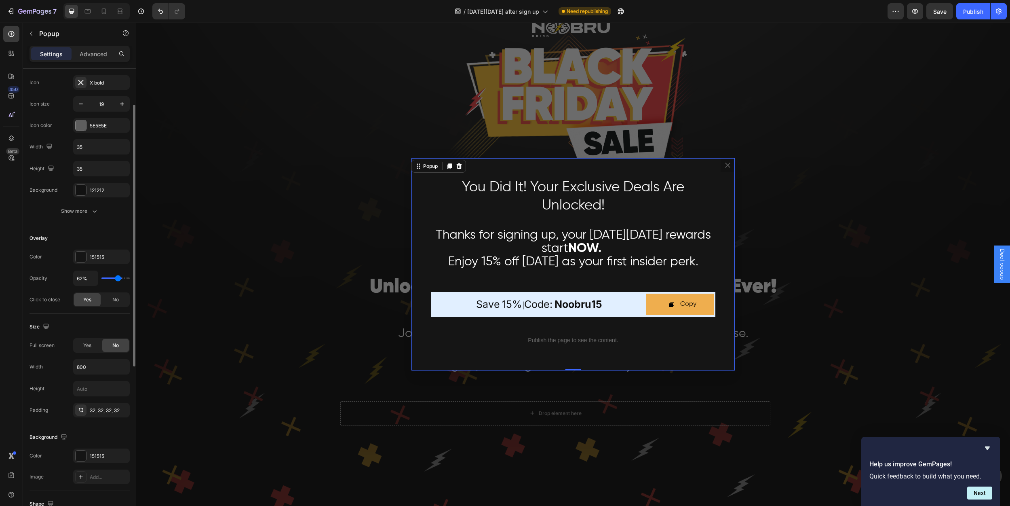
type input "60%"
type input "60"
type input "58%"
type input "58"
type input "57%"
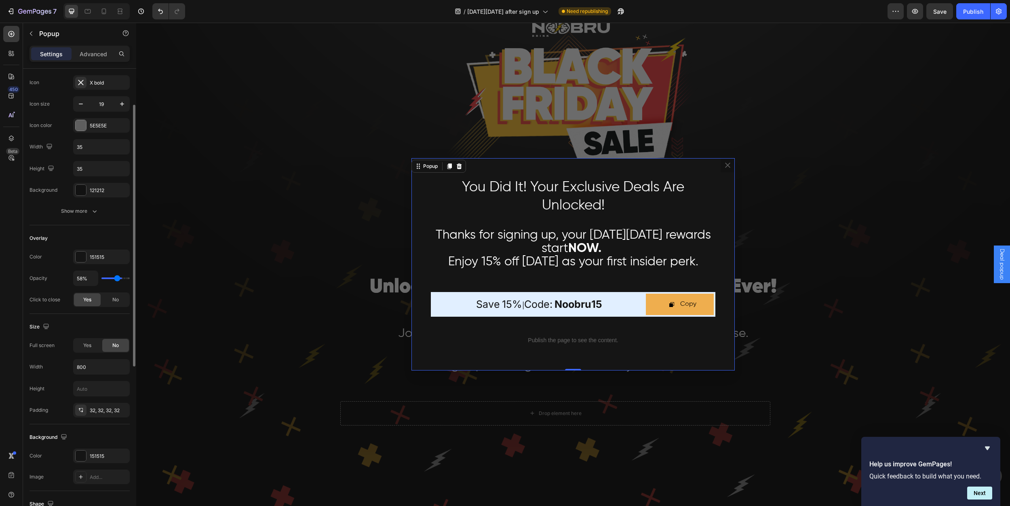
type input "57"
type input "55%"
type input "55"
type input "54%"
type input "54"
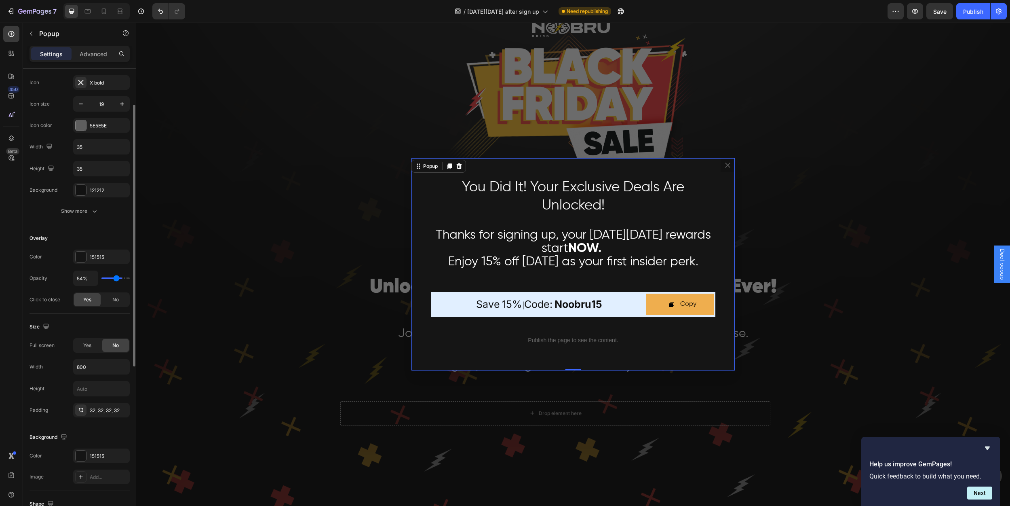
type input "51%"
type input "51"
type input "50%"
type input "50"
type input "48%"
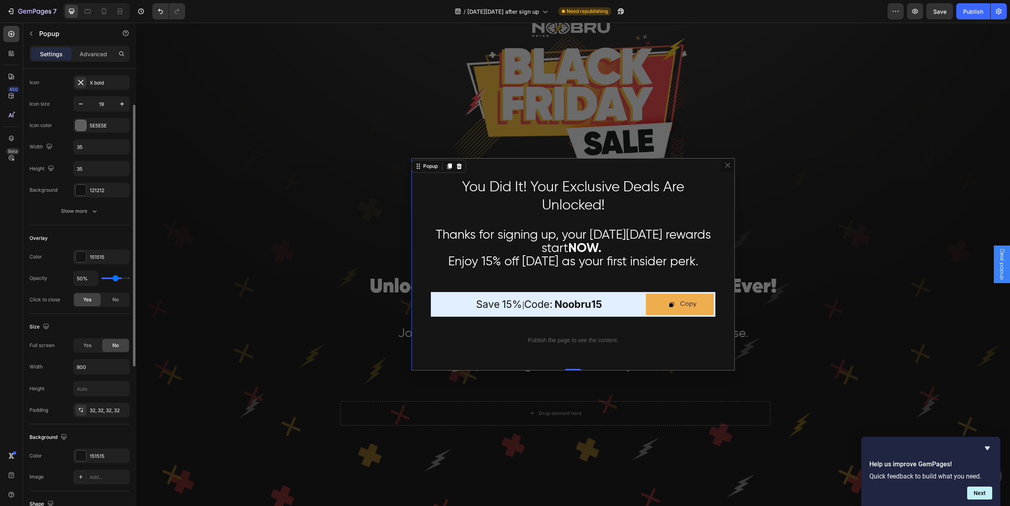
type input "48"
type input "47%"
type input "47"
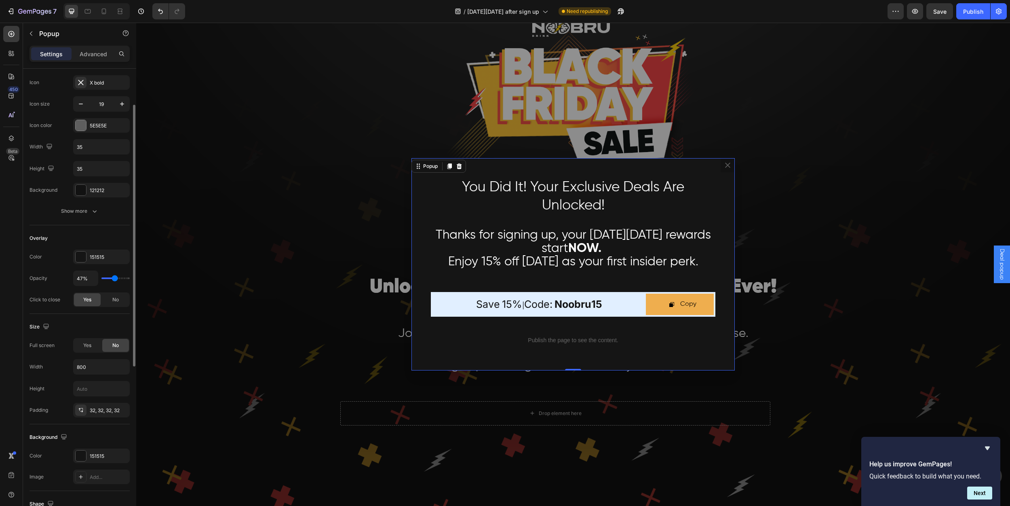
type input "46%"
type input "46"
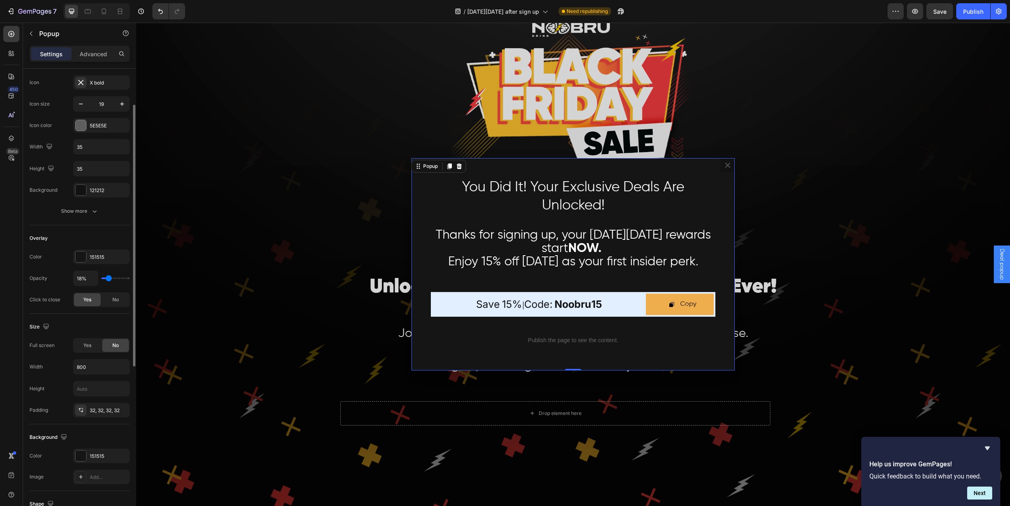
drag, startPoint x: 120, startPoint y: 278, endPoint x: 108, endPoint y: 278, distance: 11.3
click at [108, 278] on input "range" at bounding box center [115, 278] width 28 height 2
click at [604, 336] on p "Publish the page to see the content." at bounding box center [573, 340] width 285 height 8
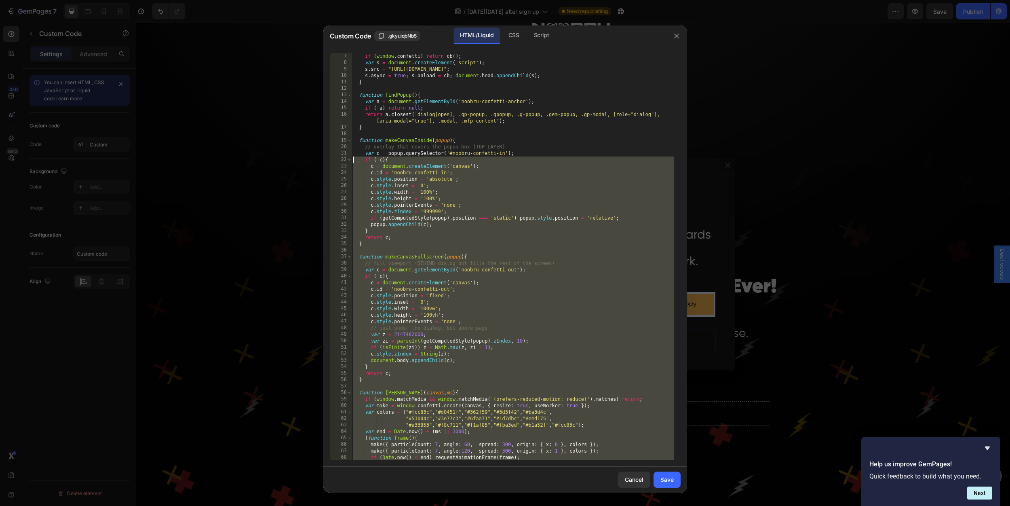
scroll to position [0, 0]
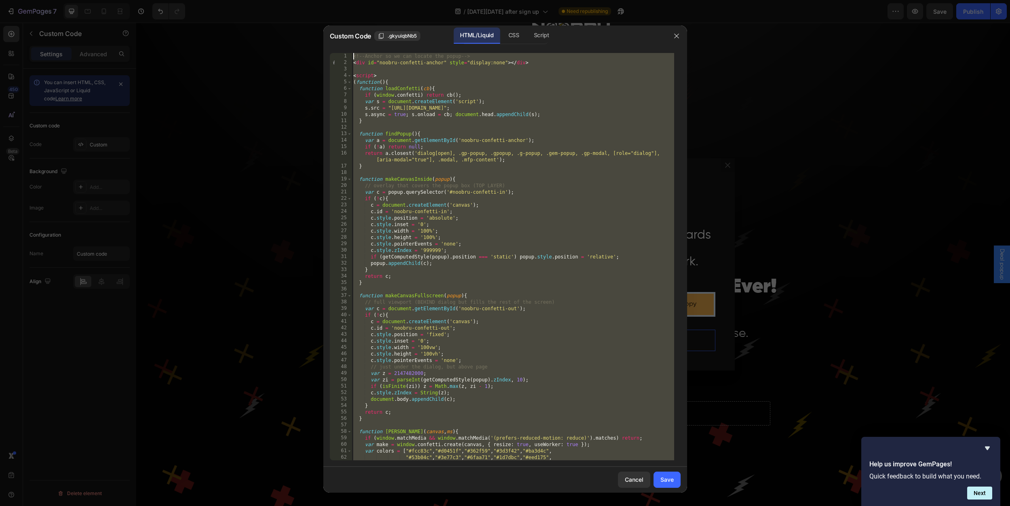
drag, startPoint x: 472, startPoint y: 454, endPoint x: 344, endPoint y: 49, distance: 425.3
click at [344, 49] on div "1 2 3 4 5 6 7 8 9 10 11 12 13 14 15 16 17 18 19 20 21 22 23 24 25 26 27 28 29 3…" at bounding box center [505, 256] width 364 height 420
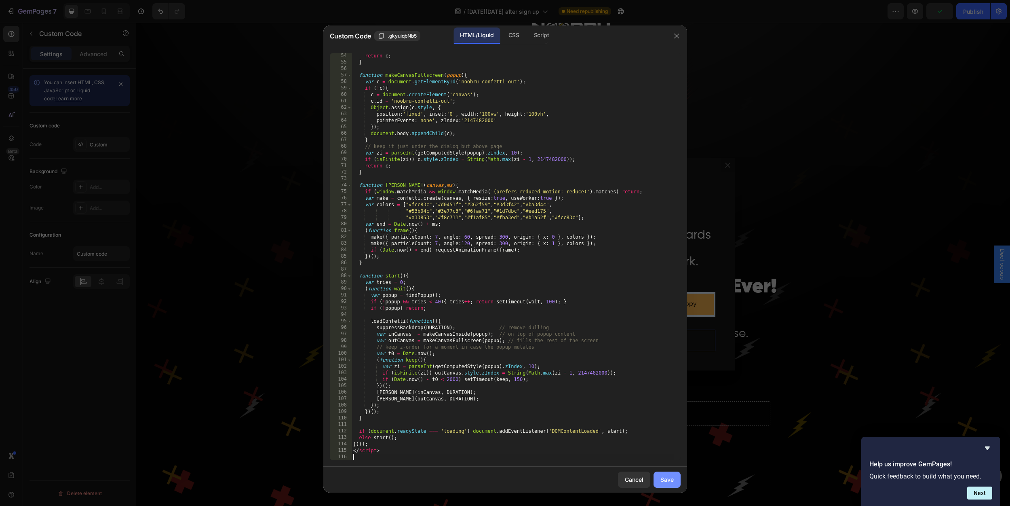
click at [665, 478] on div "Save" at bounding box center [667, 479] width 13 height 8
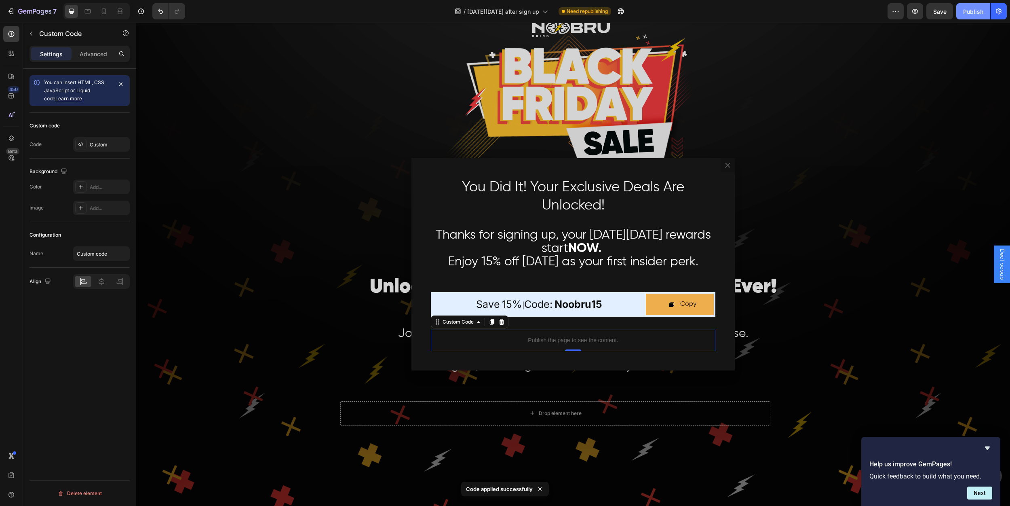
click at [969, 12] on div "Publish" at bounding box center [973, 11] width 20 height 8
click at [527, 485] on div "View live page" at bounding box center [520, 486] width 46 height 11
click at [724, 165] on icon "Dialog content" at bounding box center [728, 165] width 8 height 8
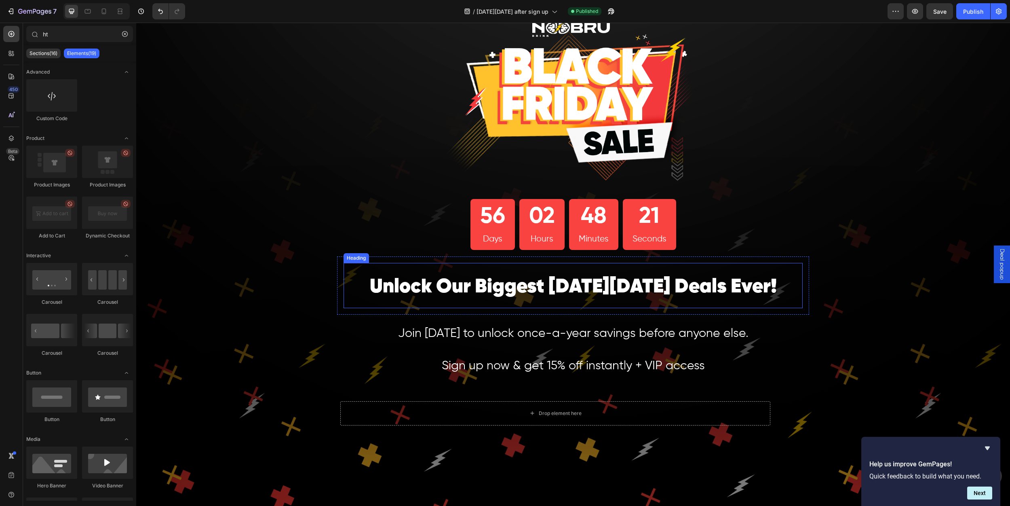
click at [609, 288] on span "Unlock Our Biggest [DATE][DATE] Deals Ever!" at bounding box center [573, 287] width 407 height 20
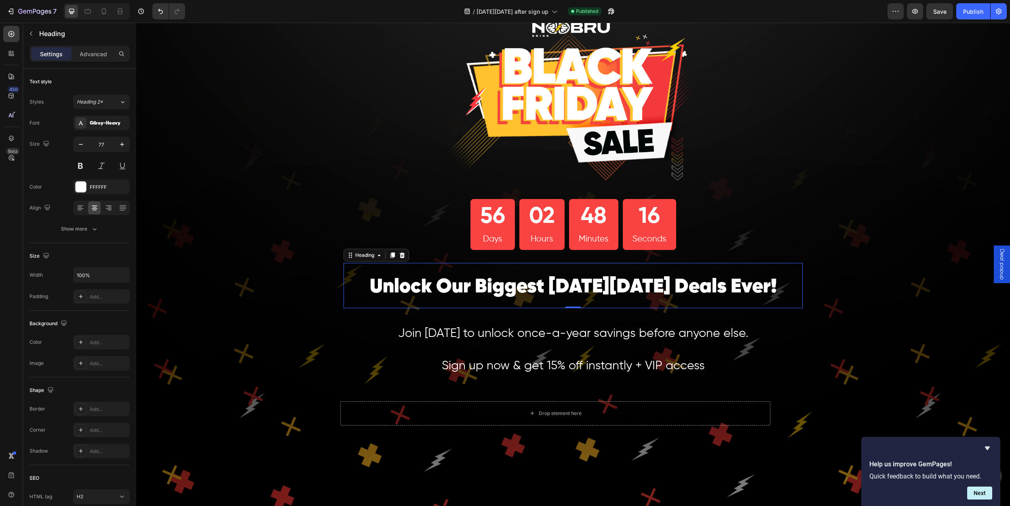
click at [998, 262] on span "Deal popup" at bounding box center [1002, 264] width 8 height 31
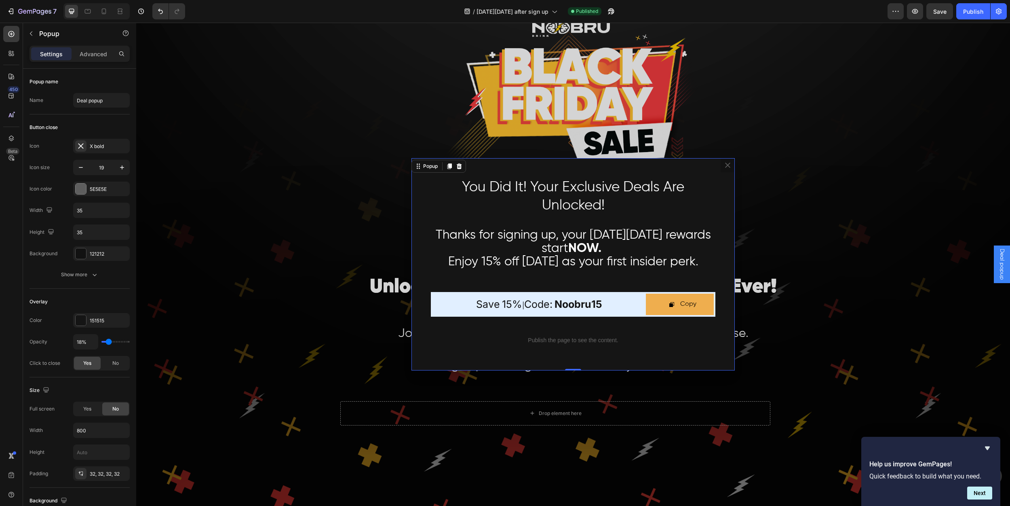
click at [724, 169] on icon "Dialog content" at bounding box center [728, 165] width 8 height 8
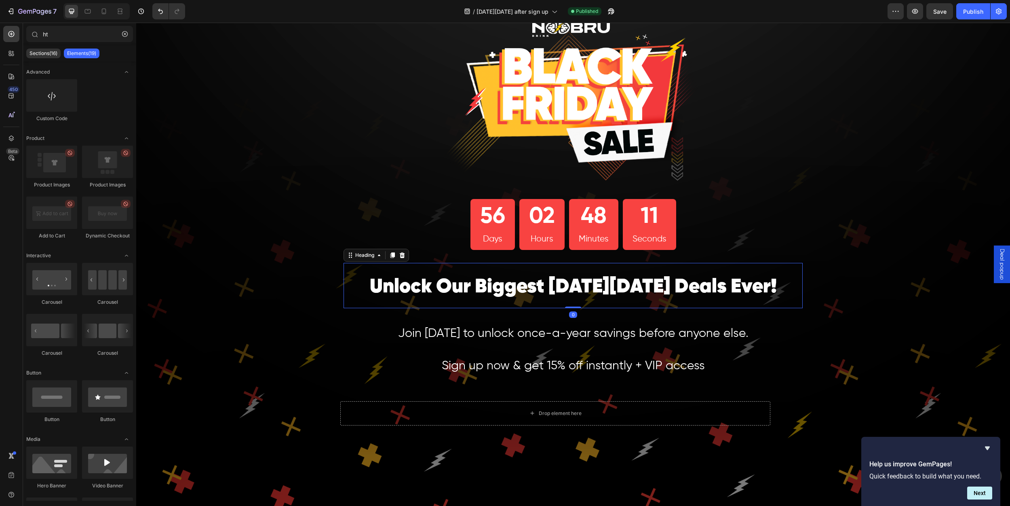
click at [701, 283] on span "Unlock Our Biggest [DATE][DATE] Deals Ever!" at bounding box center [573, 287] width 407 height 20
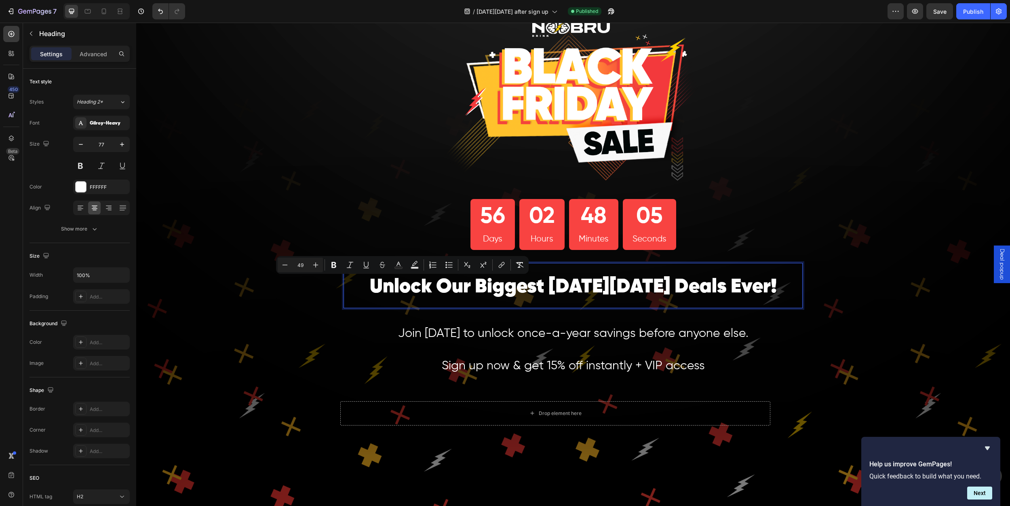
click at [746, 281] on span "Unlock Our Biggest [DATE][DATE] Deals Ever!" at bounding box center [573, 287] width 407 height 20
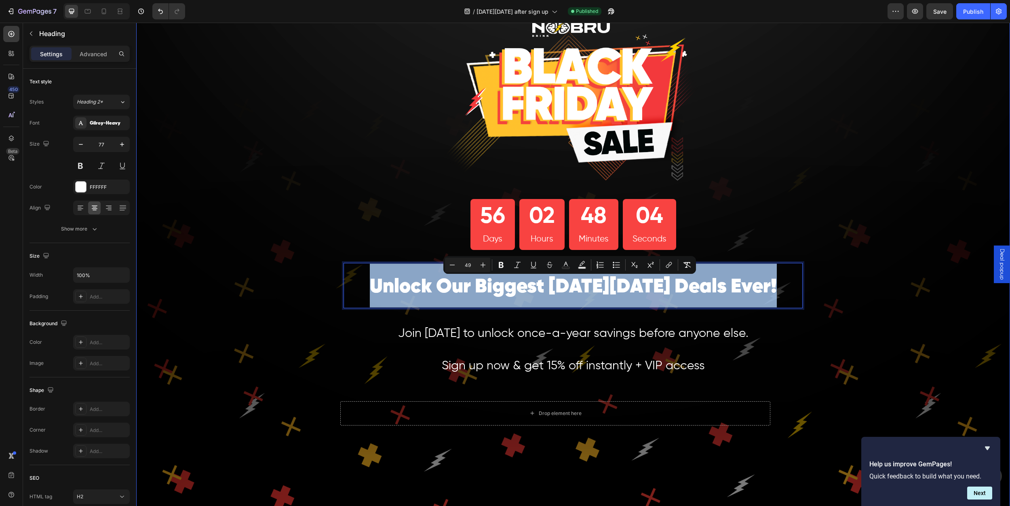
drag, startPoint x: 785, startPoint y: 287, endPoint x: 266, endPoint y: 260, distance: 519.7
click at [266, 260] on div "Image 56 Days 02 Hours 48 Minutes 04 Seconds Countdown Timer Row Unlock Our Big…" at bounding box center [573, 280] width 874 height 565
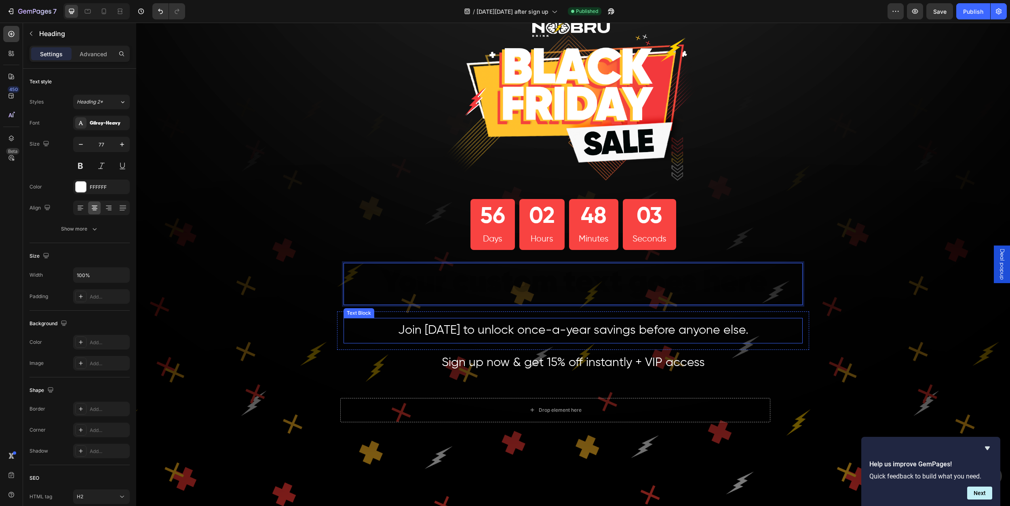
click at [496, 331] on span "Join [DATE] to unlock once-a-year savings before anyone else." at bounding box center [573, 330] width 350 height 12
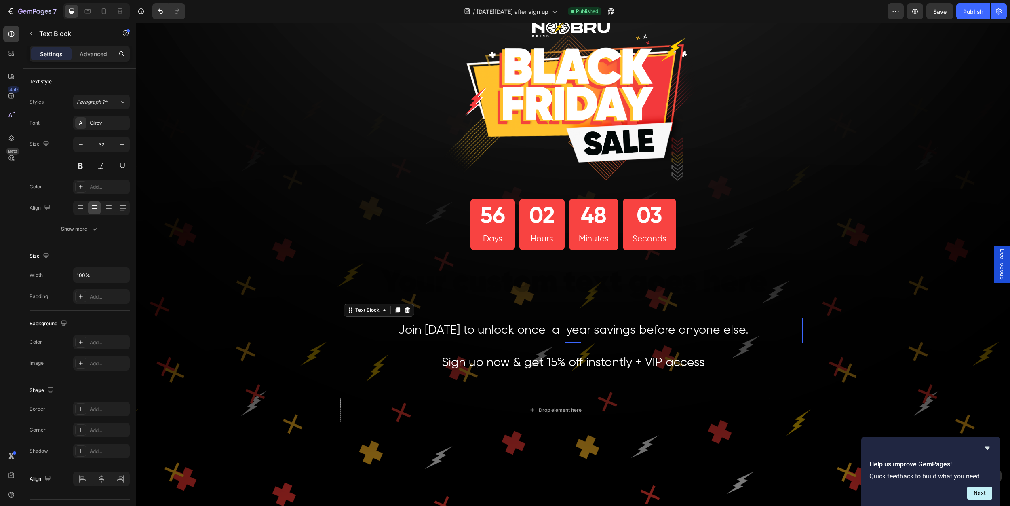
click at [734, 325] on span "Join [DATE] to unlock once-a-year savings before anyone else." at bounding box center [573, 330] width 350 height 12
click at [751, 328] on p "Join [DATE] to unlock once-a-year savings before anyone else." at bounding box center [573, 331] width 458 height 24
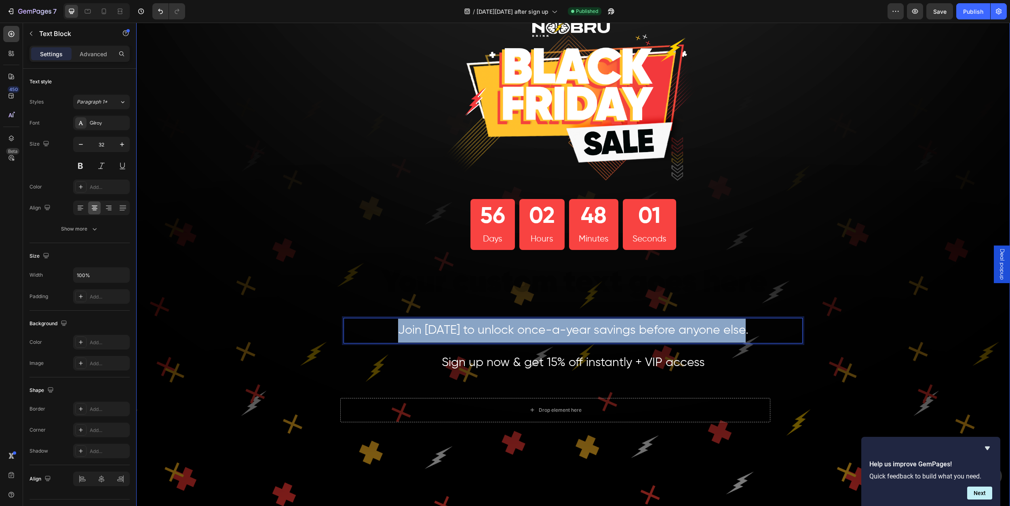
drag, startPoint x: 750, startPoint y: 327, endPoint x: 309, endPoint y: 315, distance: 440.8
click at [309, 315] on div "Image 56 Days 02 Hours 48 Minutes 01 Seconds Countdown Timer Row Heading Row Jo…" at bounding box center [573, 278] width 874 height 561
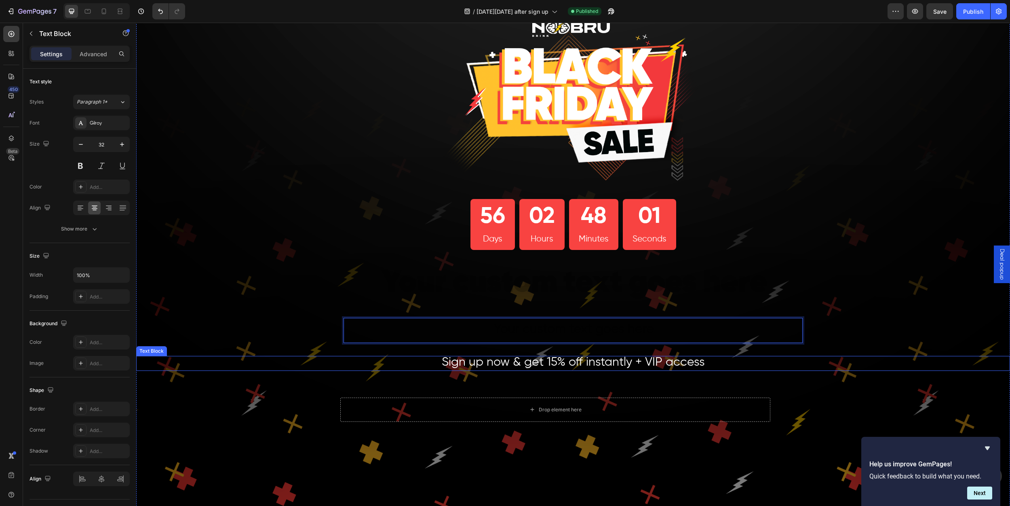
click at [510, 359] on span "Sign up now & get 15% off instantly + VIP access" at bounding box center [573, 362] width 263 height 12
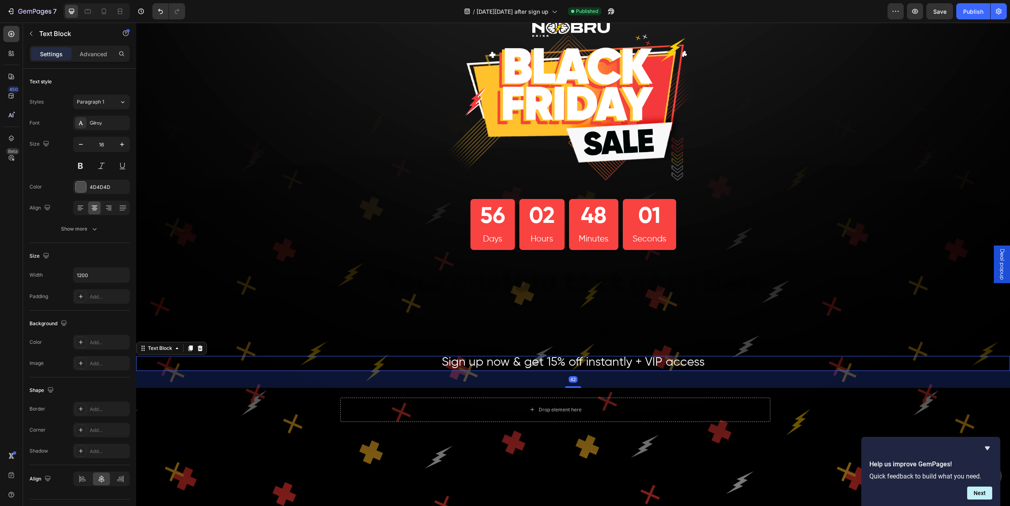
click at [510, 359] on span "Sign up now & get 15% off instantly + VIP access" at bounding box center [573, 362] width 263 height 12
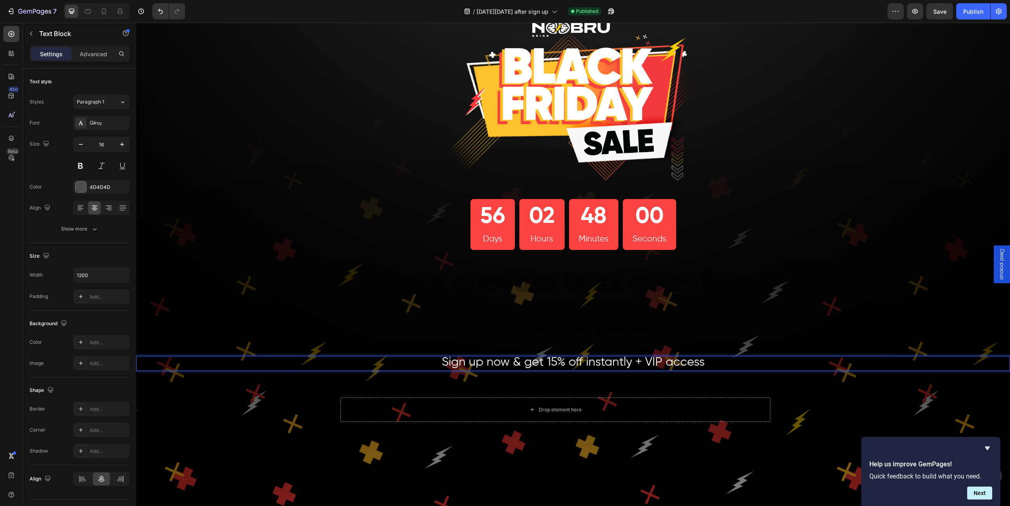
click at [706, 359] on p "Sign up now & get 15% off instantly + VIP access" at bounding box center [572, 363] width 483 height 13
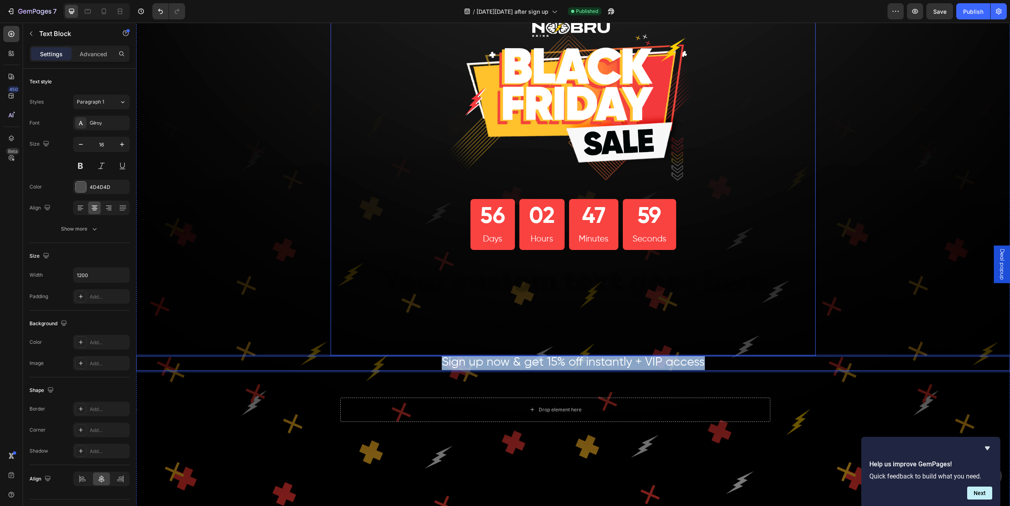
drag, startPoint x: 706, startPoint y: 362, endPoint x: 369, endPoint y: 344, distance: 337.6
click at [369, 344] on div "Image 56 Days 02 Hours 47 Minutes 59 Seconds Countdown Timer Row Heading Row Te…" at bounding box center [573, 278] width 874 height 561
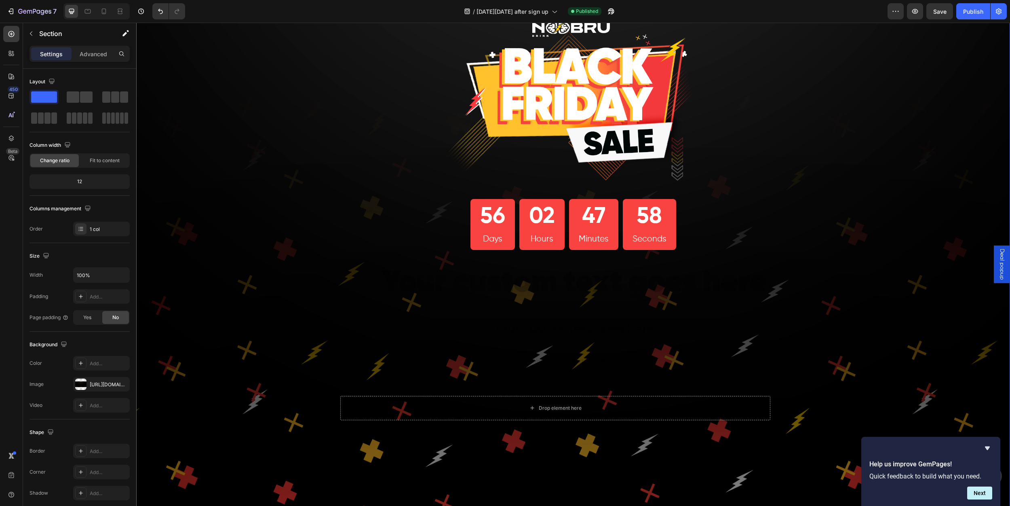
click at [252, 283] on div "Image 56 Days 02 Hours 47 Minutes 58 Seconds Countdown Timer Row Heading Row Te…" at bounding box center [573, 277] width 874 height 559
click at [998, 265] on span "Deal popup" at bounding box center [1002, 264] width 8 height 31
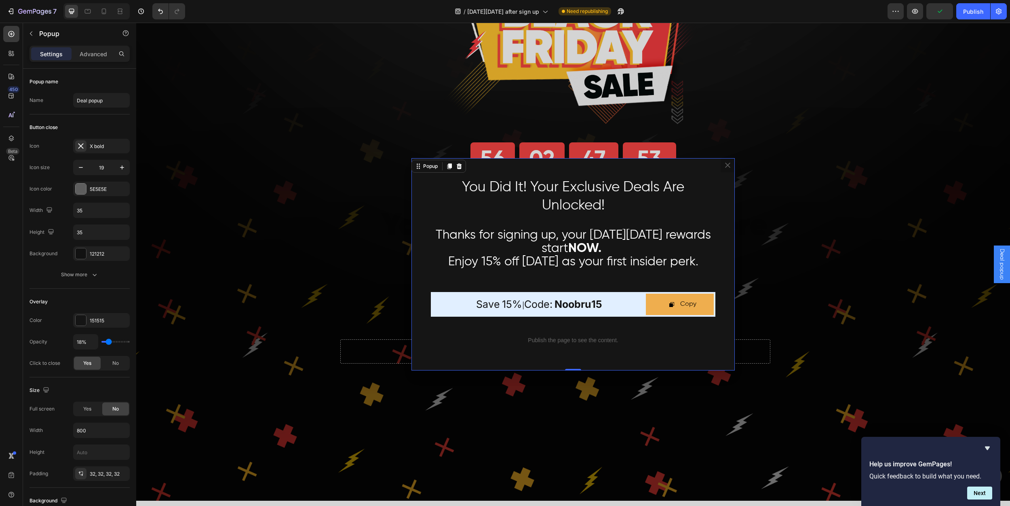
scroll to position [103, 0]
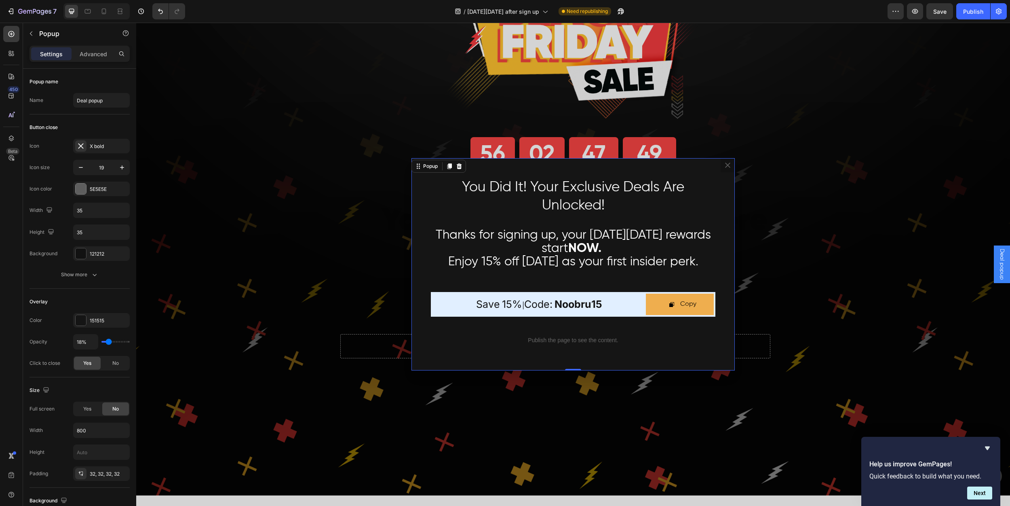
click at [584, 341] on p "Publish the page to see the content." at bounding box center [573, 340] width 285 height 8
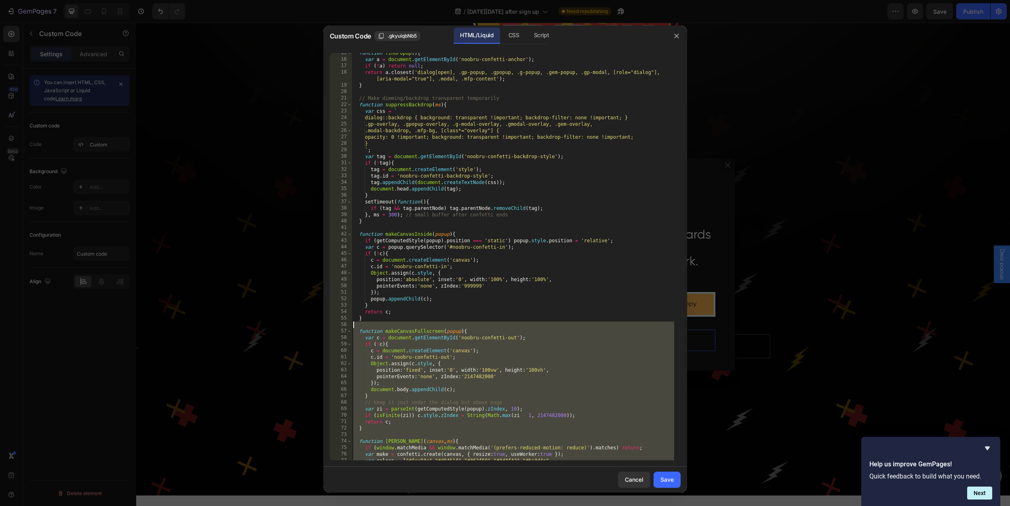
scroll to position [0, 0]
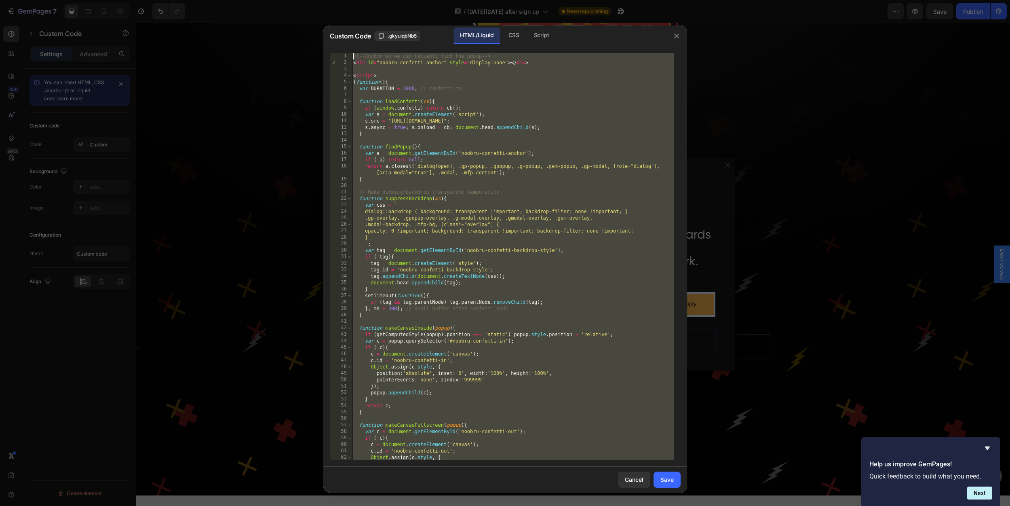
drag, startPoint x: 416, startPoint y: 453, endPoint x: 340, endPoint y: 50, distance: 409.9
click at [340, 50] on div "</script> 1 2 3 4 5 6 7 8 9 10 11 12 13 14 15 16 17 18 19 20 21 22 23 24 25 26 …" at bounding box center [505, 256] width 364 height 420
paste textarea
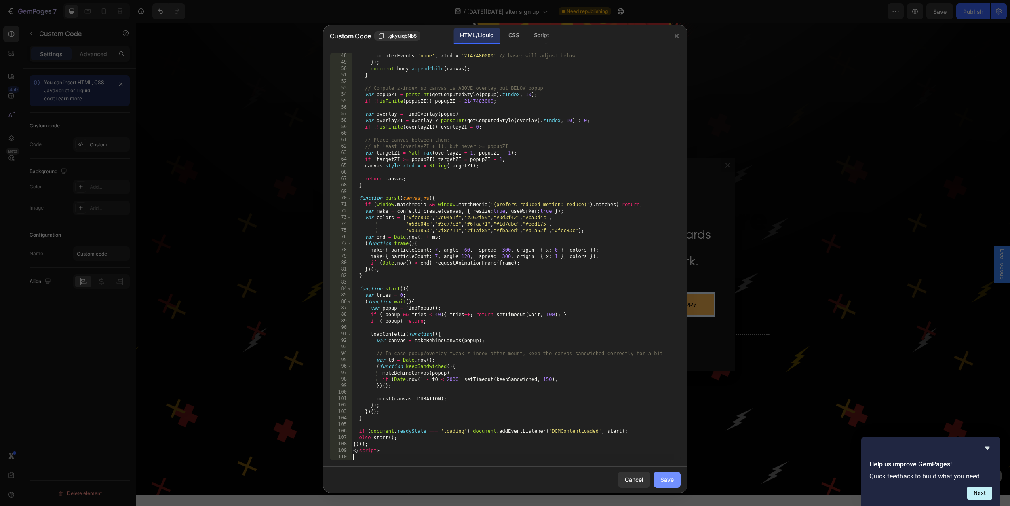
click at [671, 478] on div "Save" at bounding box center [667, 479] width 13 height 8
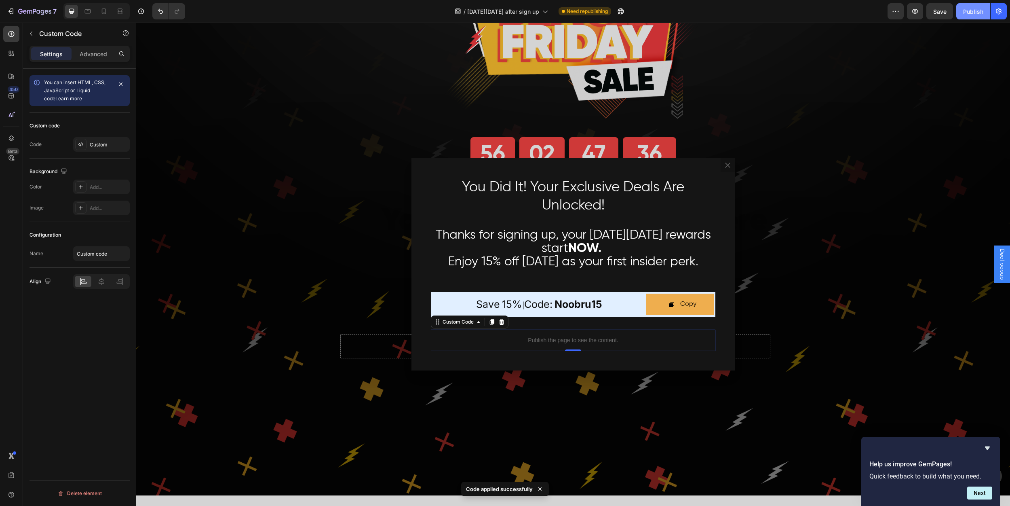
click at [966, 12] on div "Publish" at bounding box center [973, 11] width 20 height 8
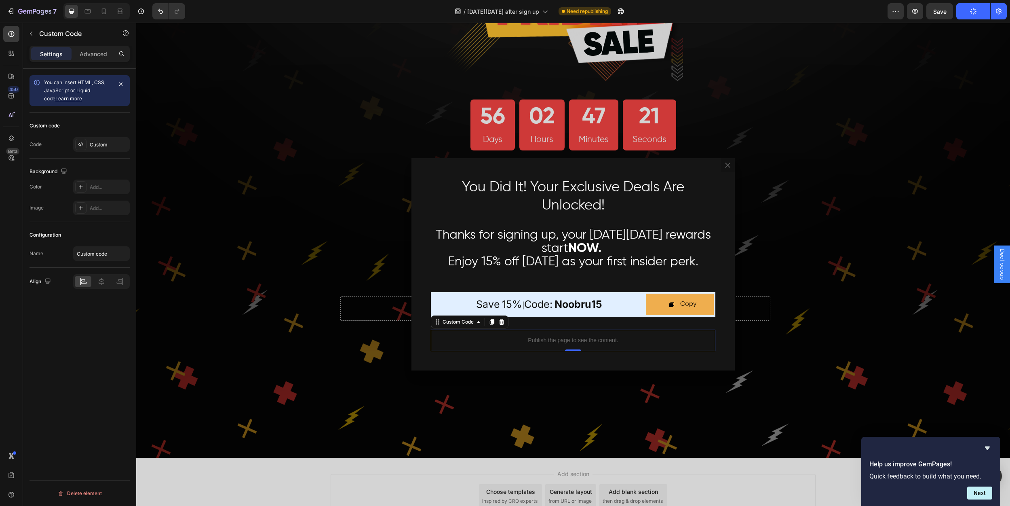
scroll to position [152, 0]
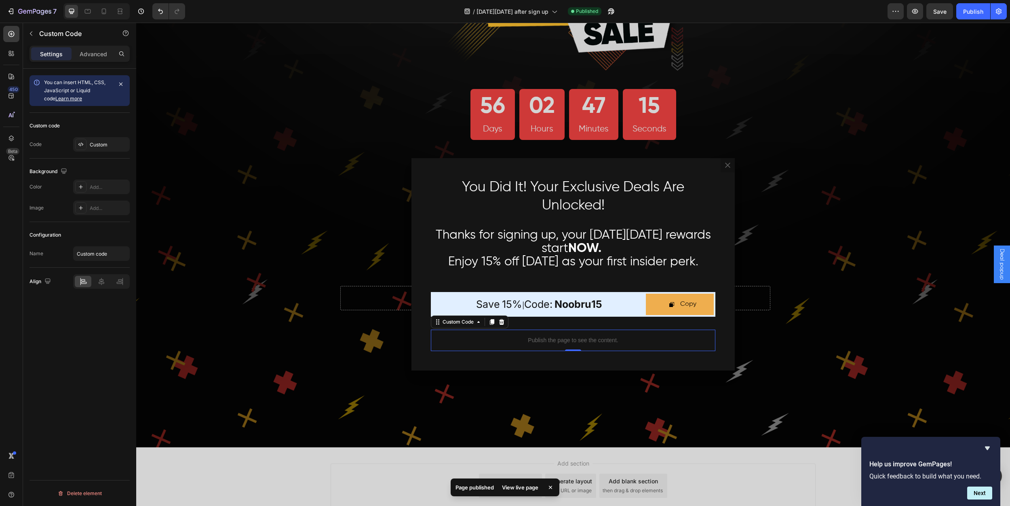
click at [521, 484] on div "View live page" at bounding box center [520, 486] width 46 height 11
